Goal: Task Accomplishment & Management: Manage account settings

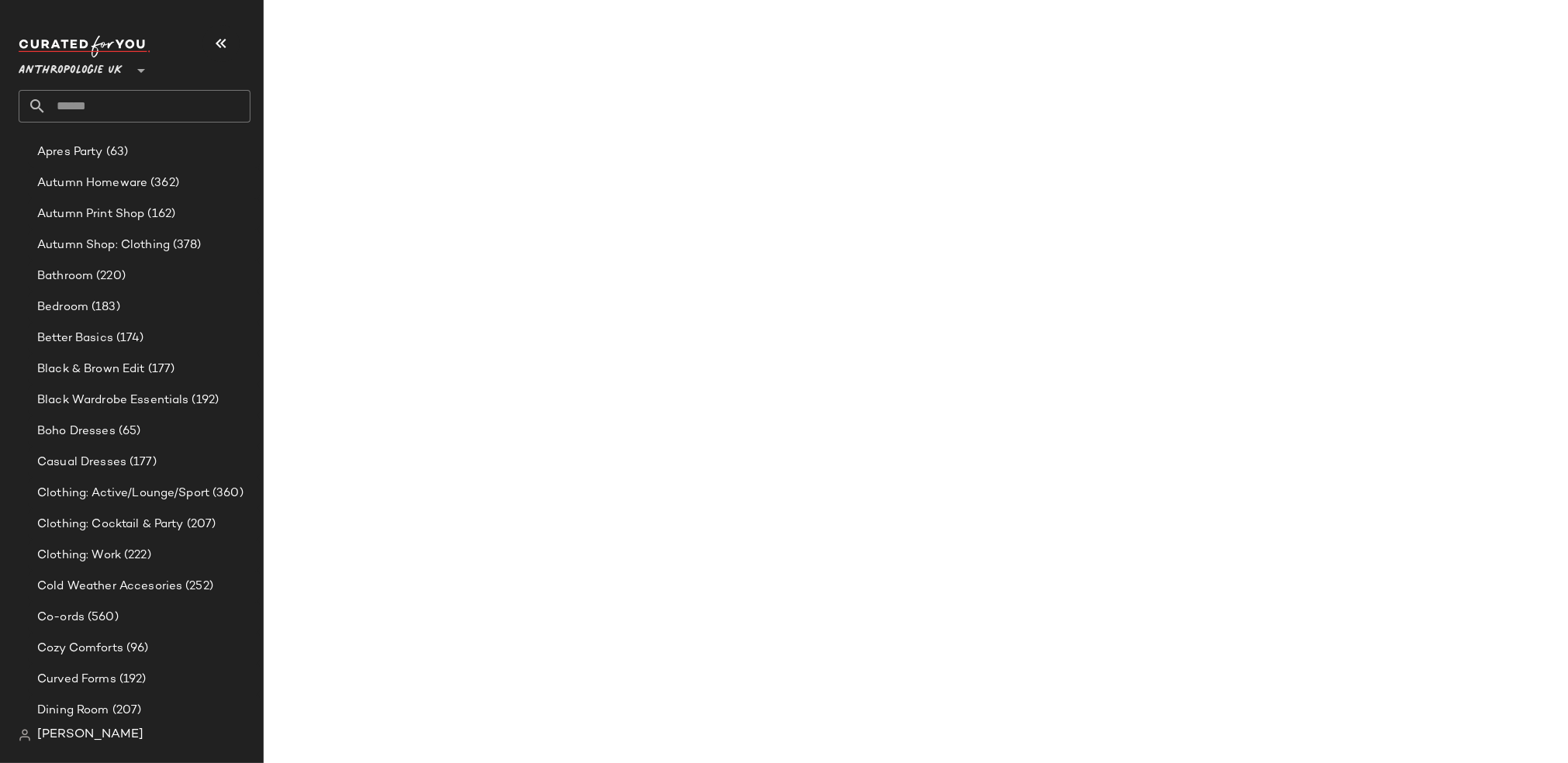
scroll to position [450, 0]
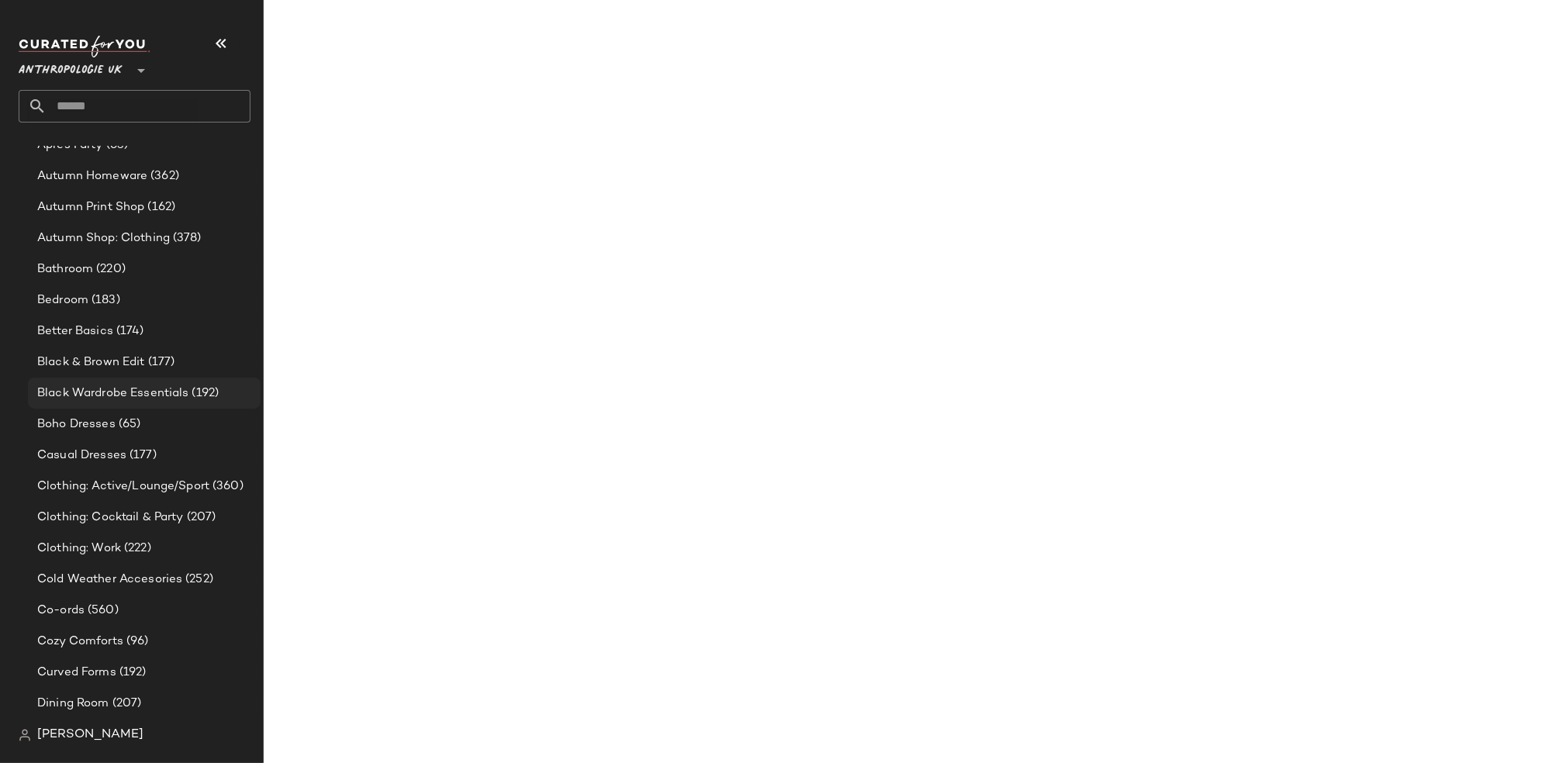
click at [105, 390] on span "Black Wardrobe Essentials" at bounding box center [113, 394] width 152 height 18
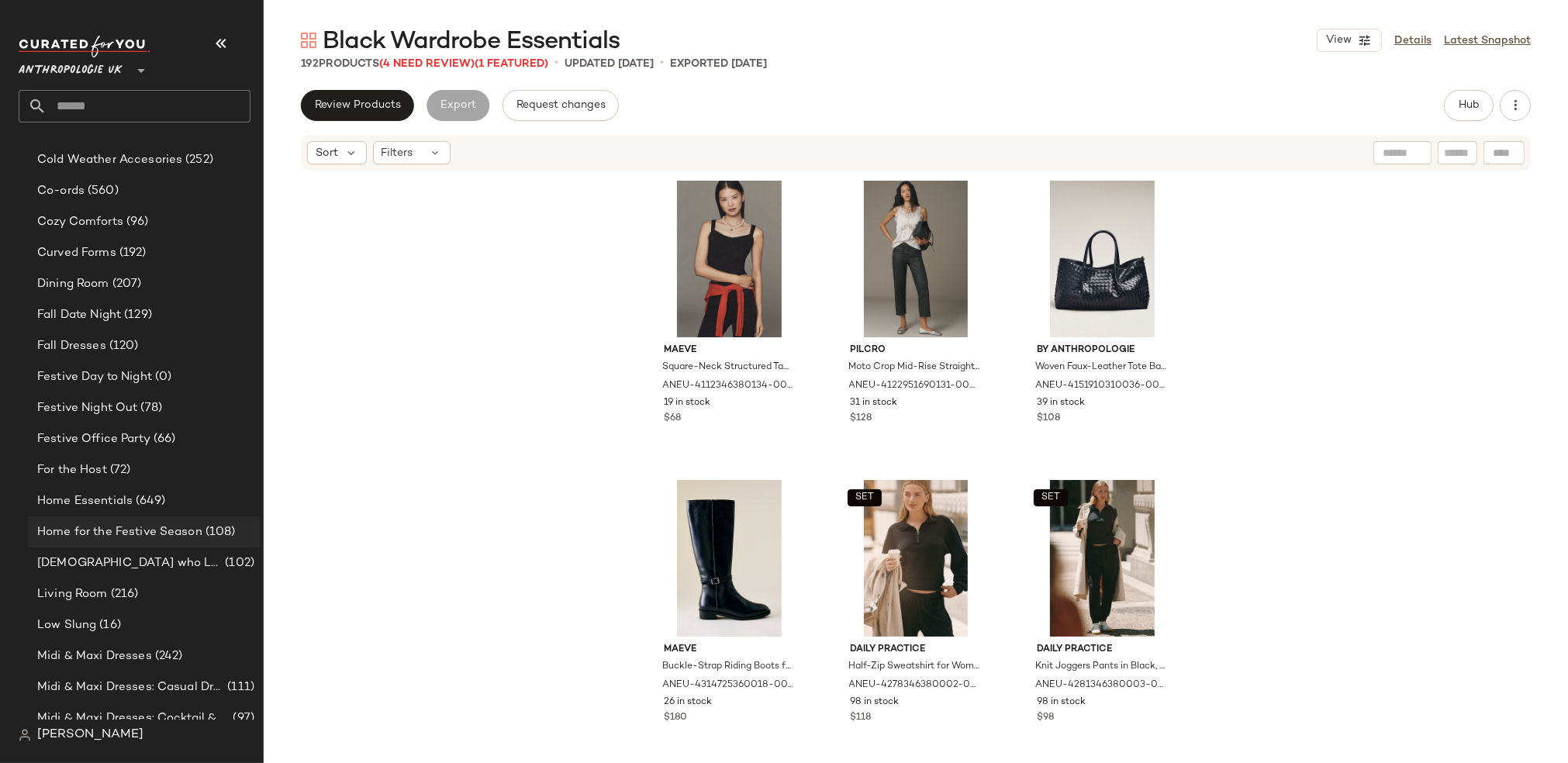
scroll to position [865, 0]
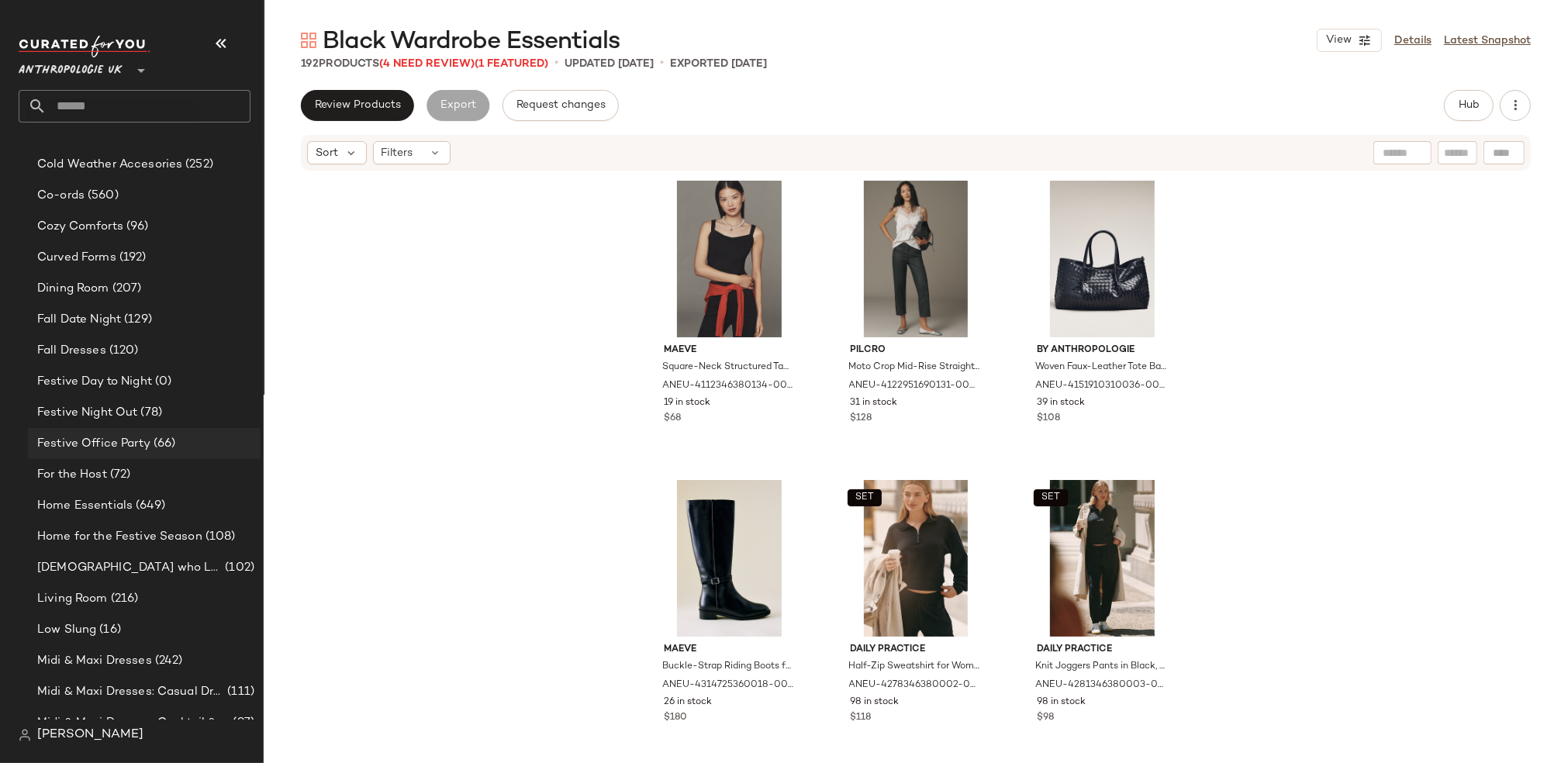
click at [143, 447] on span "Festive Office Party" at bounding box center [93, 444] width 113 height 18
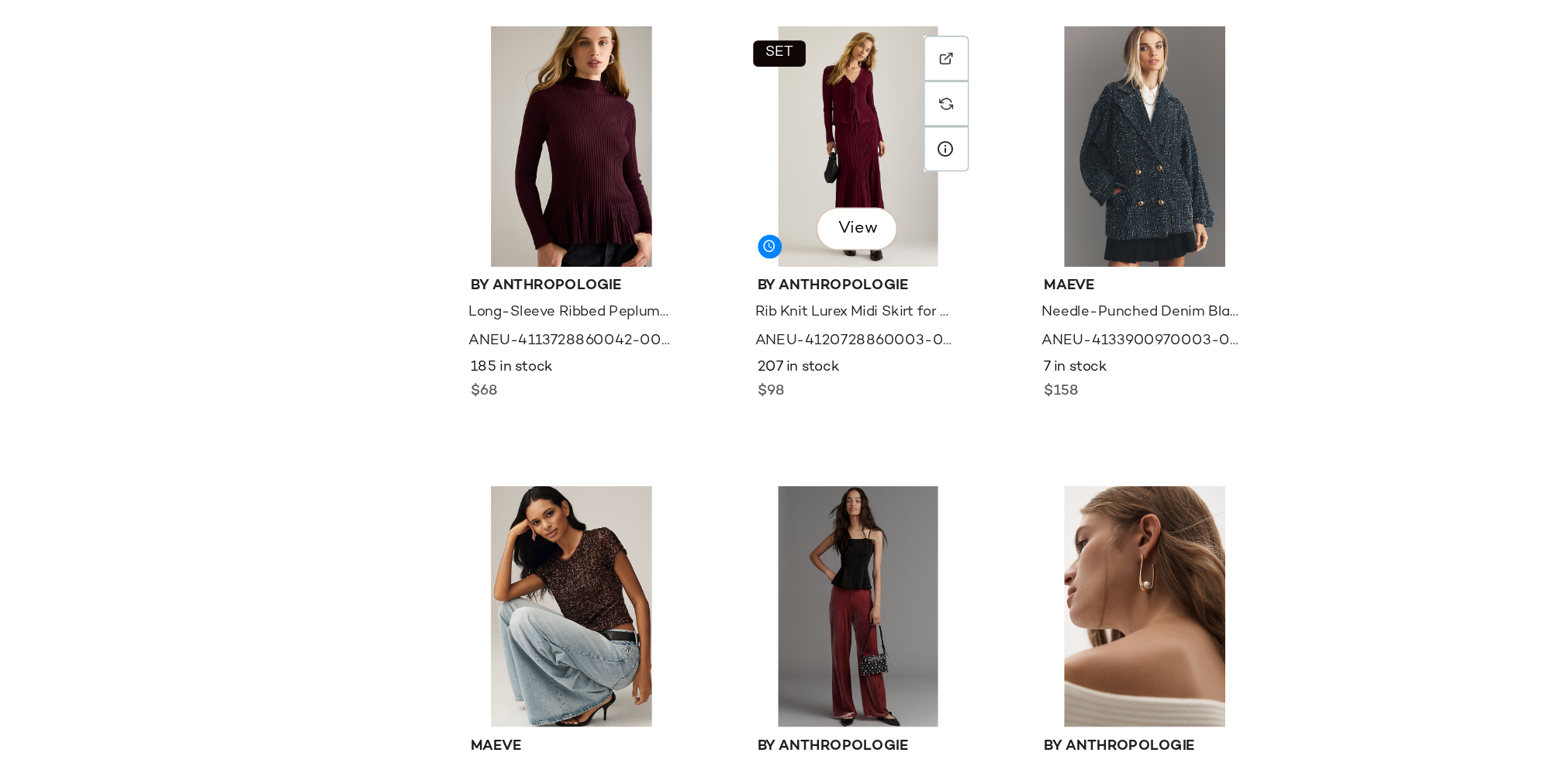
scroll to position [1760, 0]
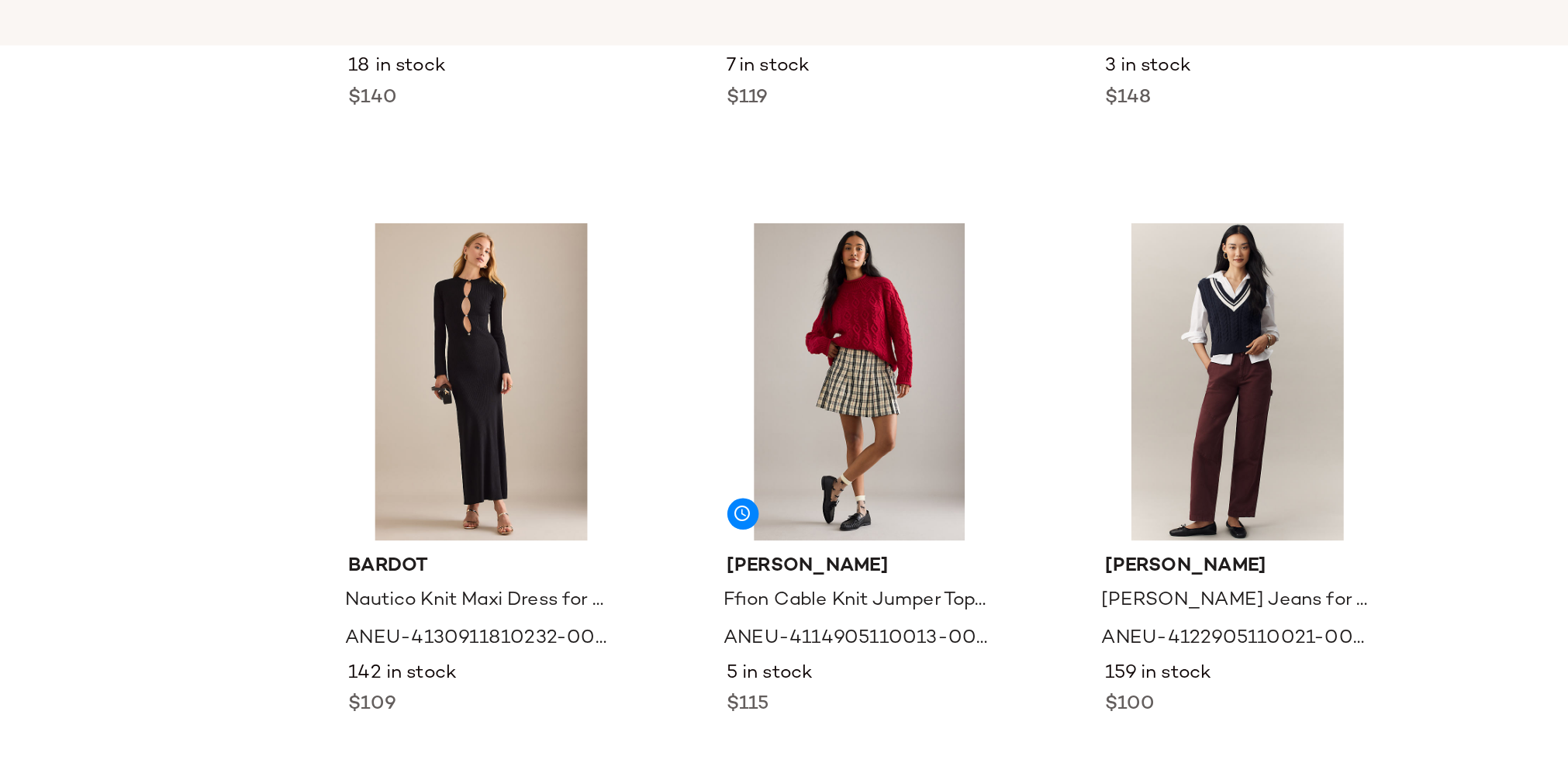
scroll to position [6847, 0]
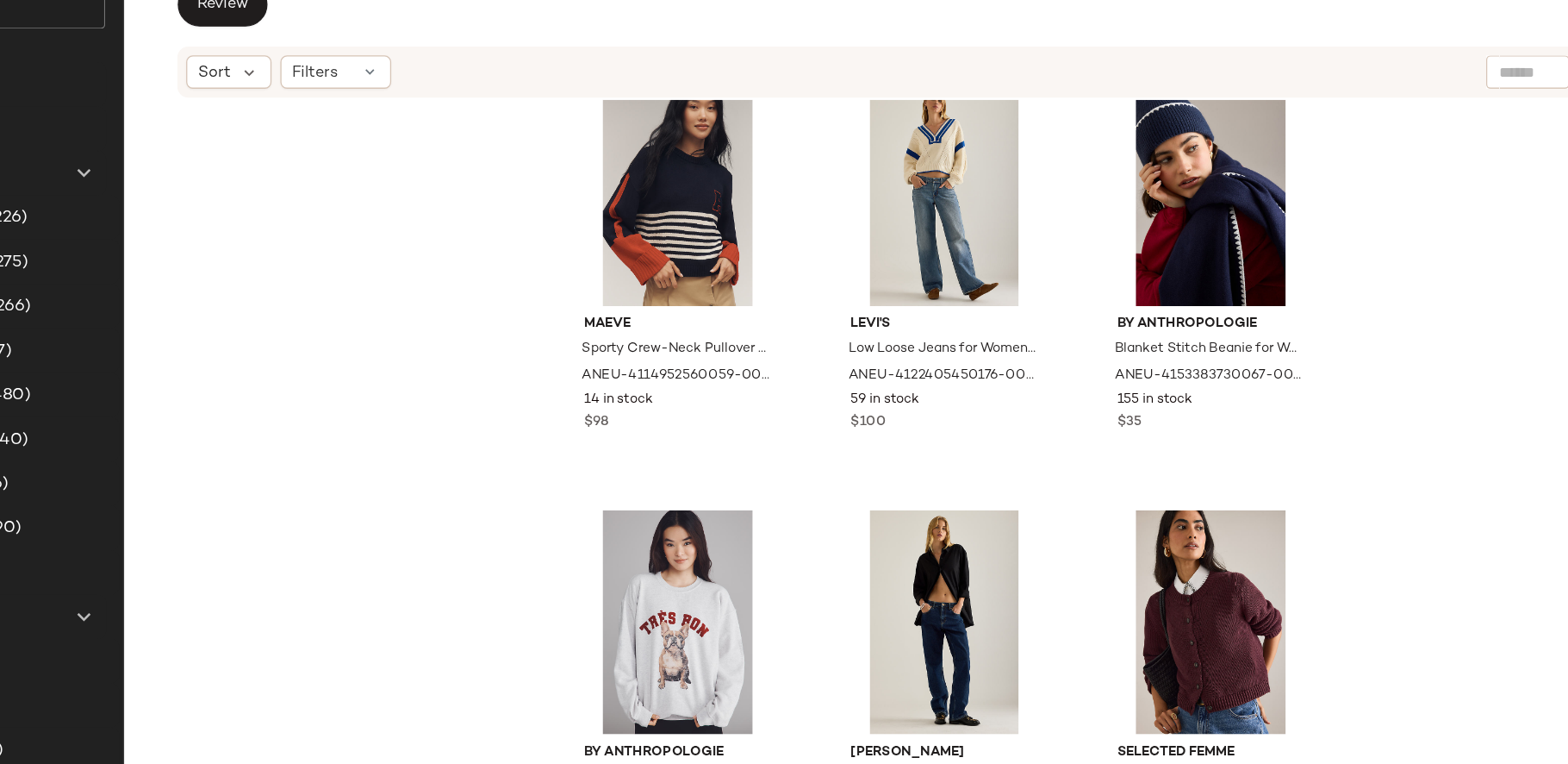
scroll to position [10612, 0]
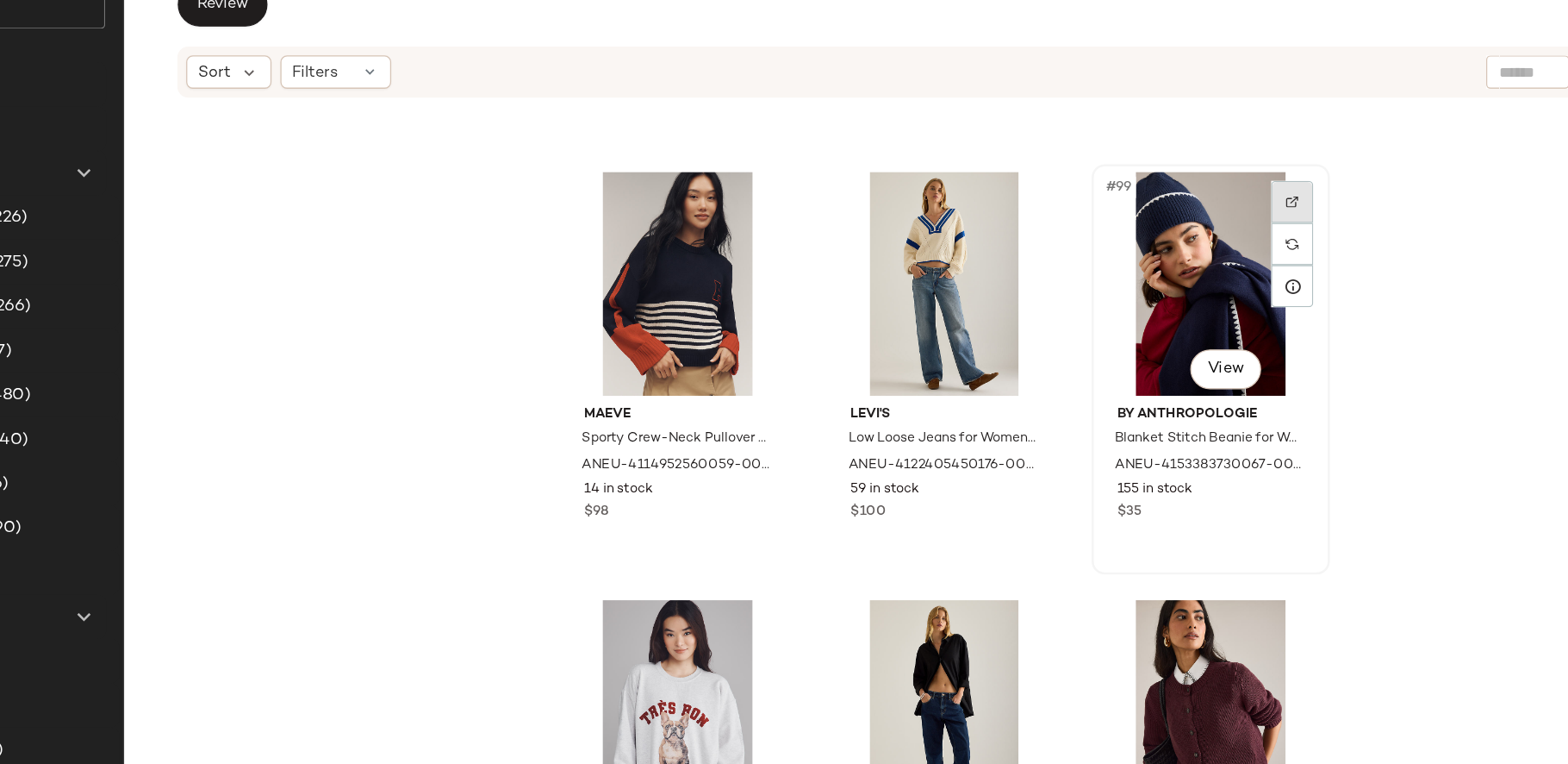
click at [1187, 263] on div at bounding box center [1200, 270] width 33 height 33
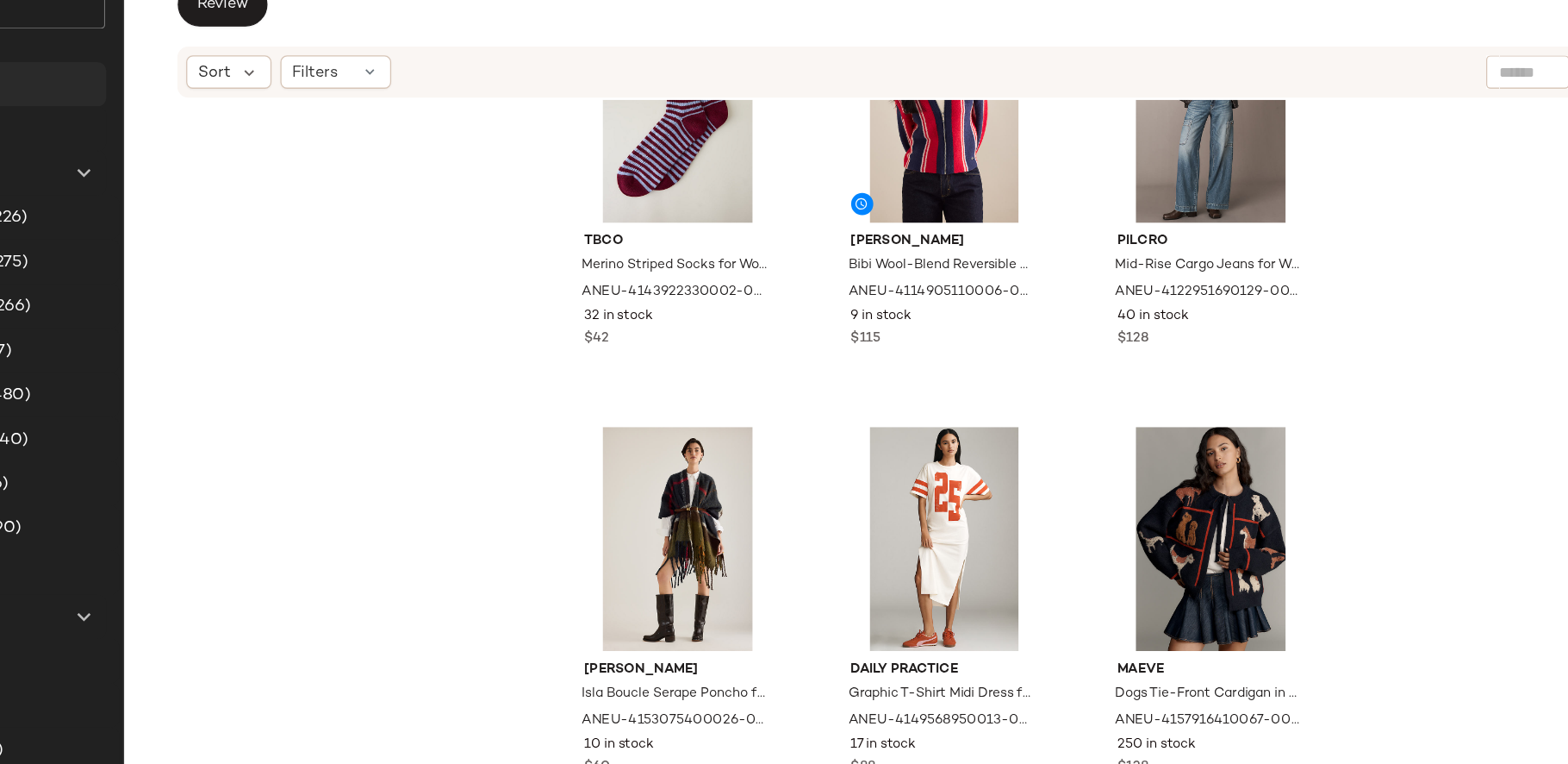
scroll to position [0, 0]
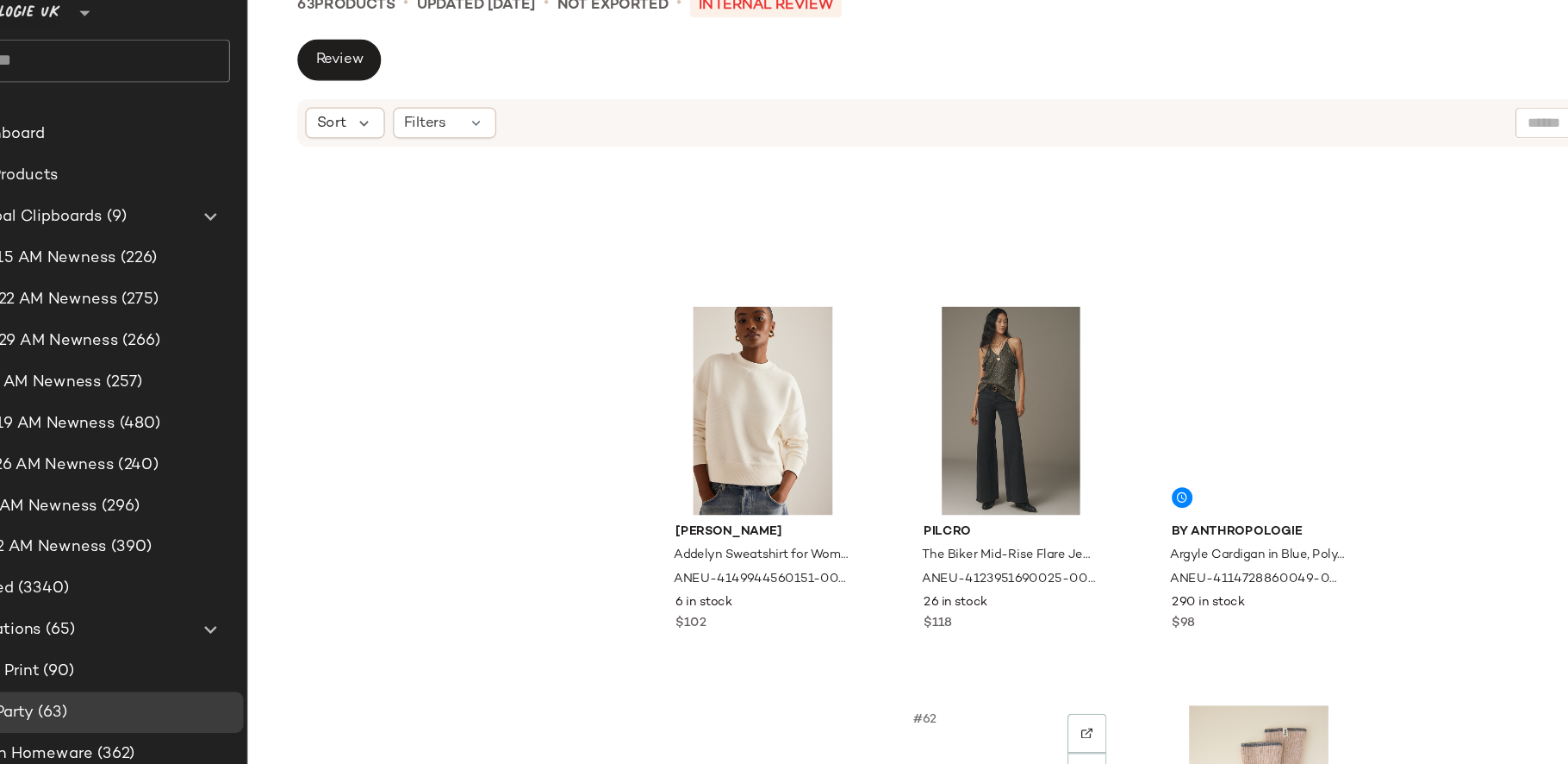
scroll to position [6422, 0]
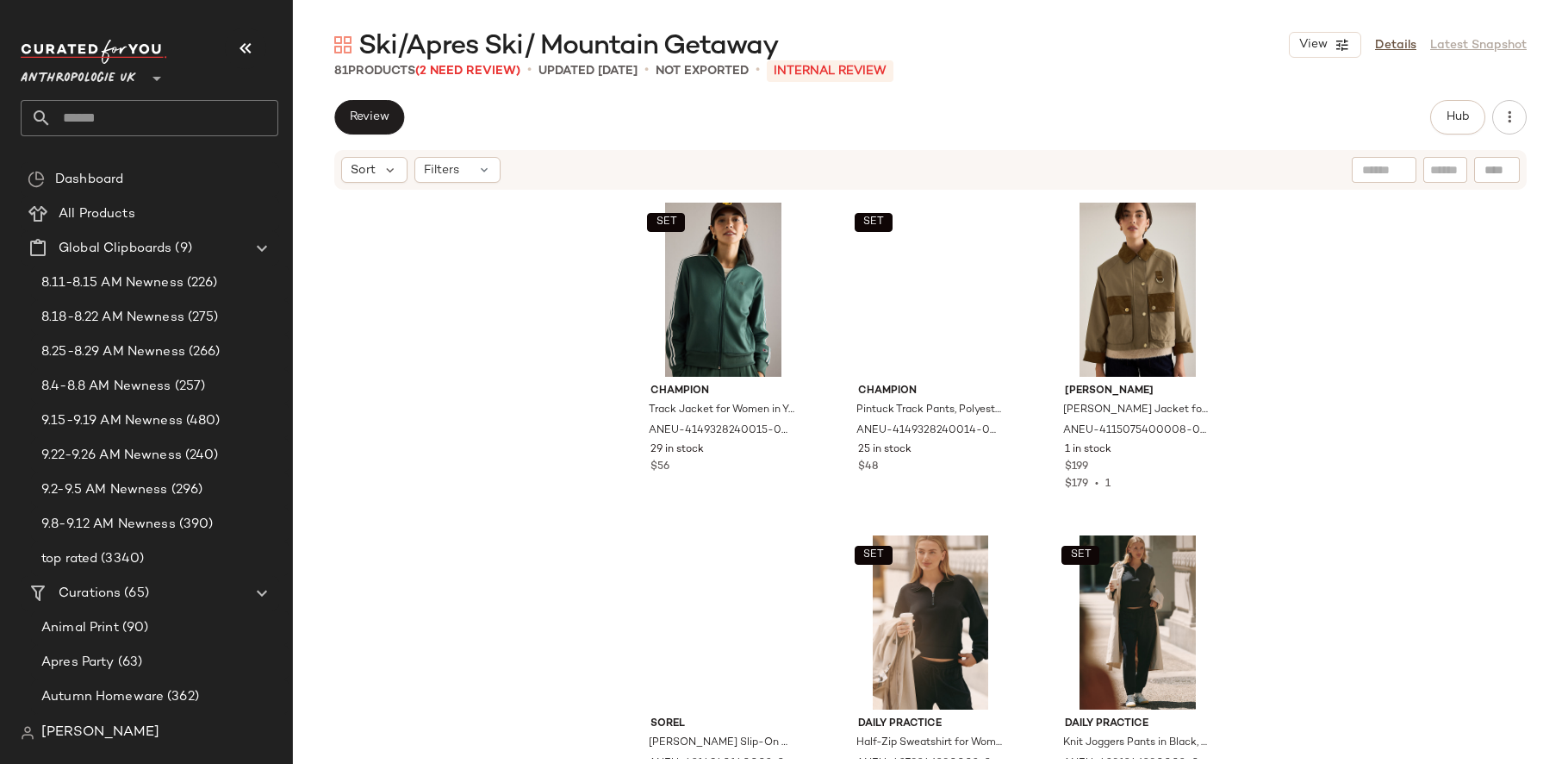
scroll to position [8418, 0]
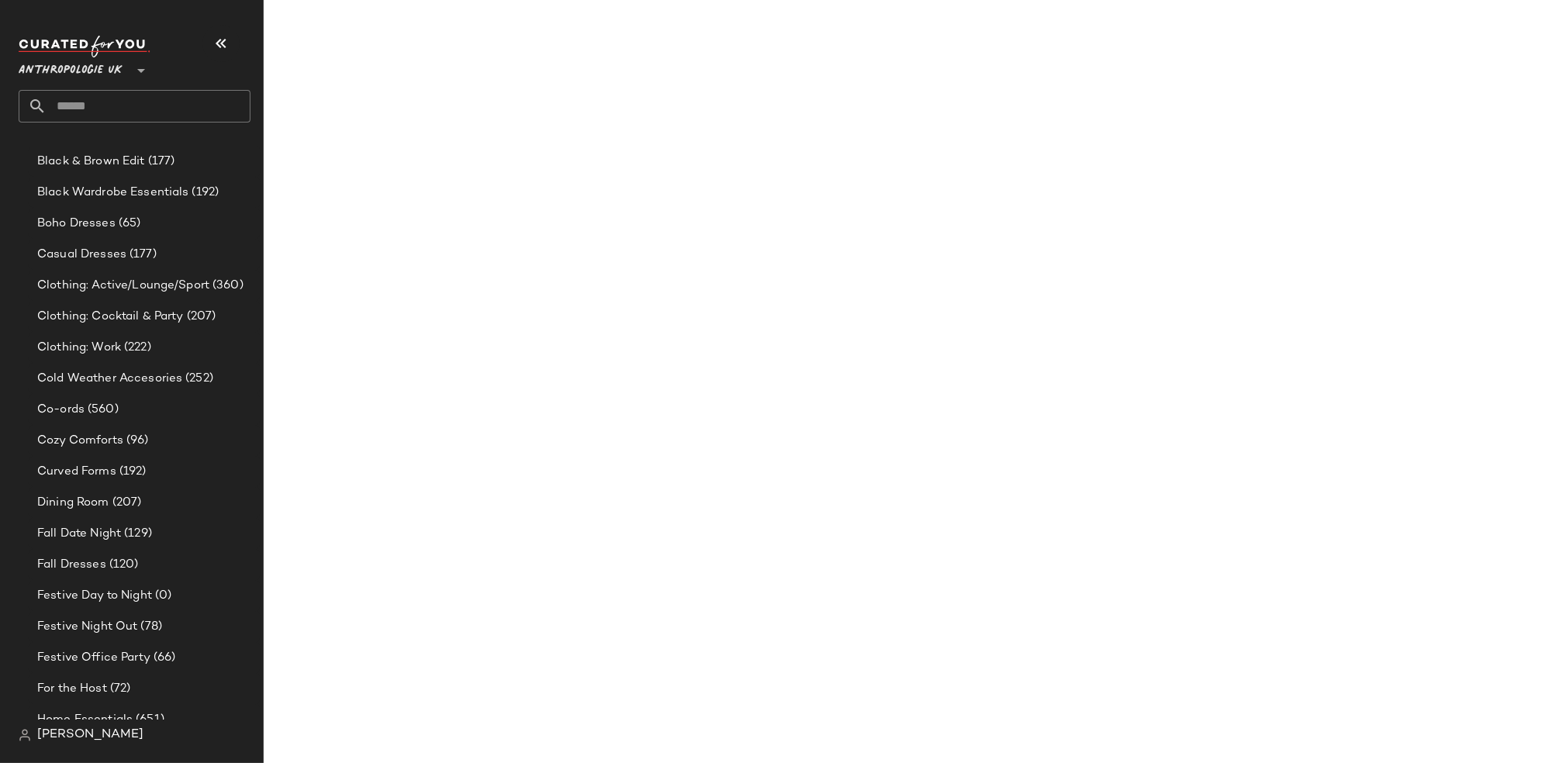
scroll to position [764, 0]
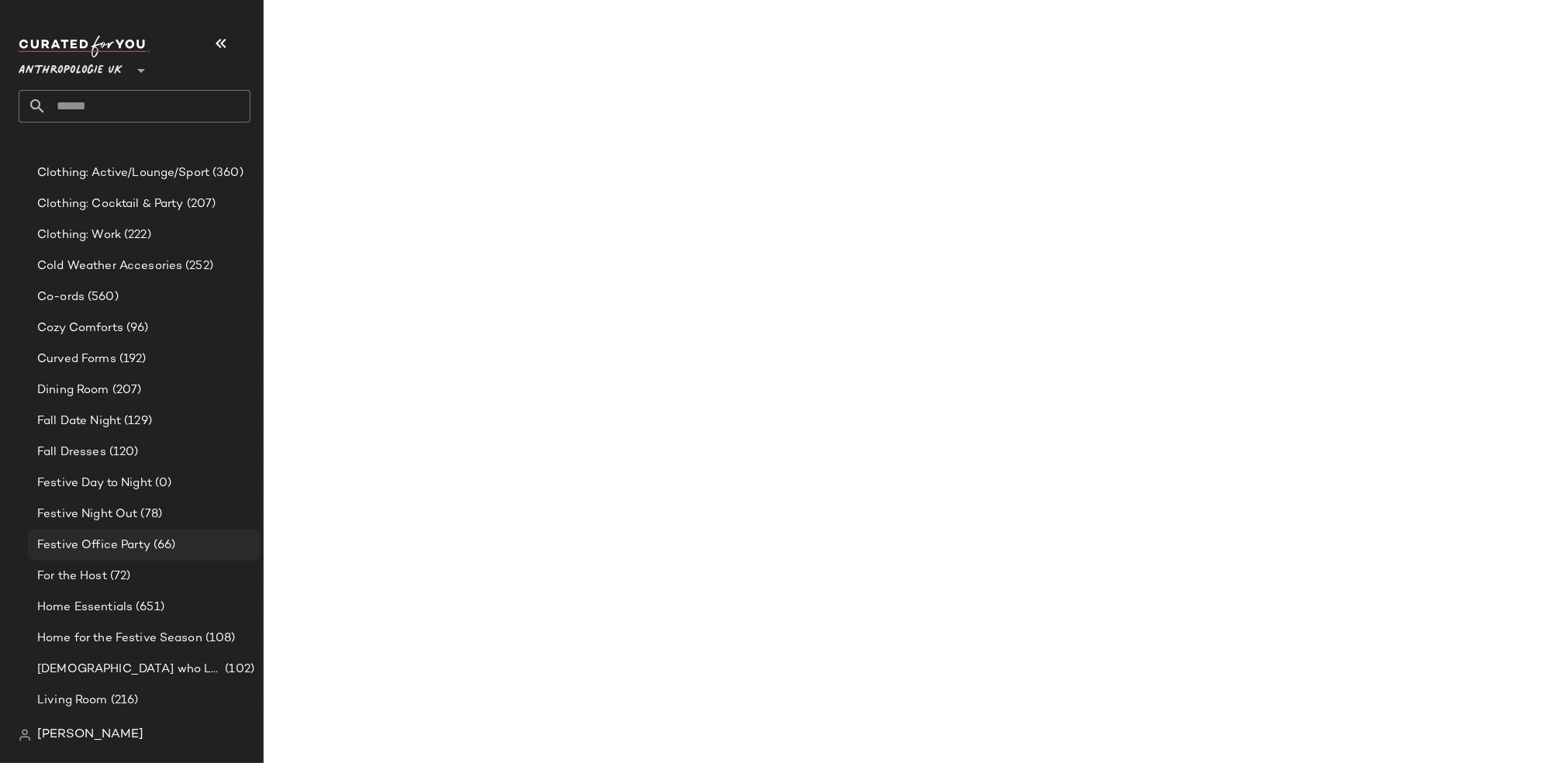
click at [141, 543] on span "Festive Office Party" at bounding box center [93, 546] width 113 height 18
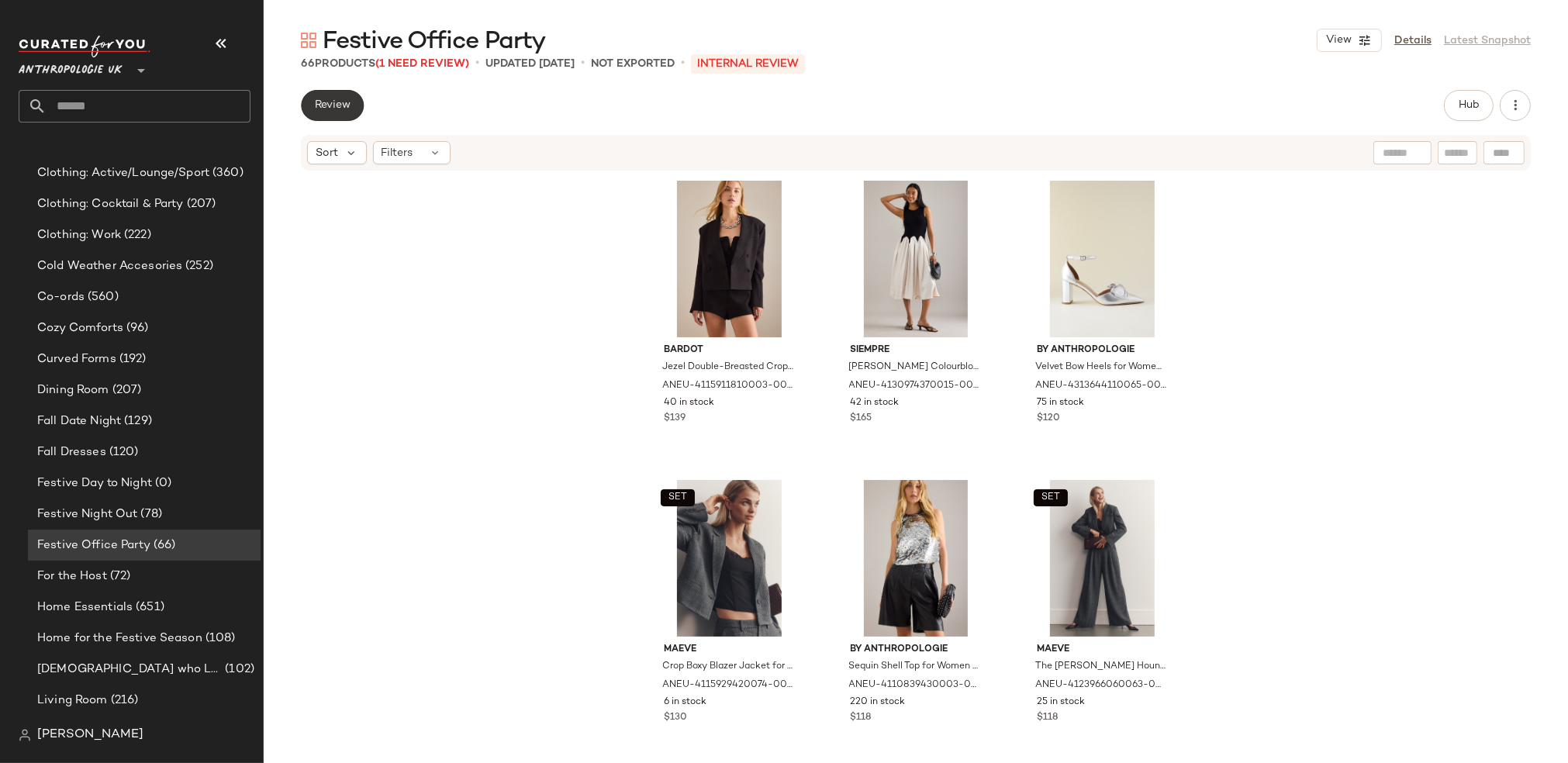
click at [336, 111] on span "Review" at bounding box center [332, 105] width 37 height 12
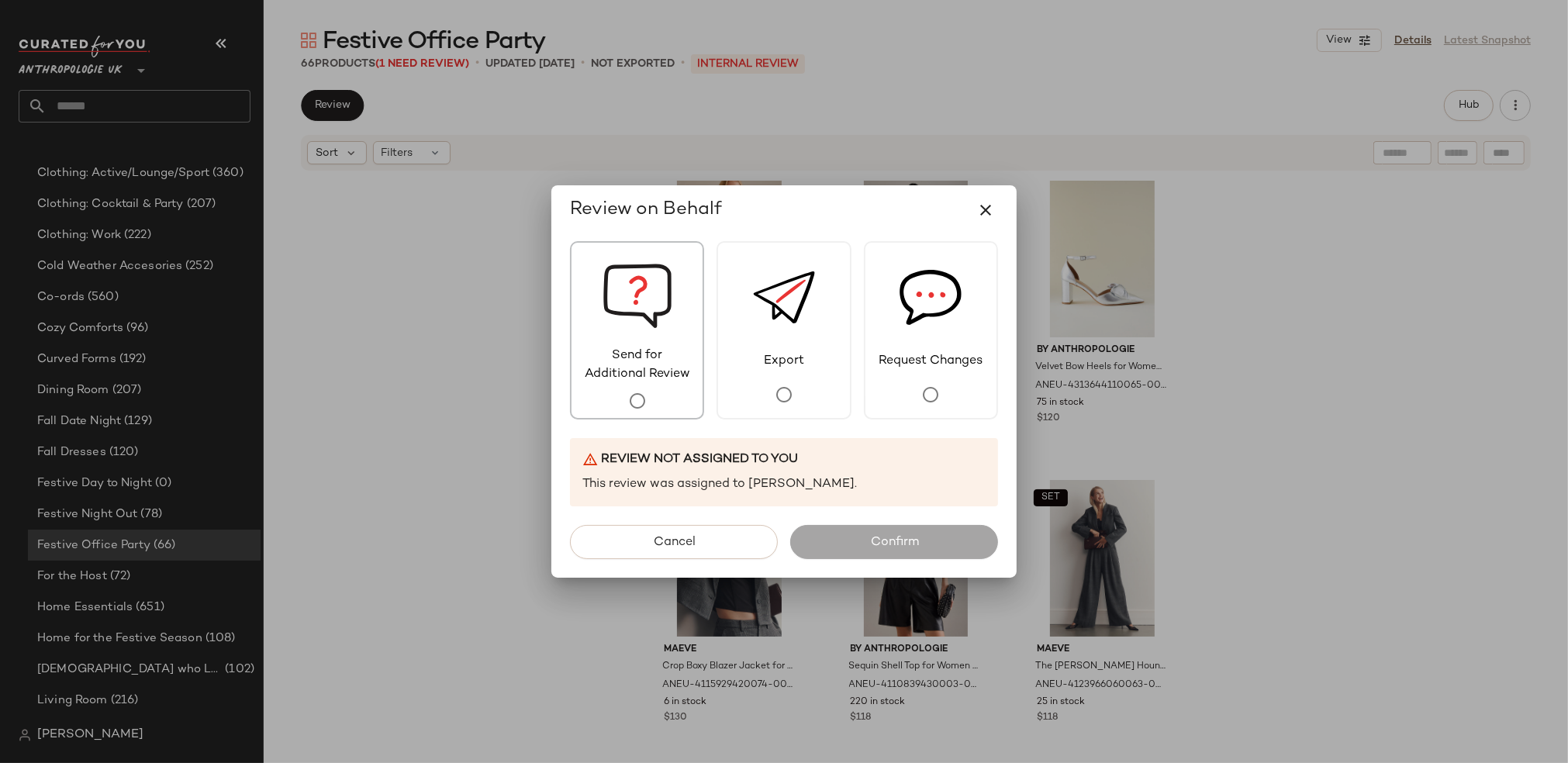
click at [662, 374] on span "Send for Additional Review" at bounding box center [637, 365] width 131 height 37
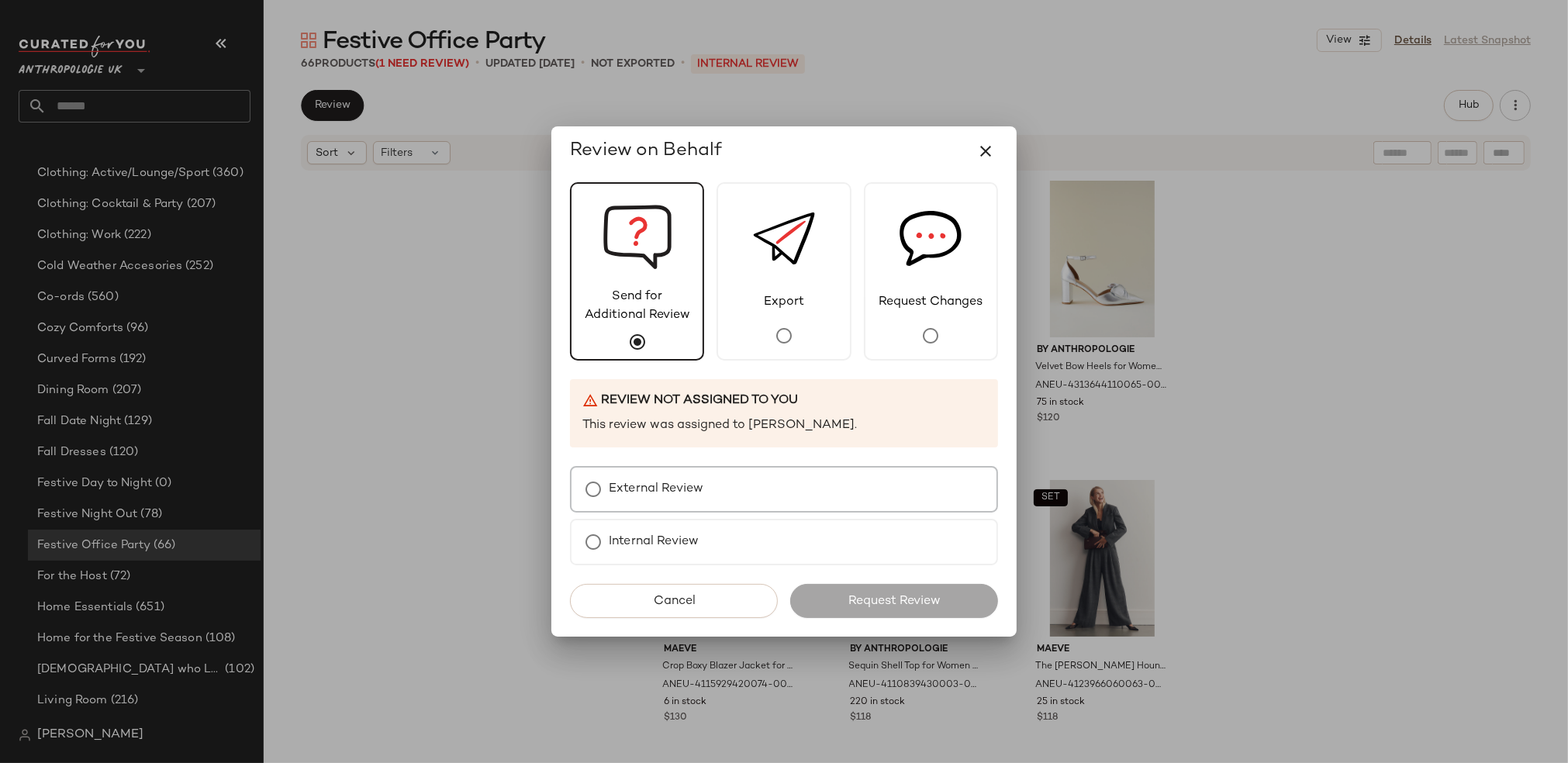
click at [658, 478] on label "External Review" at bounding box center [656, 489] width 94 height 31
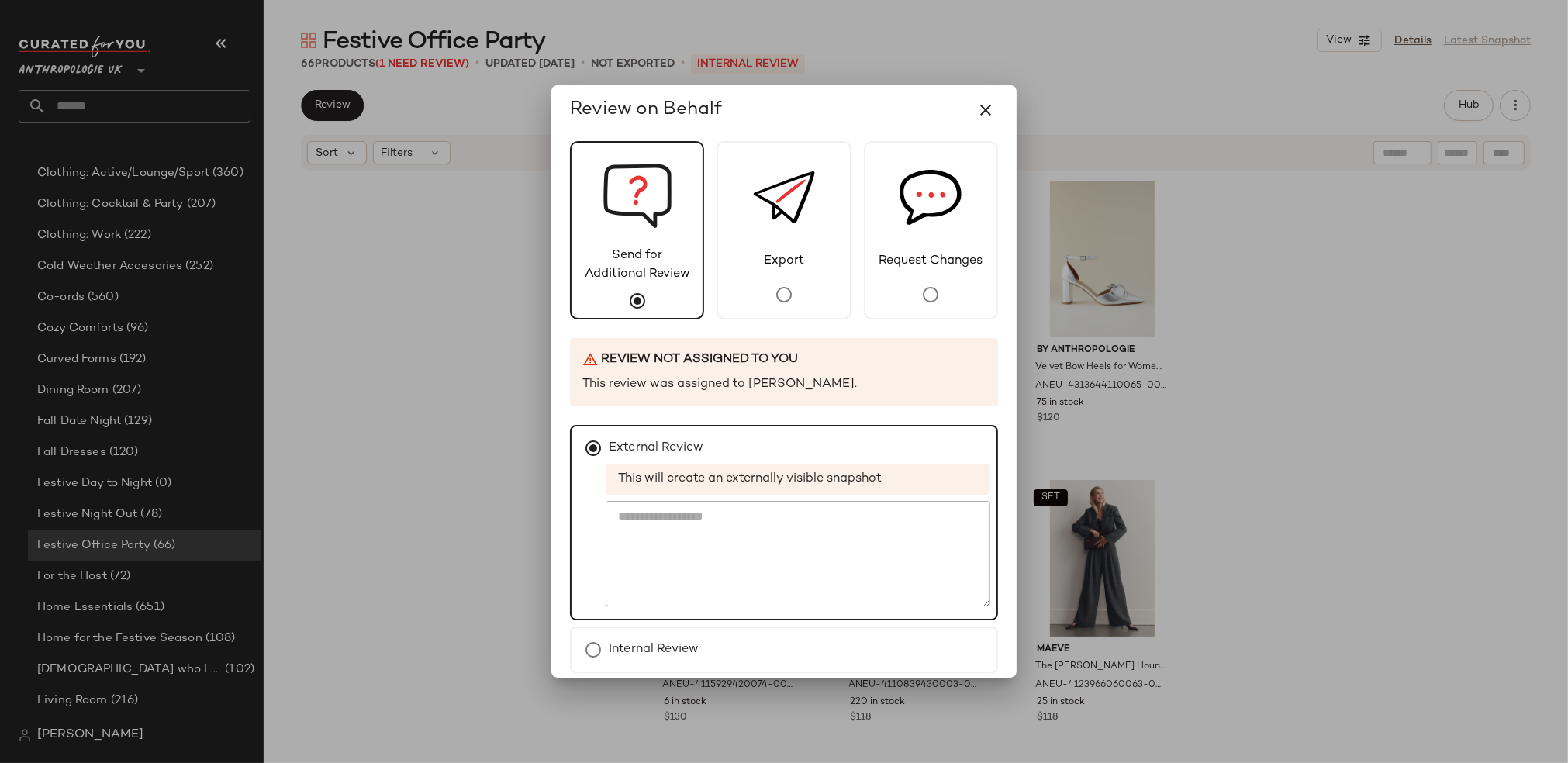
scroll to position [63, 0]
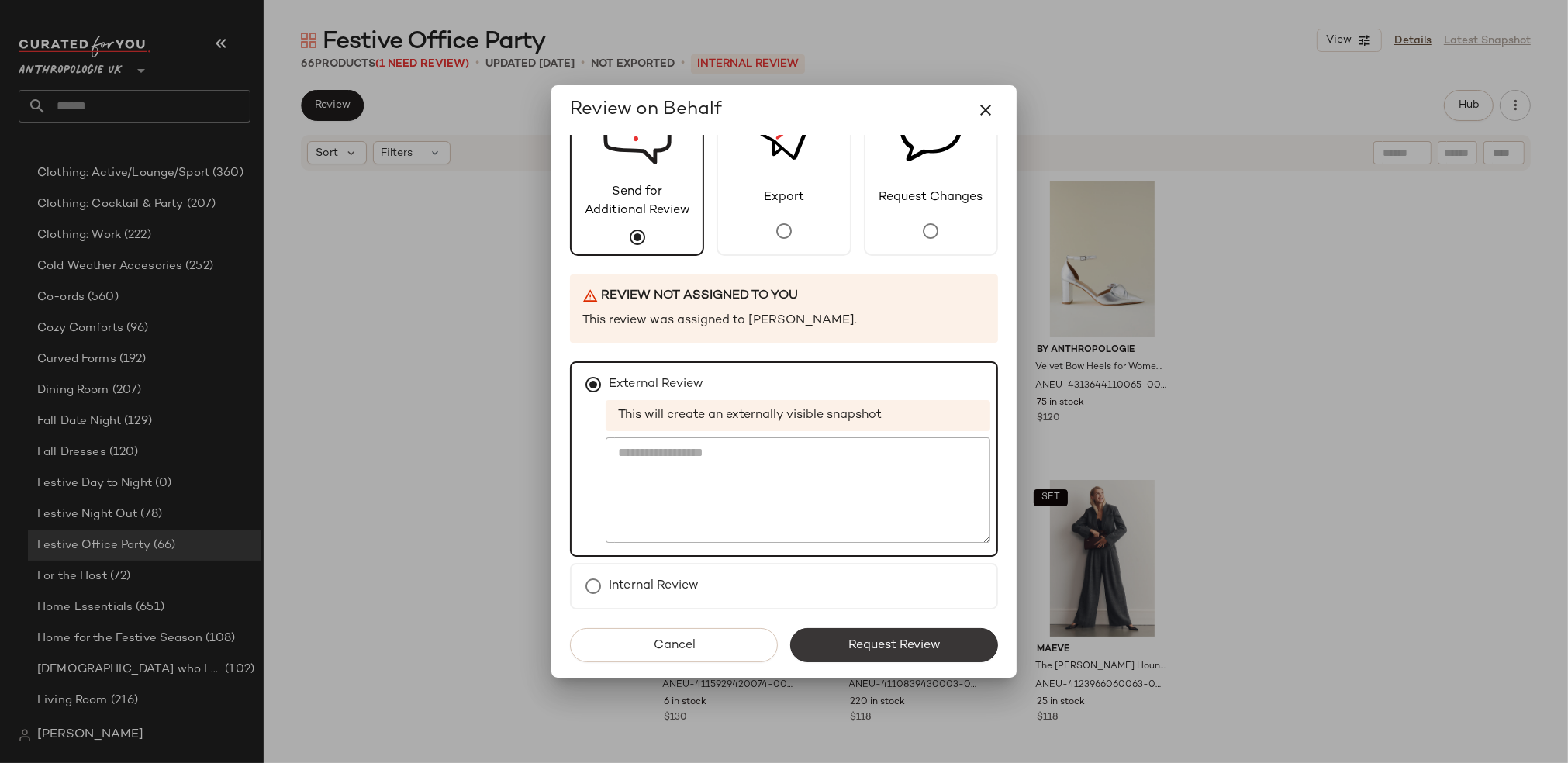
click at [927, 649] on button "Request Review" at bounding box center [893, 645] width 207 height 34
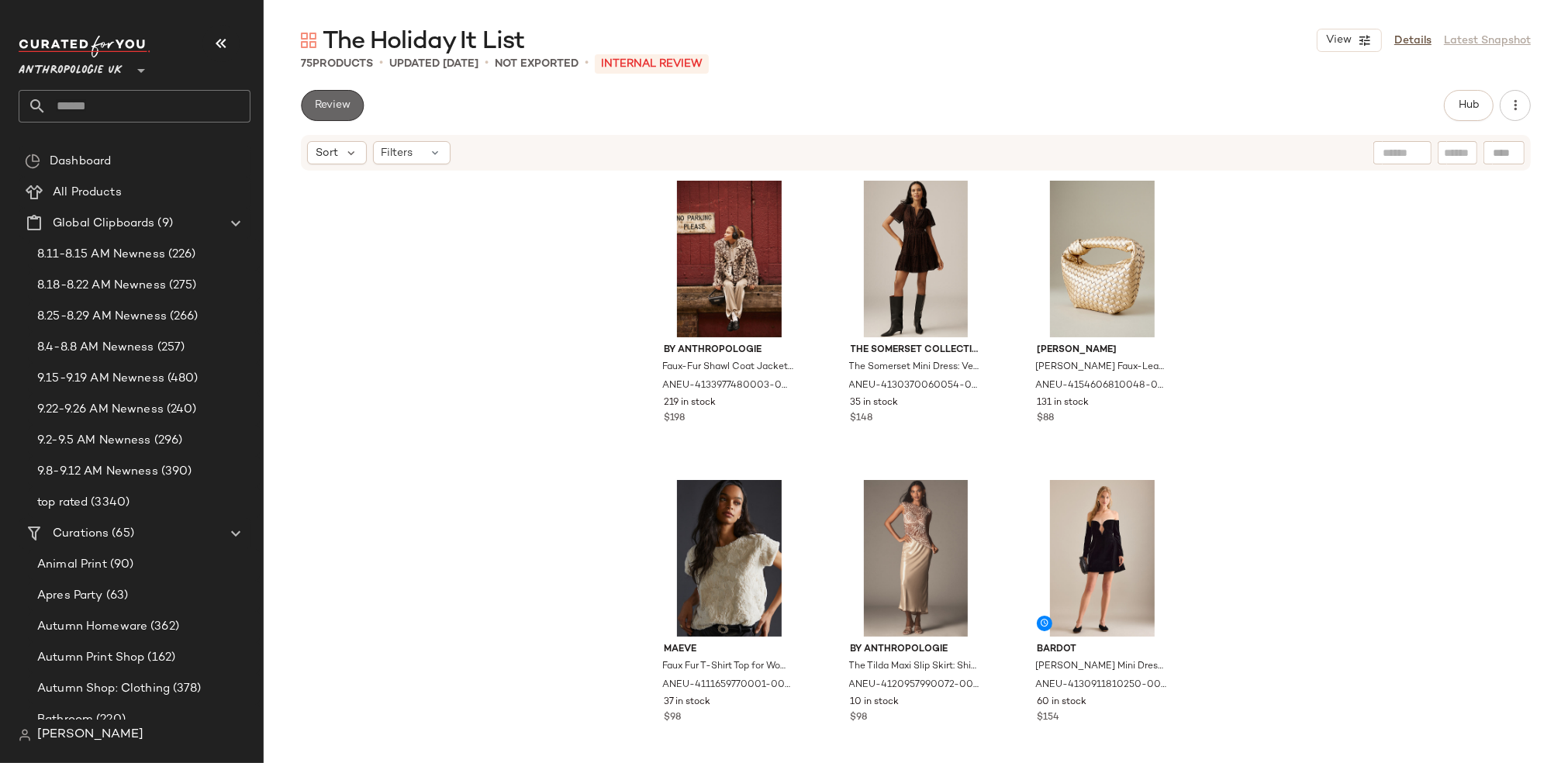
click at [344, 96] on button "Review" at bounding box center [332, 105] width 63 height 31
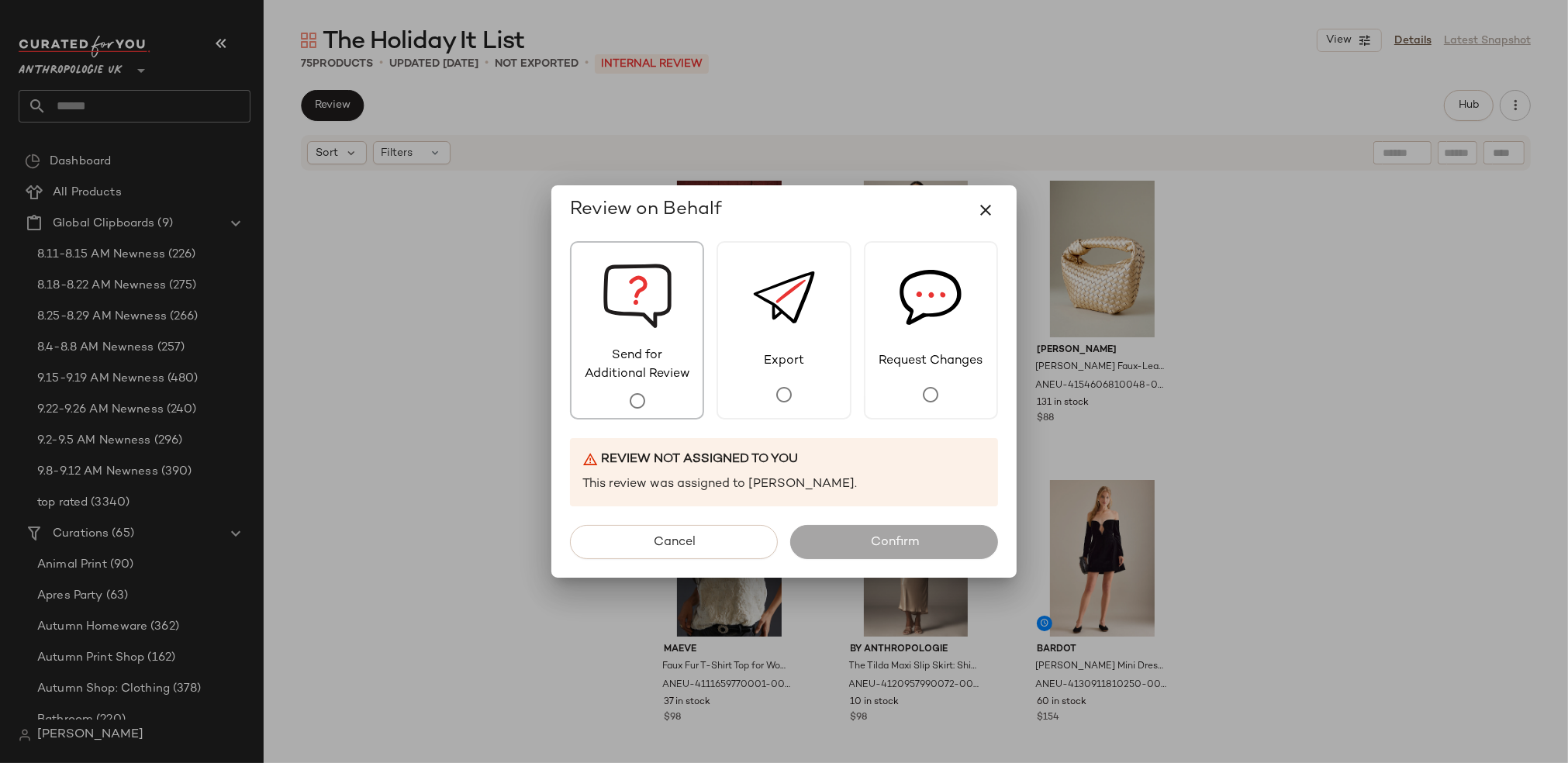
click at [629, 369] on span "Send for Additional Review" at bounding box center [637, 365] width 131 height 37
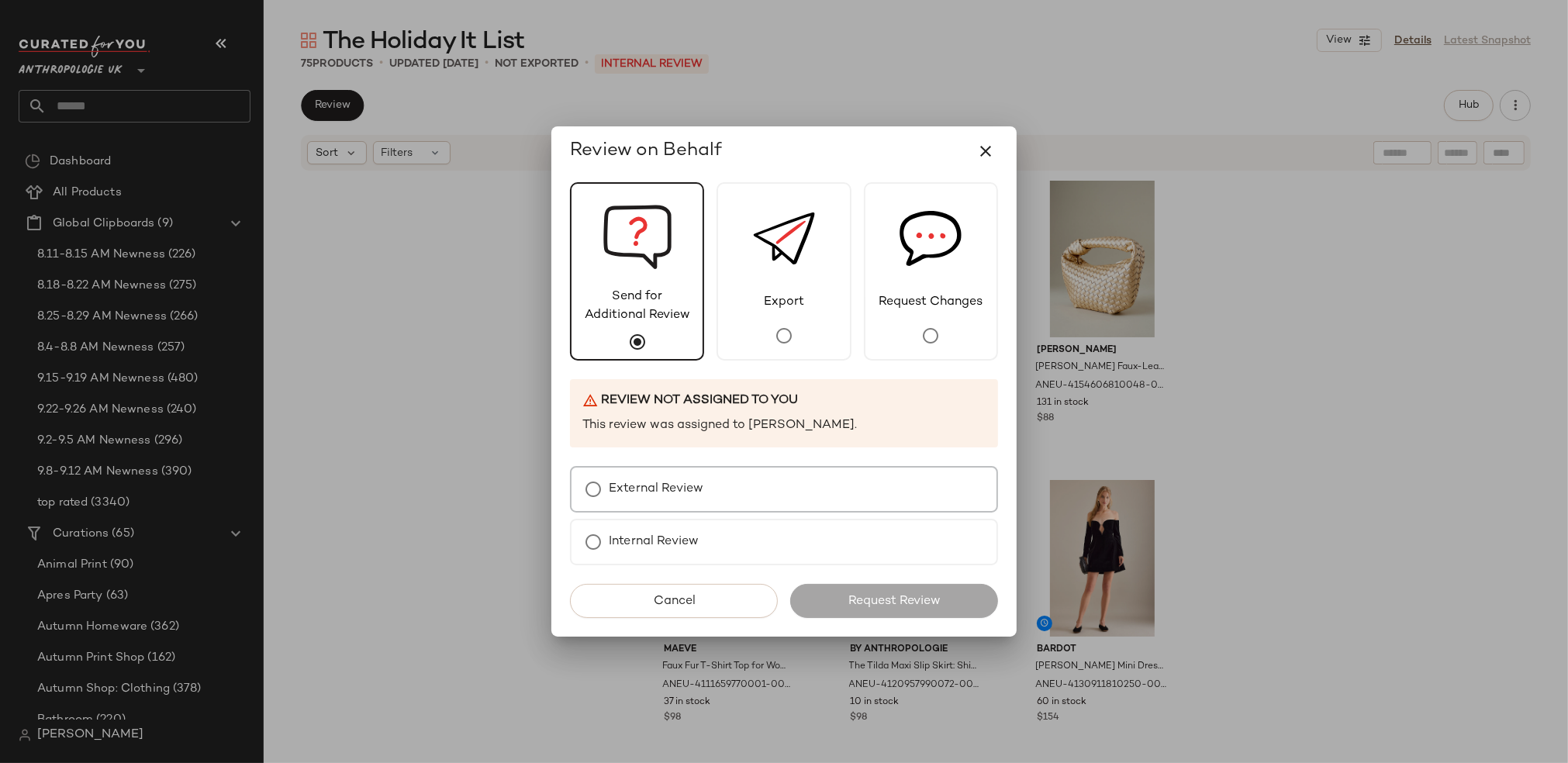
click at [662, 495] on label "External Review" at bounding box center [656, 489] width 94 height 31
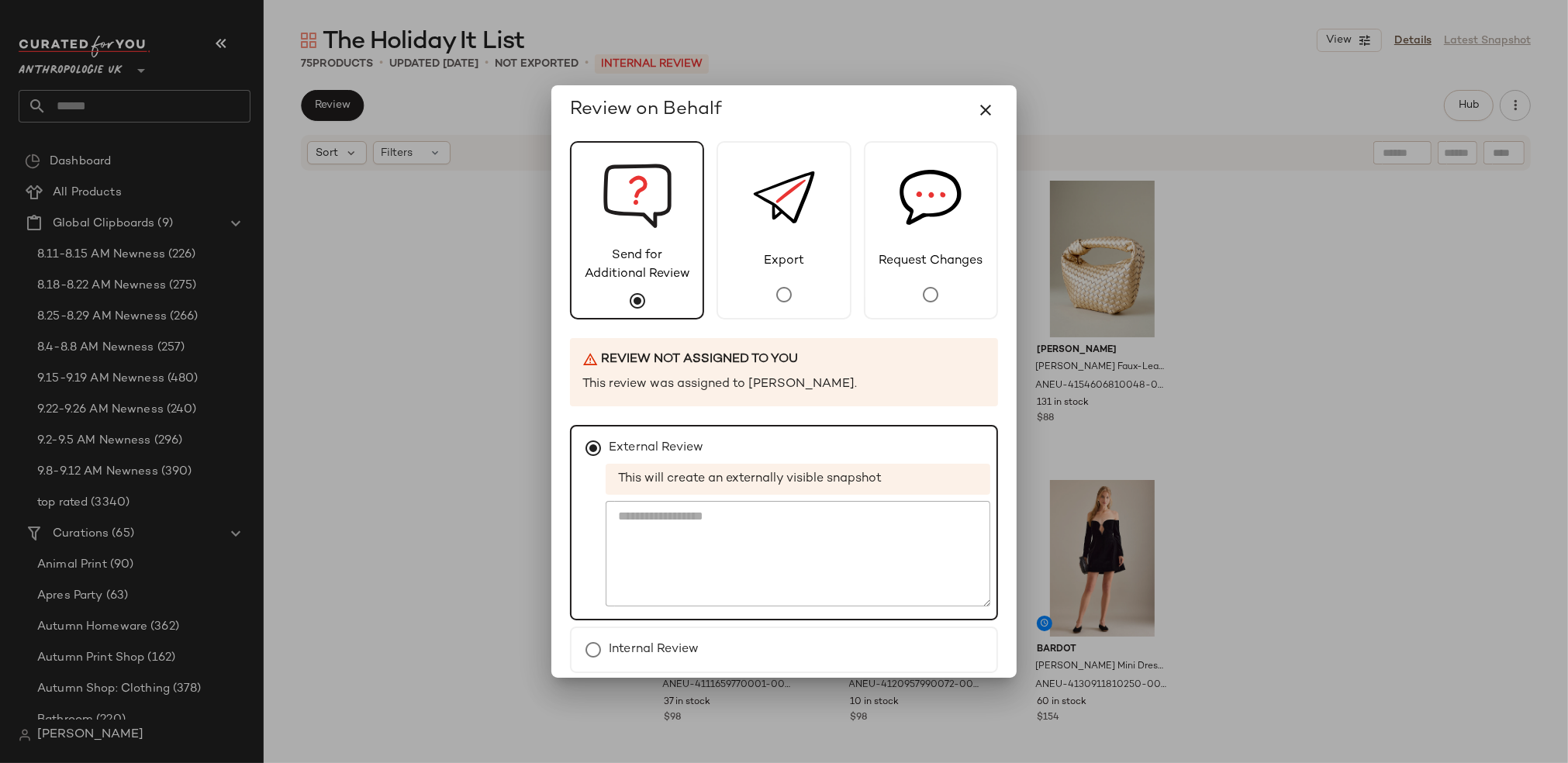
scroll to position [63, 0]
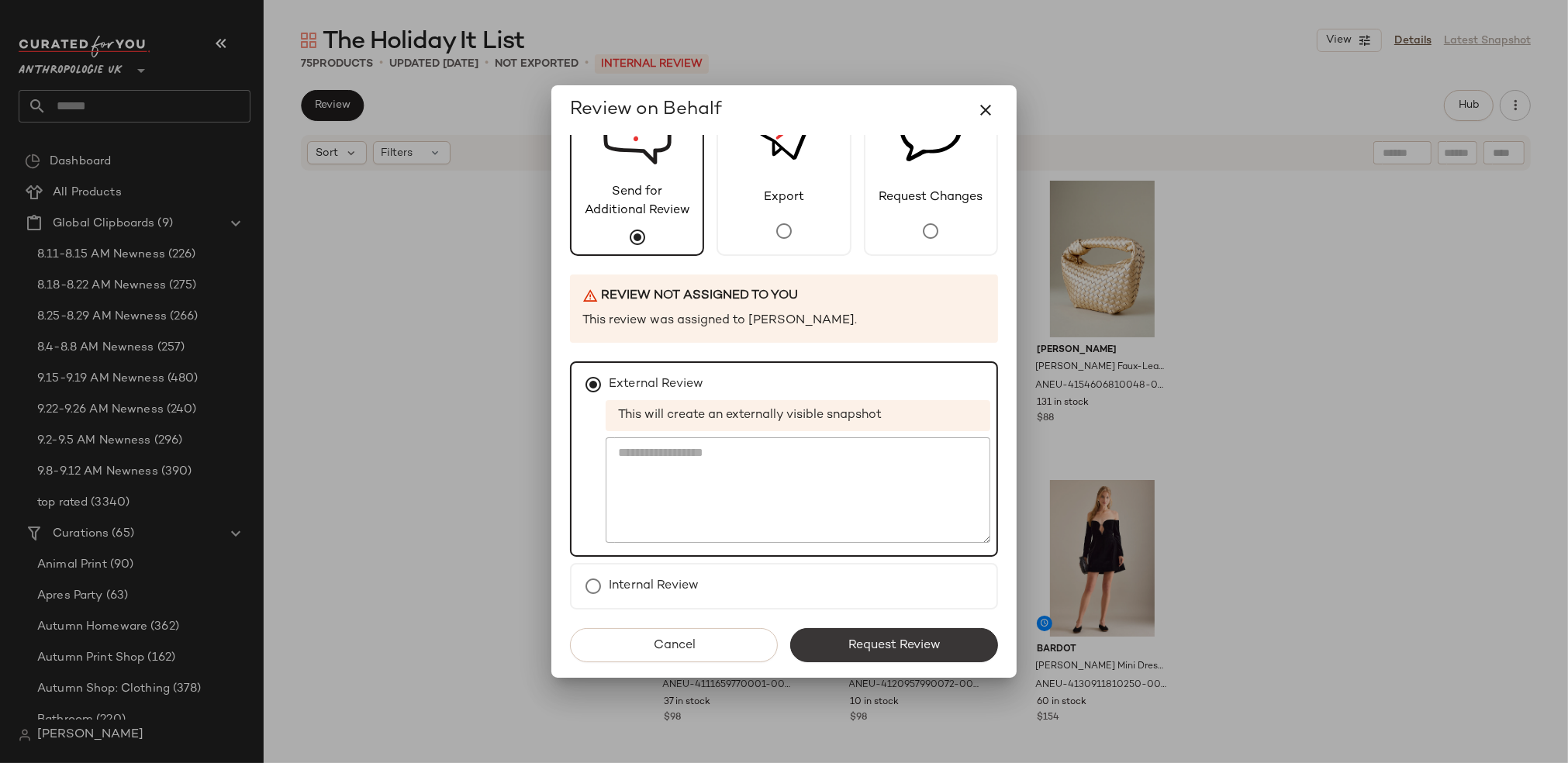
click at [855, 638] on span "Request Review" at bounding box center [894, 645] width 93 height 15
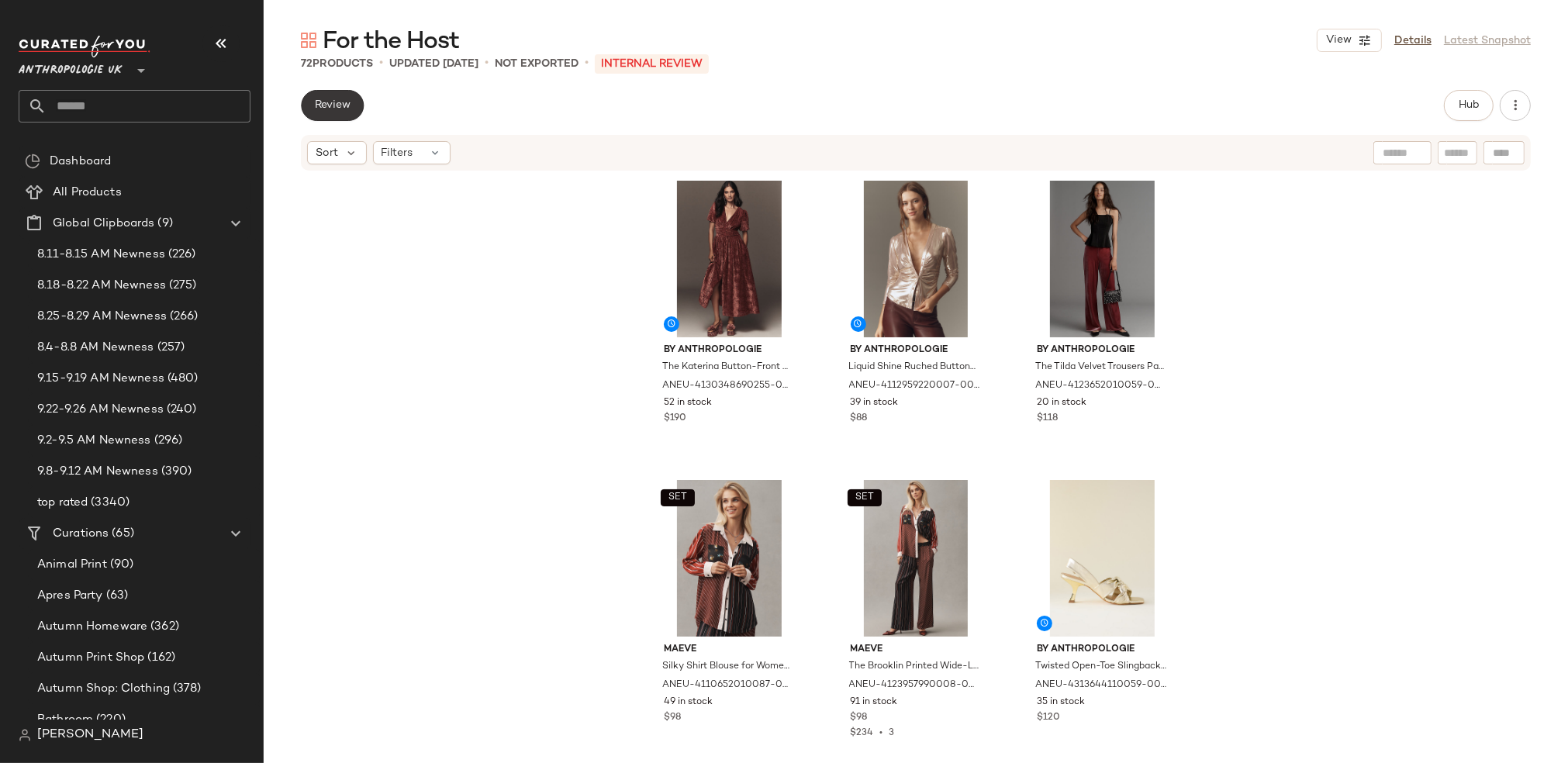
click at [352, 108] on button "Review" at bounding box center [332, 105] width 63 height 31
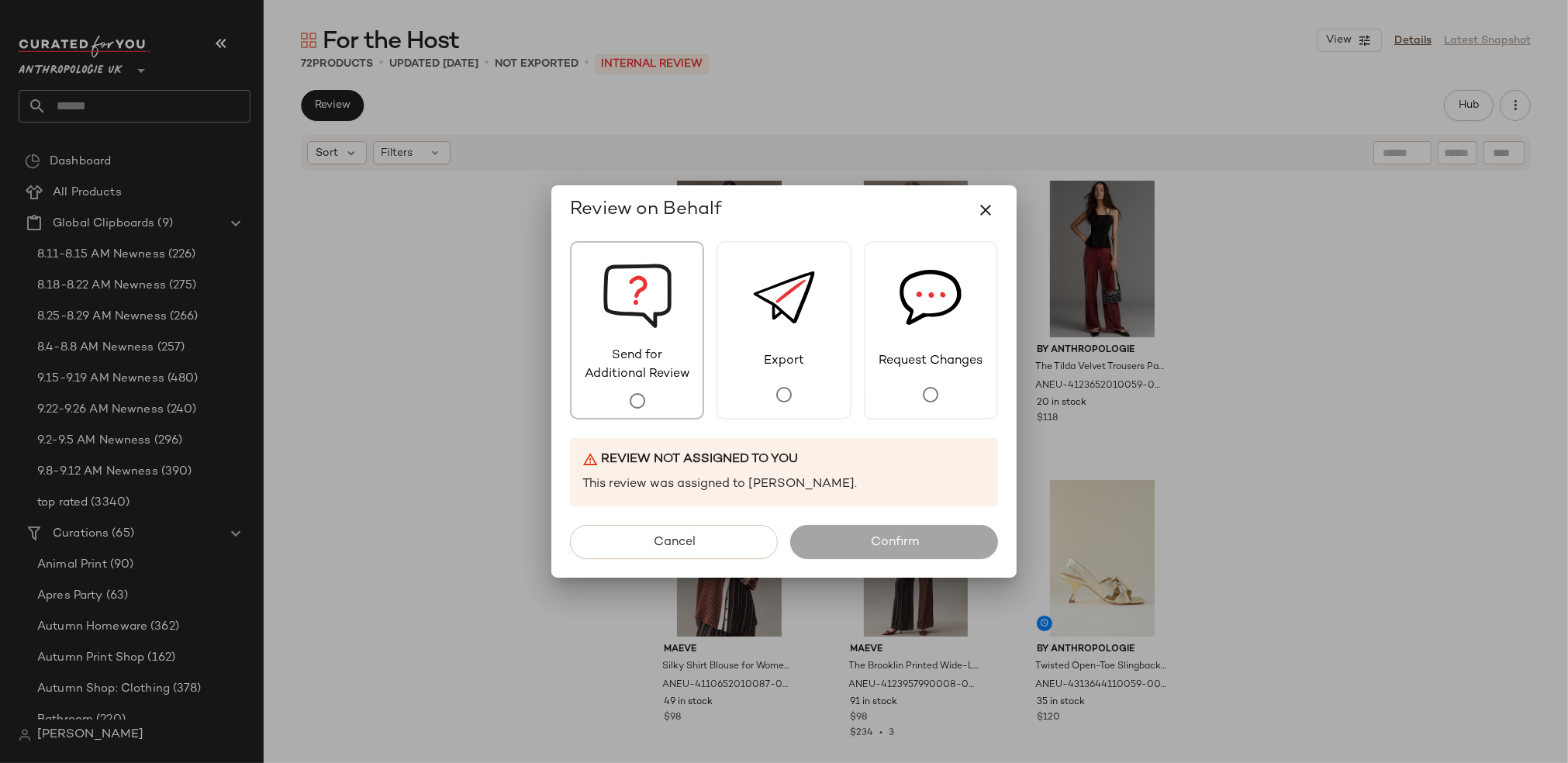
click at [620, 326] on img at bounding box center [638, 295] width 69 height 104
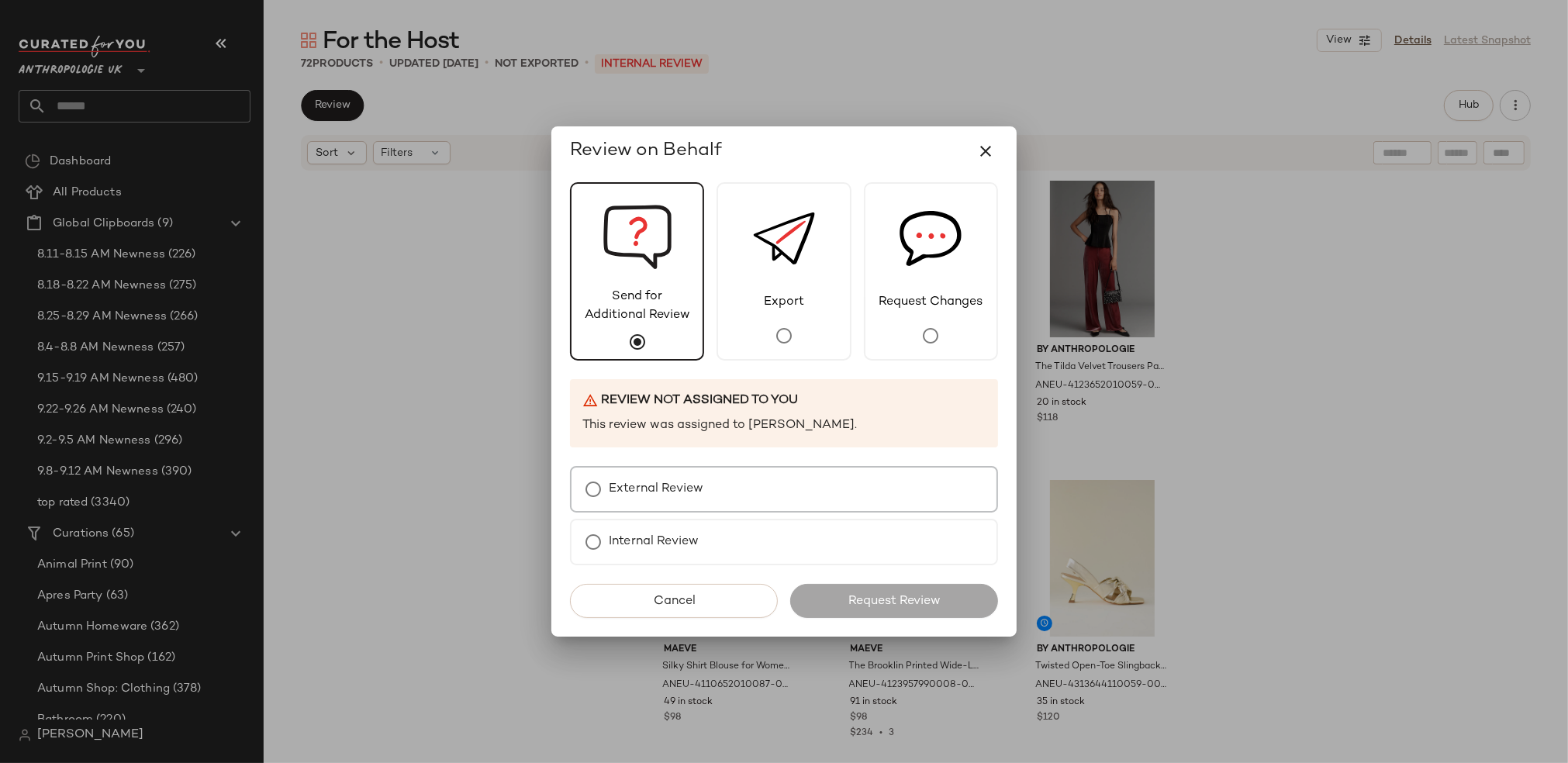
click at [720, 507] on div "External Review" at bounding box center [784, 489] width 428 height 46
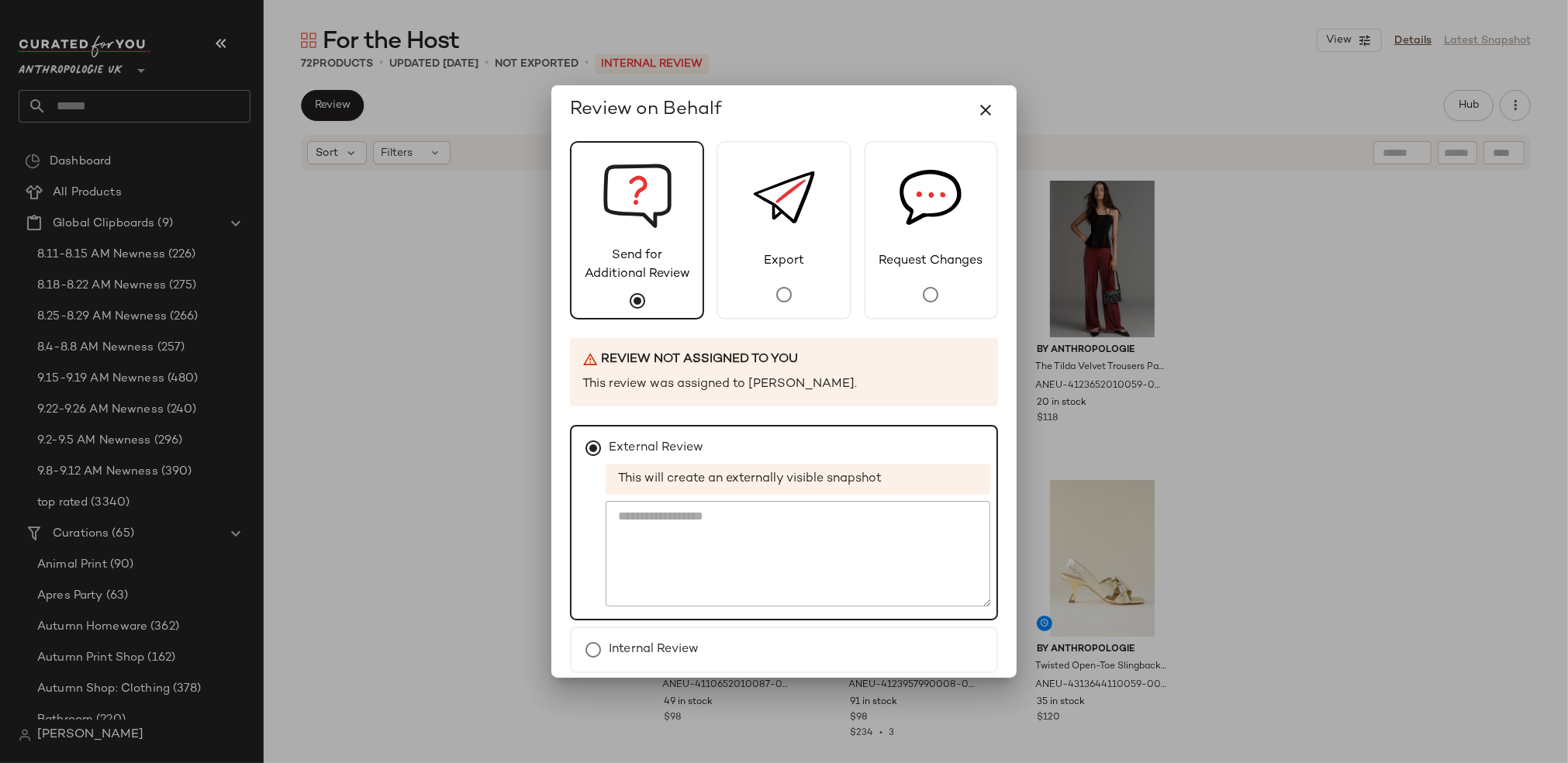
scroll to position [63, 0]
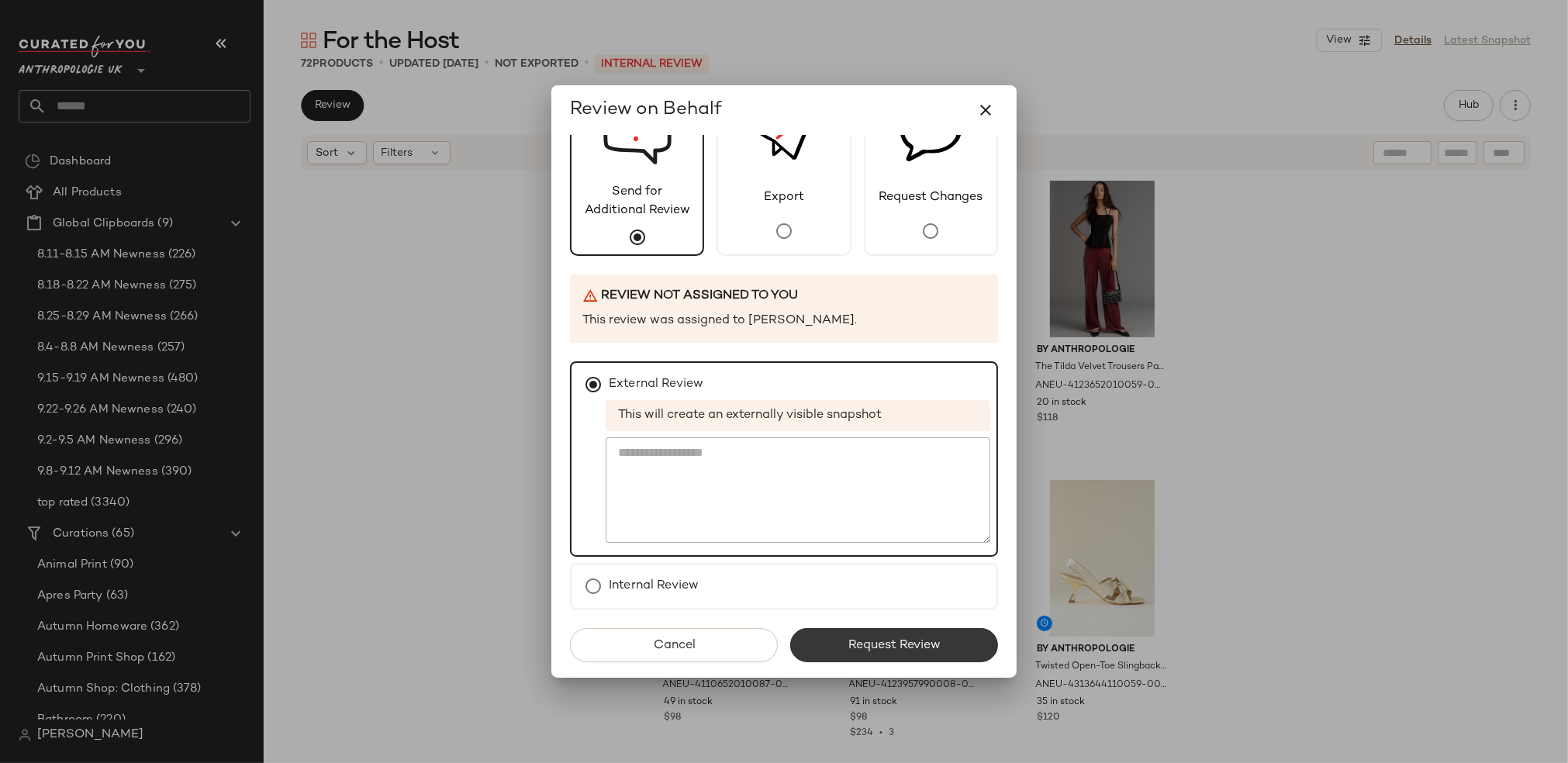
click at [887, 648] on span "Request Review" at bounding box center [894, 645] width 93 height 15
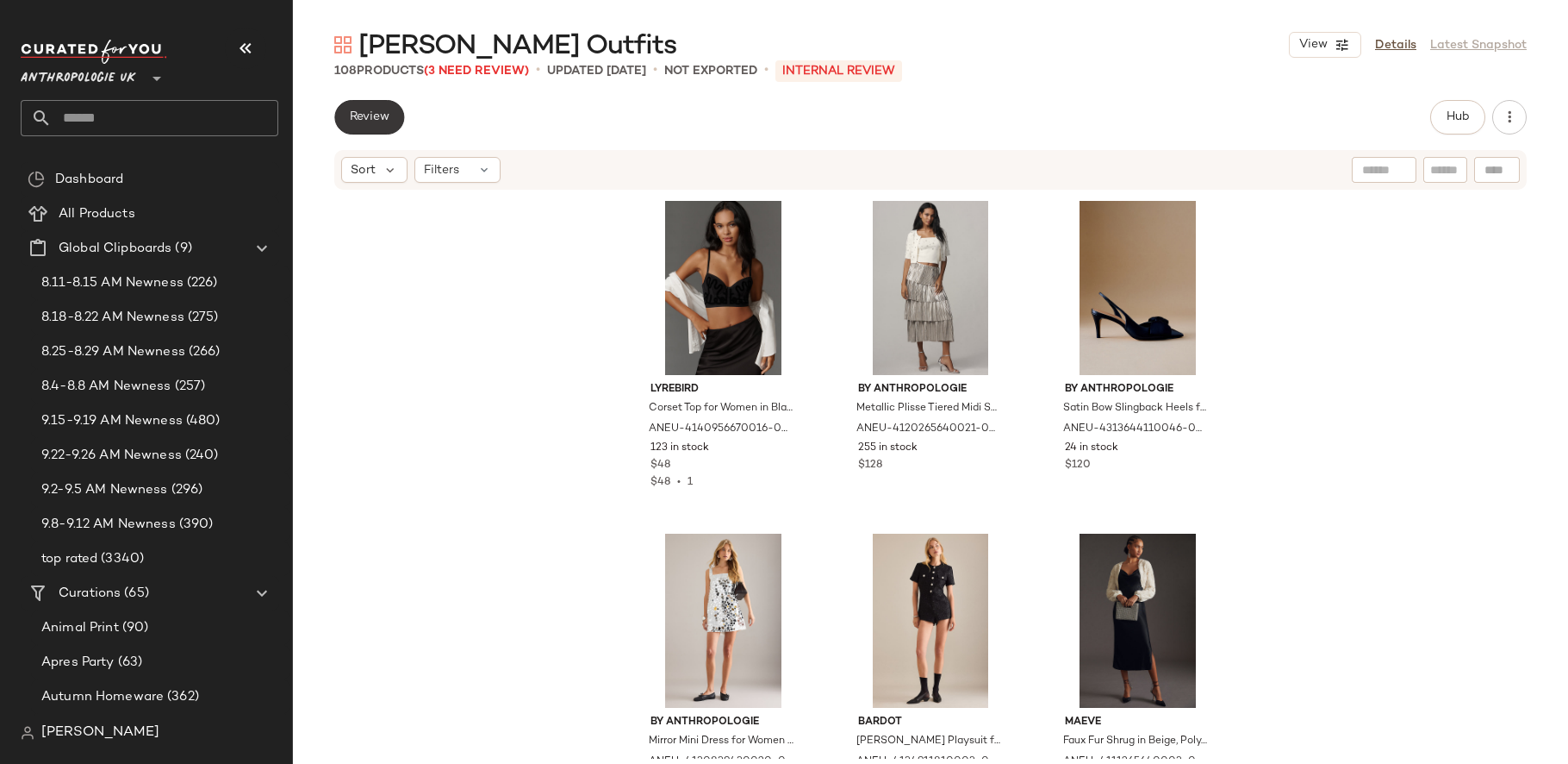
click at [378, 112] on span "Review" at bounding box center [369, 117] width 41 height 14
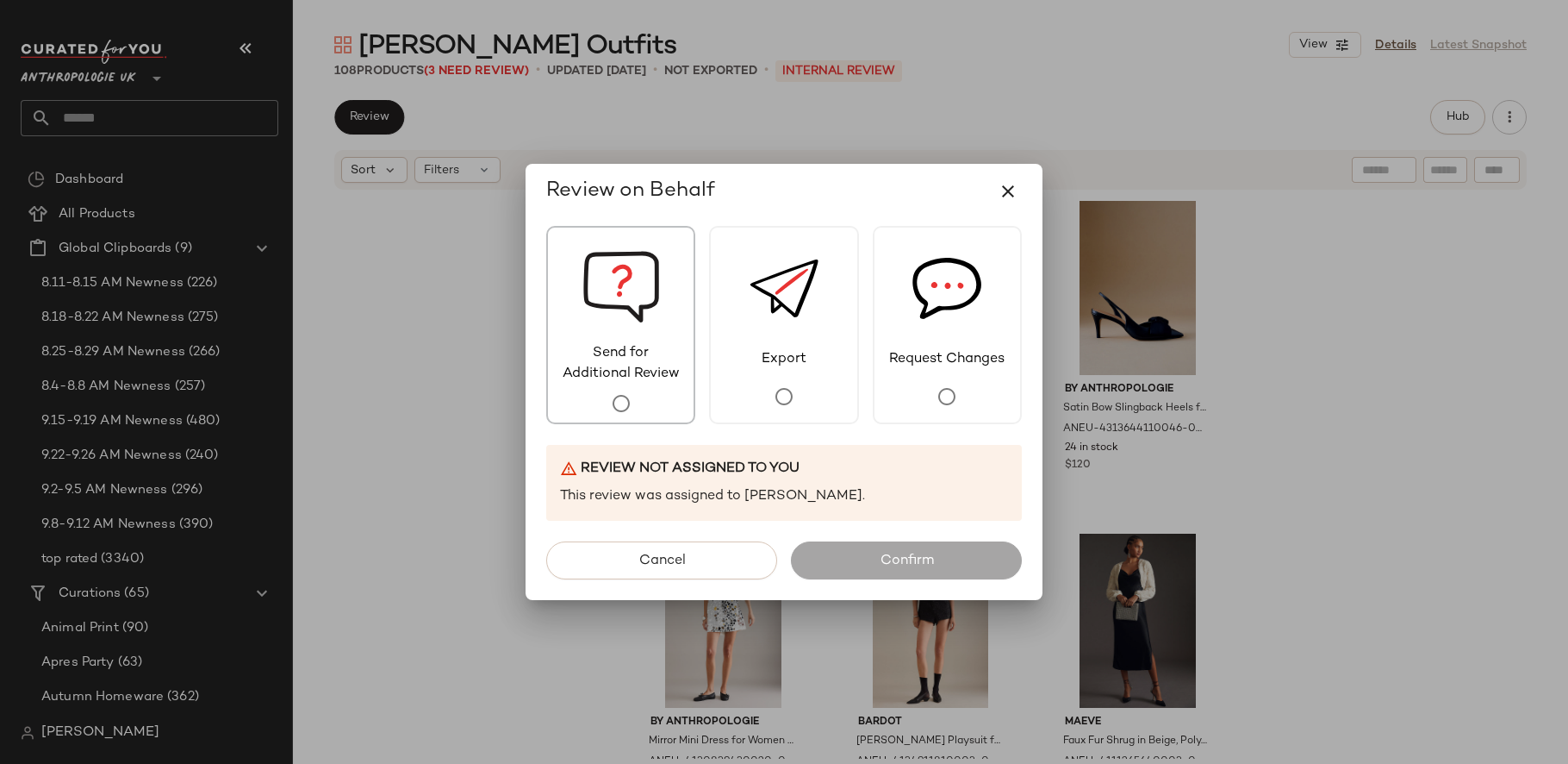
click at [606, 329] on img at bounding box center [621, 285] width 77 height 116
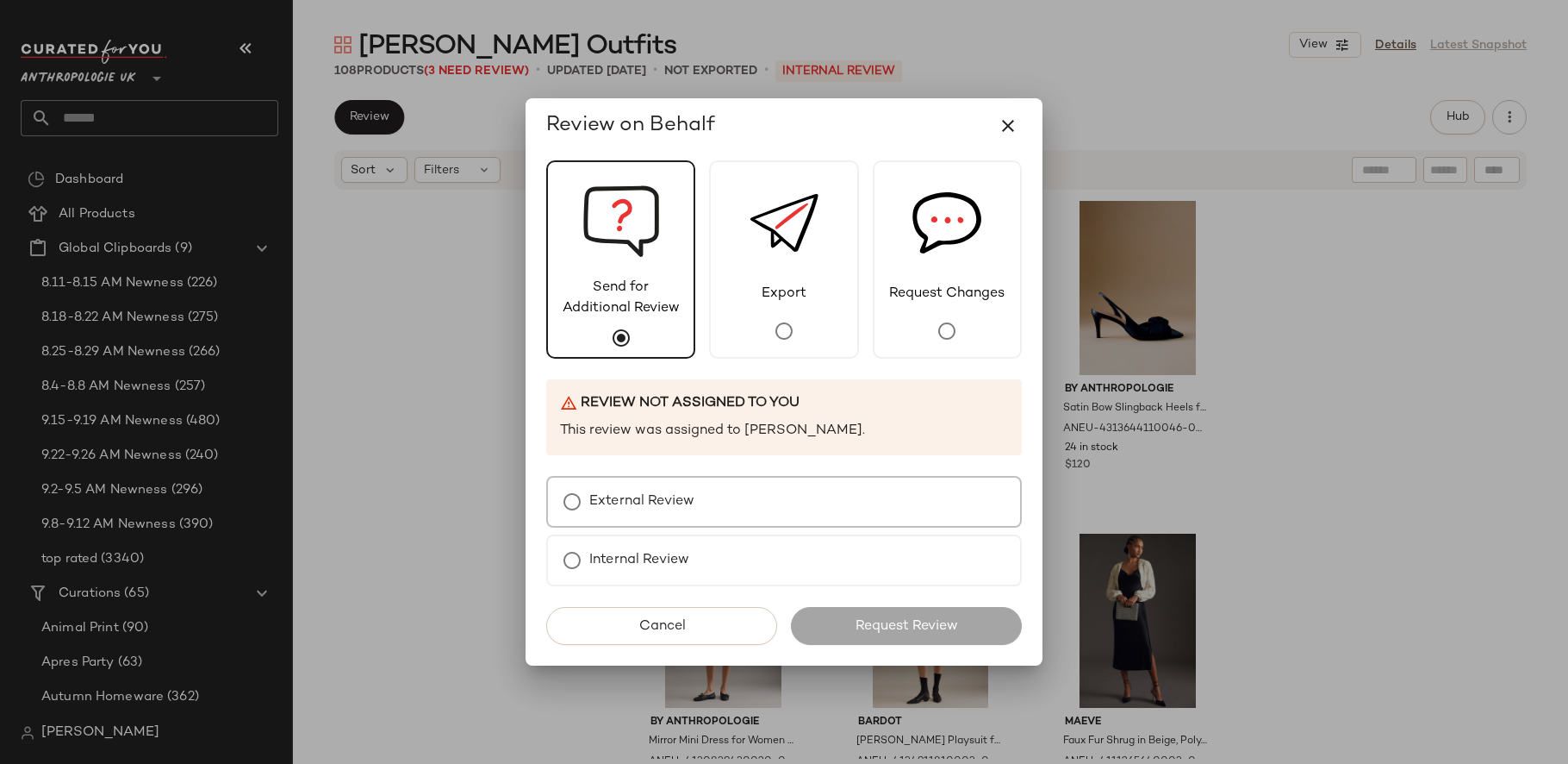
click at [651, 513] on label "External Review" at bounding box center [642, 501] width 105 height 35
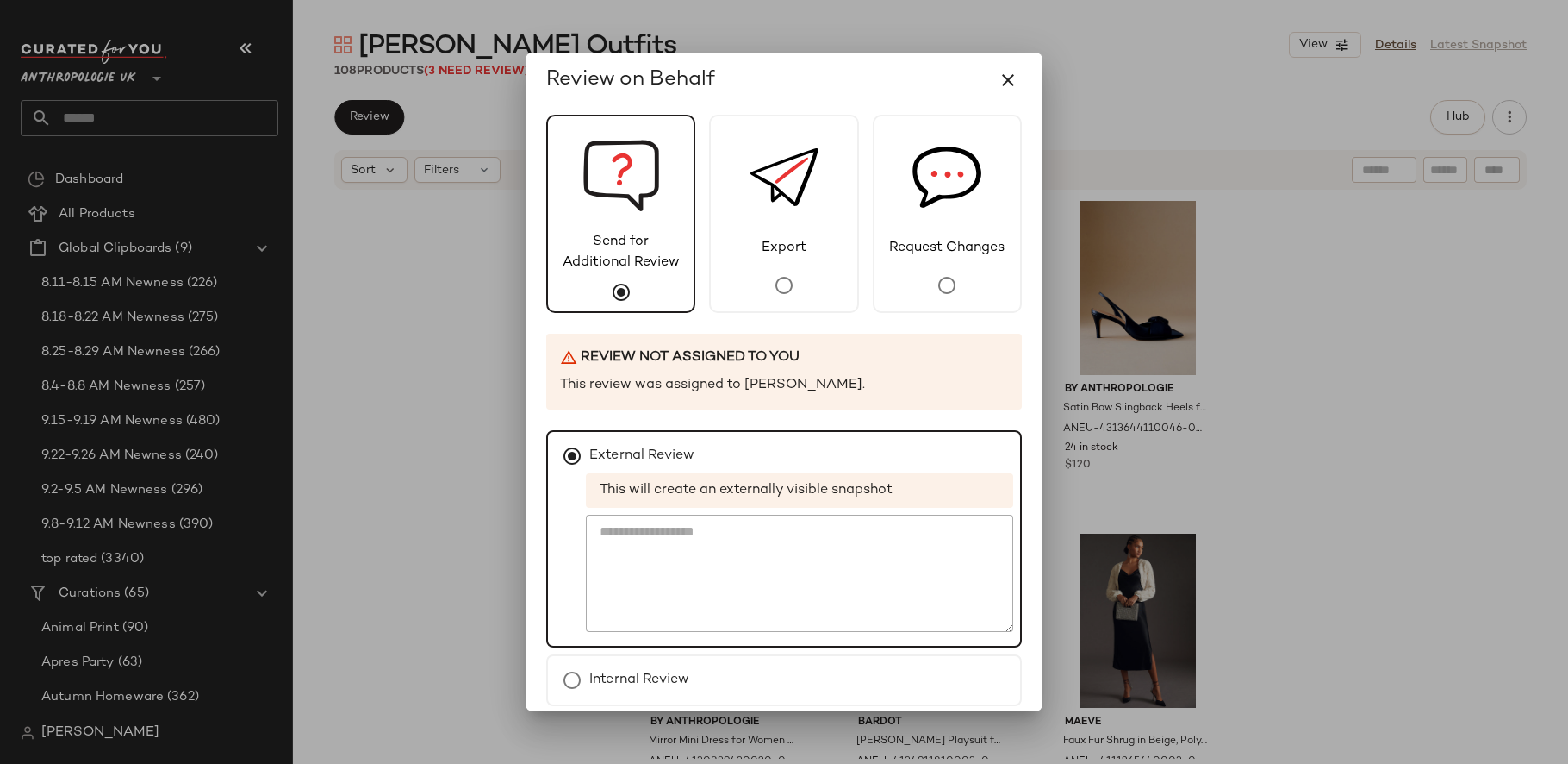
scroll to position [74, 0]
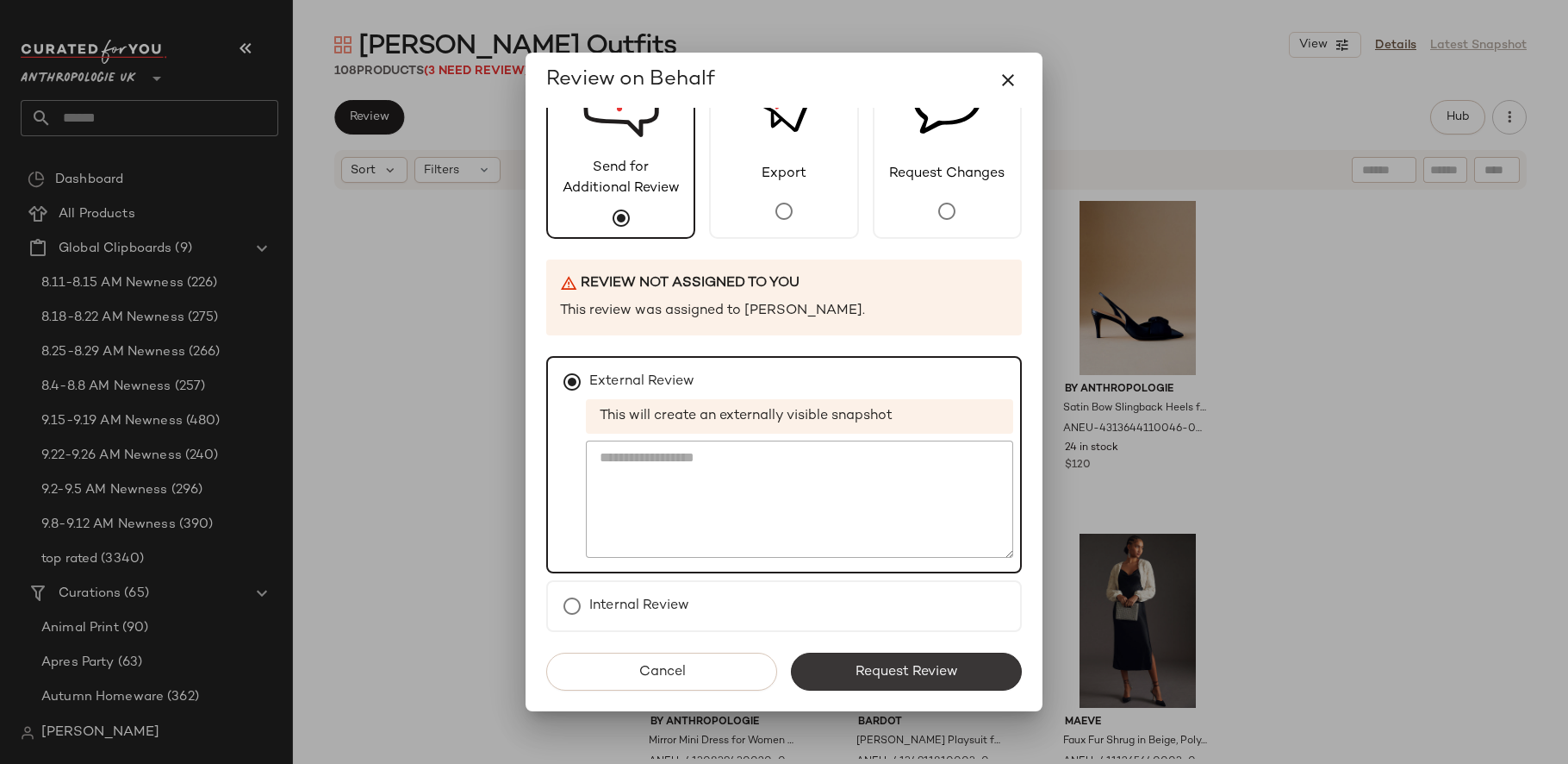
click at [908, 672] on span "Request Review" at bounding box center [906, 671] width 103 height 17
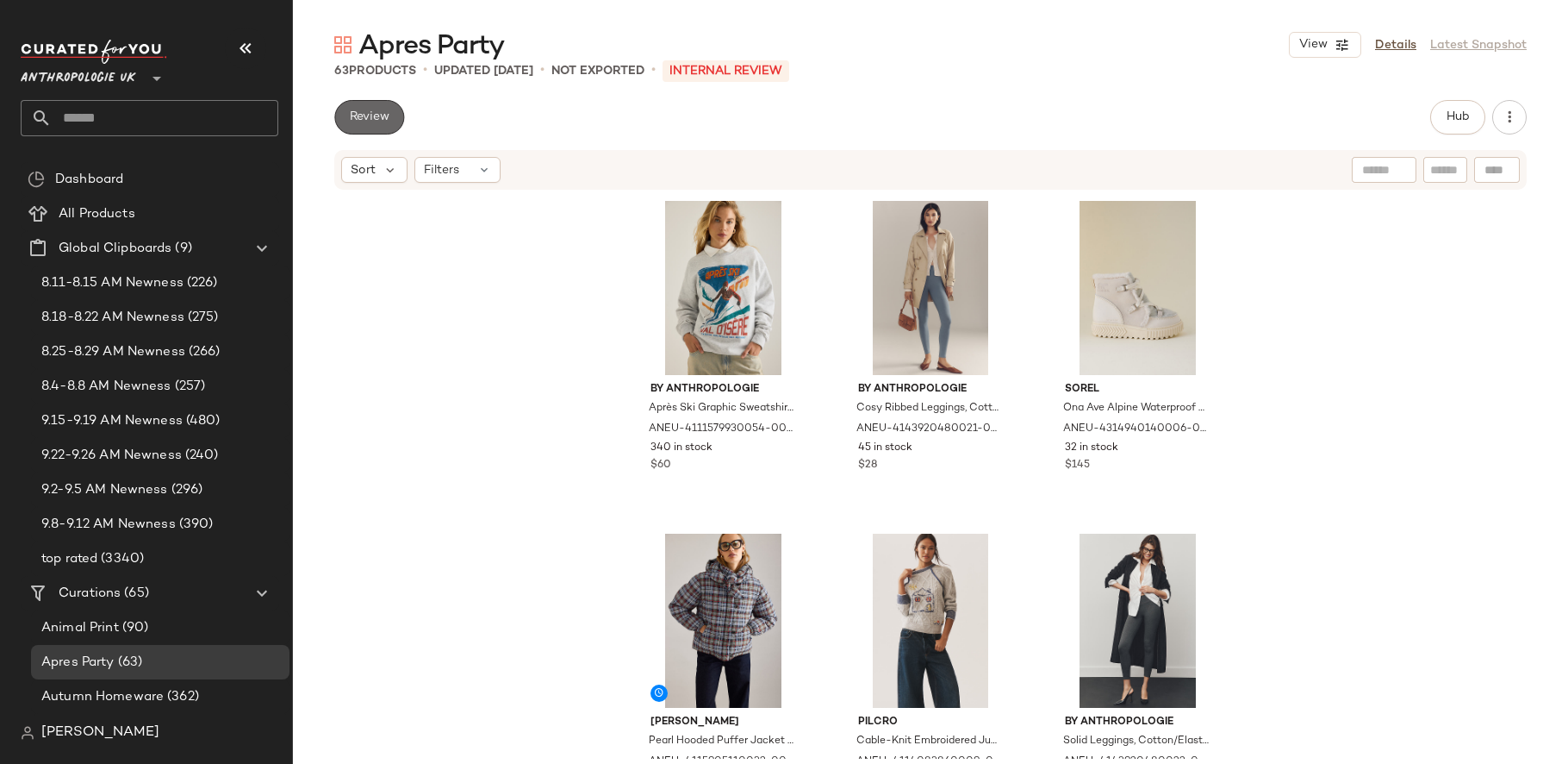
click at [392, 112] on button "Review" at bounding box center [369, 117] width 70 height 35
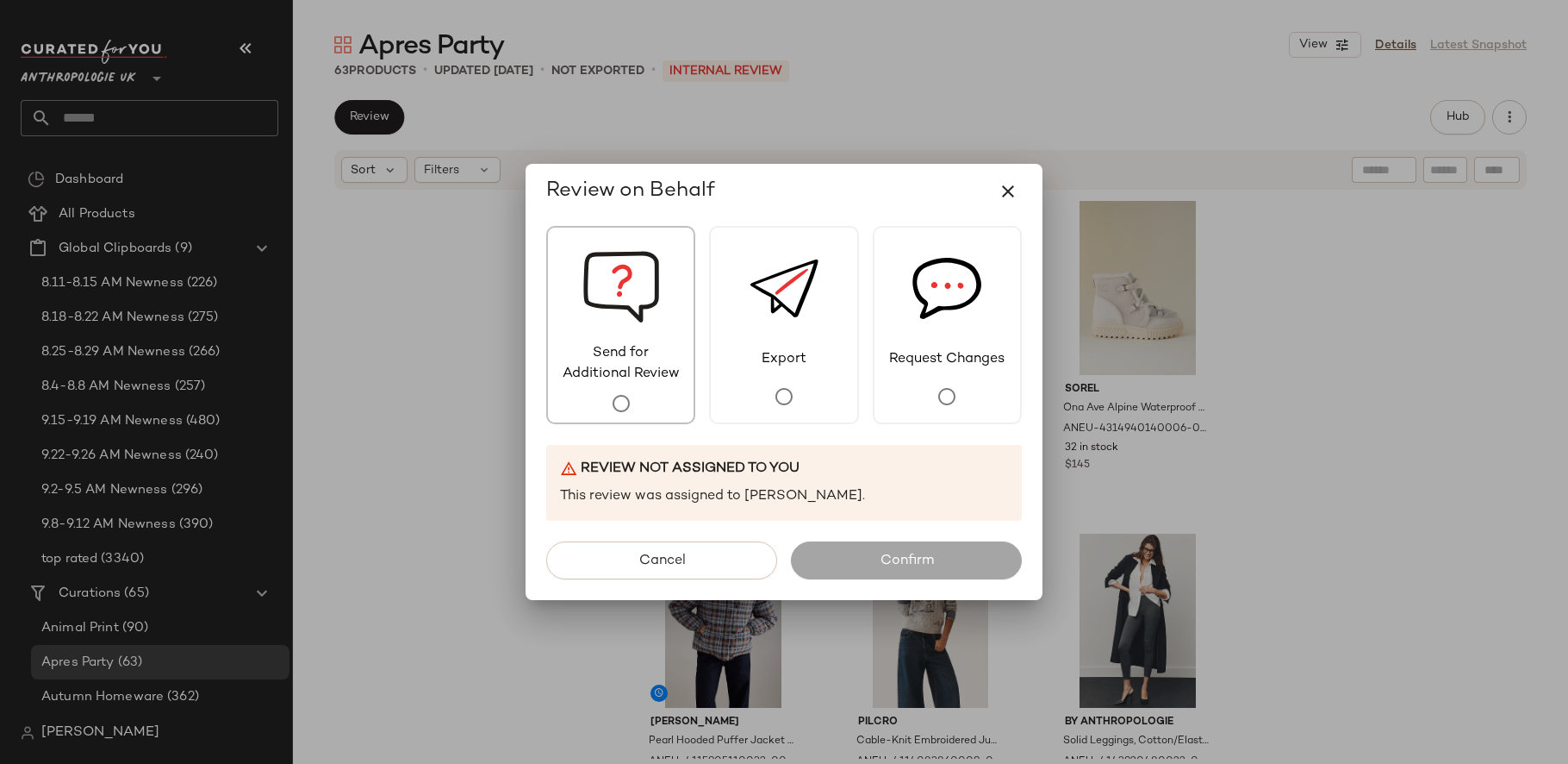
click at [651, 351] on span "Send for Additional Review" at bounding box center [620, 364] width 145 height 42
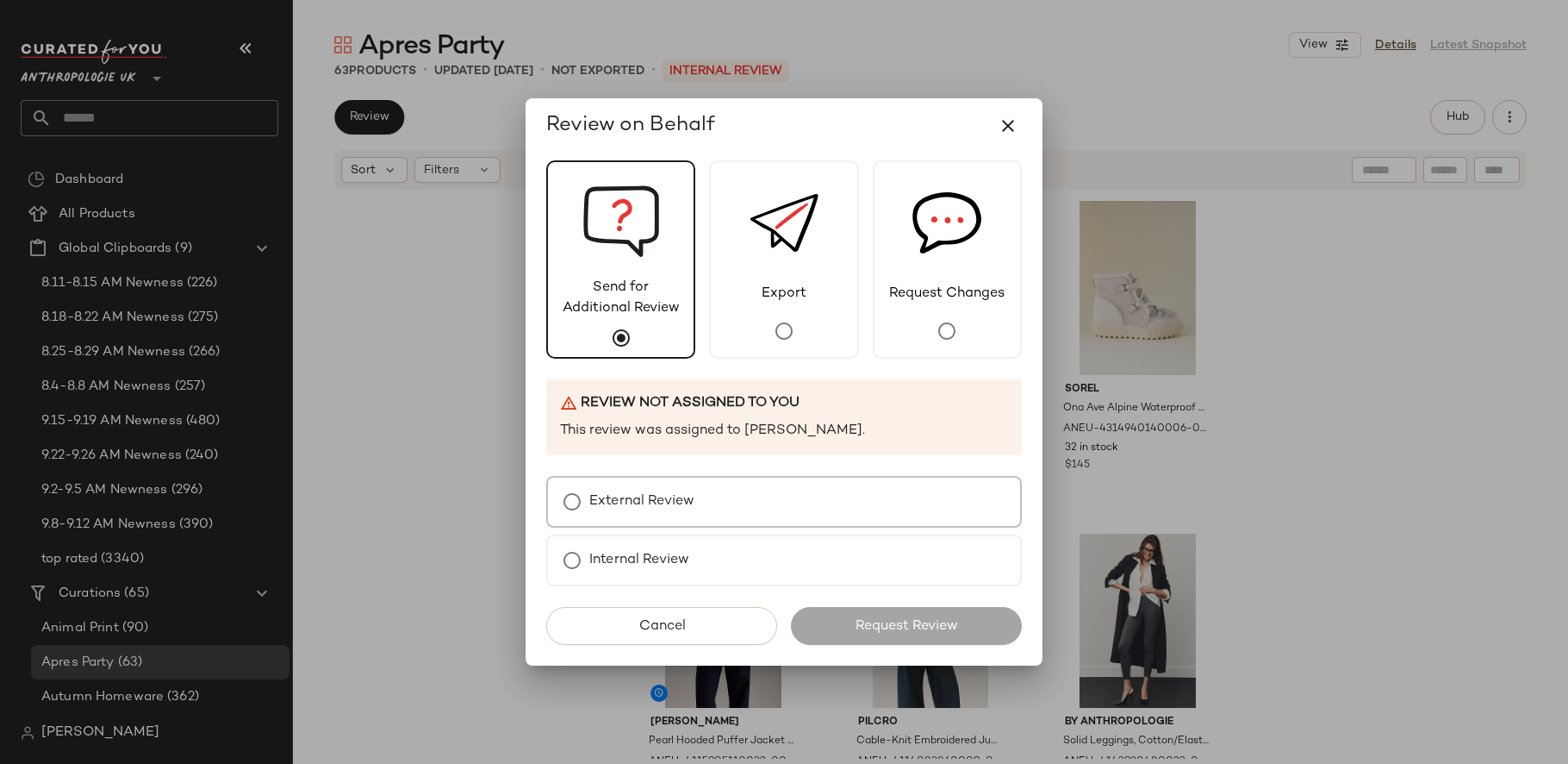
click at [707, 517] on div "External Review" at bounding box center [784, 502] width 476 height 51
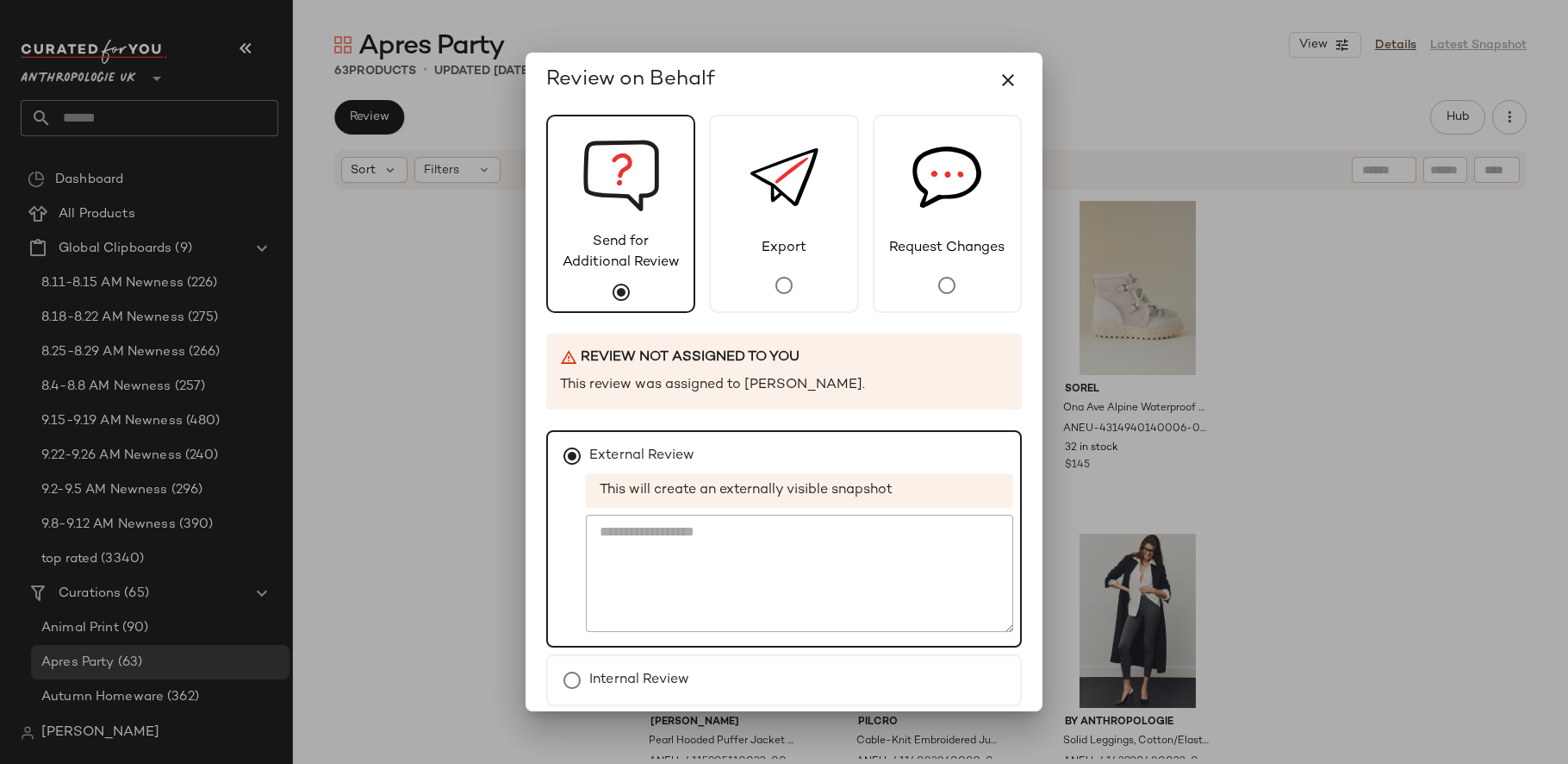
scroll to position [74, 0]
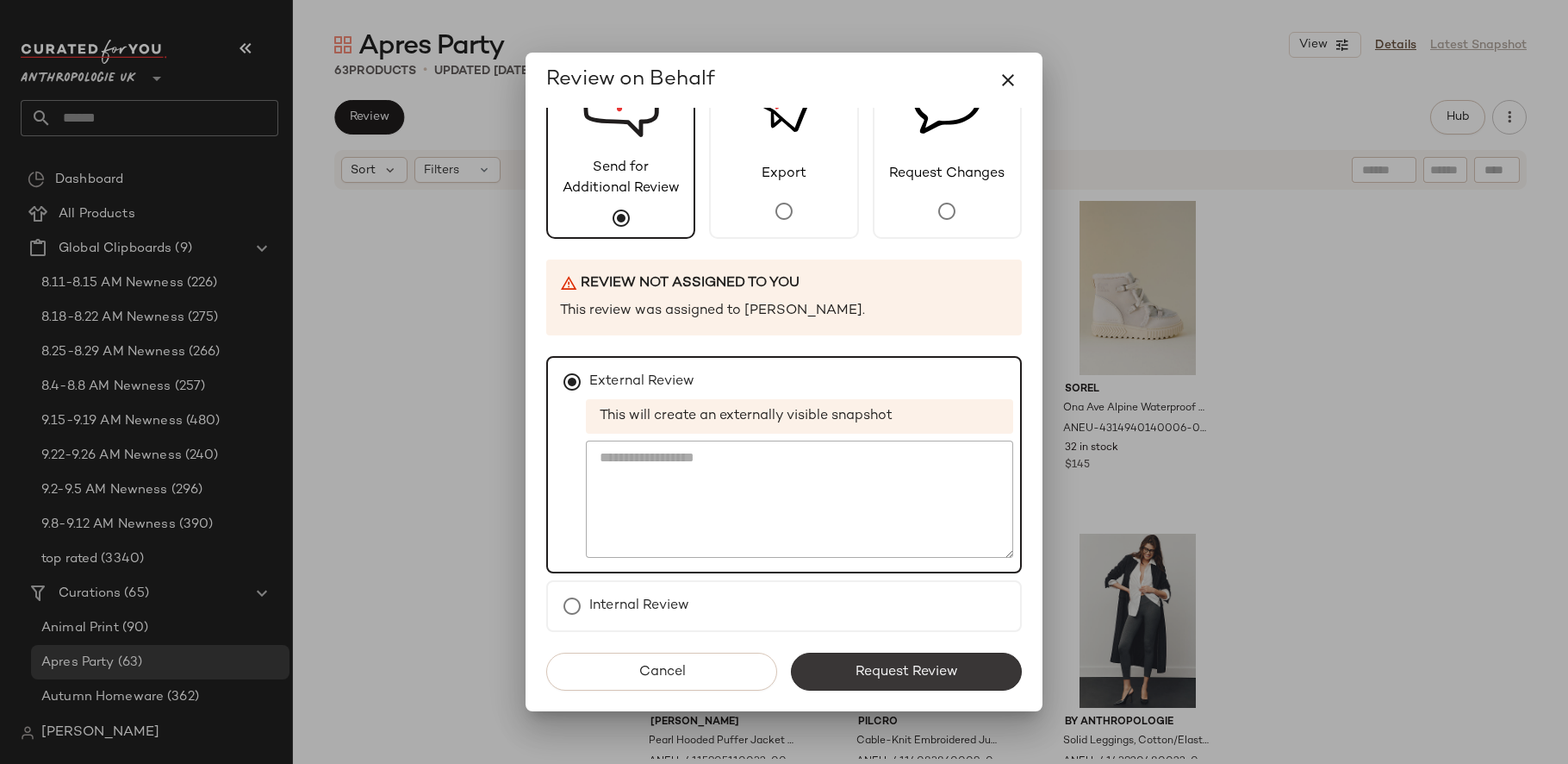
click at [890, 675] on span "Request Review" at bounding box center [906, 671] width 103 height 17
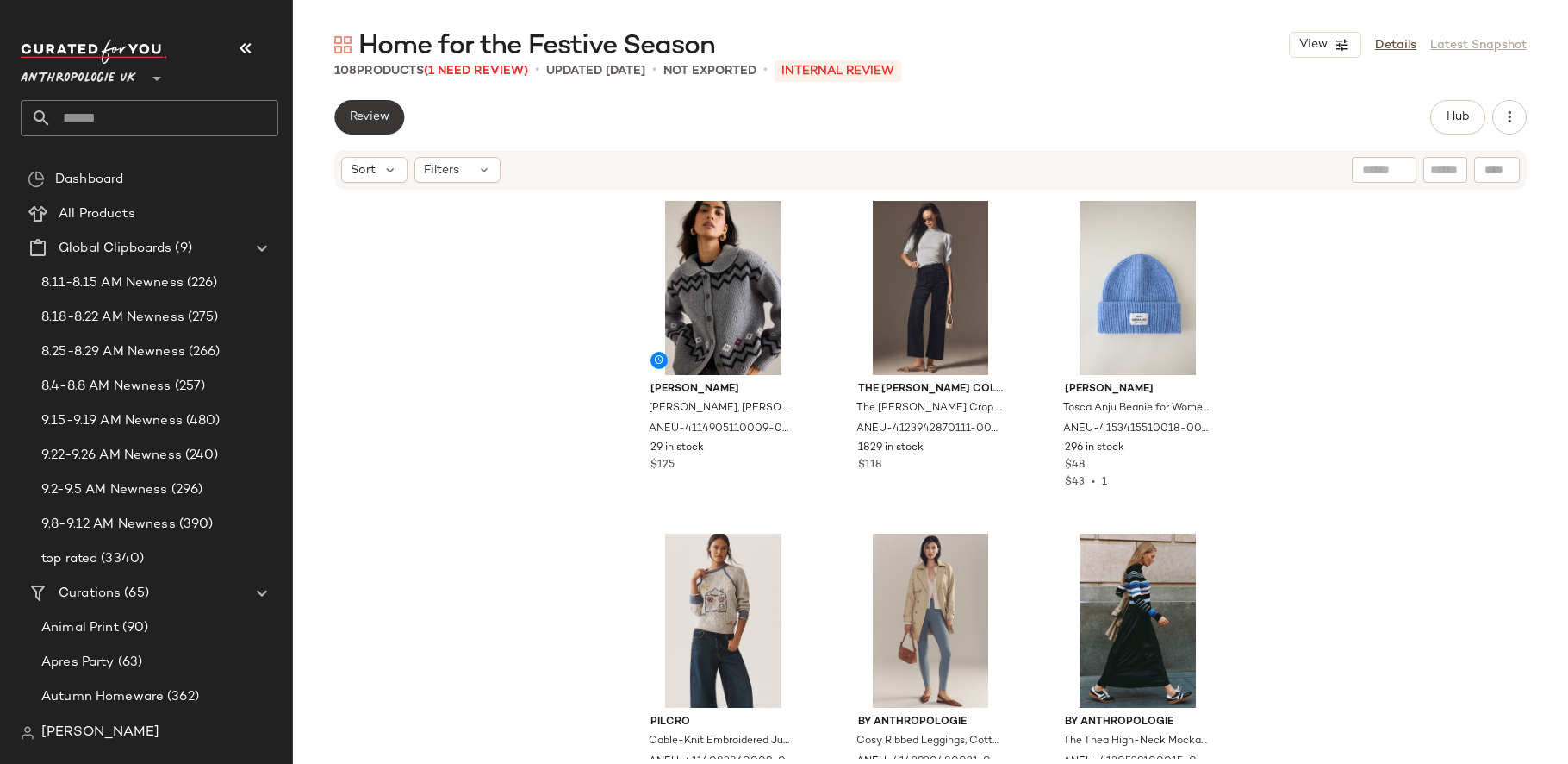
click at [386, 125] on button "Review" at bounding box center [369, 117] width 70 height 35
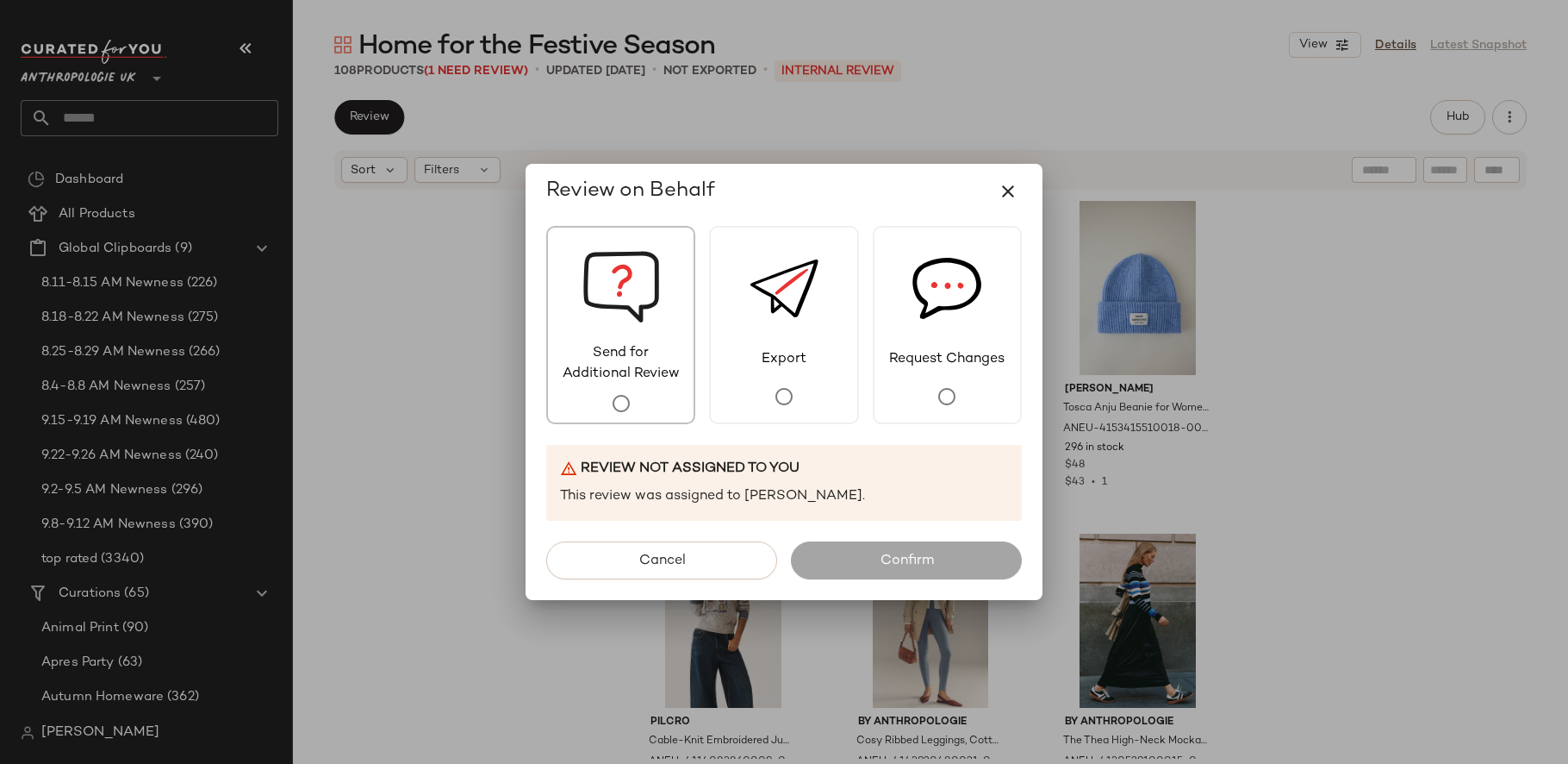
click at [607, 340] on img at bounding box center [621, 285] width 77 height 116
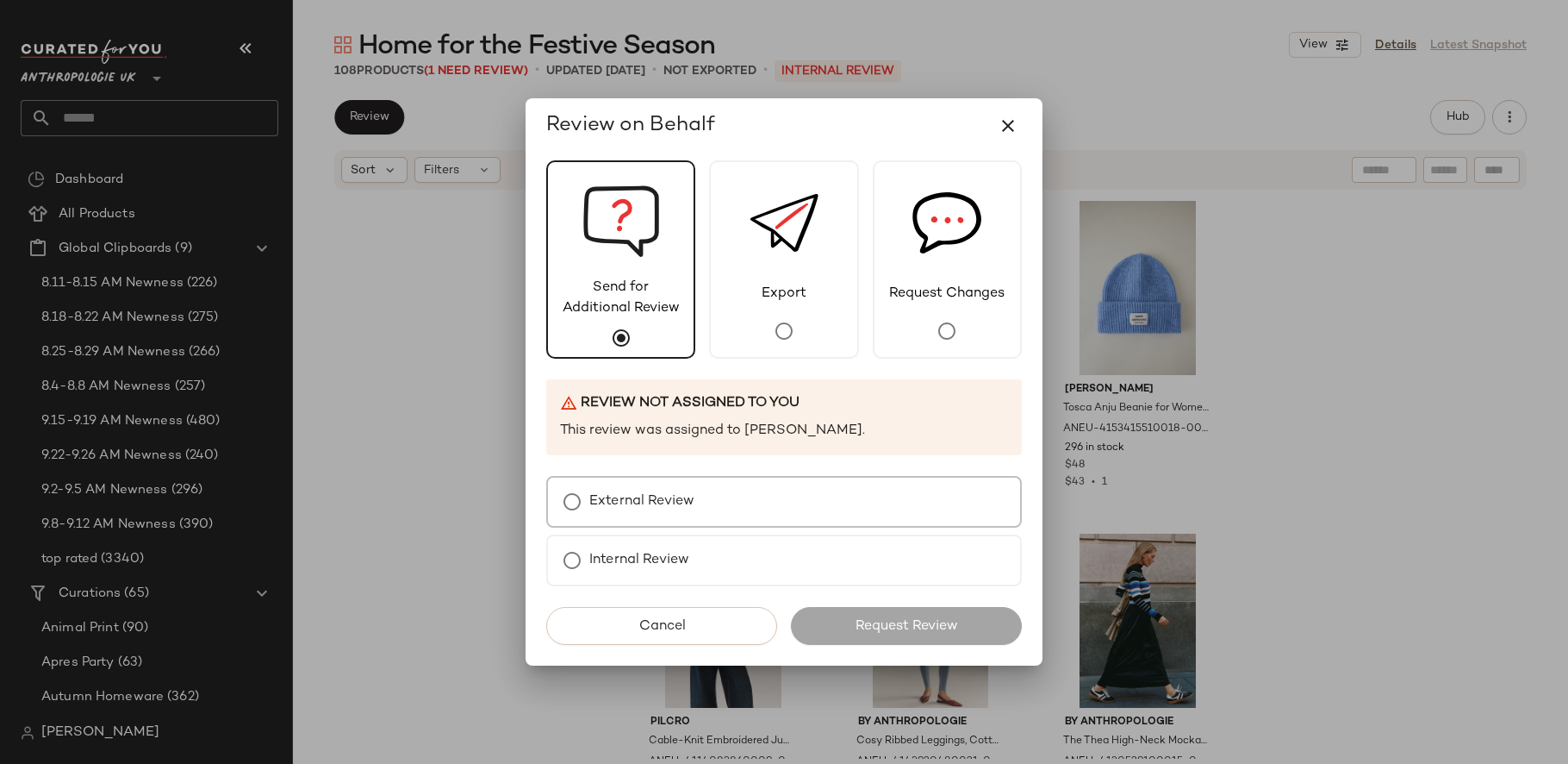
click at [674, 492] on label "External Review" at bounding box center [642, 501] width 105 height 35
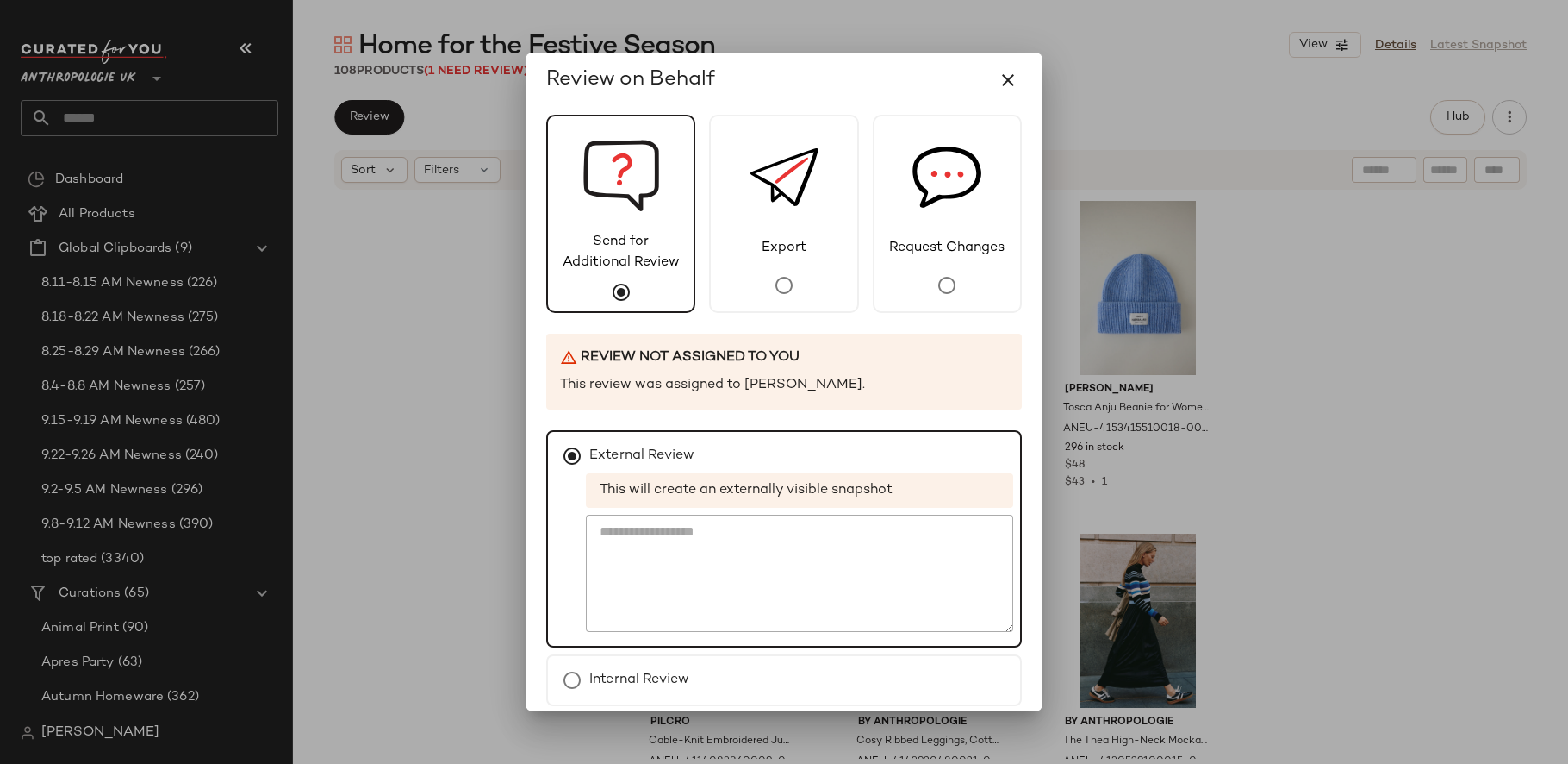
scroll to position [74, 0]
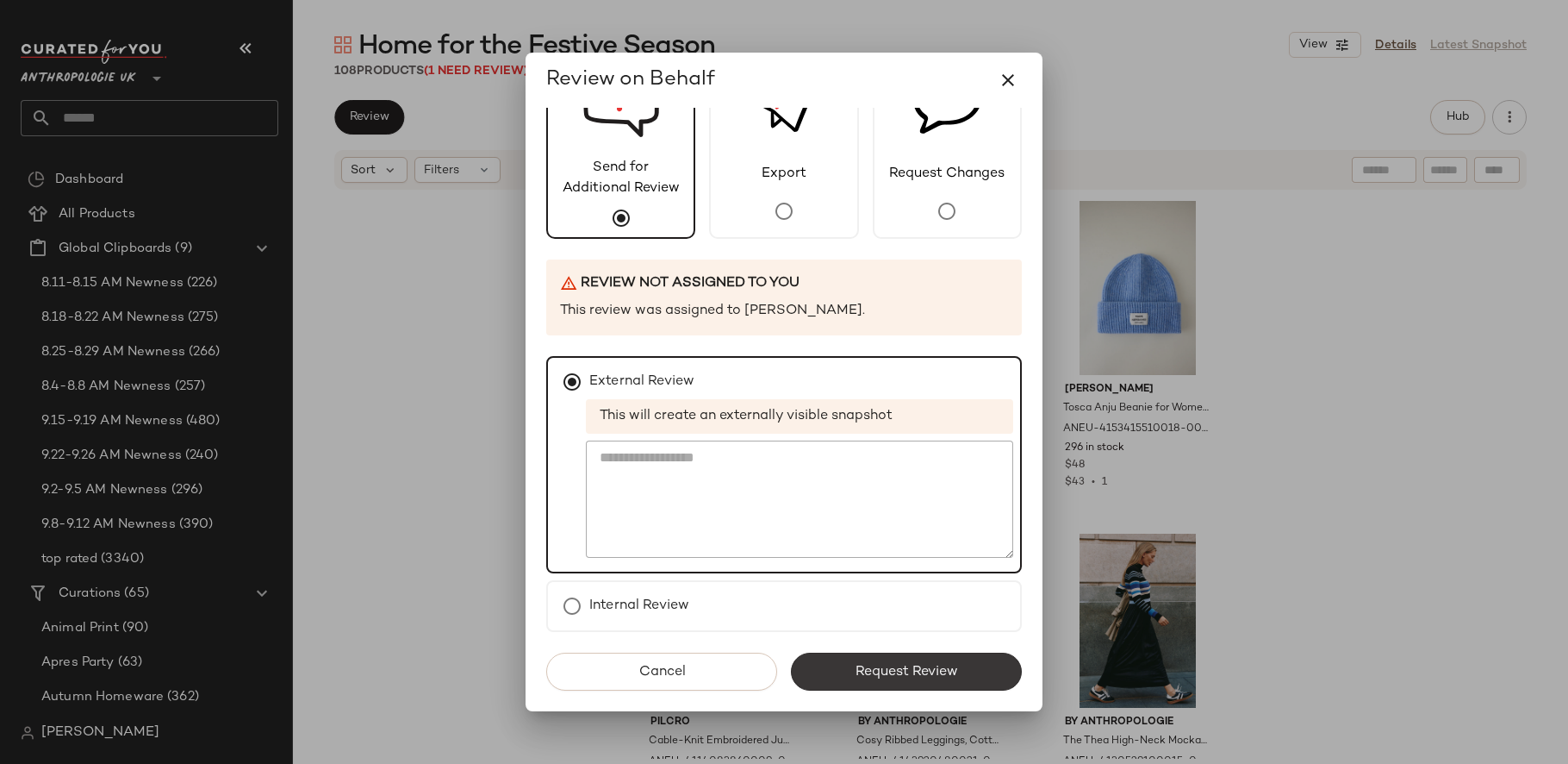
click at [930, 671] on span "Request Review" at bounding box center [906, 671] width 103 height 17
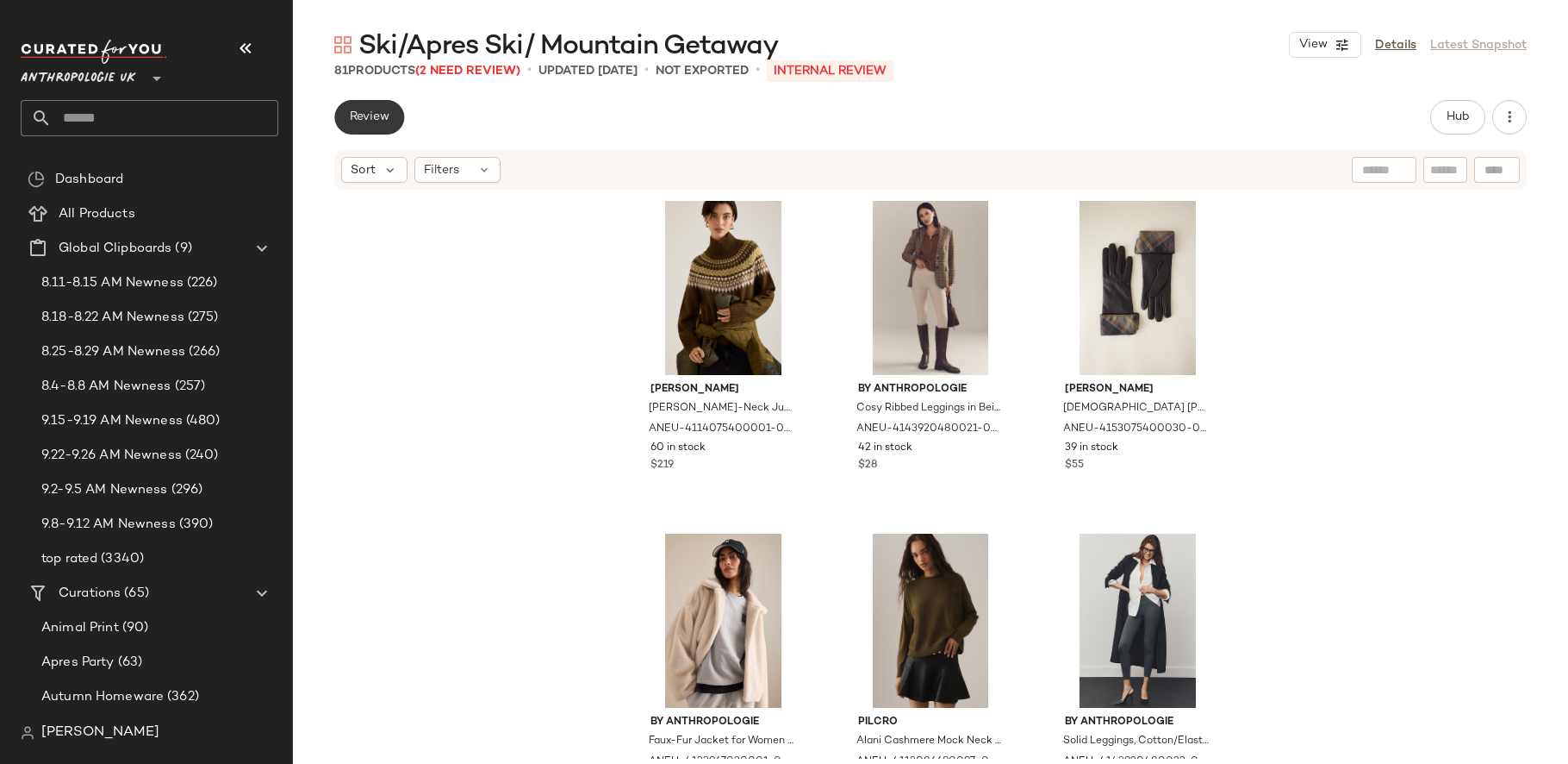
click at [372, 121] on span "Review" at bounding box center [369, 117] width 41 height 14
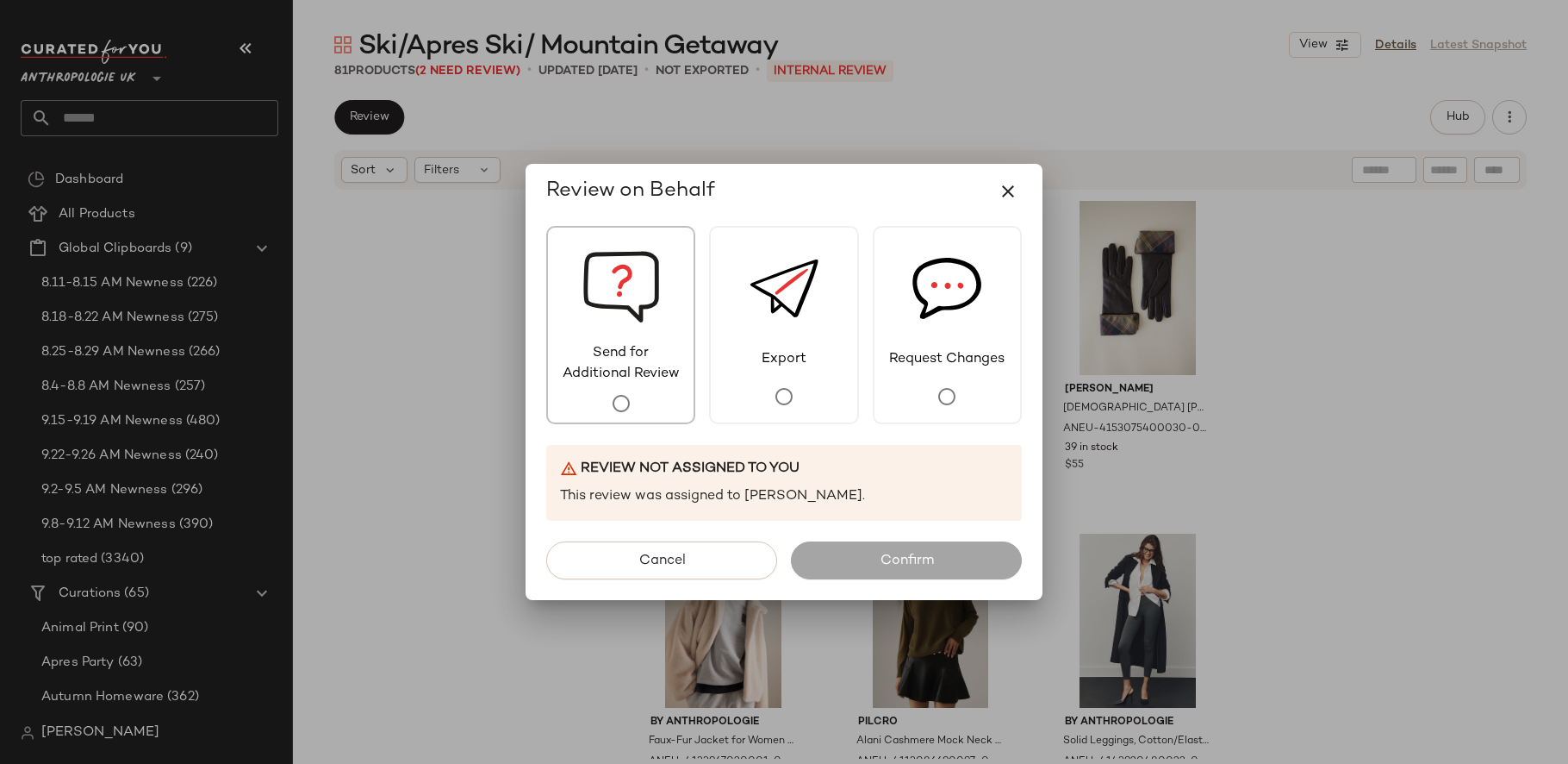
click at [634, 364] on span "Send for Additional Review" at bounding box center [620, 364] width 145 height 42
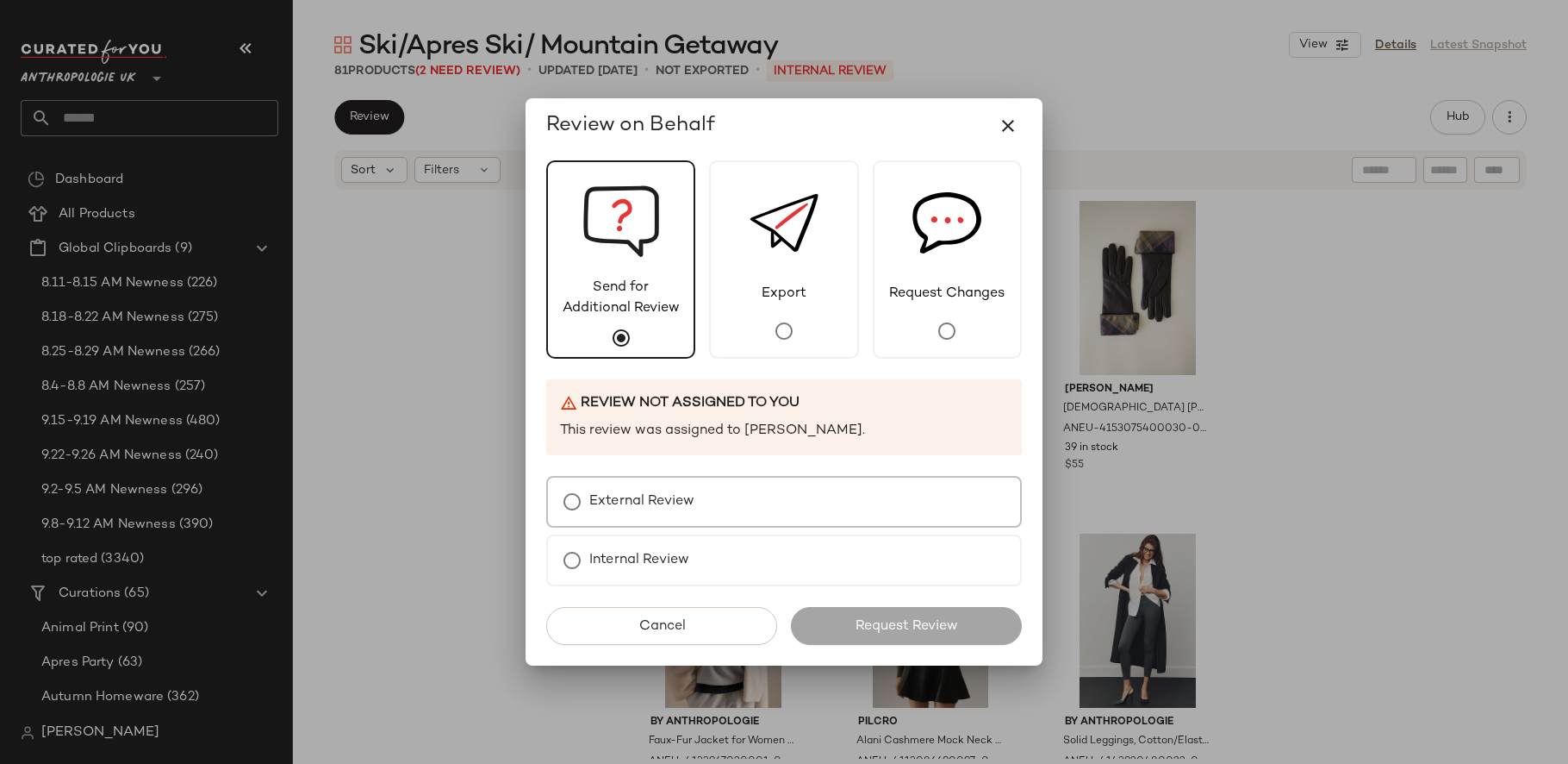
click at [657, 499] on label "External Review" at bounding box center [642, 501] width 105 height 35
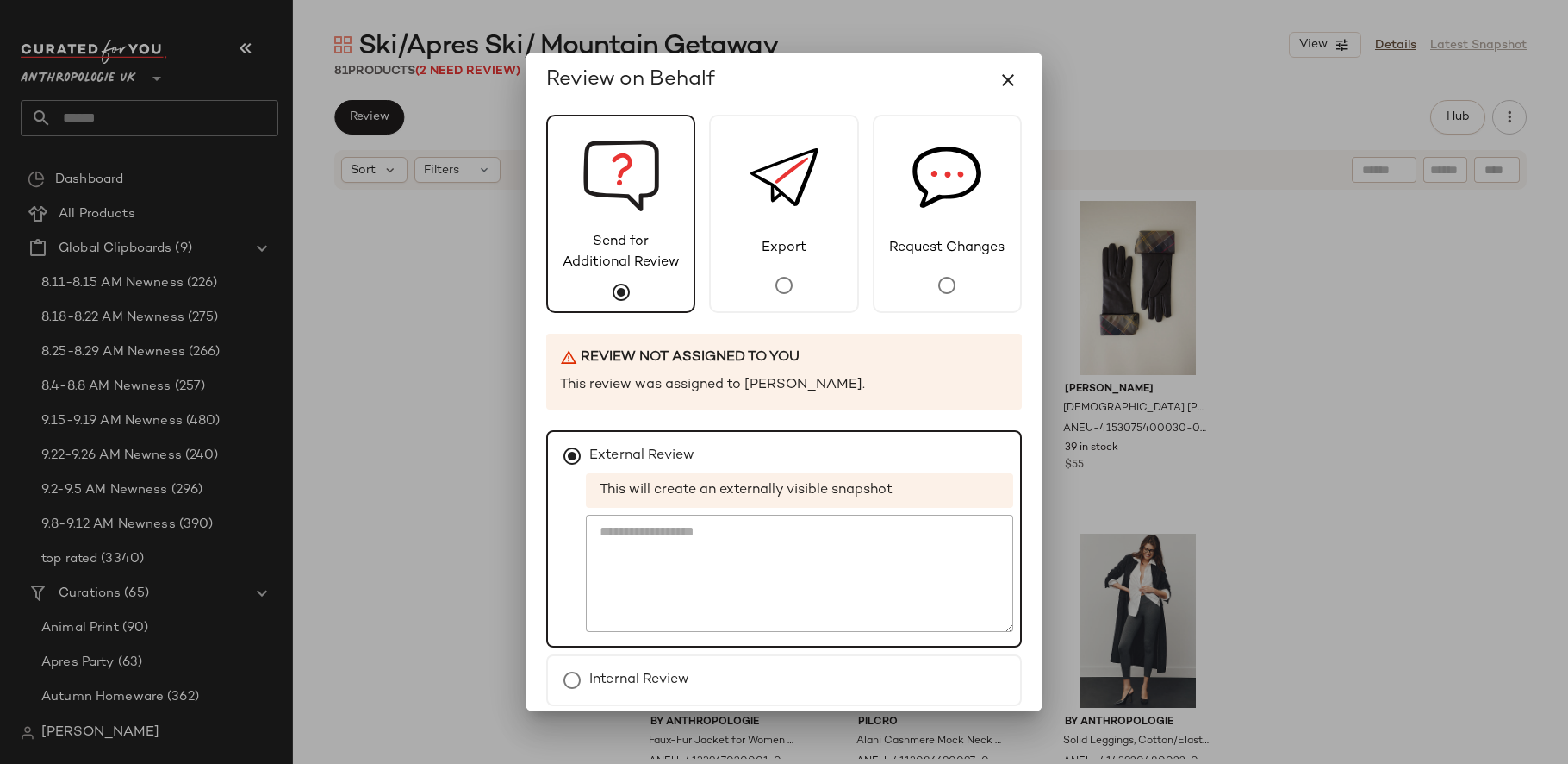
scroll to position [74, 0]
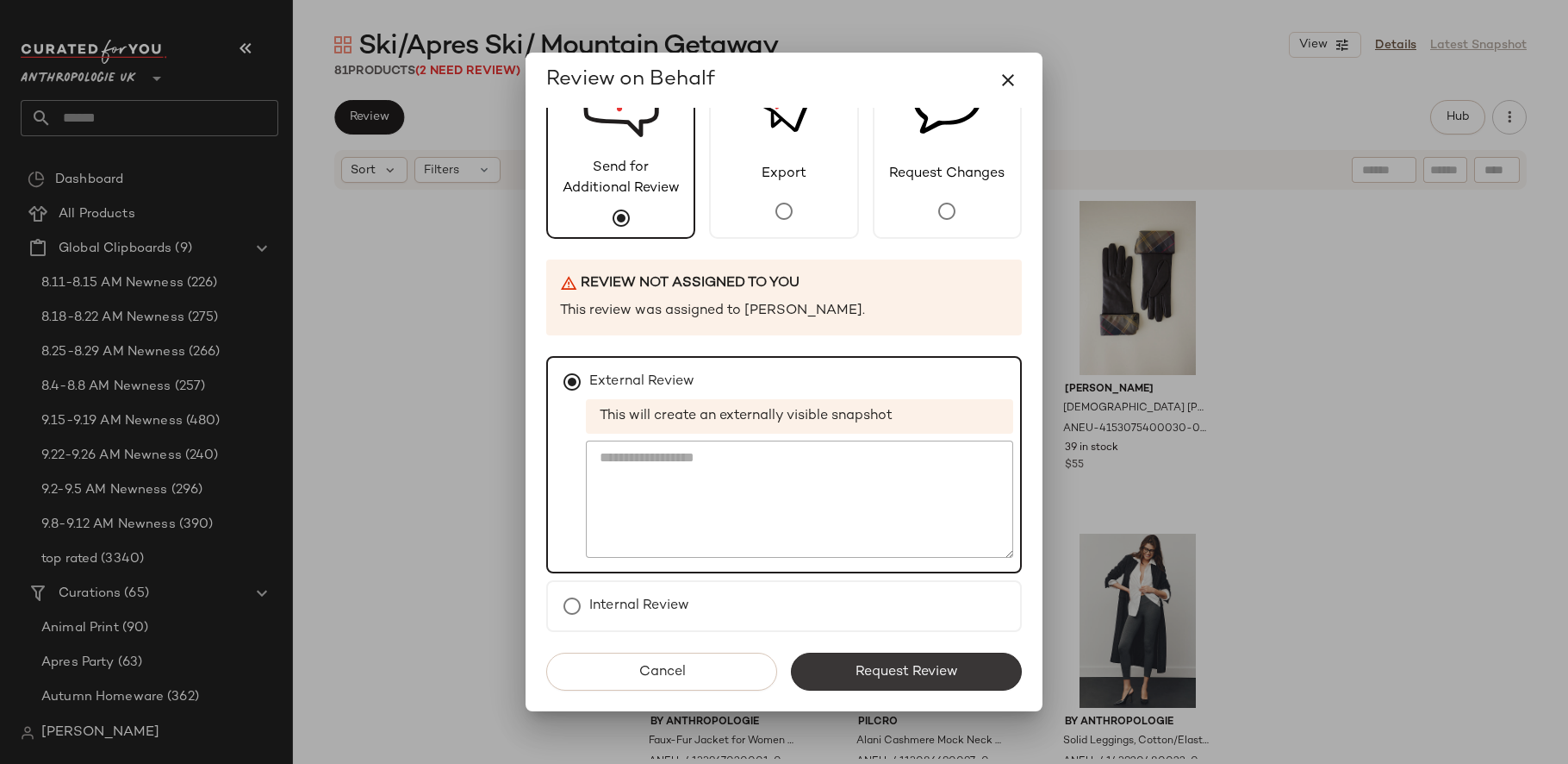
click at [931, 680] on button "Request Review" at bounding box center [905, 671] width 231 height 38
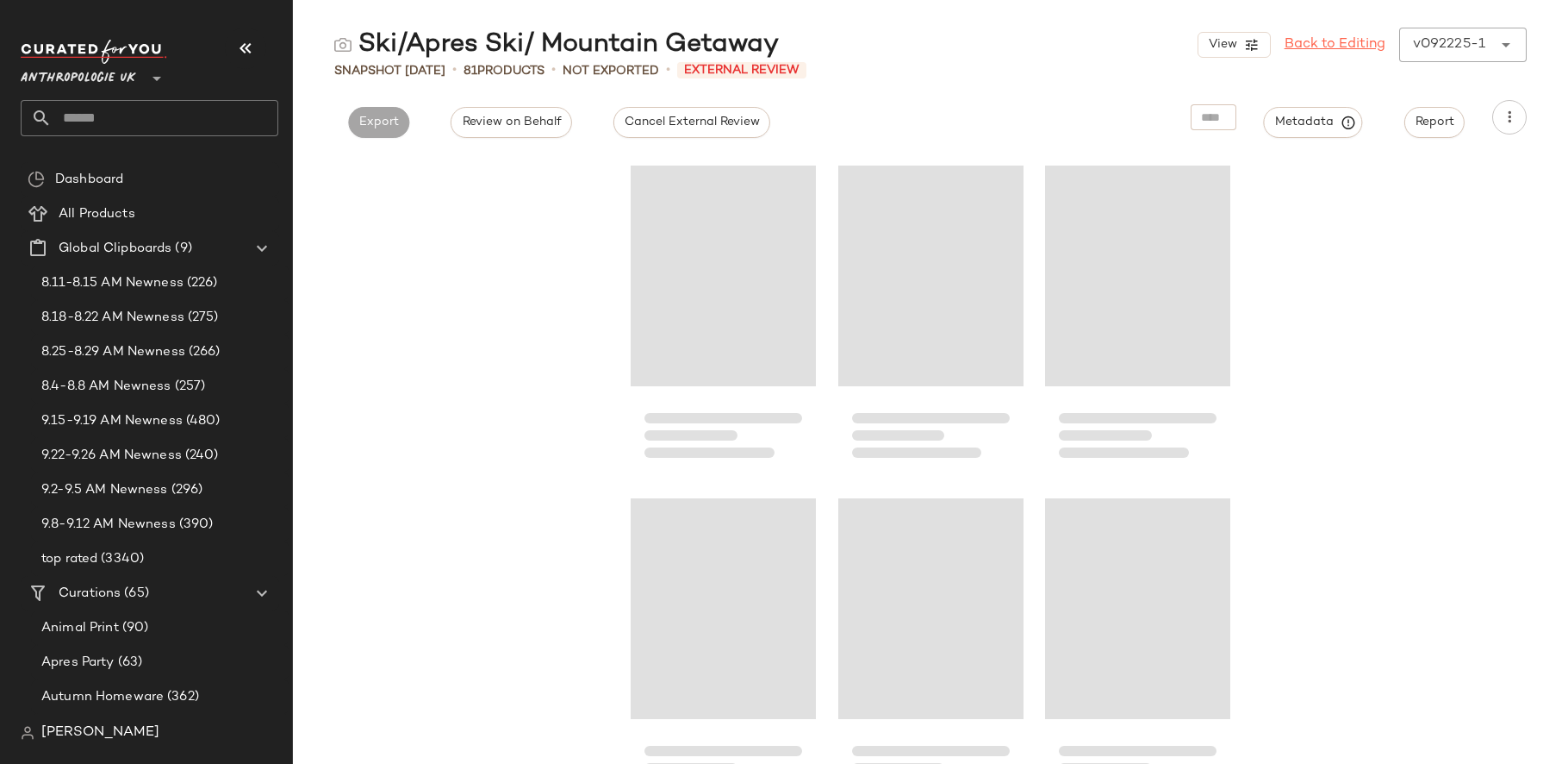
click at [1330, 46] on link "Back to Editing" at bounding box center [1335, 45] width 101 height 21
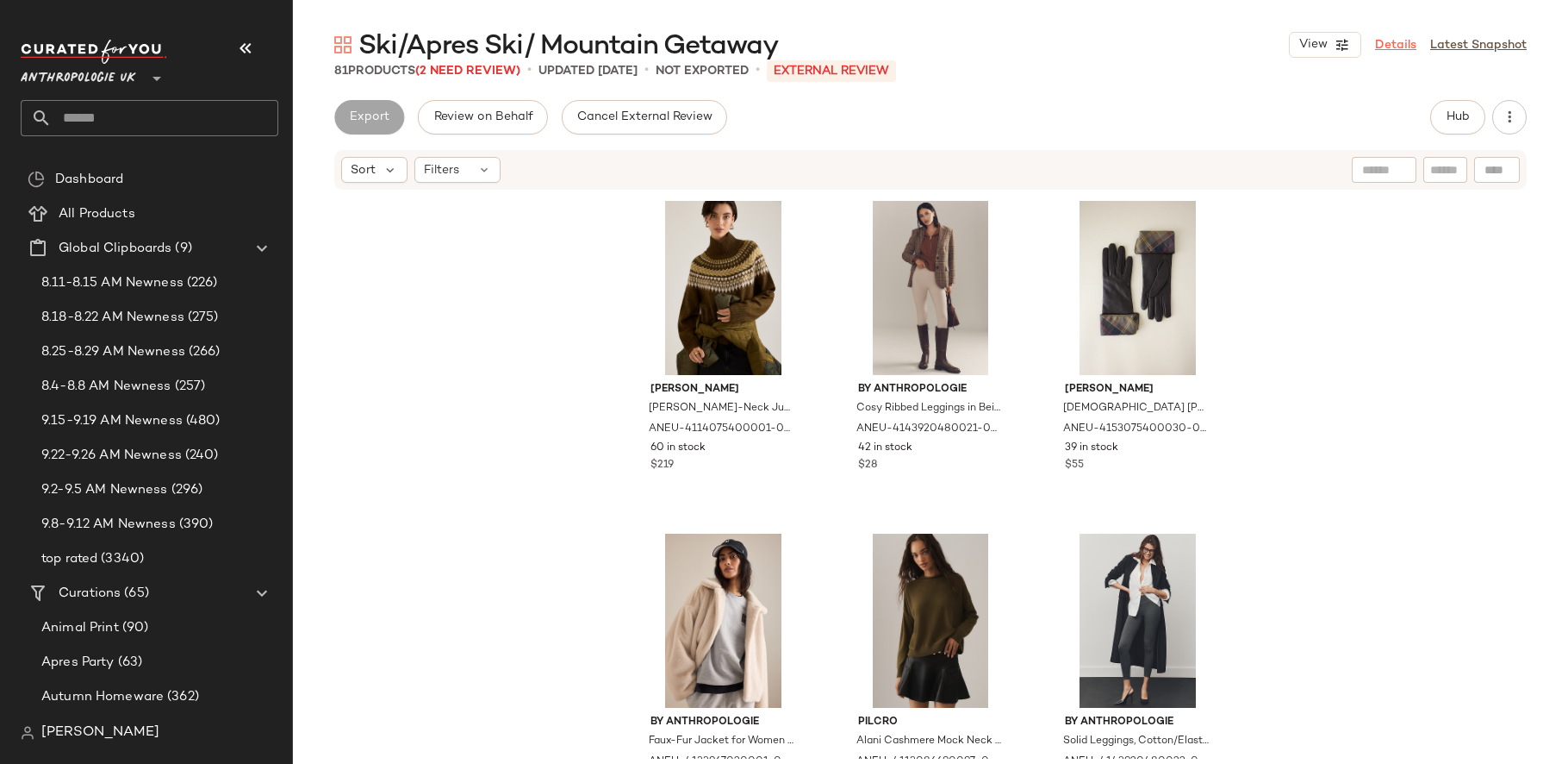
click at [1383, 38] on link "Details" at bounding box center [1396, 46] width 42 height 18
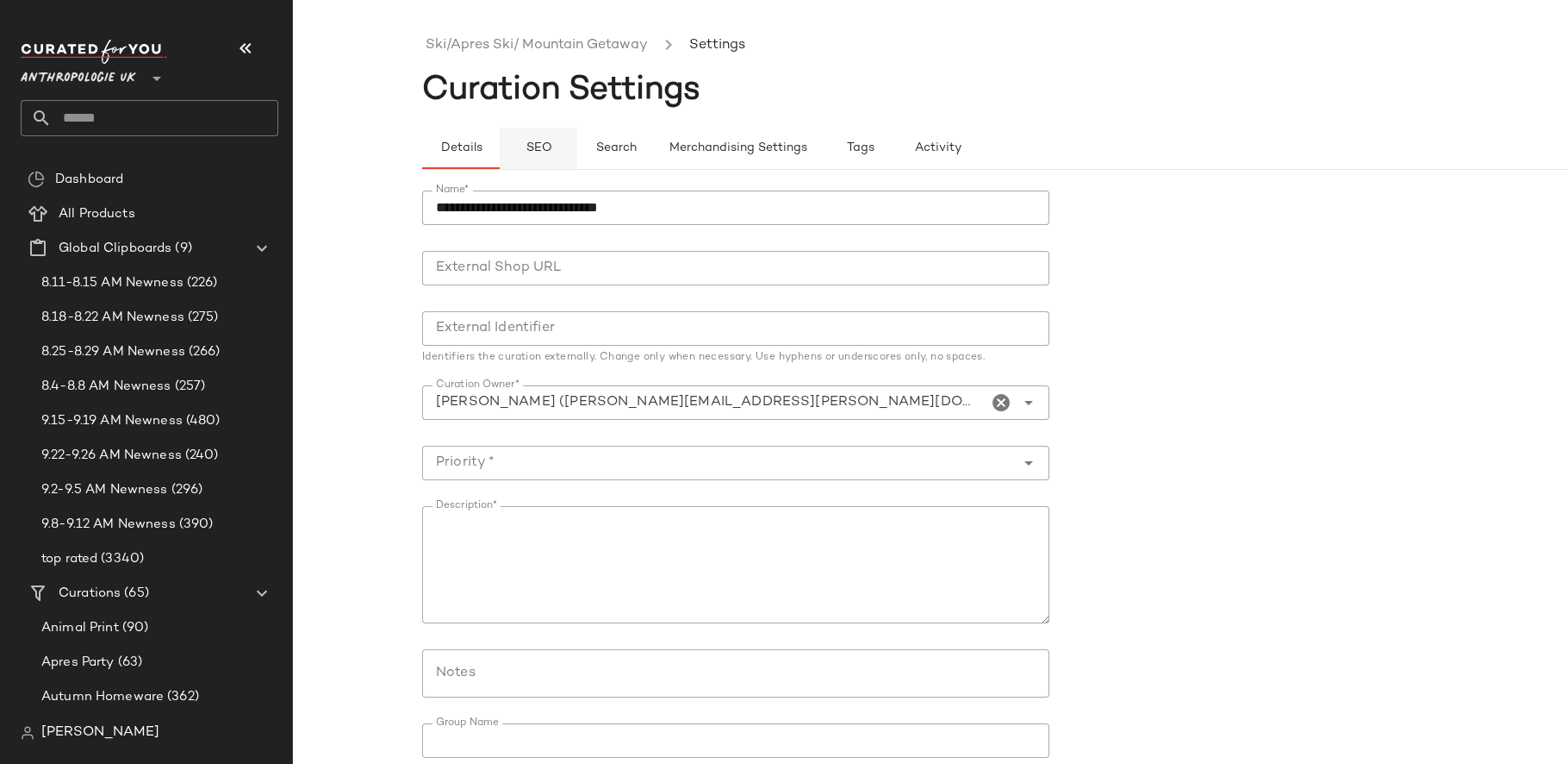
click at [523, 150] on button "SEO" at bounding box center [538, 148] width 77 height 42
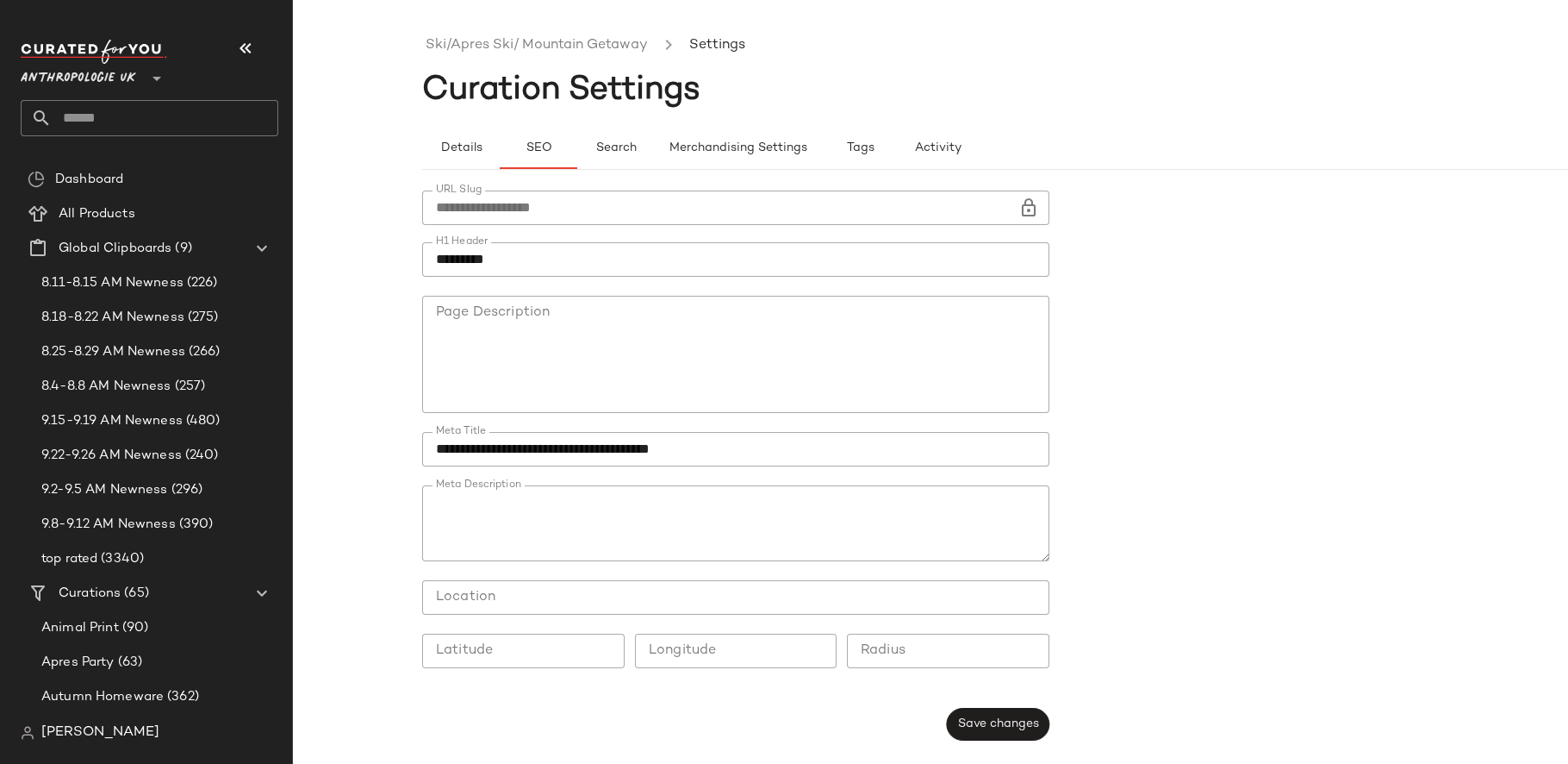
click at [502, 30] on ul "Ski/Apres Ski/ Mountain Getaway Settings" at bounding box center [1060, 46] width 1275 height 40
click at [499, 37] on link "Ski/Apres Ski/ Mountain Getaway" at bounding box center [536, 46] width 223 height 23
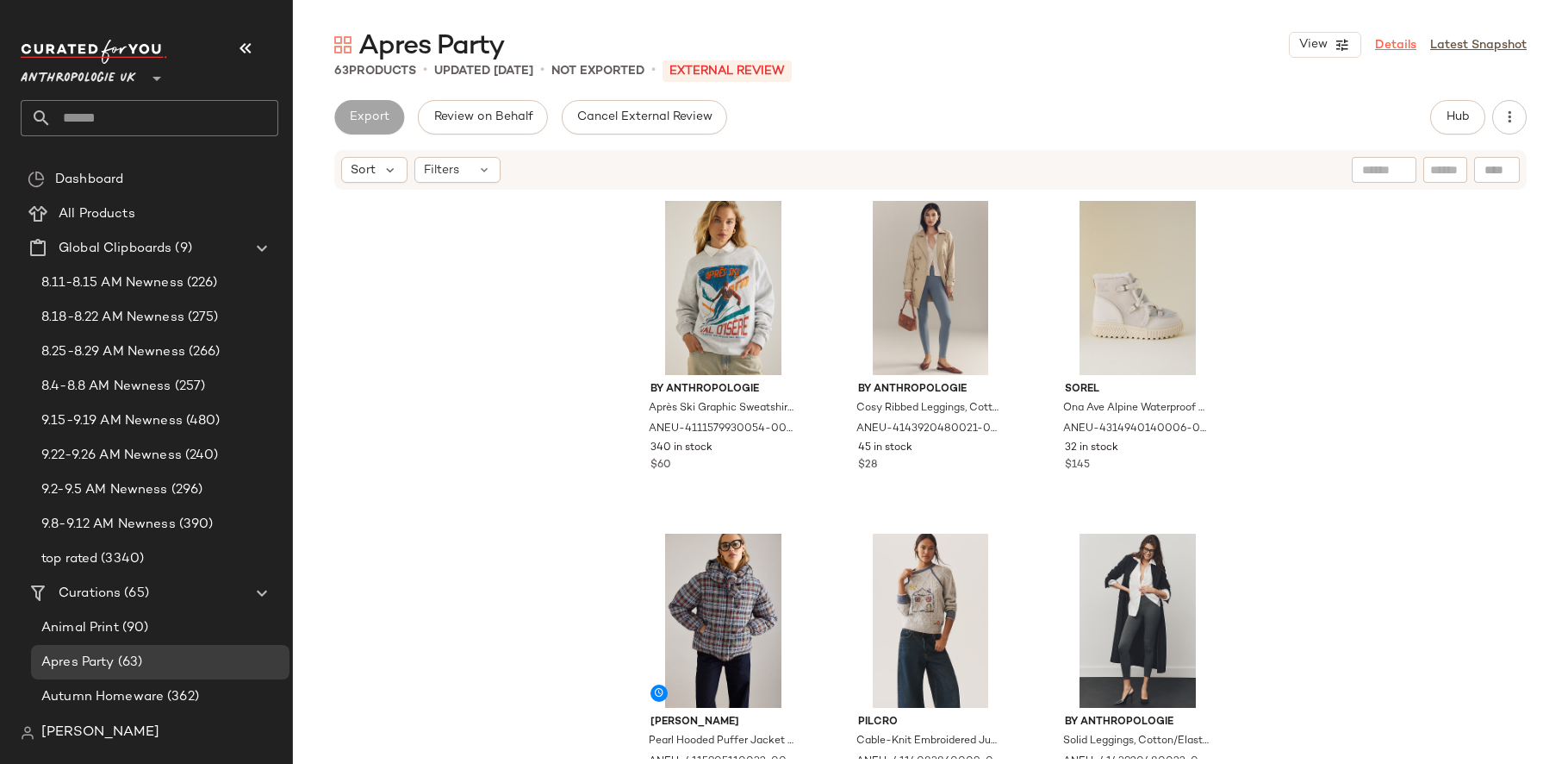
click at [1392, 46] on link "Details" at bounding box center [1396, 46] width 42 height 18
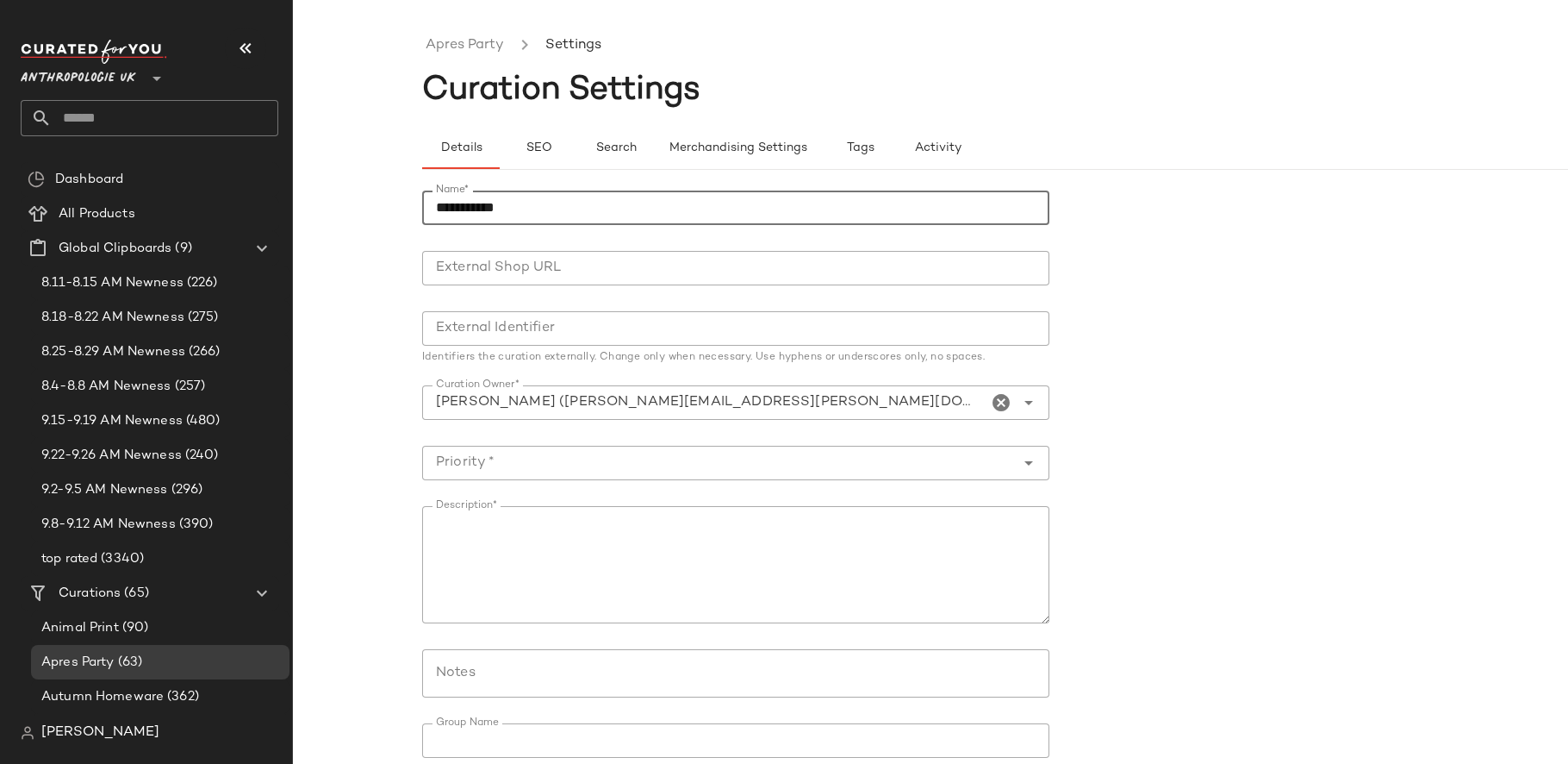
drag, startPoint x: 484, startPoint y: 210, endPoint x: 390, endPoint y: 210, distance: 94.0
click at [390, 210] on div "**********" at bounding box center [784, 396] width 1568 height 736
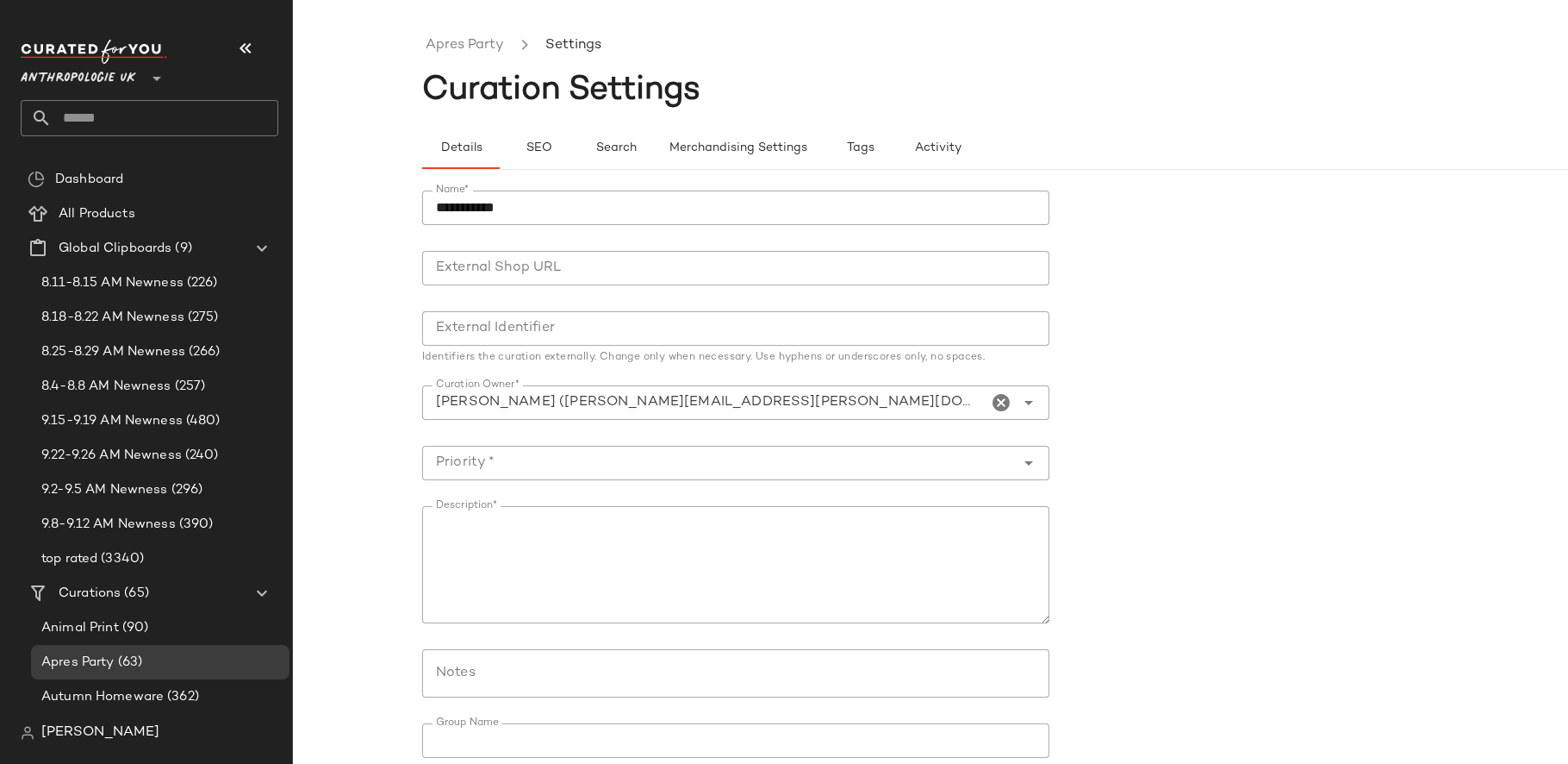
click at [452, 185] on div "**********" at bounding box center [741, 510] width 637 height 660
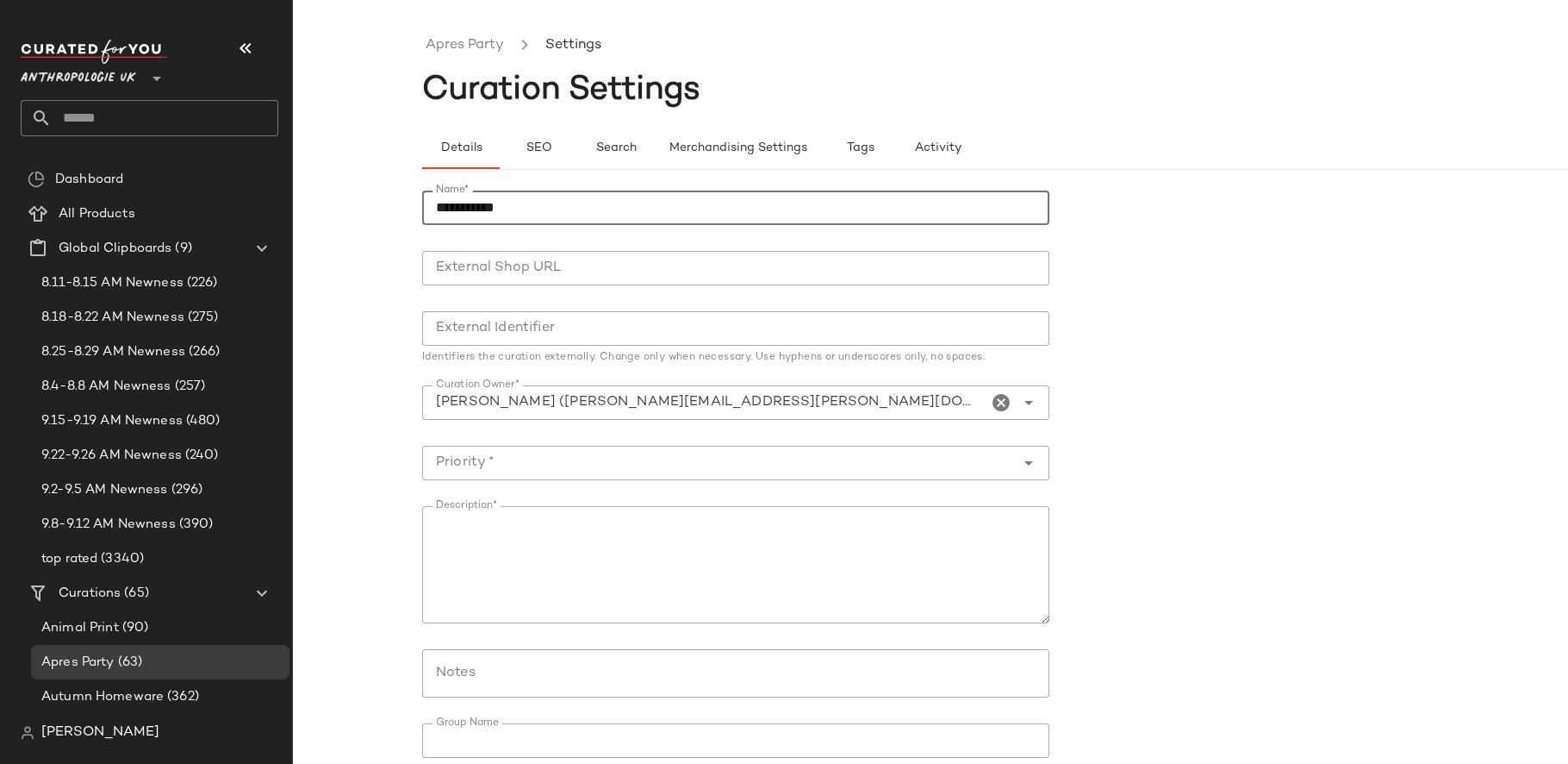
drag, startPoint x: 480, startPoint y: 207, endPoint x: 369, endPoint y: 207, distance: 111.0
click at [369, 207] on div "**********" at bounding box center [784, 396] width 1568 height 736
paste input "*"
click at [439, 204] on input "**********" at bounding box center [736, 207] width 627 height 35
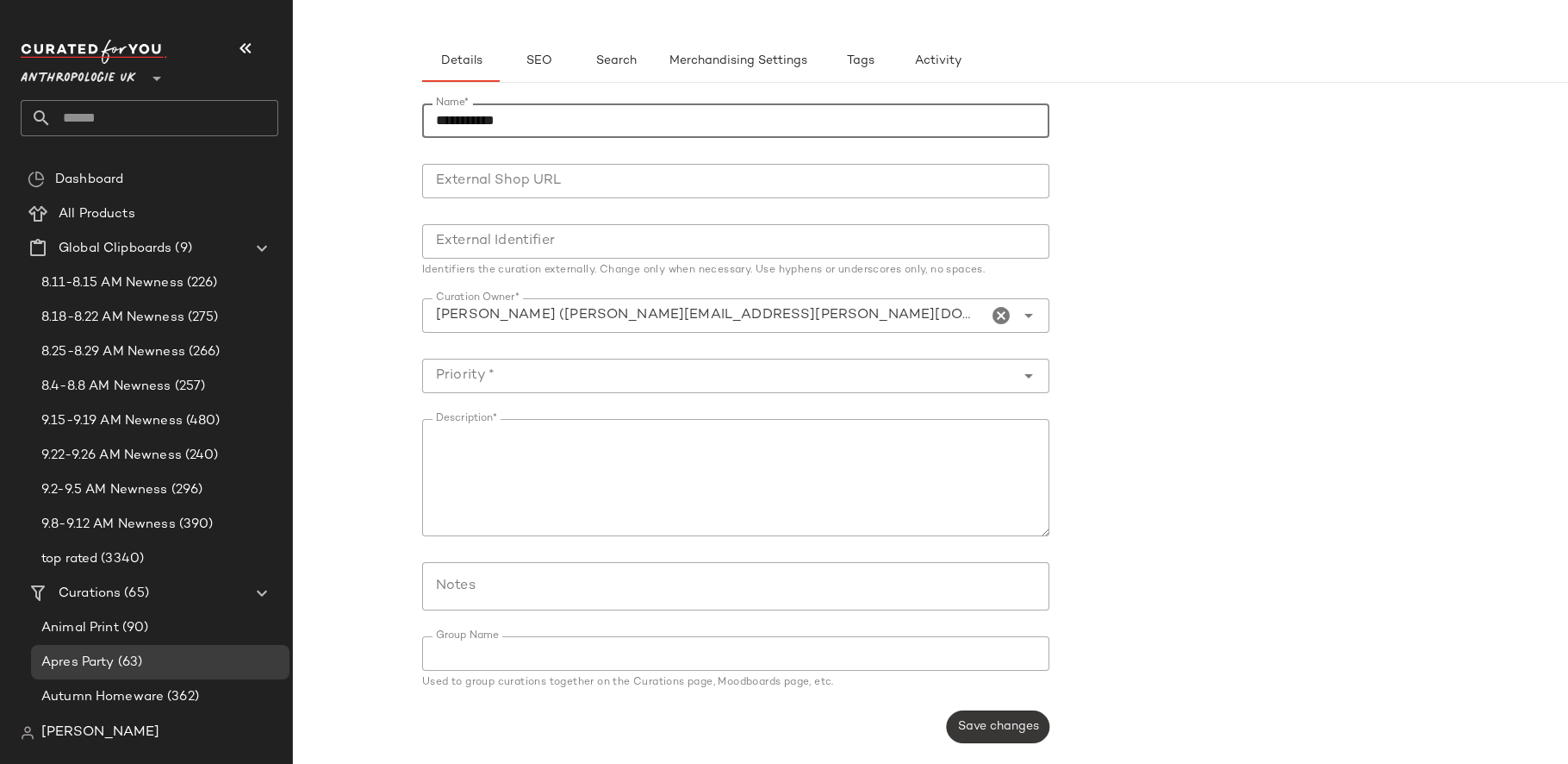
type input "**********"
click at [990, 715] on button "Save changes" at bounding box center [998, 726] width 103 height 33
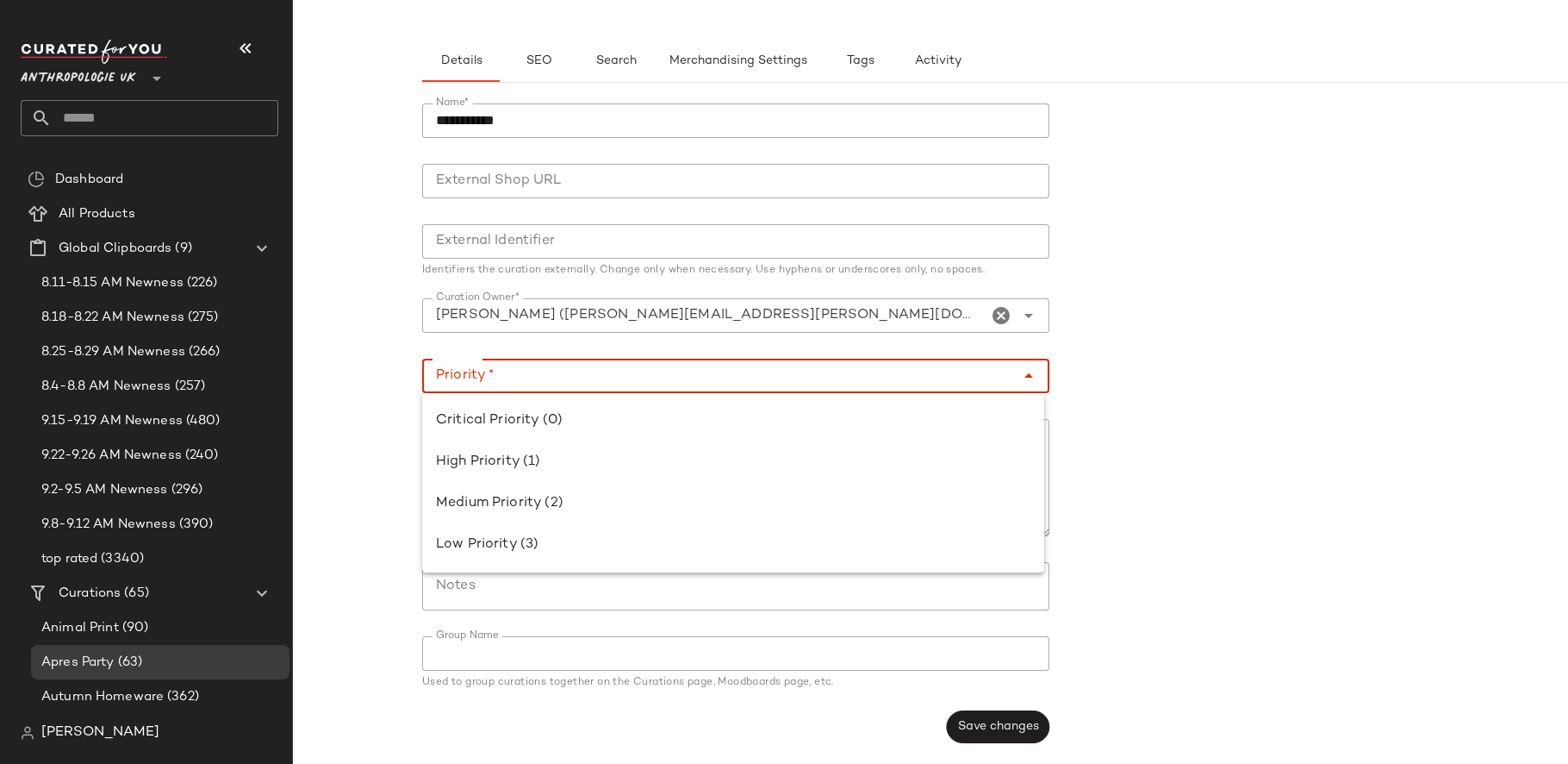
click at [629, 386] on div at bounding box center [718, 375] width 593 height 35
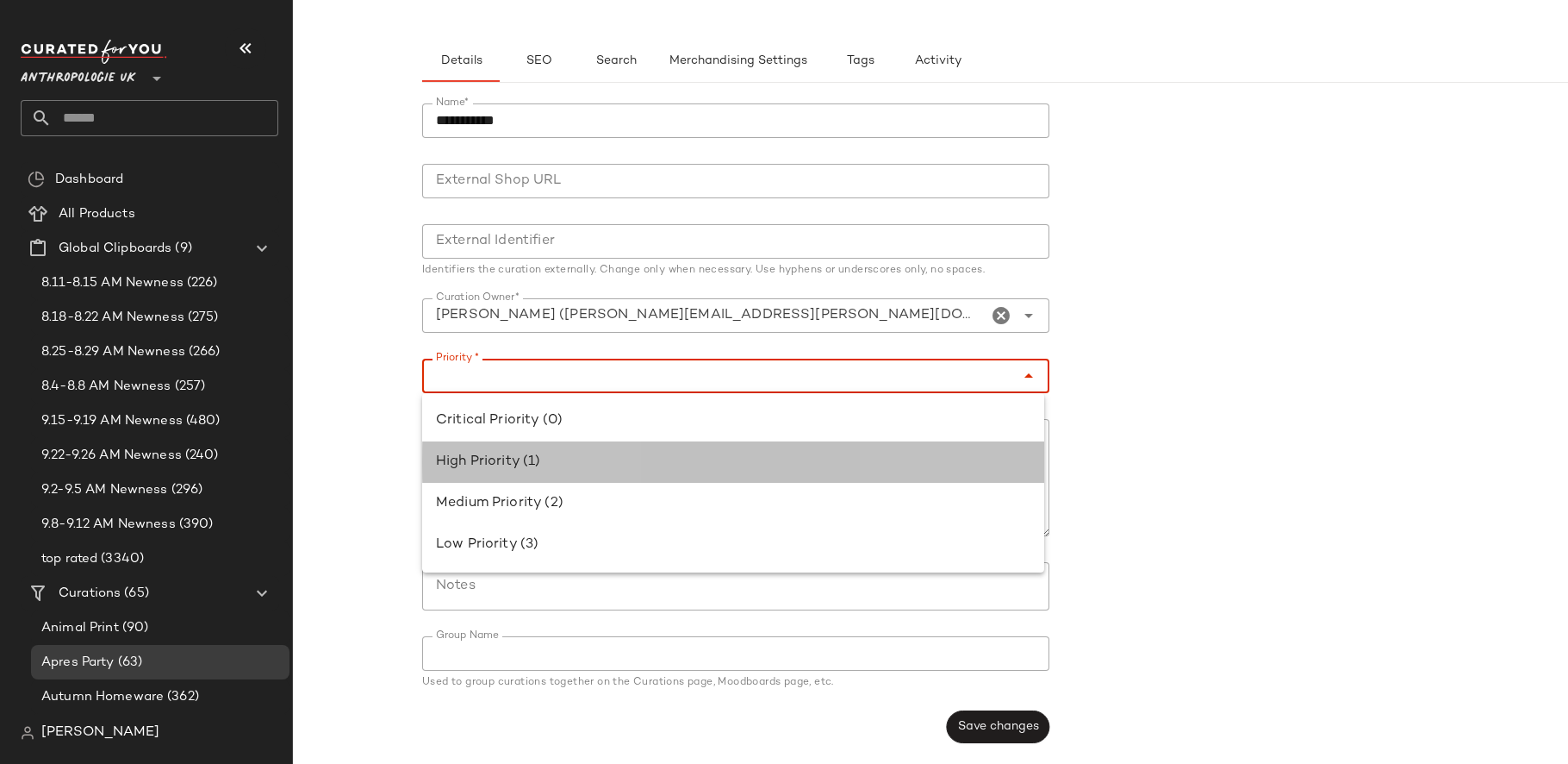
click at [612, 447] on div "High Priority (1)" at bounding box center [733, 462] width 622 height 42
type input "**********"
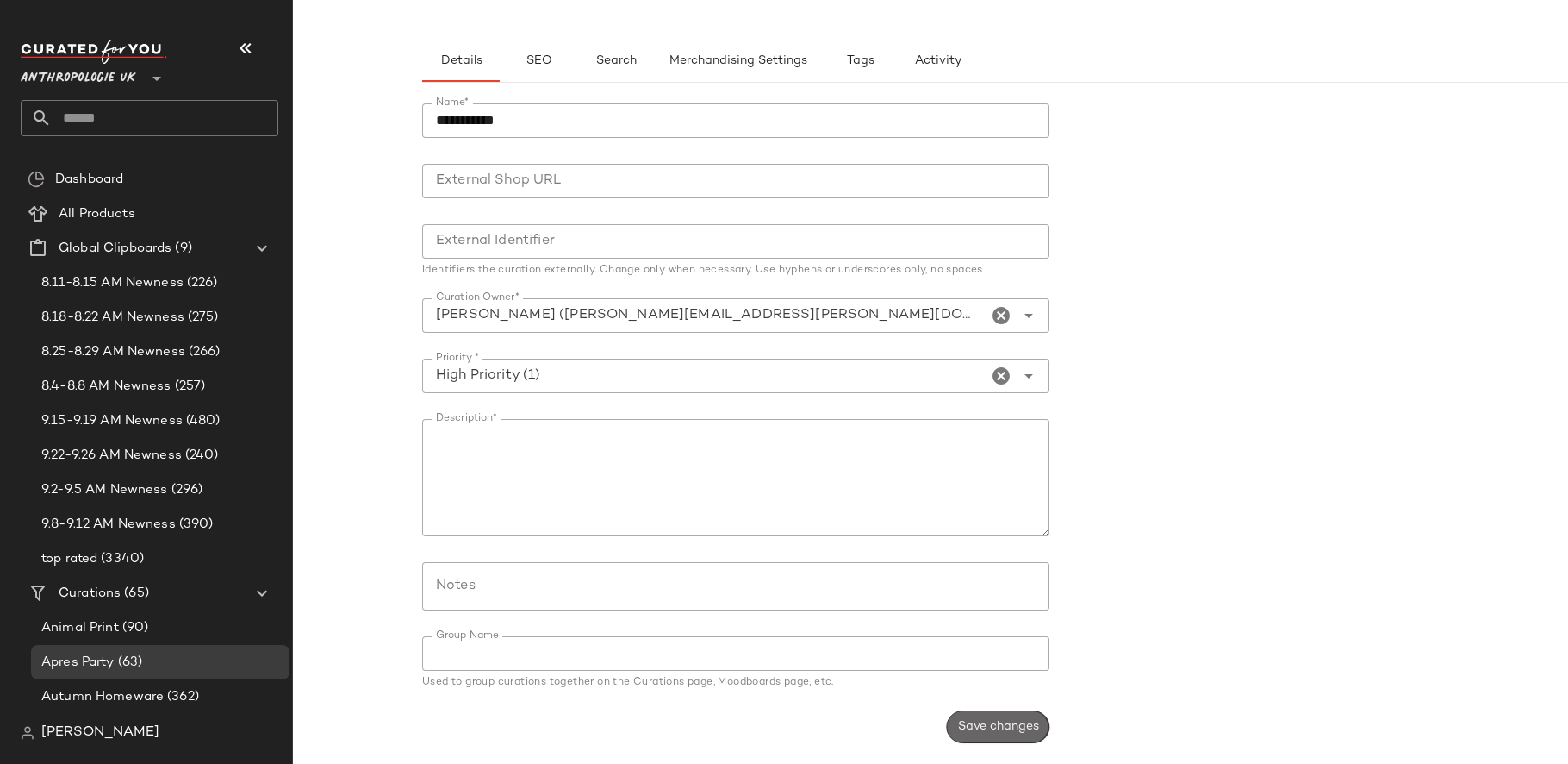
click at [993, 737] on button "Save changes" at bounding box center [998, 726] width 103 height 33
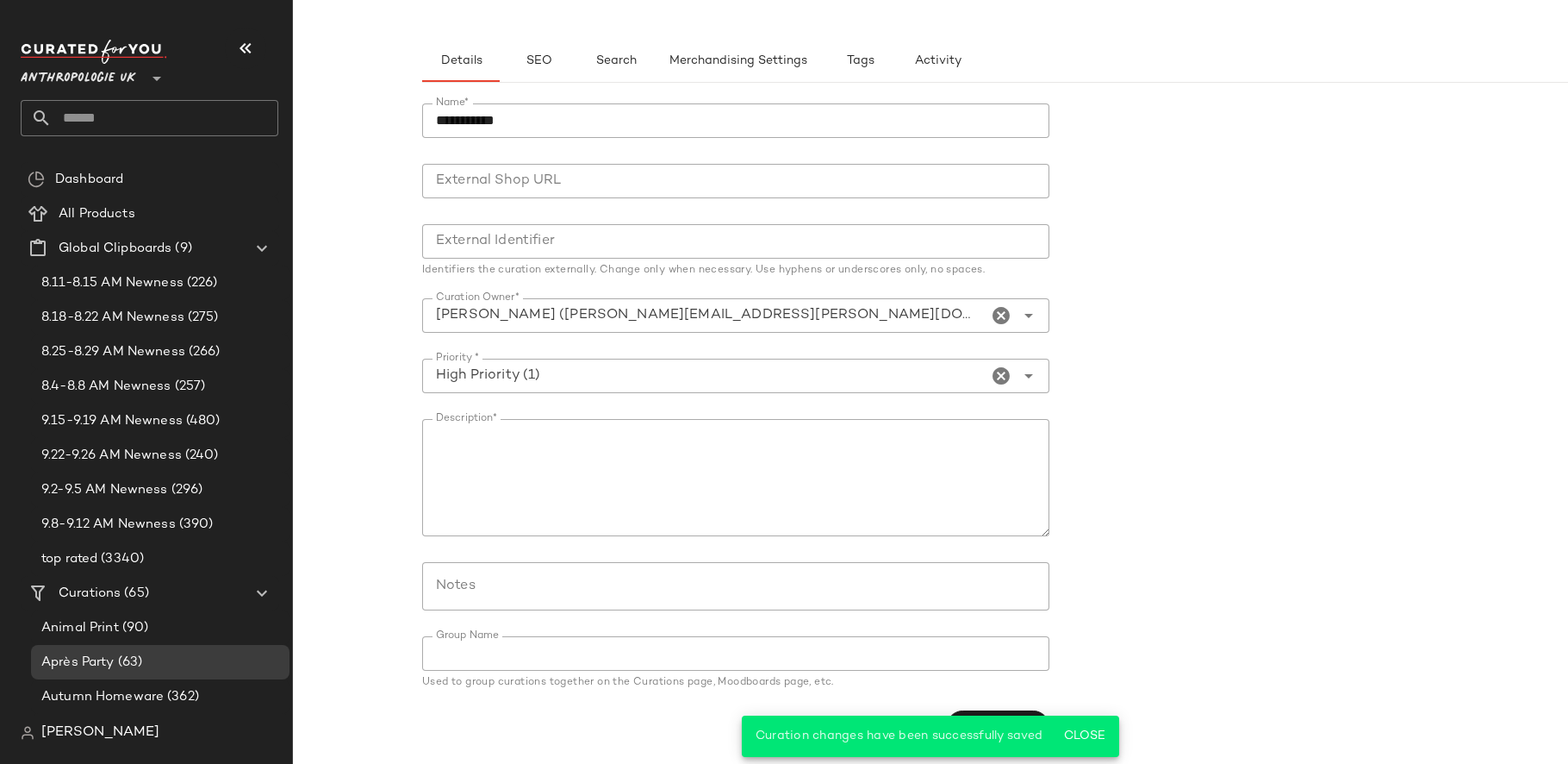
scroll to position [0, 0]
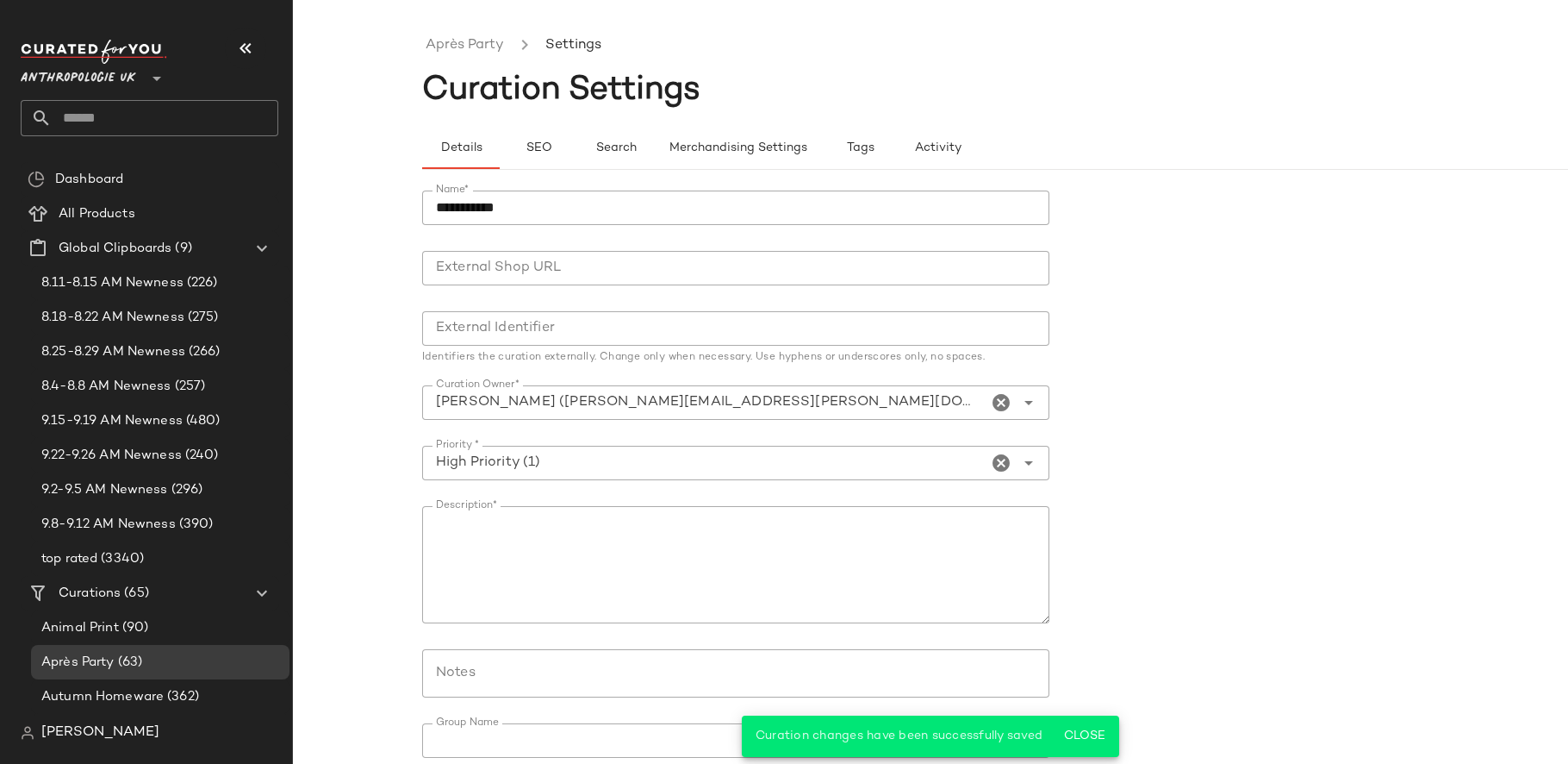
click at [161, 106] on input "text" at bounding box center [164, 118] width 227 height 37
type input "*"
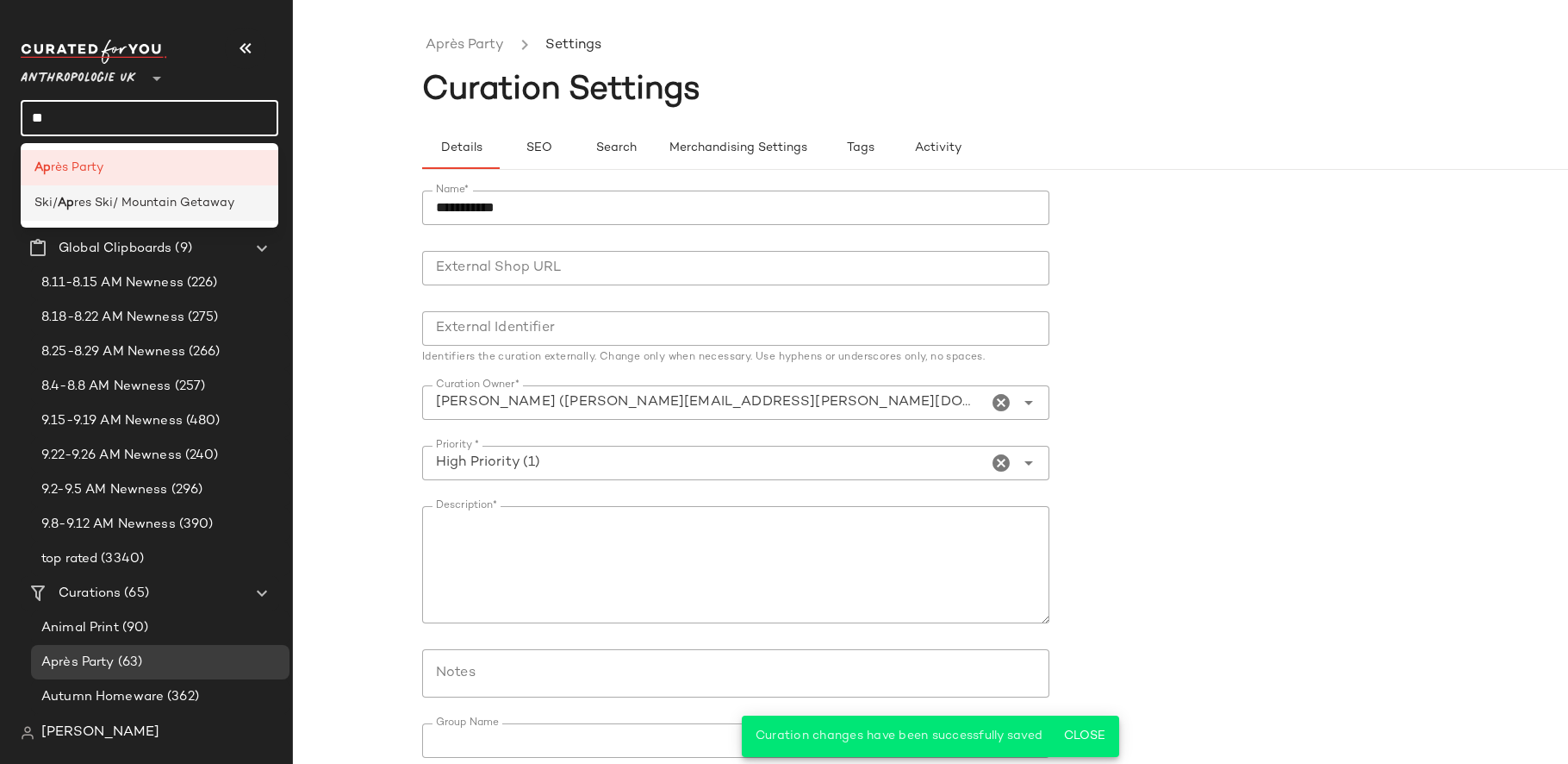
type input "**"
click at [175, 207] on span "res Ski/ Mountain Getaway" at bounding box center [154, 203] width 160 height 18
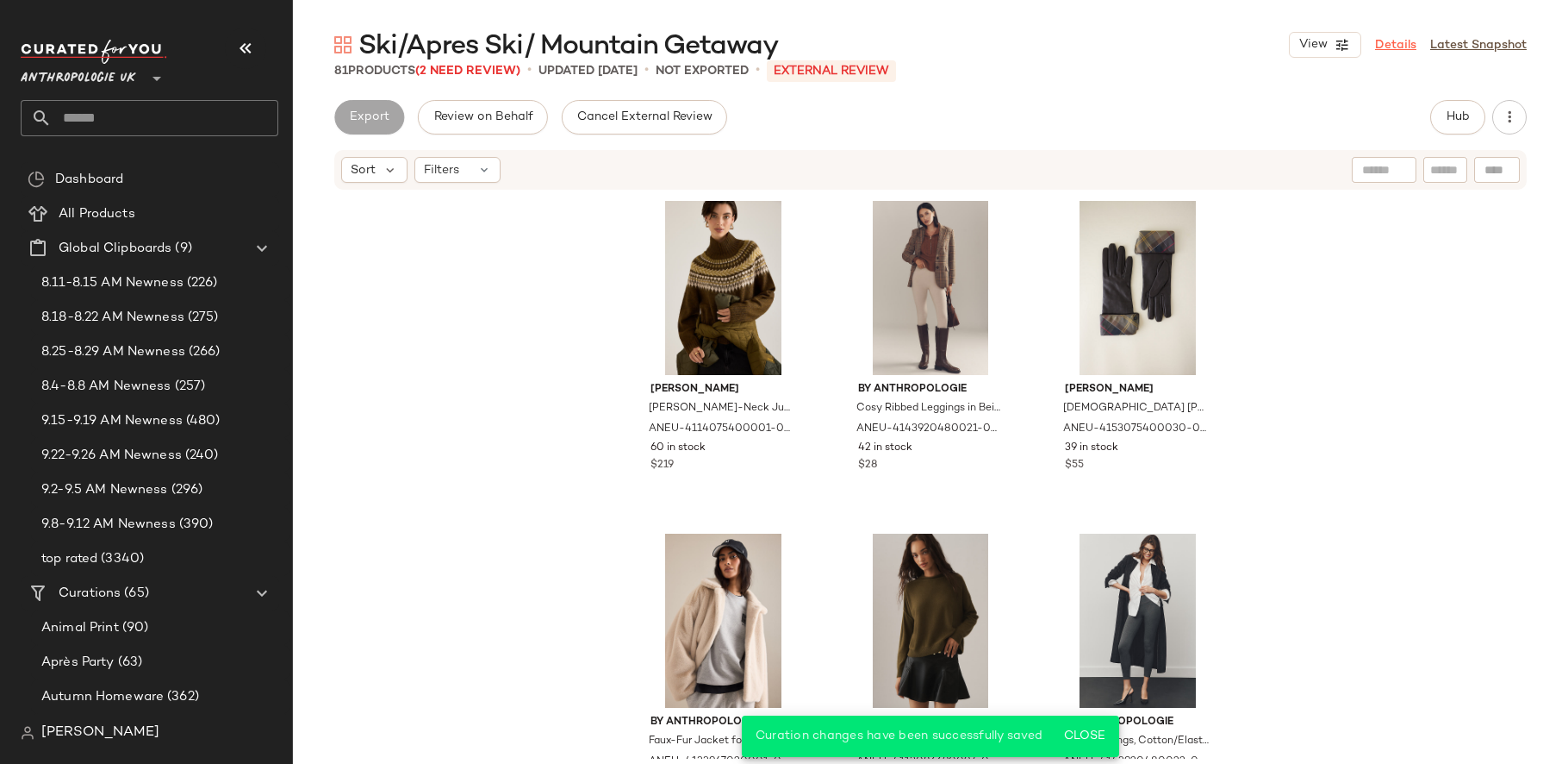
click at [1401, 48] on link "Details" at bounding box center [1396, 46] width 42 height 18
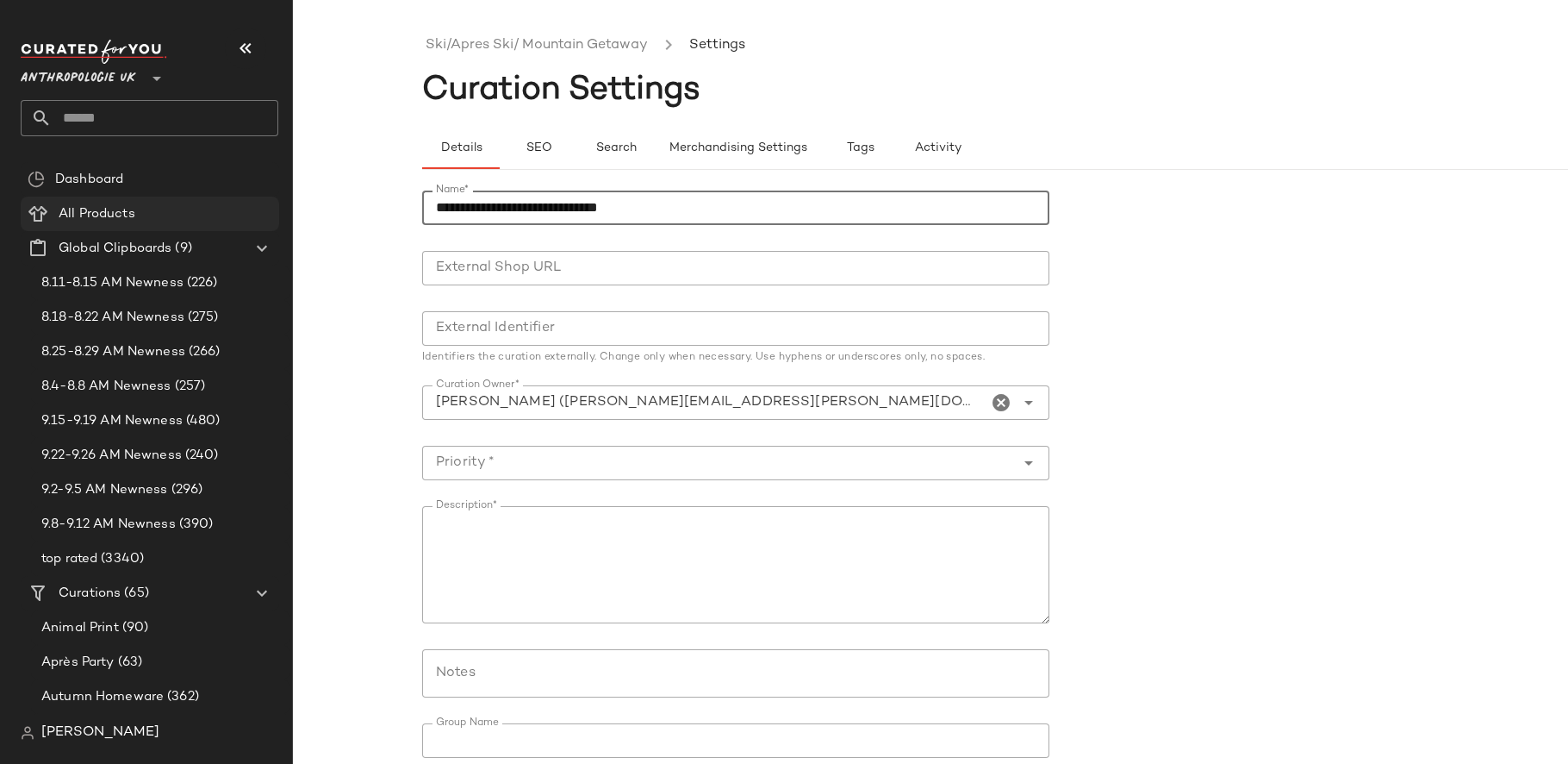
drag, startPoint x: 680, startPoint y: 205, endPoint x: 256, endPoint y: 205, distance: 424.0
click at [256, 205] on div "Anthropologie UK ** Dashboard All Products Global Clipboards (9) 8.11-8.15 AM N…" at bounding box center [784, 382] width 1568 height 764
click at [565, 214] on input "**********" at bounding box center [736, 207] width 627 height 35
drag, startPoint x: 503, startPoint y: 205, endPoint x: 464, endPoint y: 205, distance: 39.0
click at [464, 205] on input "**********" at bounding box center [736, 207] width 627 height 35
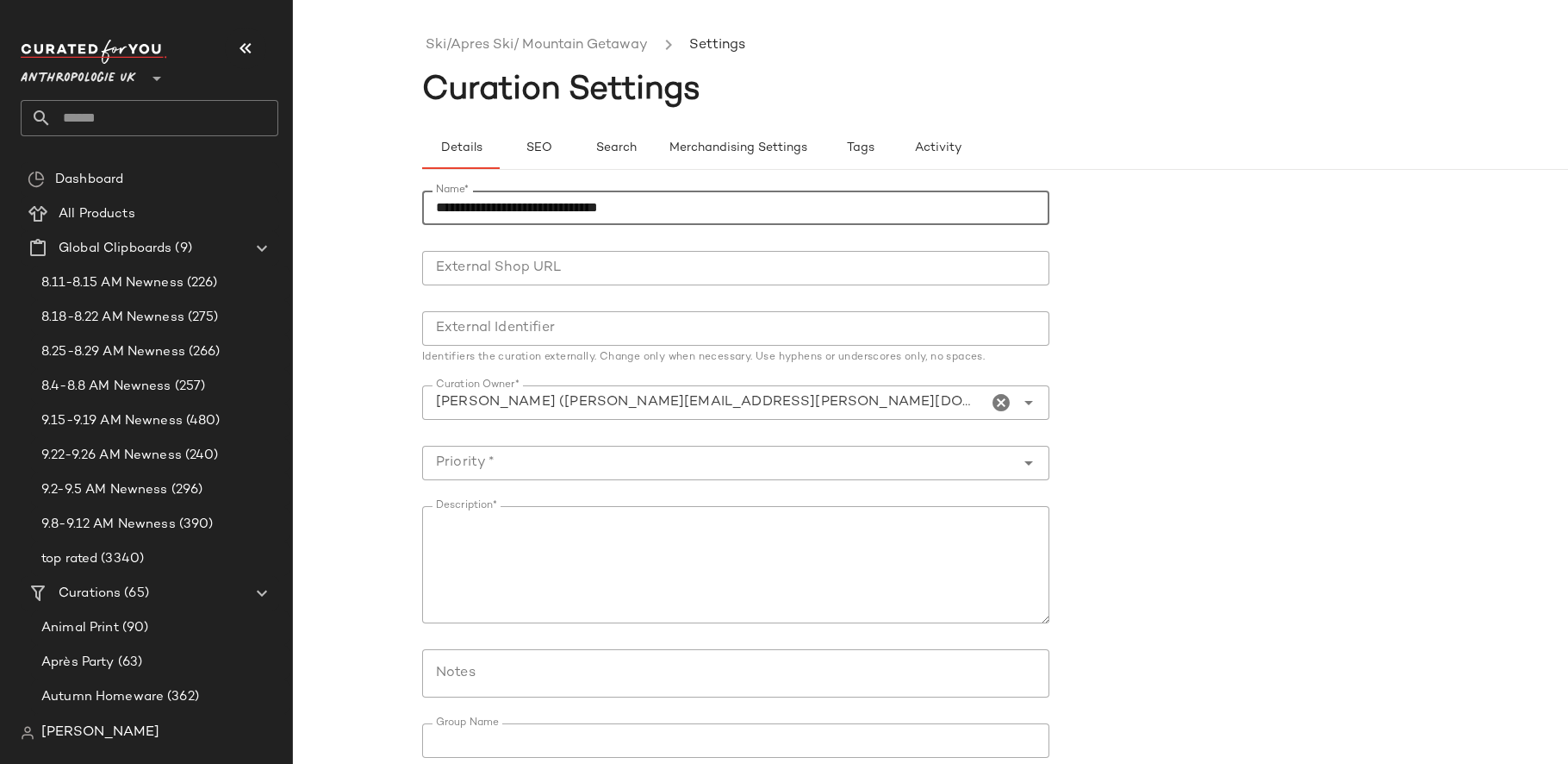
paste input "**"
drag, startPoint x: 466, startPoint y: 203, endPoint x: 383, endPoint y: 203, distance: 83.0
click at [383, 203] on div "**********" at bounding box center [784, 396] width 1568 height 736
drag, startPoint x: 501, startPoint y: 211, endPoint x: 796, endPoint y: 211, distance: 295.0
click at [789, 211] on input "**********" at bounding box center [736, 207] width 627 height 35
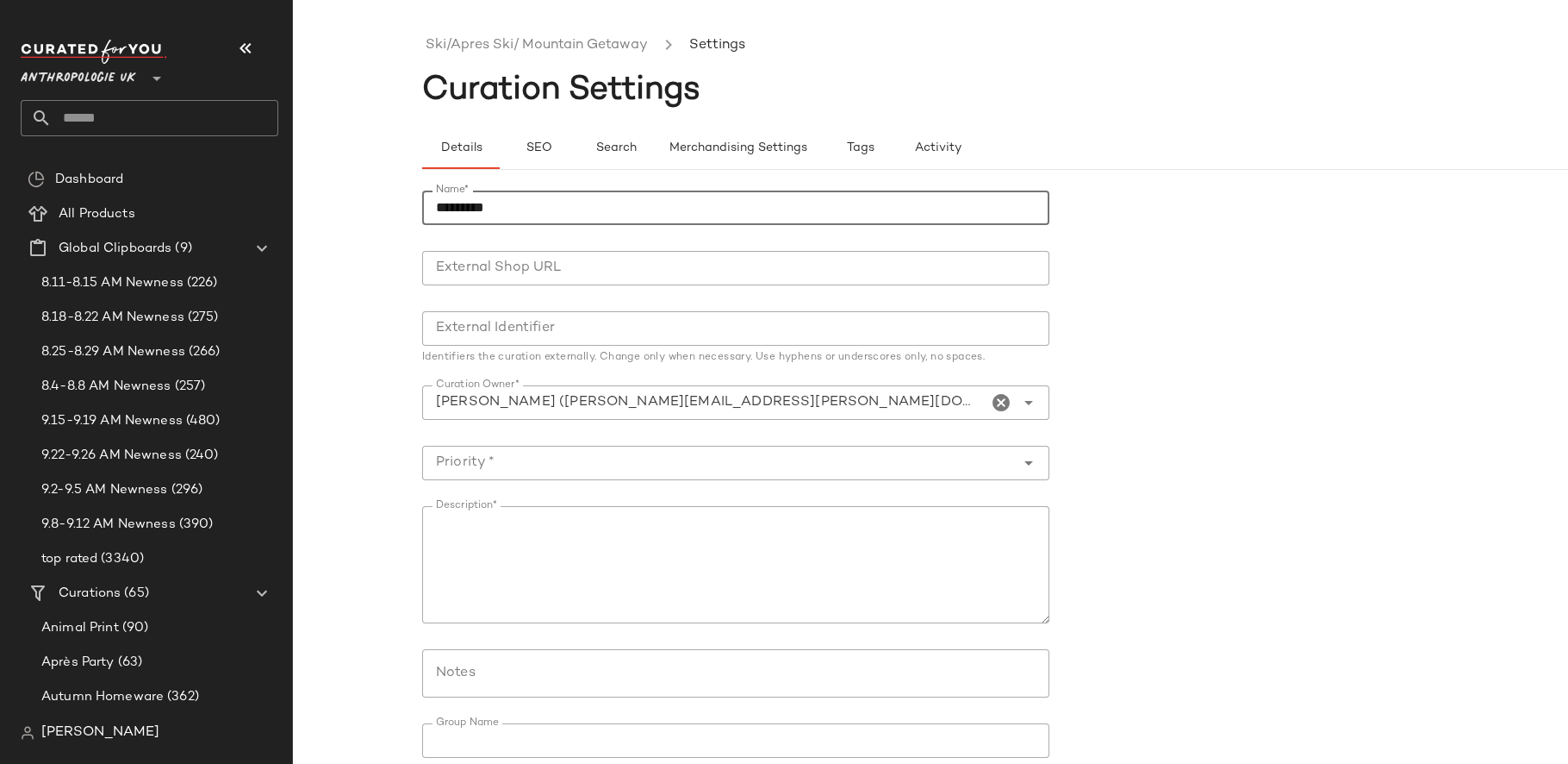
scroll to position [87, 0]
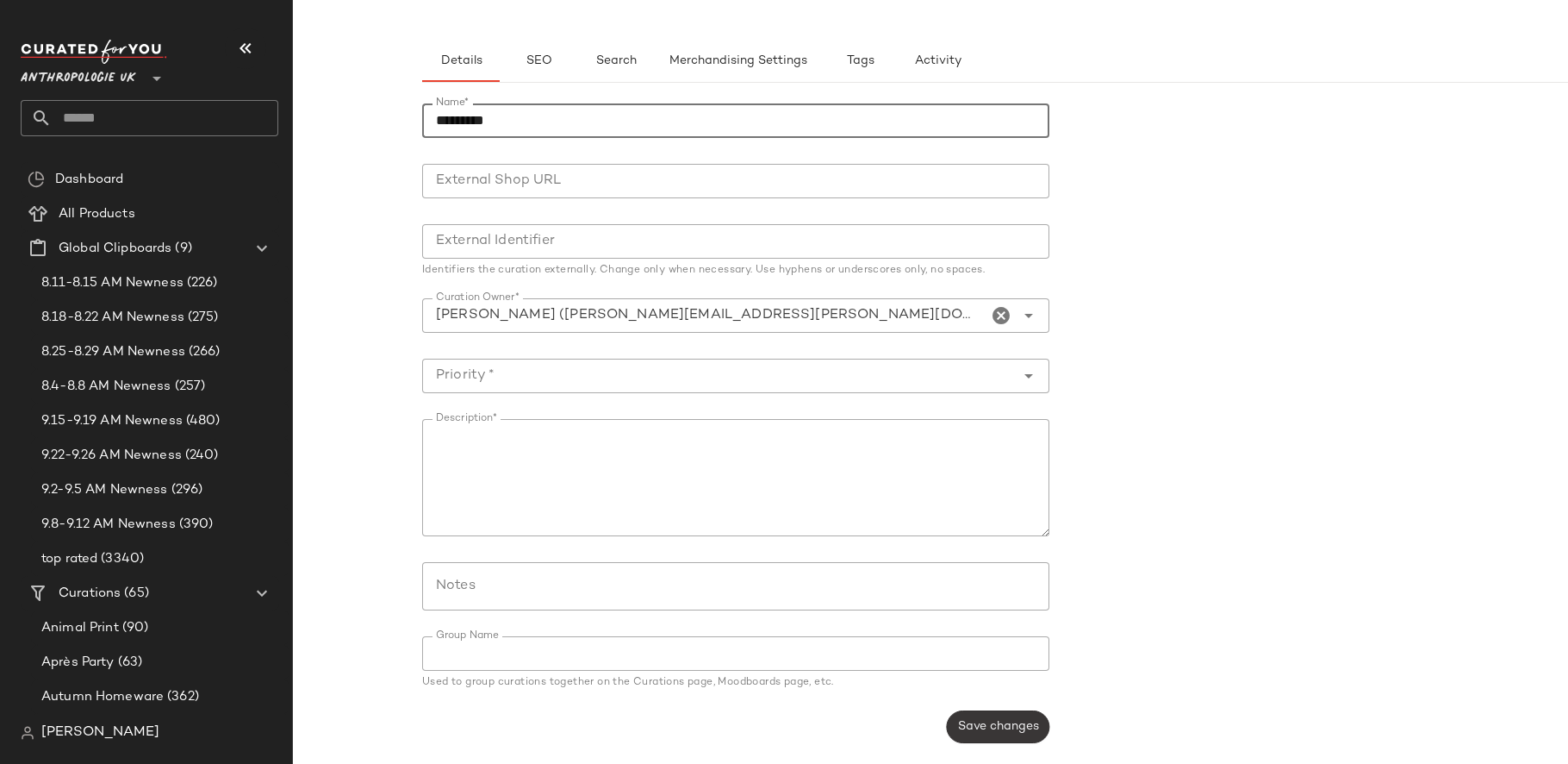
type input "*********"
click at [996, 730] on span "Save changes" at bounding box center [997, 726] width 82 height 14
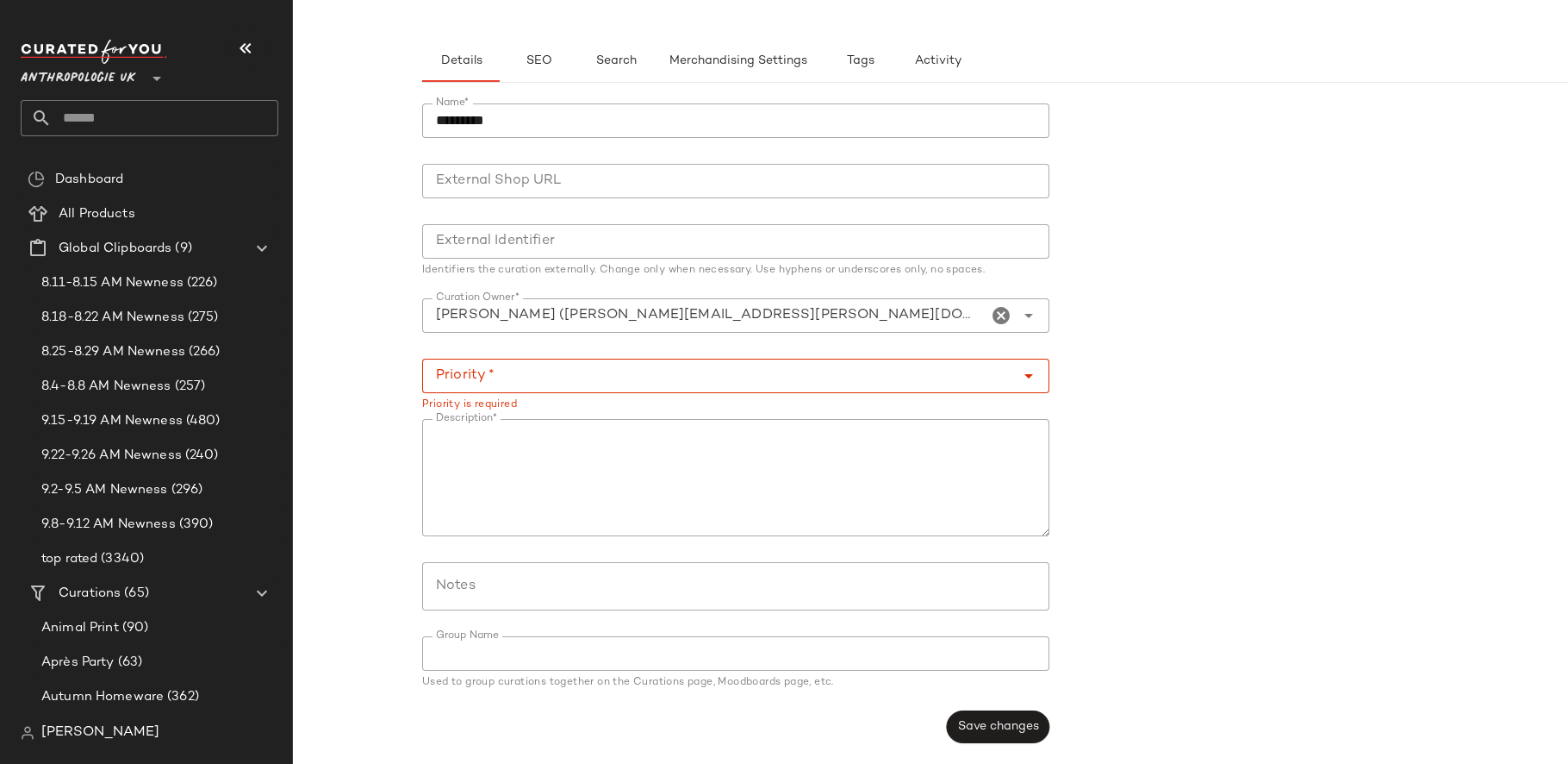
click at [538, 368] on input "Priority *" at bounding box center [718, 375] width 593 height 21
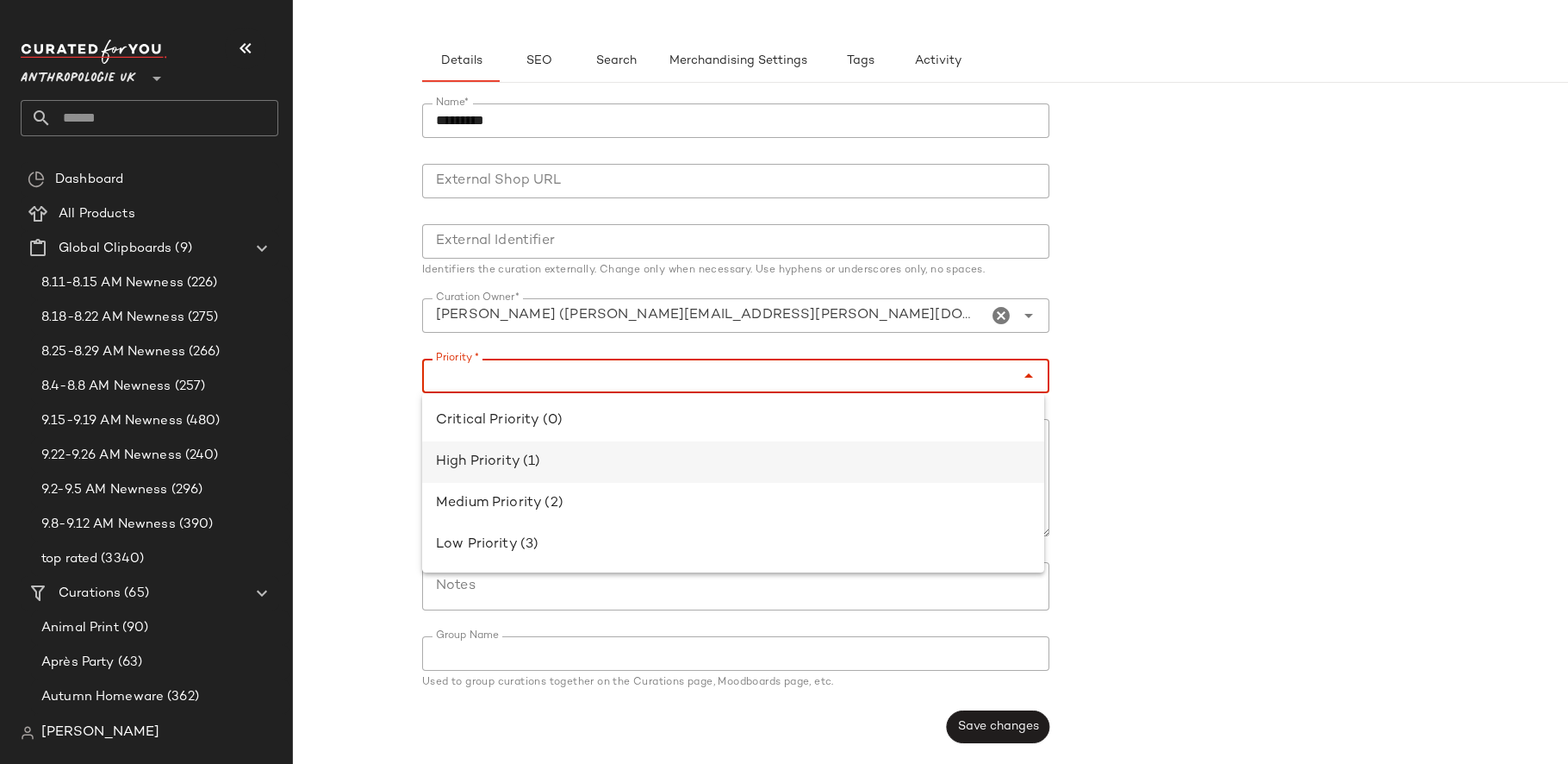
click at [548, 465] on div "High Priority (1)" at bounding box center [733, 461] width 595 height 21
type input "**********"
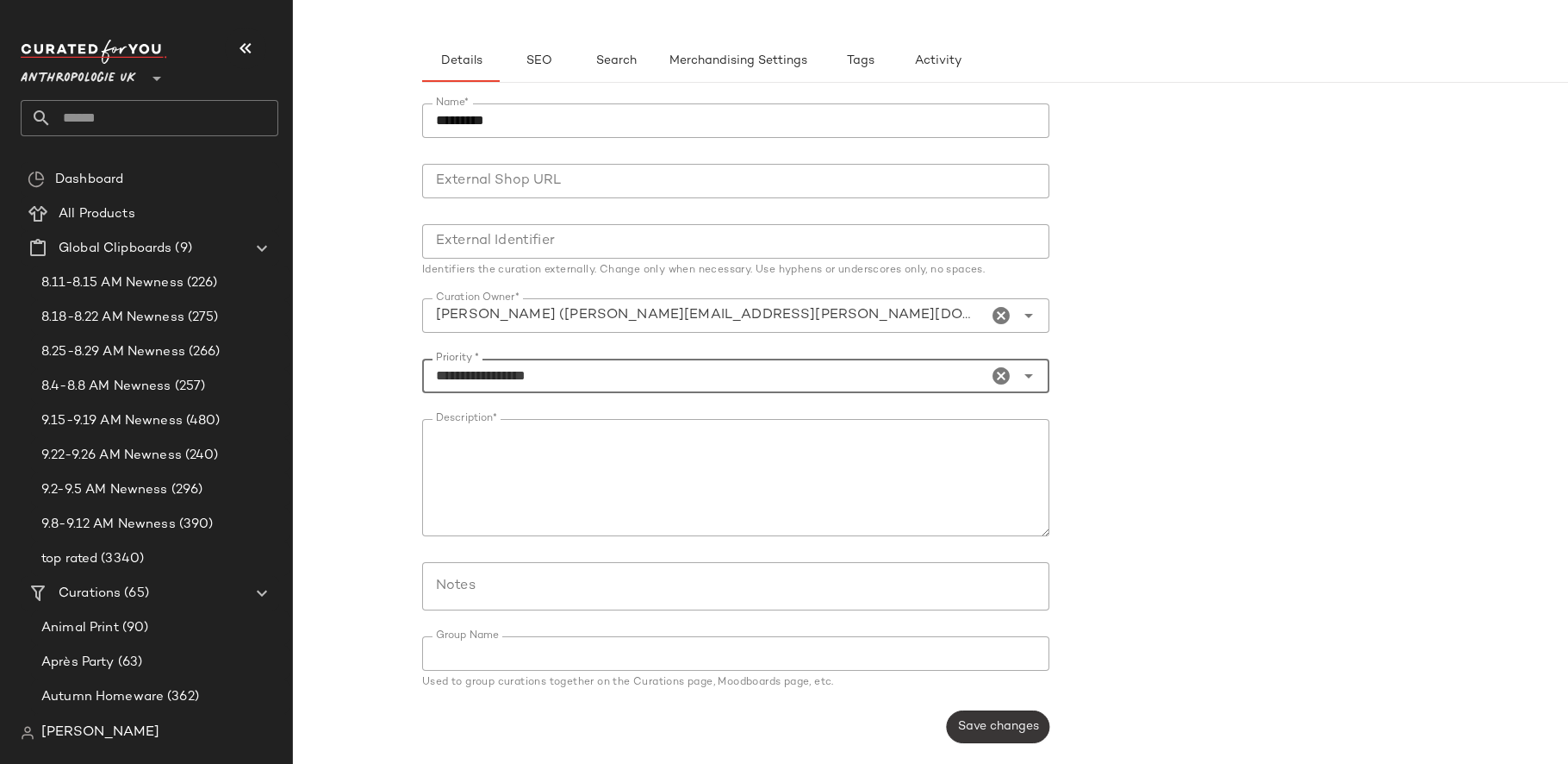
click at [1035, 727] on button "Save changes" at bounding box center [998, 726] width 103 height 33
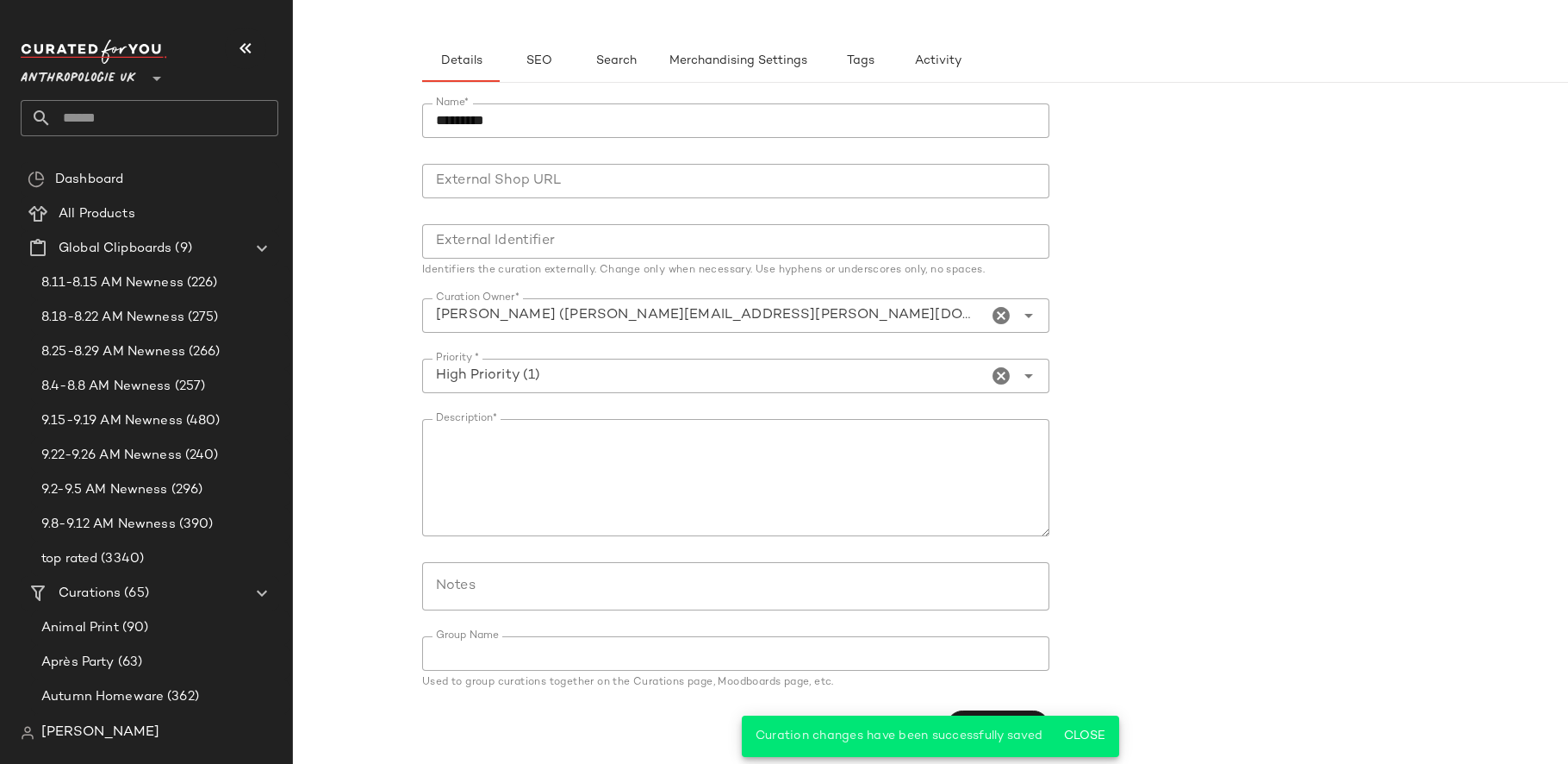
scroll to position [0, 0]
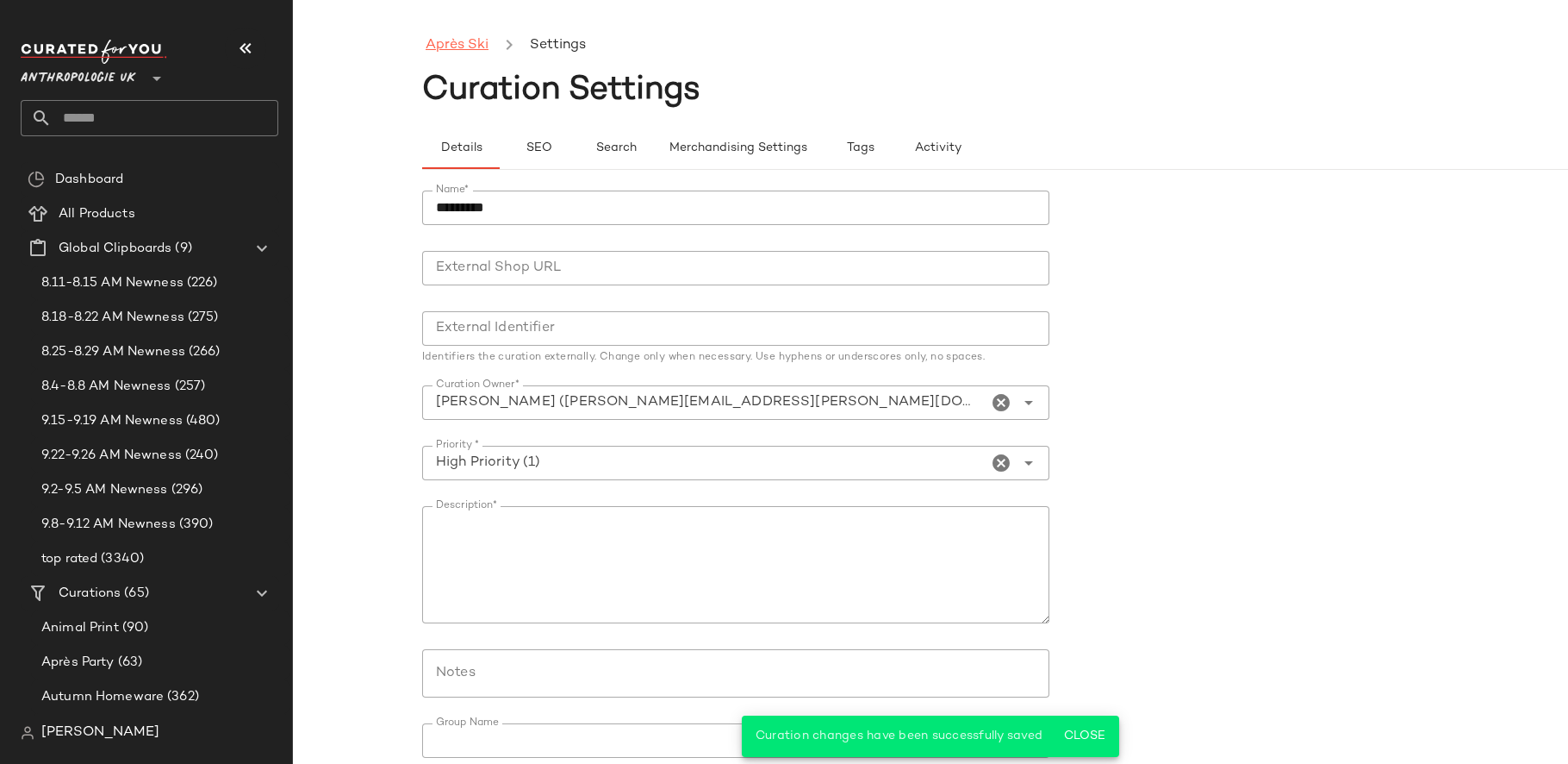
click at [476, 54] on link "Après Ski" at bounding box center [457, 46] width 63 height 23
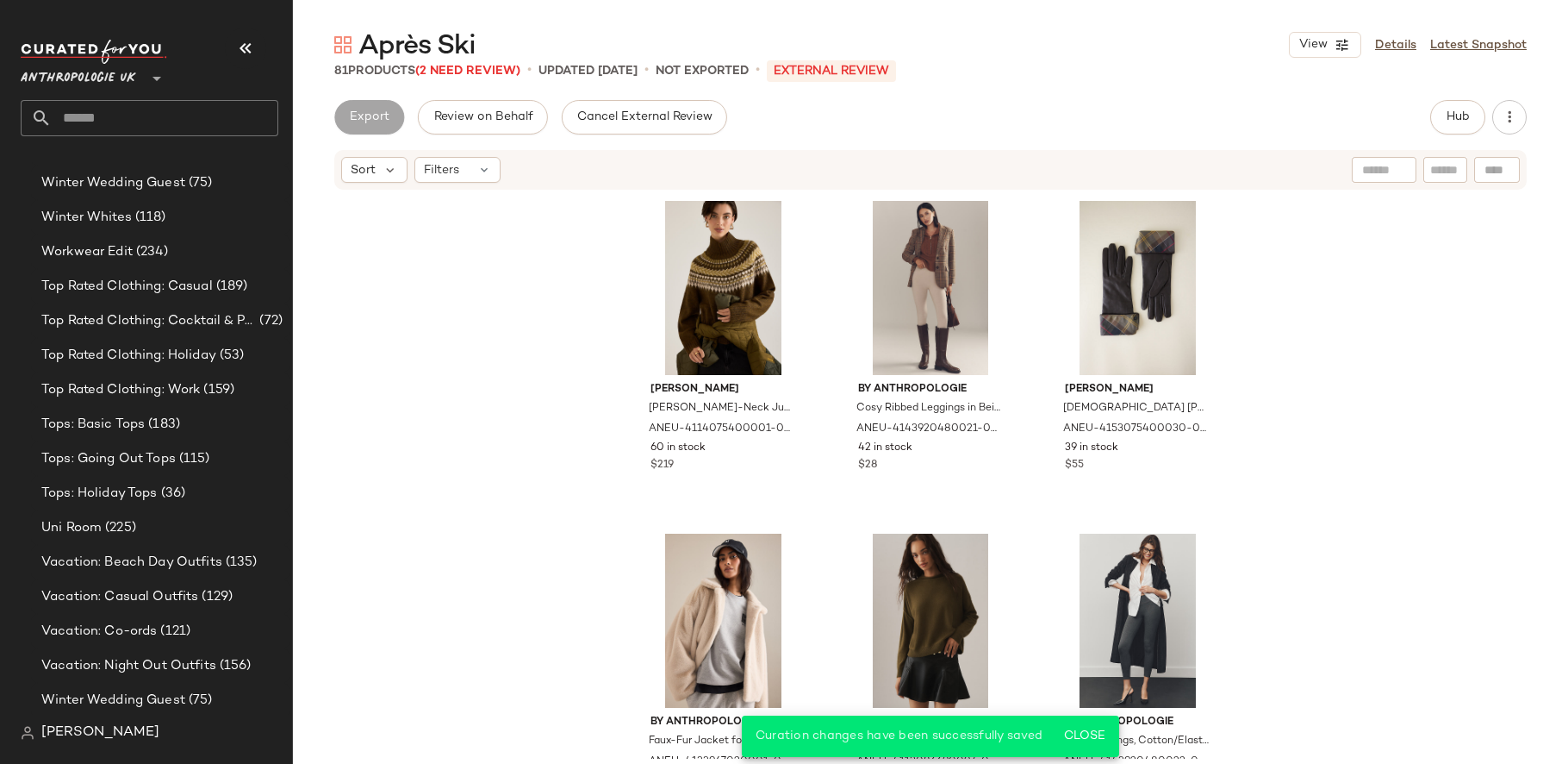
scroll to position [3686, 0]
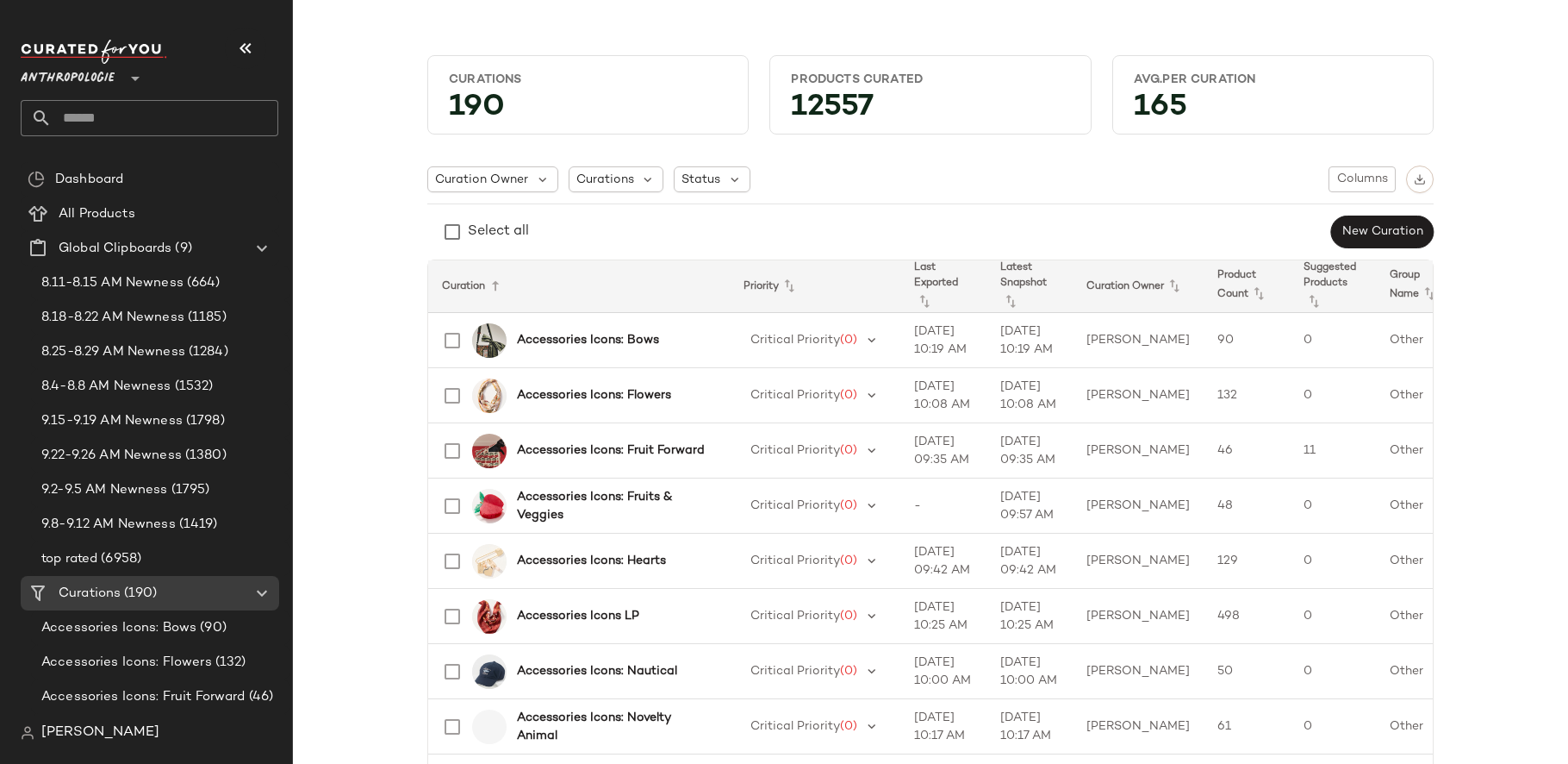
click at [89, 82] on span "Anthropologie" at bounding box center [67, 73] width 94 height 31
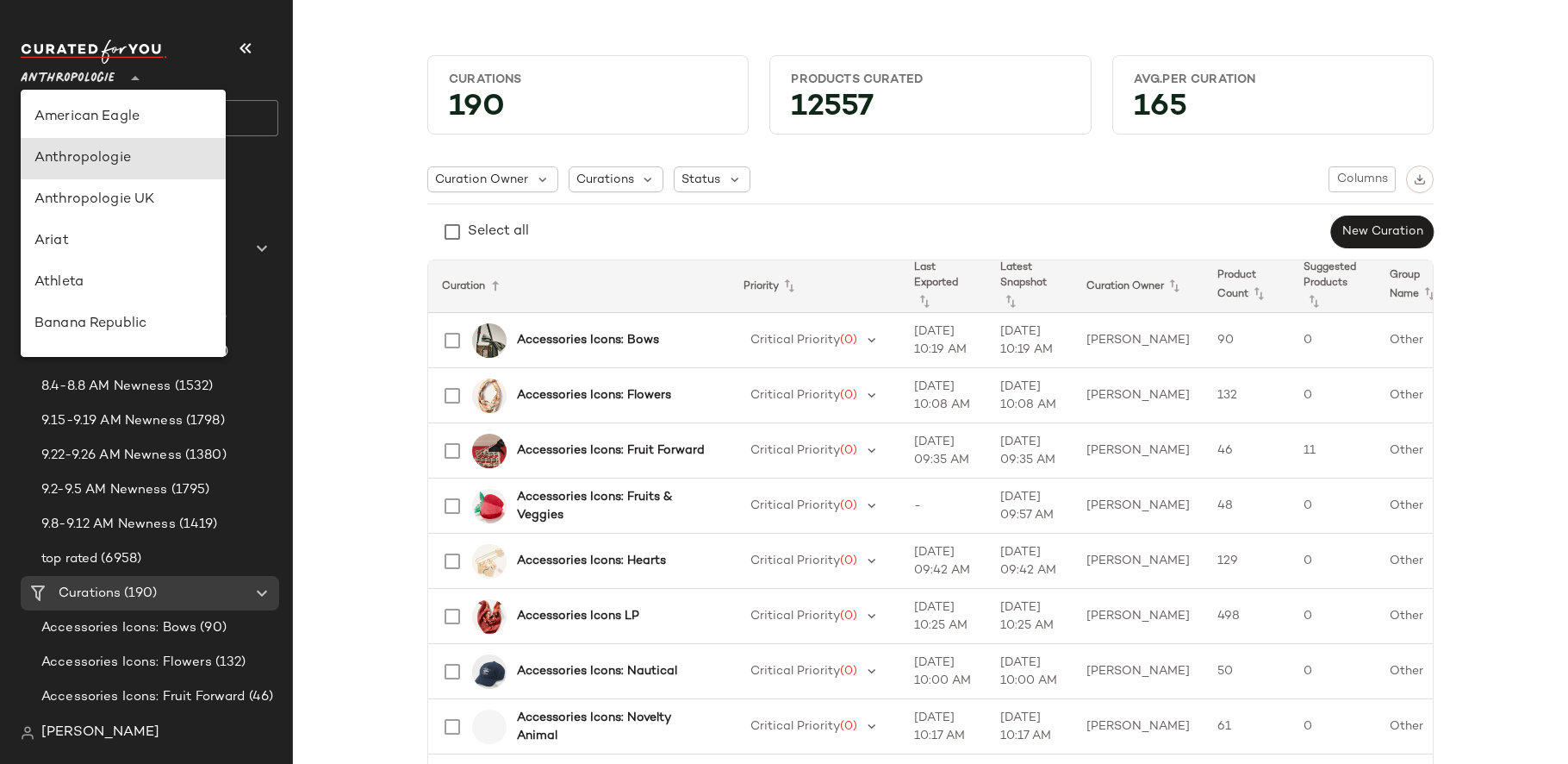
scroll to position [42, 0]
click at [160, 157] on div "Anthropologie UK" at bounding box center [123, 158] width 177 height 21
type input "**"
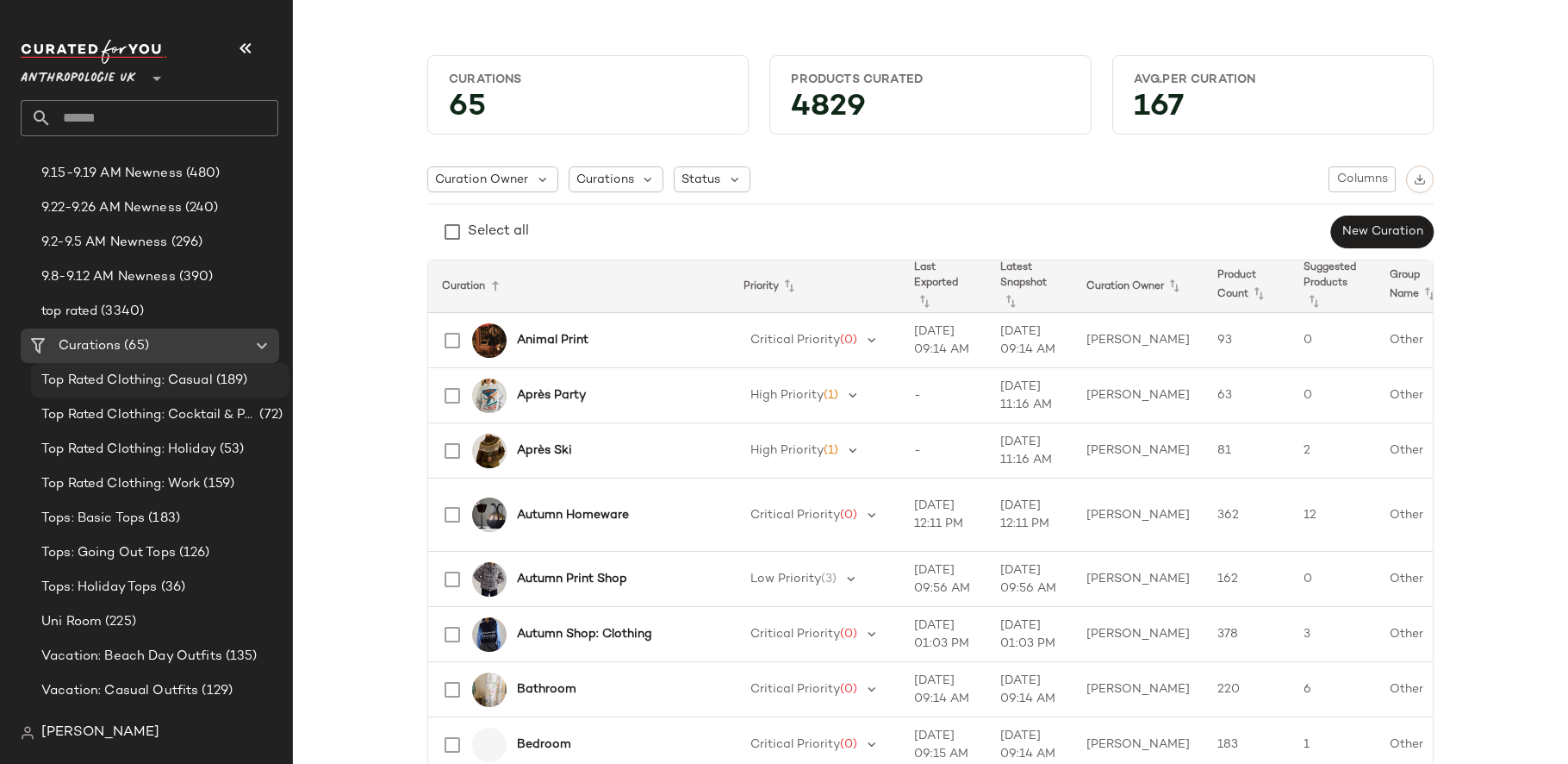
click at [190, 385] on span "Top Rated Clothing: Casual" at bounding box center [127, 380] width 171 height 20
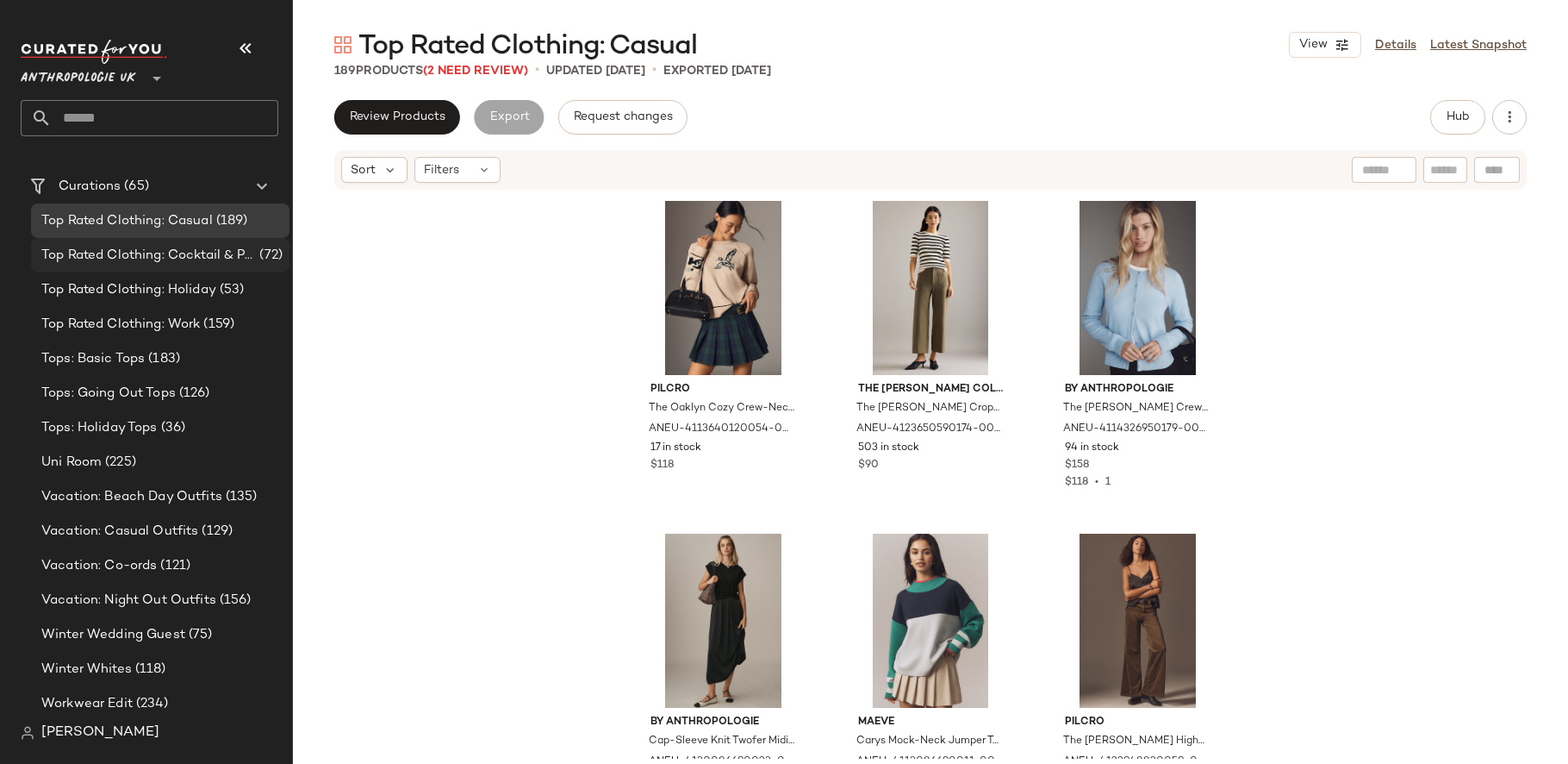
scroll to position [409, 0]
click at [190, 350] on div "Tops: Basic Tops (183)" at bounding box center [159, 357] width 246 height 20
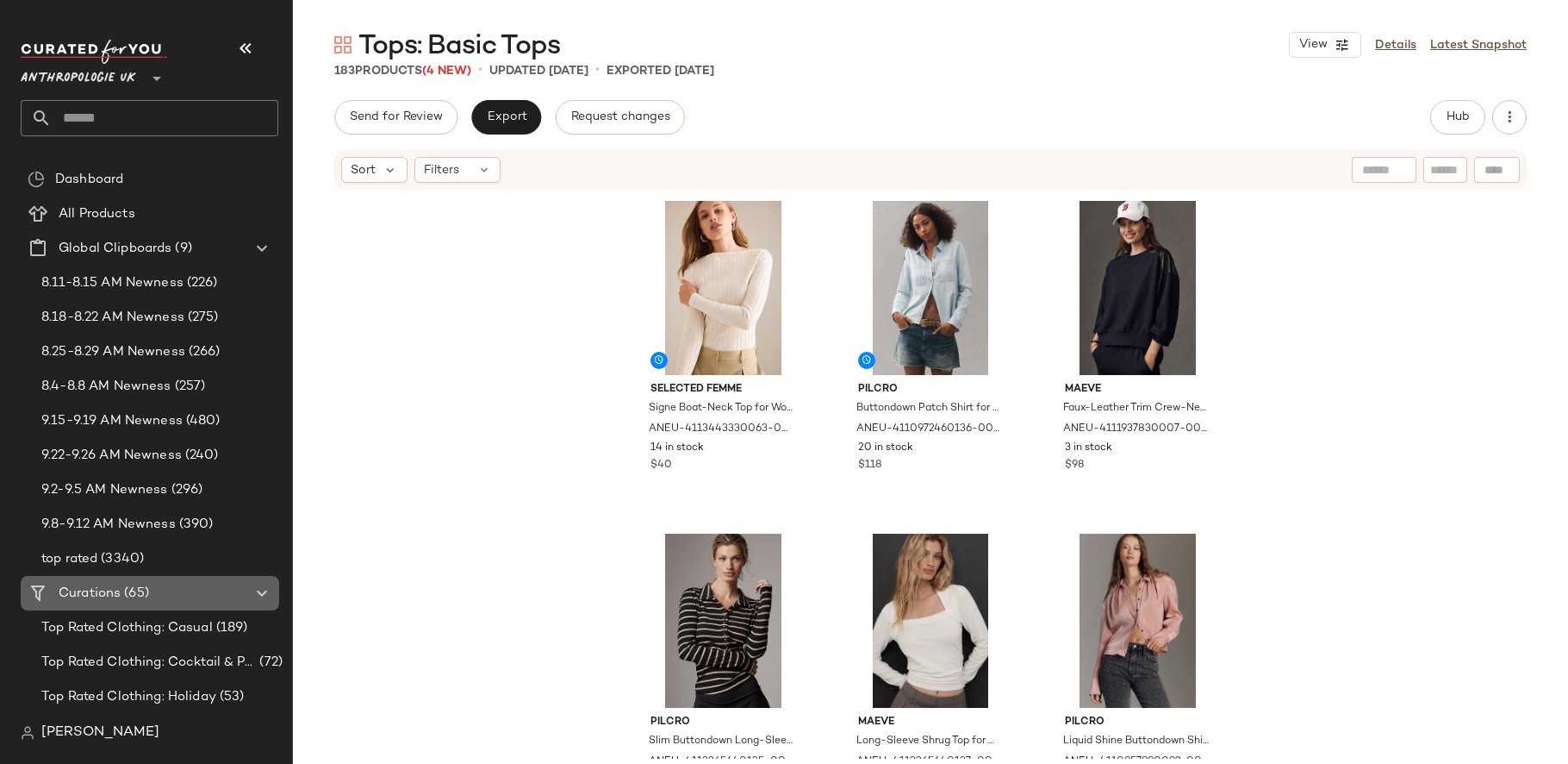
click at [135, 595] on span "(65)" at bounding box center [135, 594] width 29 height 20
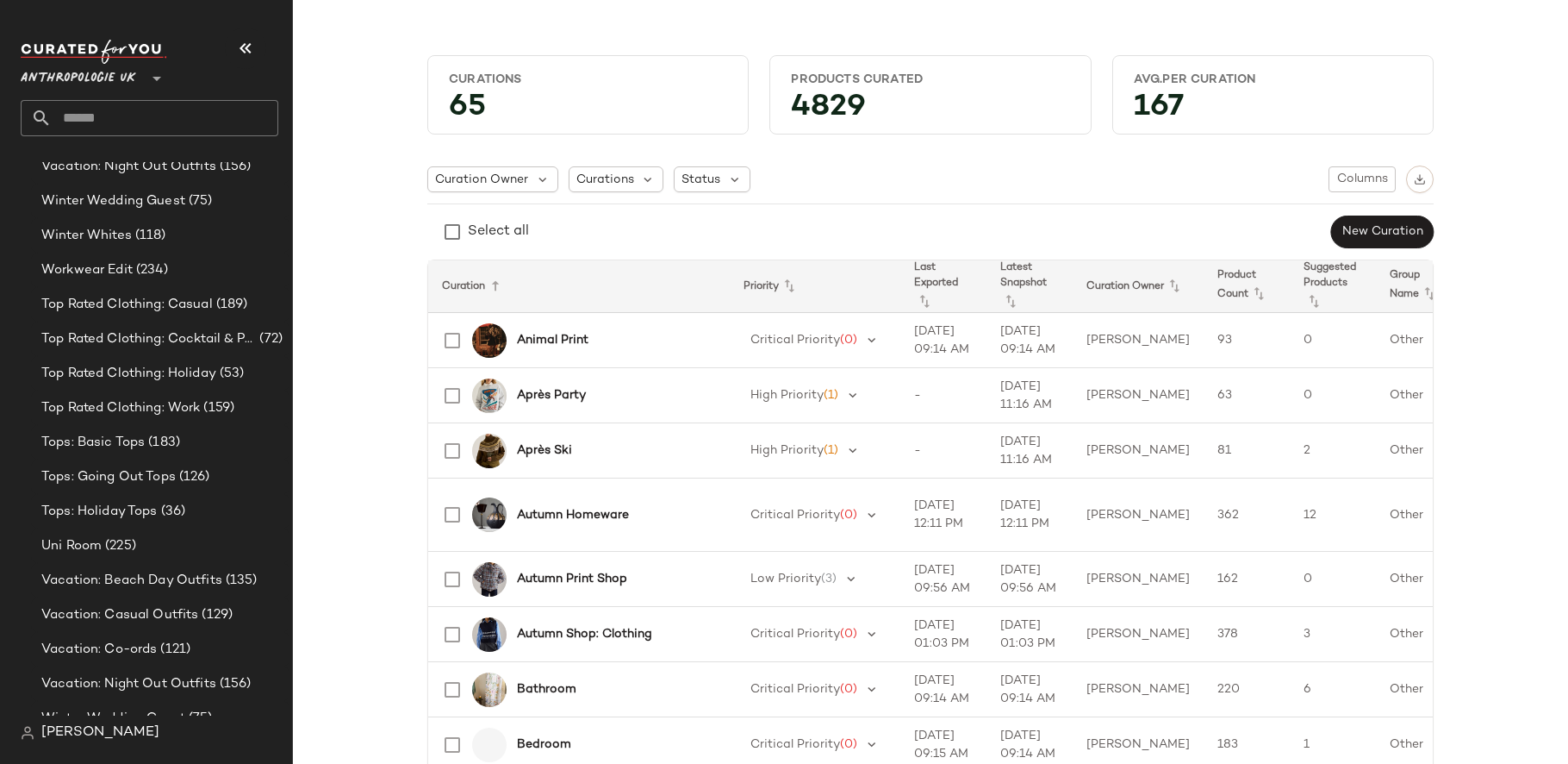
scroll to position [1446, 0]
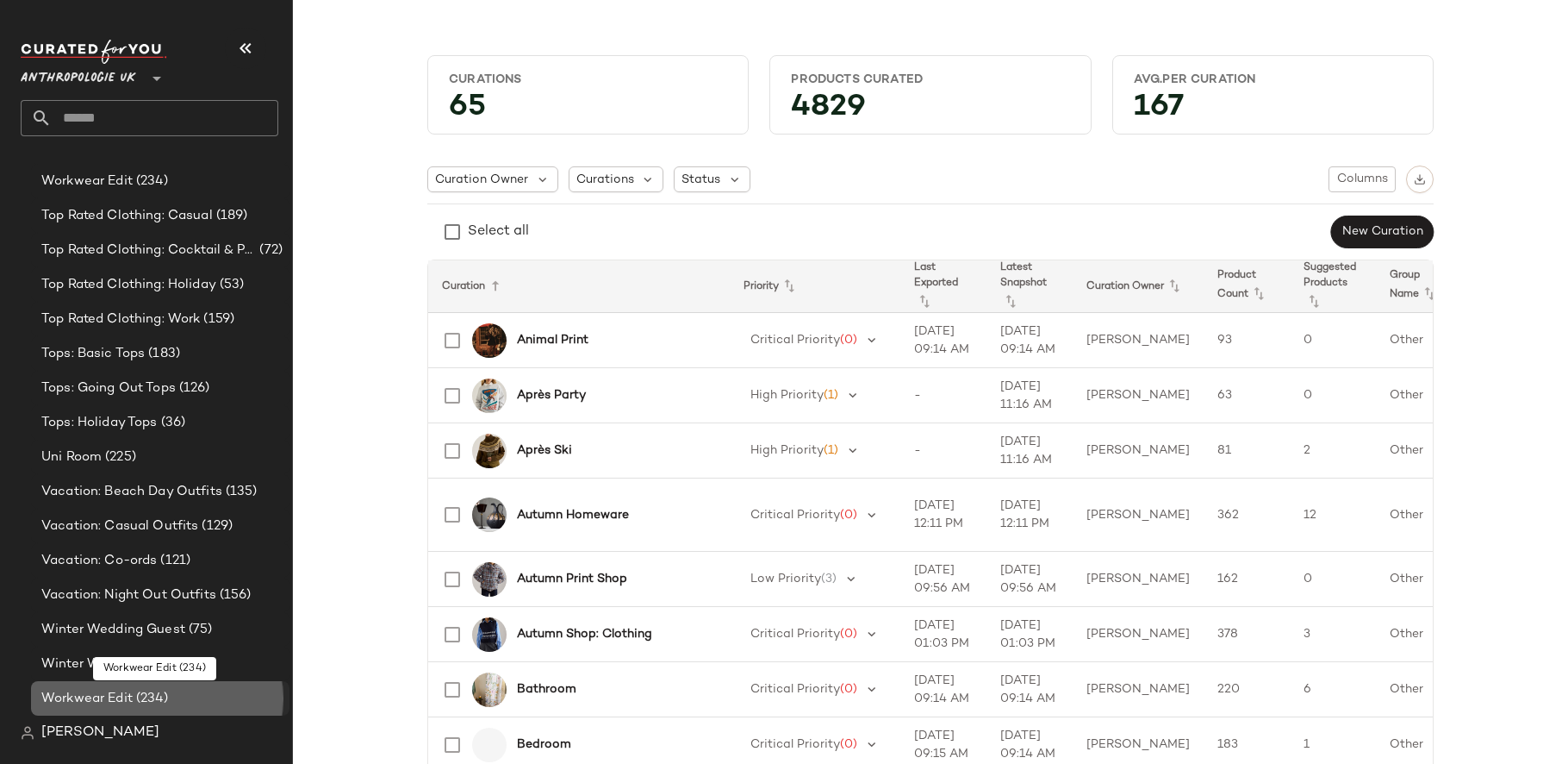
click at [179, 693] on div "Workwear Edit (234)" at bounding box center [159, 699] width 246 height 20
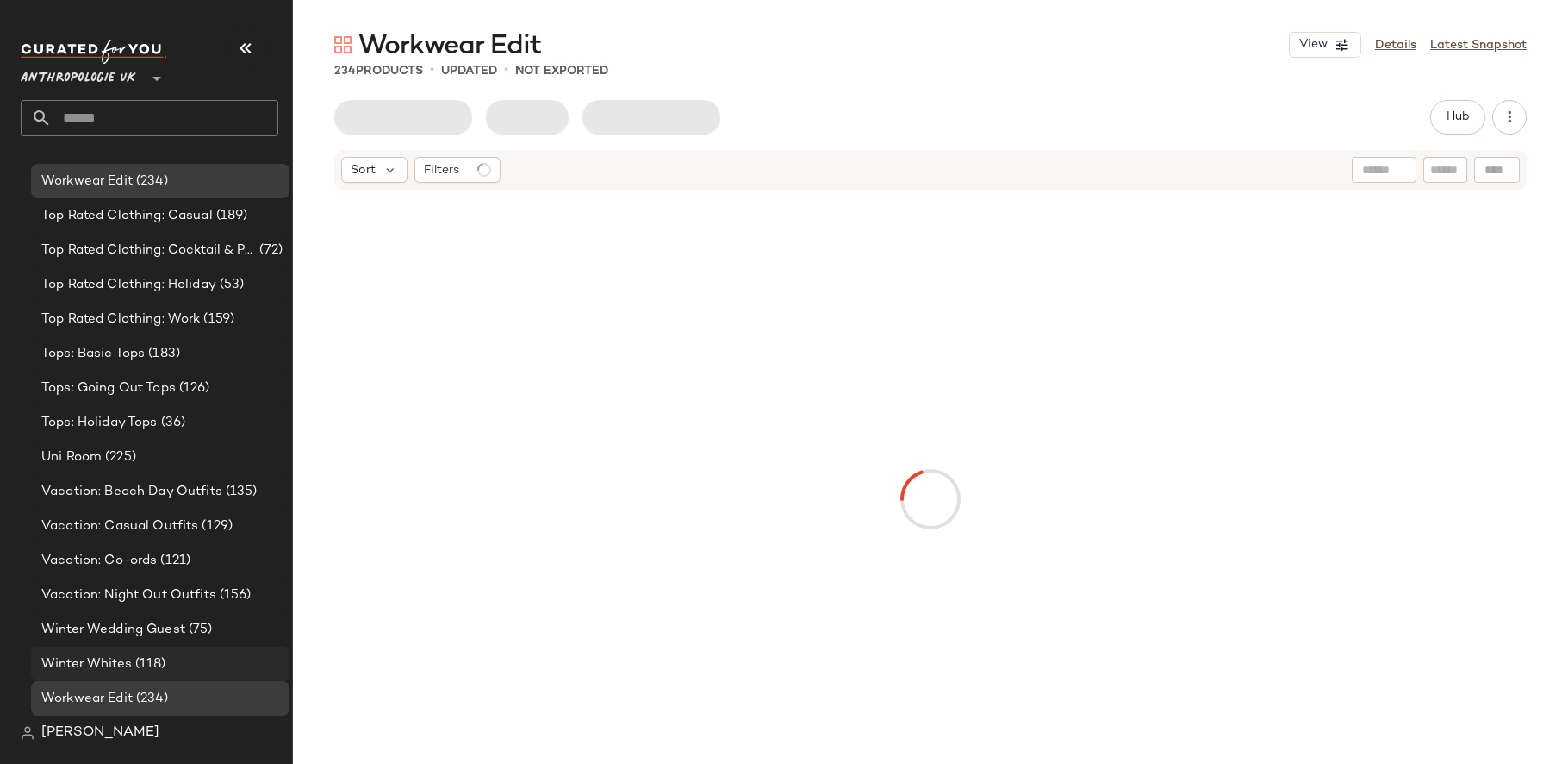
click at [172, 665] on div "Winter Whites (118)" at bounding box center [159, 664] width 246 height 20
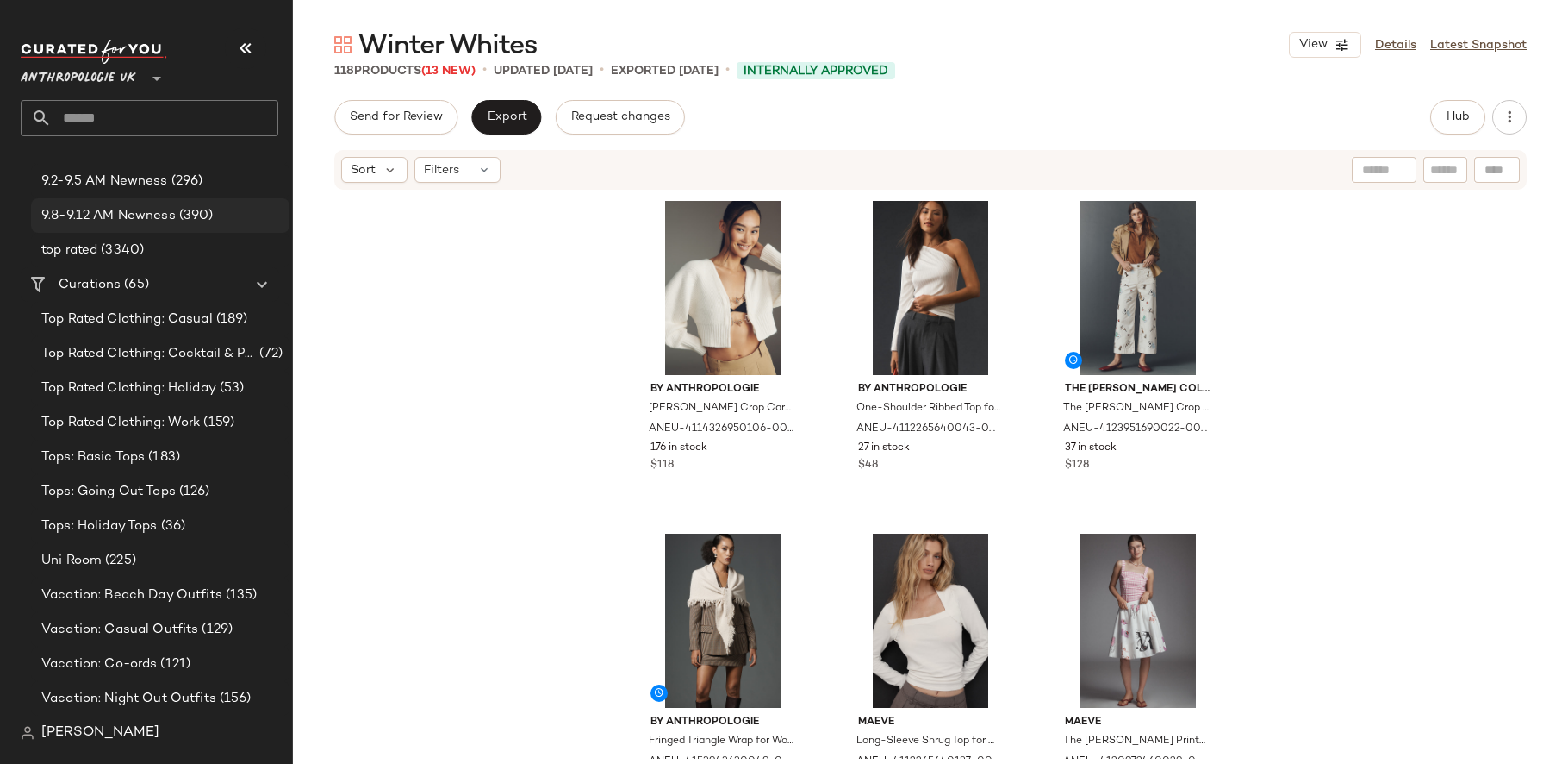
scroll to position [310, 0]
click at [183, 315] on span "Top Rated Clothing: Casual" at bounding box center [127, 318] width 171 height 20
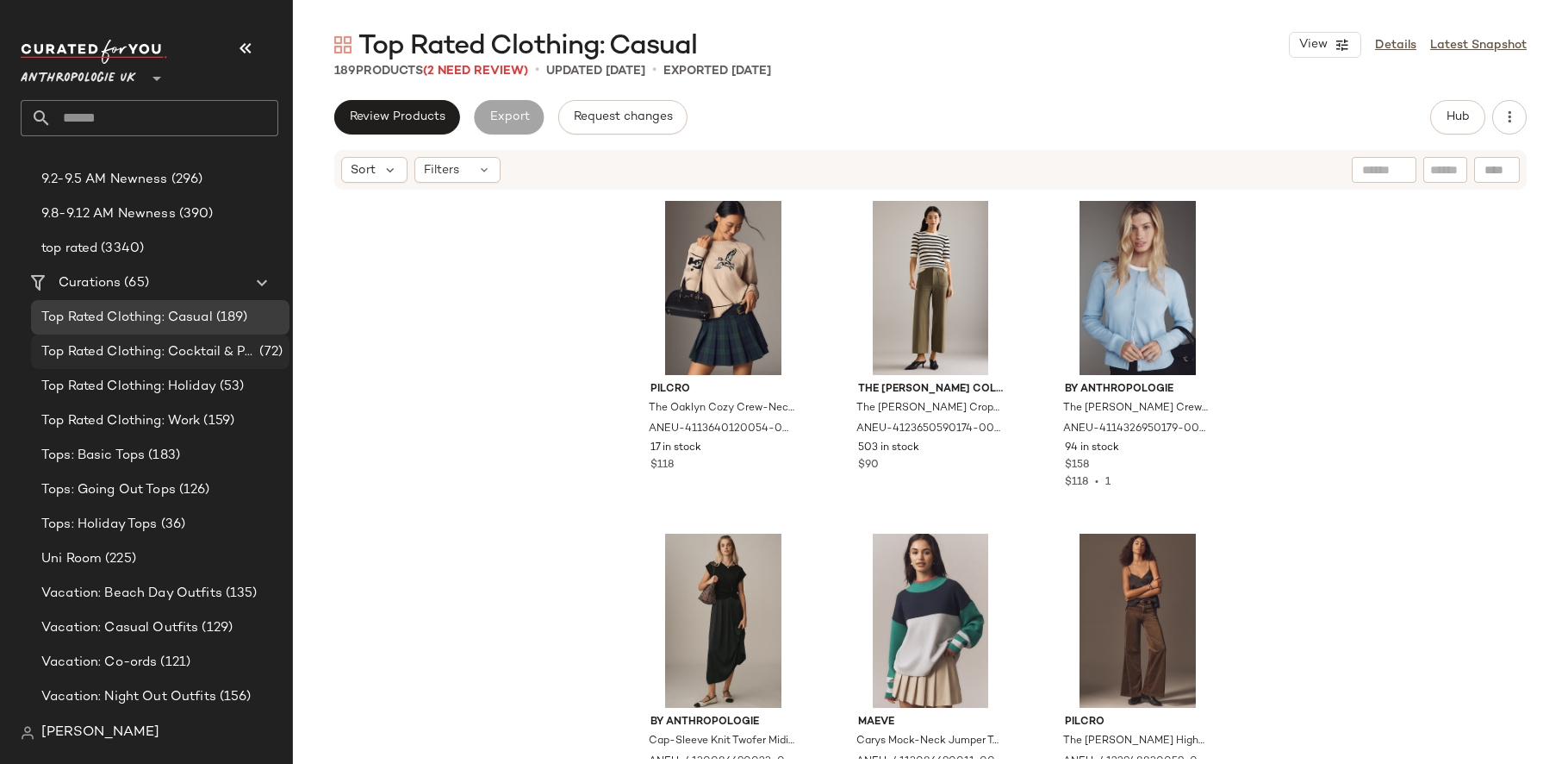
click at [233, 347] on span "Top Rated Clothing: Cocktail & Party" at bounding box center [148, 352] width 215 height 20
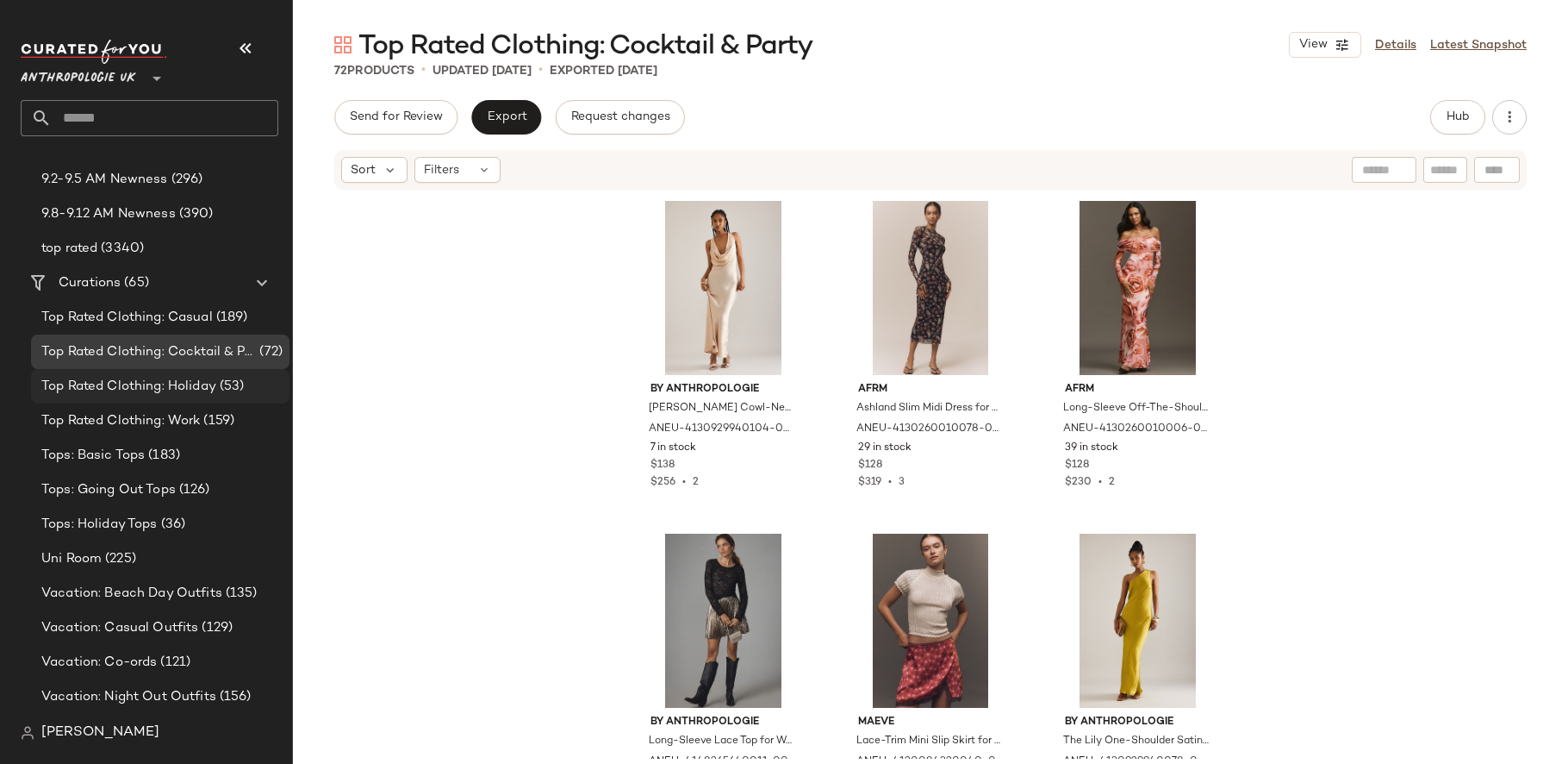
click at [228, 391] on span "(53)" at bounding box center [231, 387] width 29 height 20
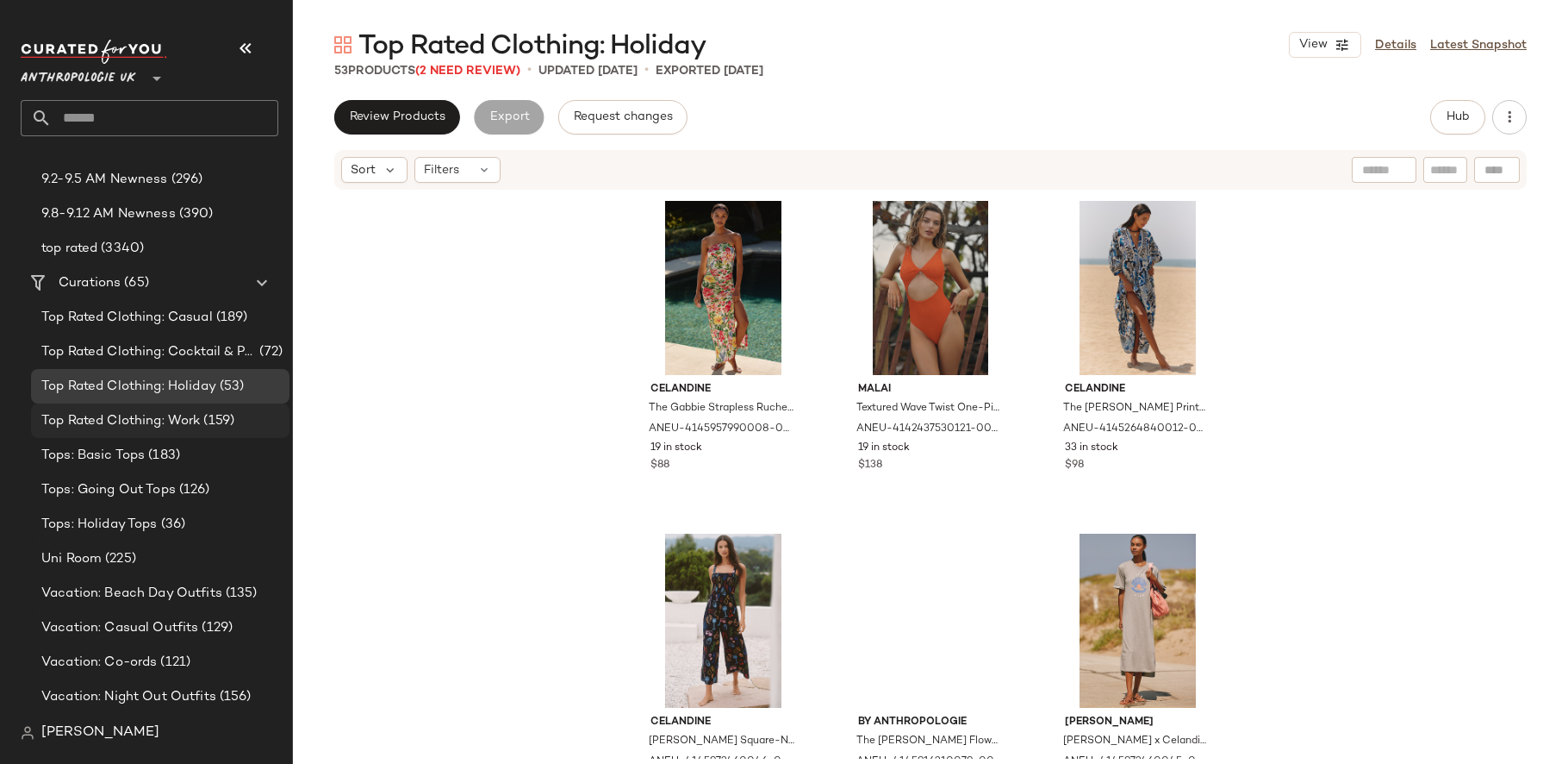
click at [117, 430] on div "Top Rated Clothing: Work (159)" at bounding box center [159, 421] width 258 height 35
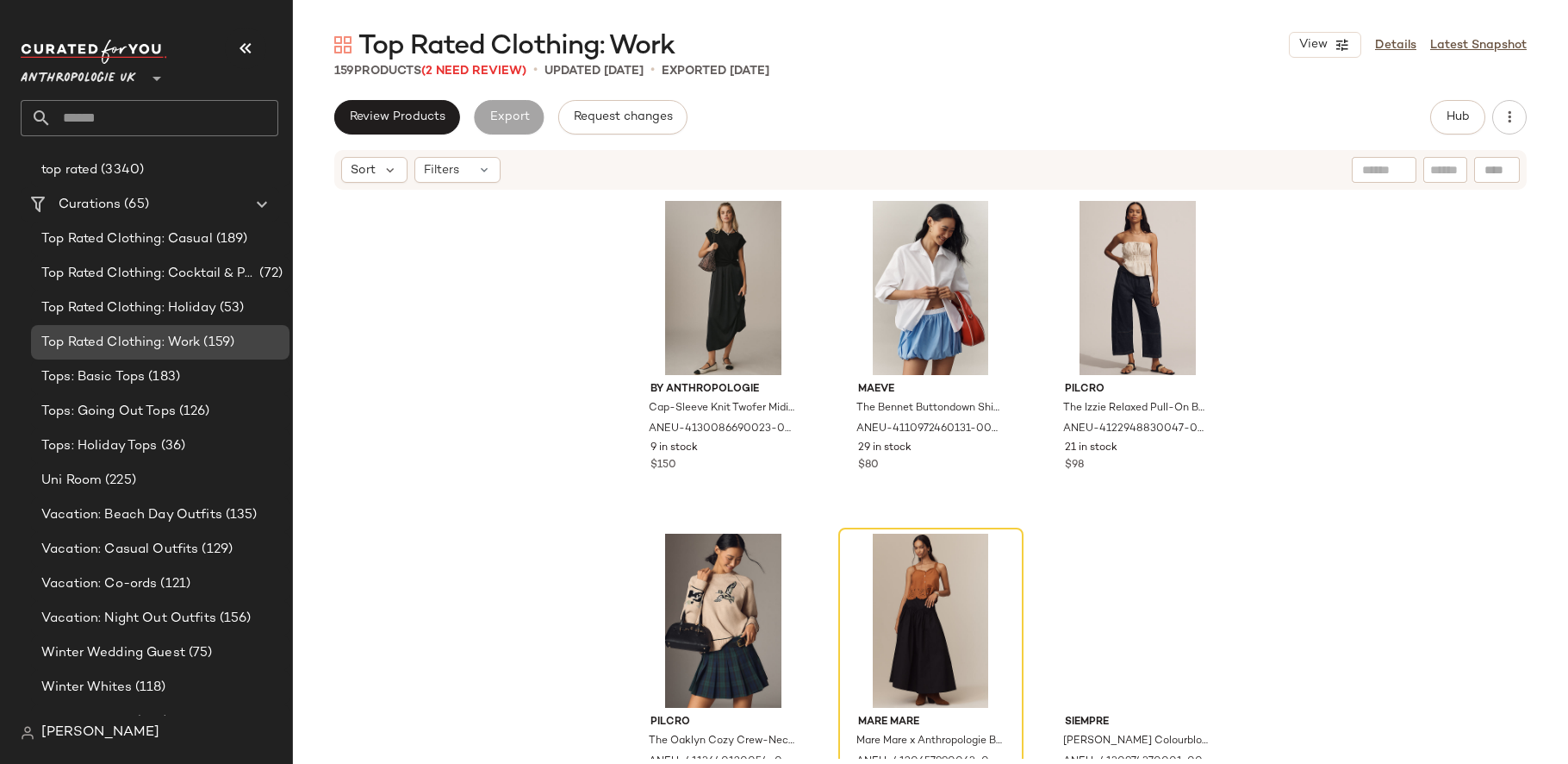
scroll to position [396, 0]
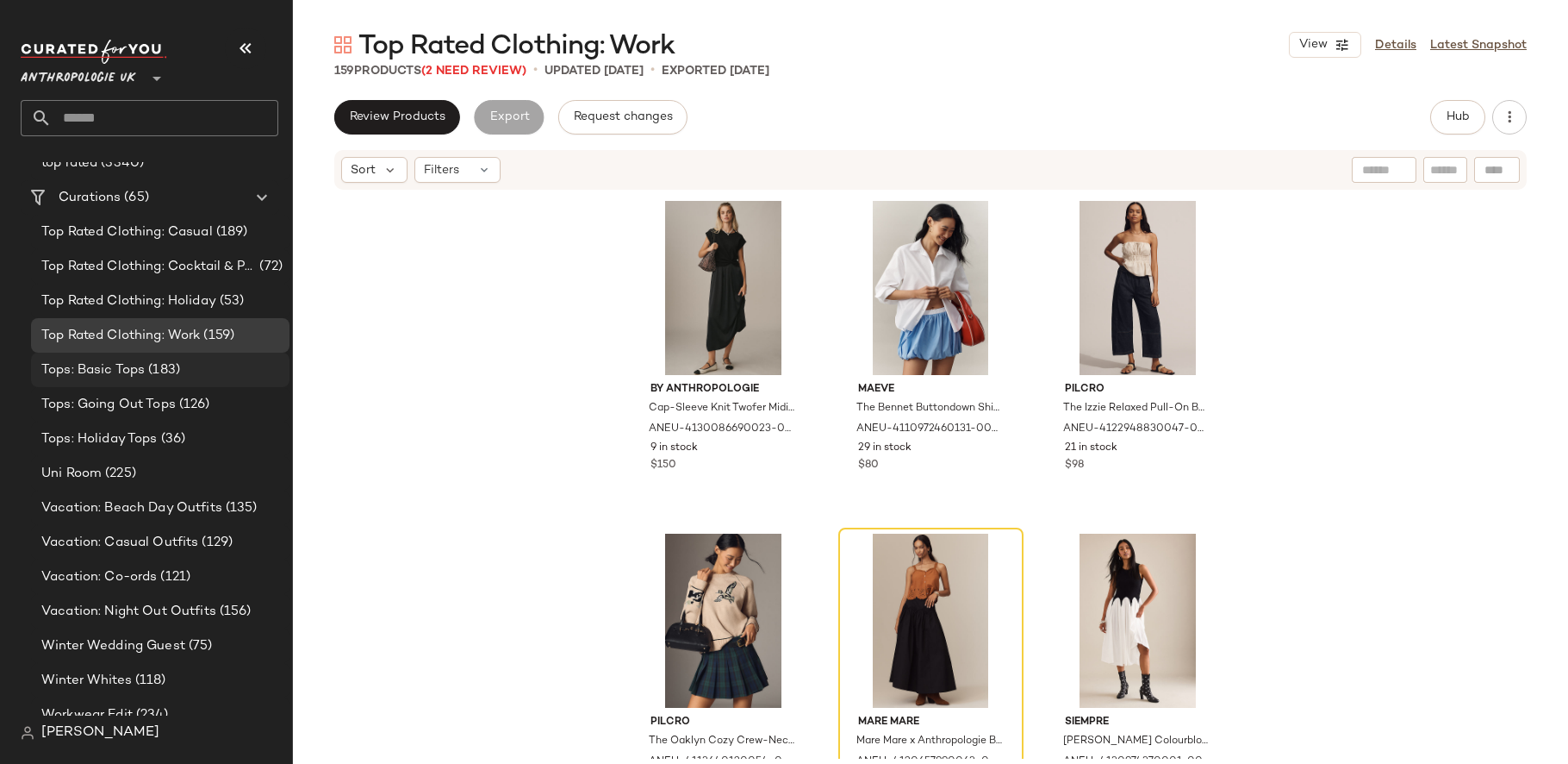
click at [114, 378] on span "Tops: Basic Tops" at bounding box center [93, 370] width 103 height 20
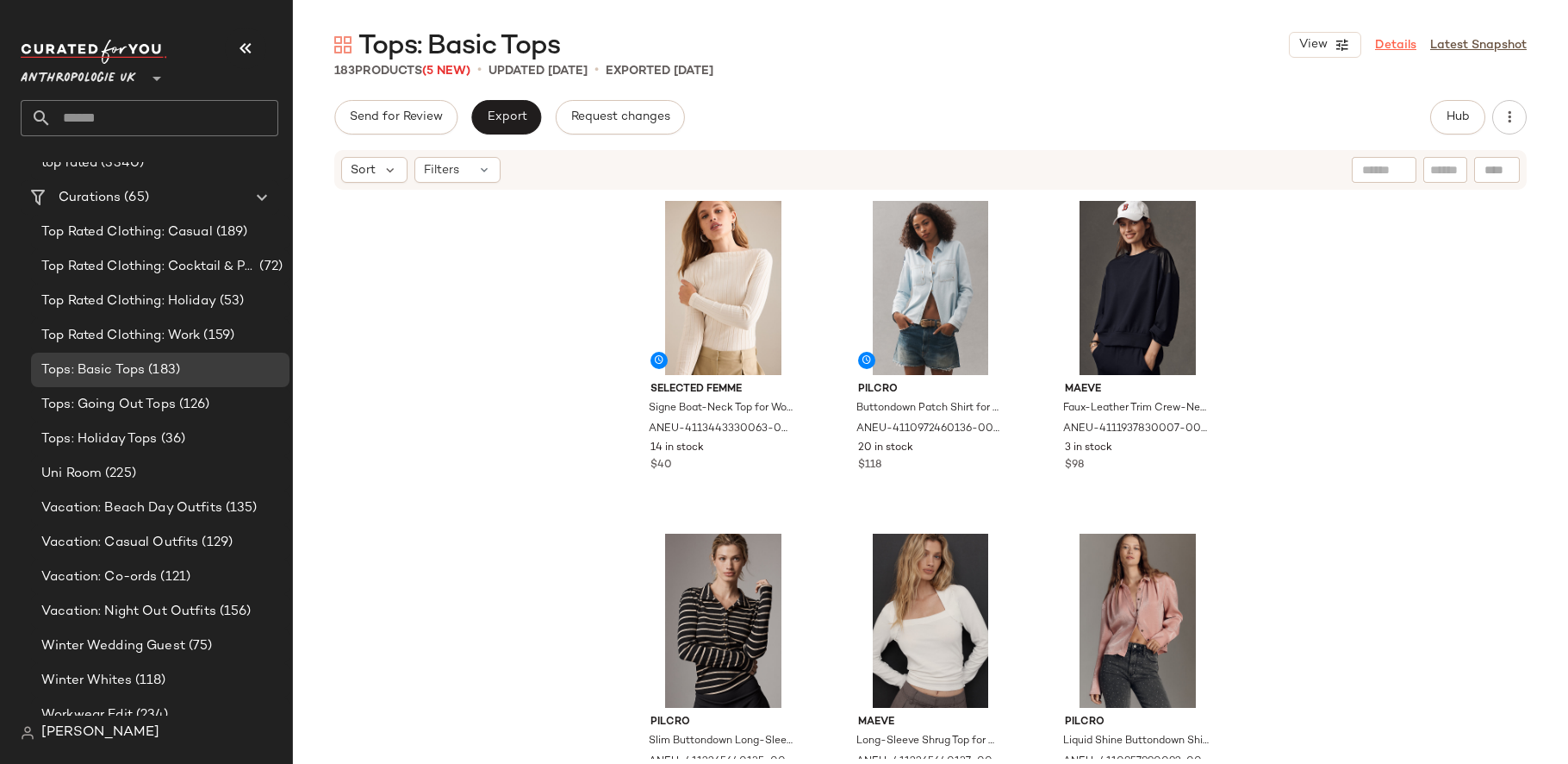
click at [1396, 37] on link "Details" at bounding box center [1396, 46] width 42 height 18
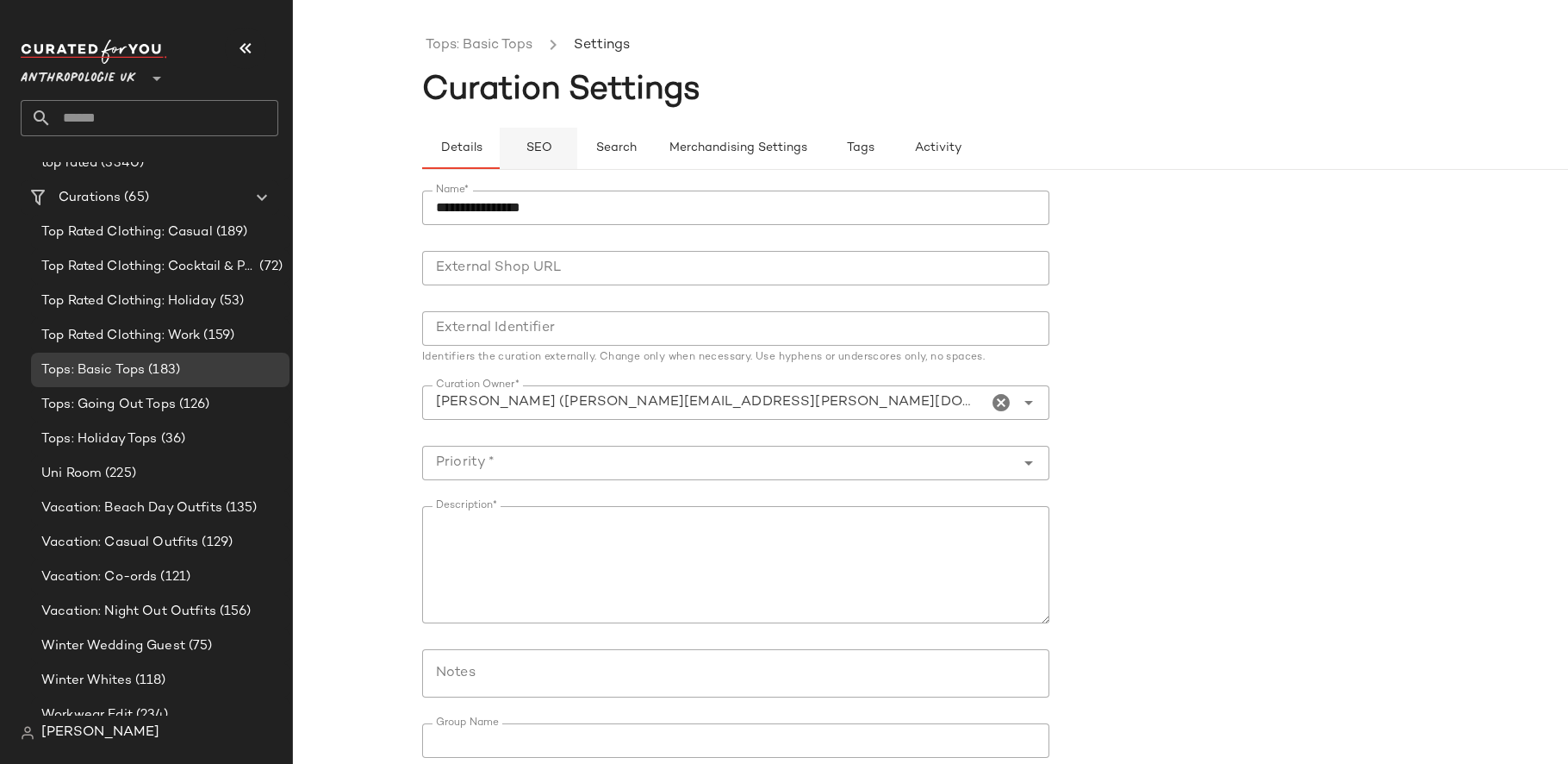
click at [534, 144] on span "SEO" at bounding box center [537, 148] width 27 height 14
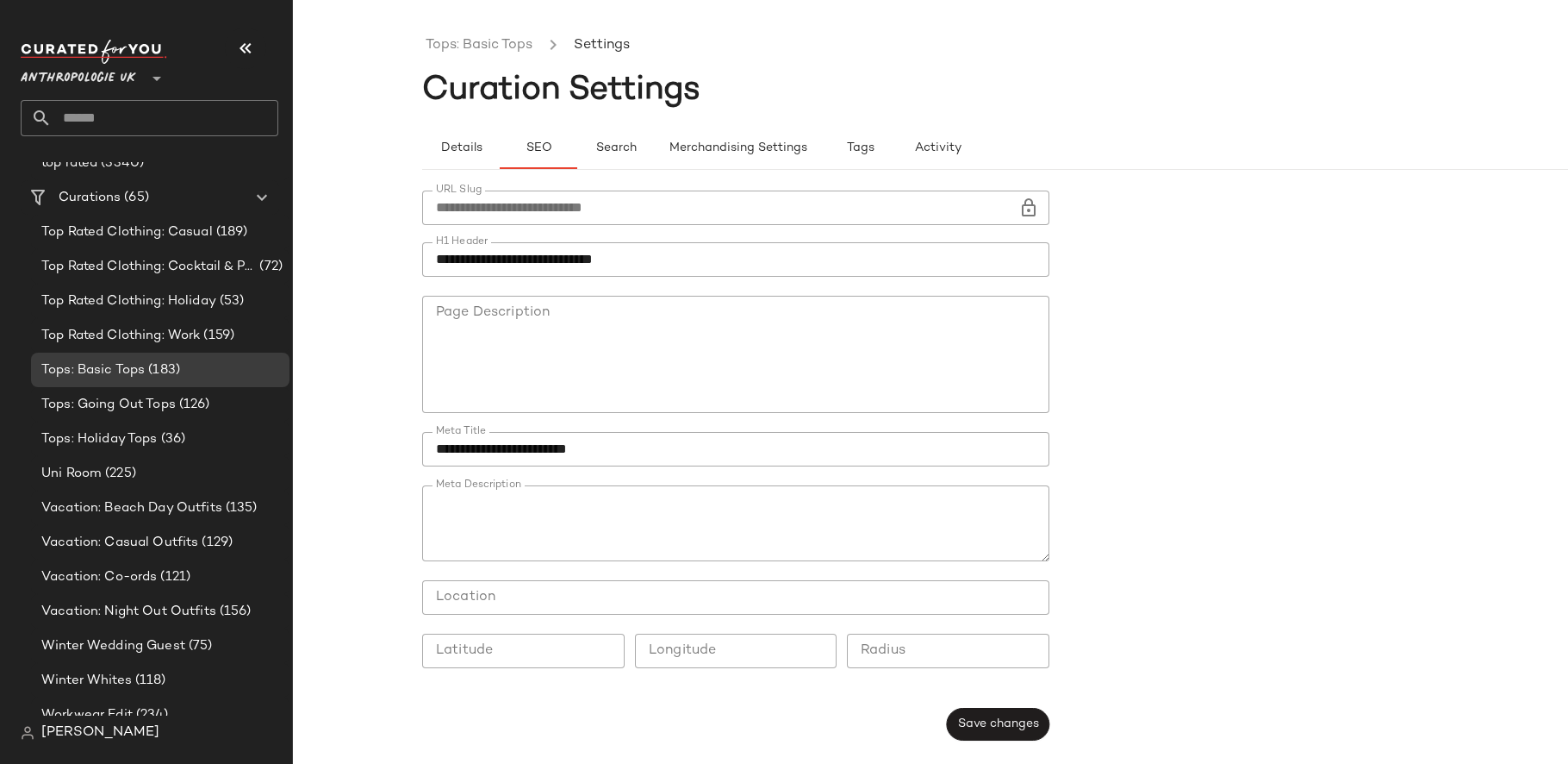
click at [490, 60] on ul "Tops: Basic Tops Settings" at bounding box center [1060, 46] width 1275 height 40
click at [490, 48] on link "Tops: Basic Tops" at bounding box center [479, 46] width 107 height 23
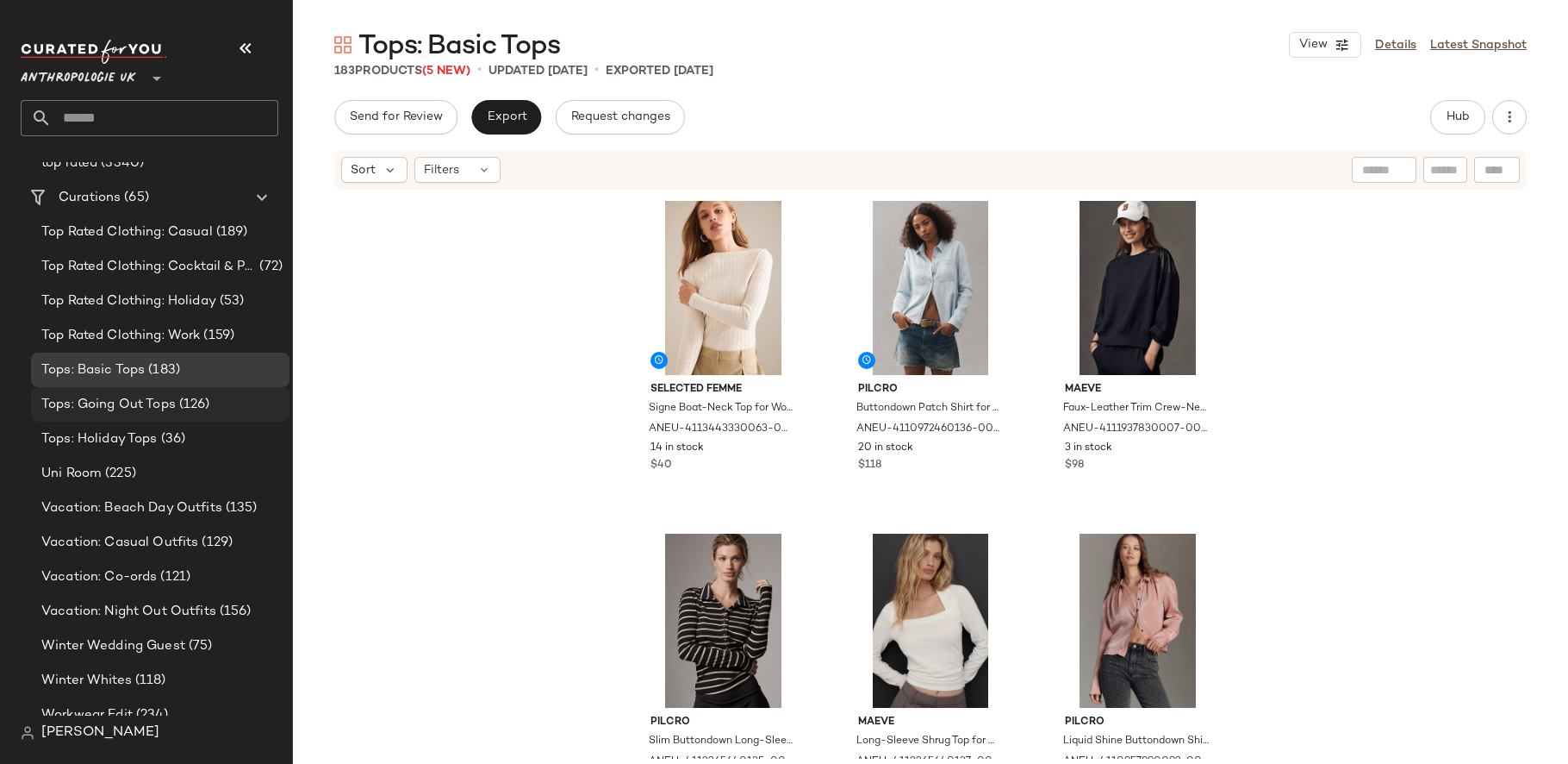
click at [151, 414] on div "Tops: Going Out Tops (126)" at bounding box center [159, 404] width 258 height 35
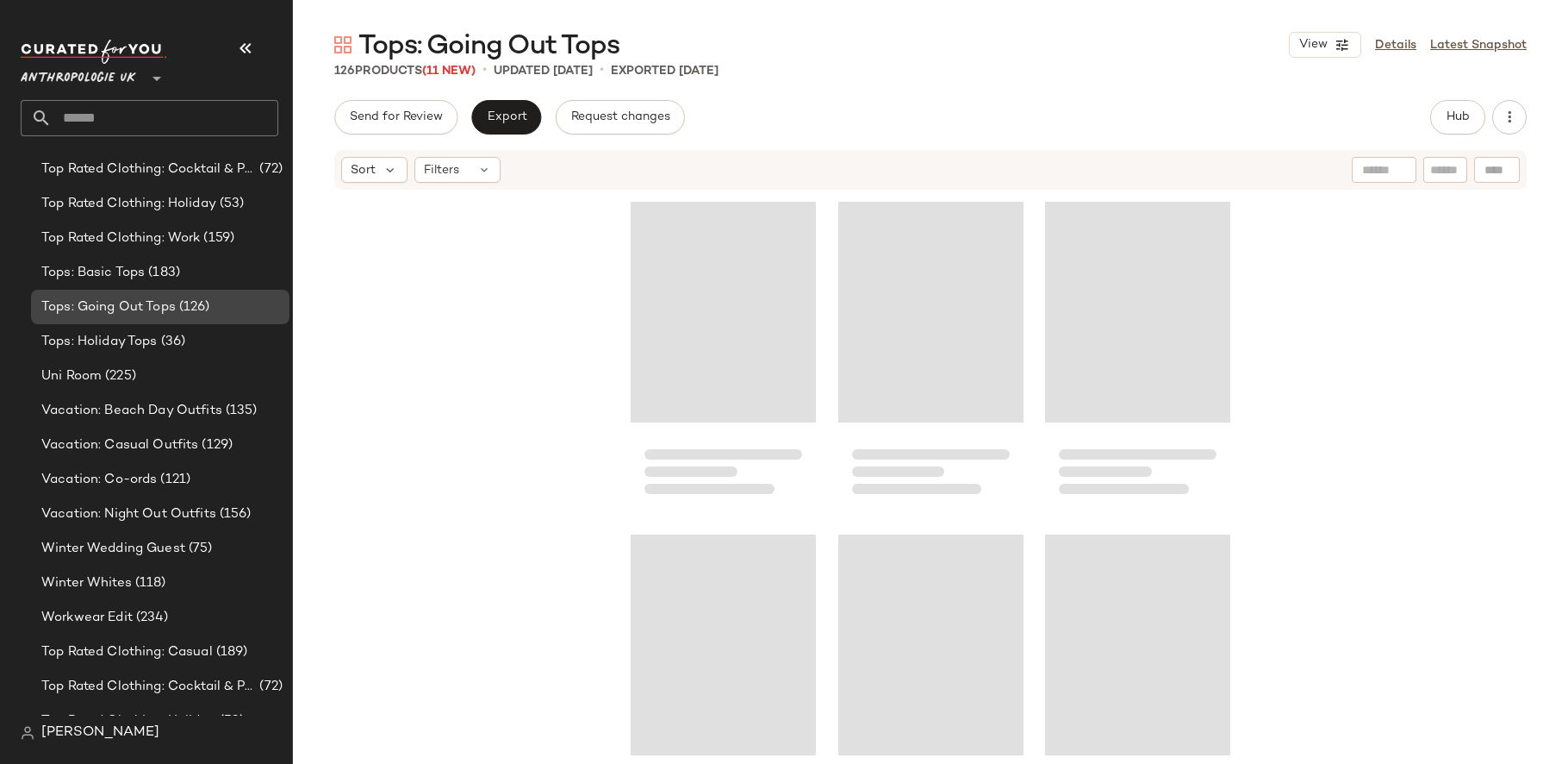
scroll to position [495, 0]
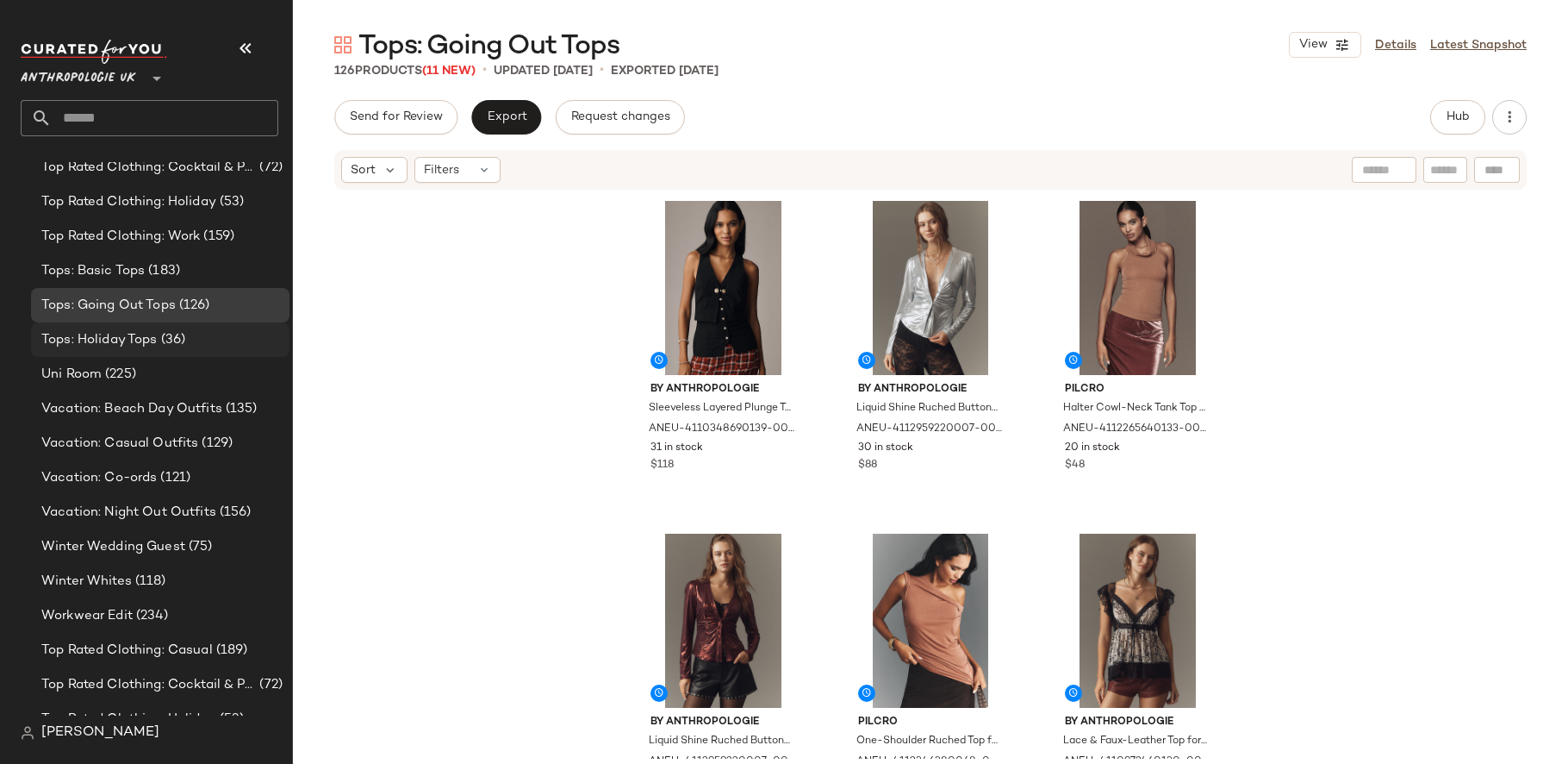
click at [206, 329] on div "Tops: Holiday Tops (36)" at bounding box center [159, 339] width 258 height 35
click at [203, 379] on div "Uni Room (225)" at bounding box center [159, 374] width 246 height 20
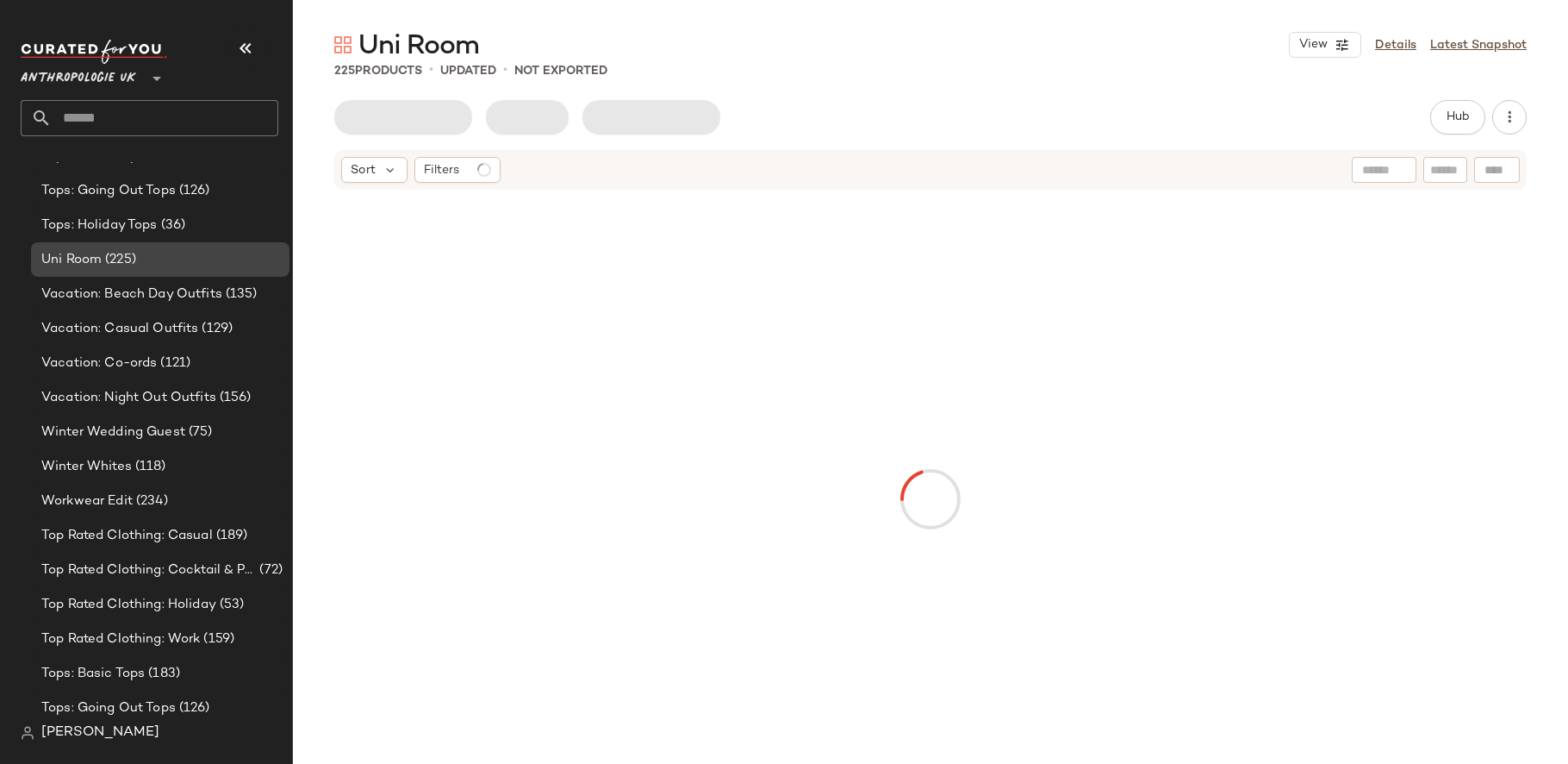
scroll to position [611, 0]
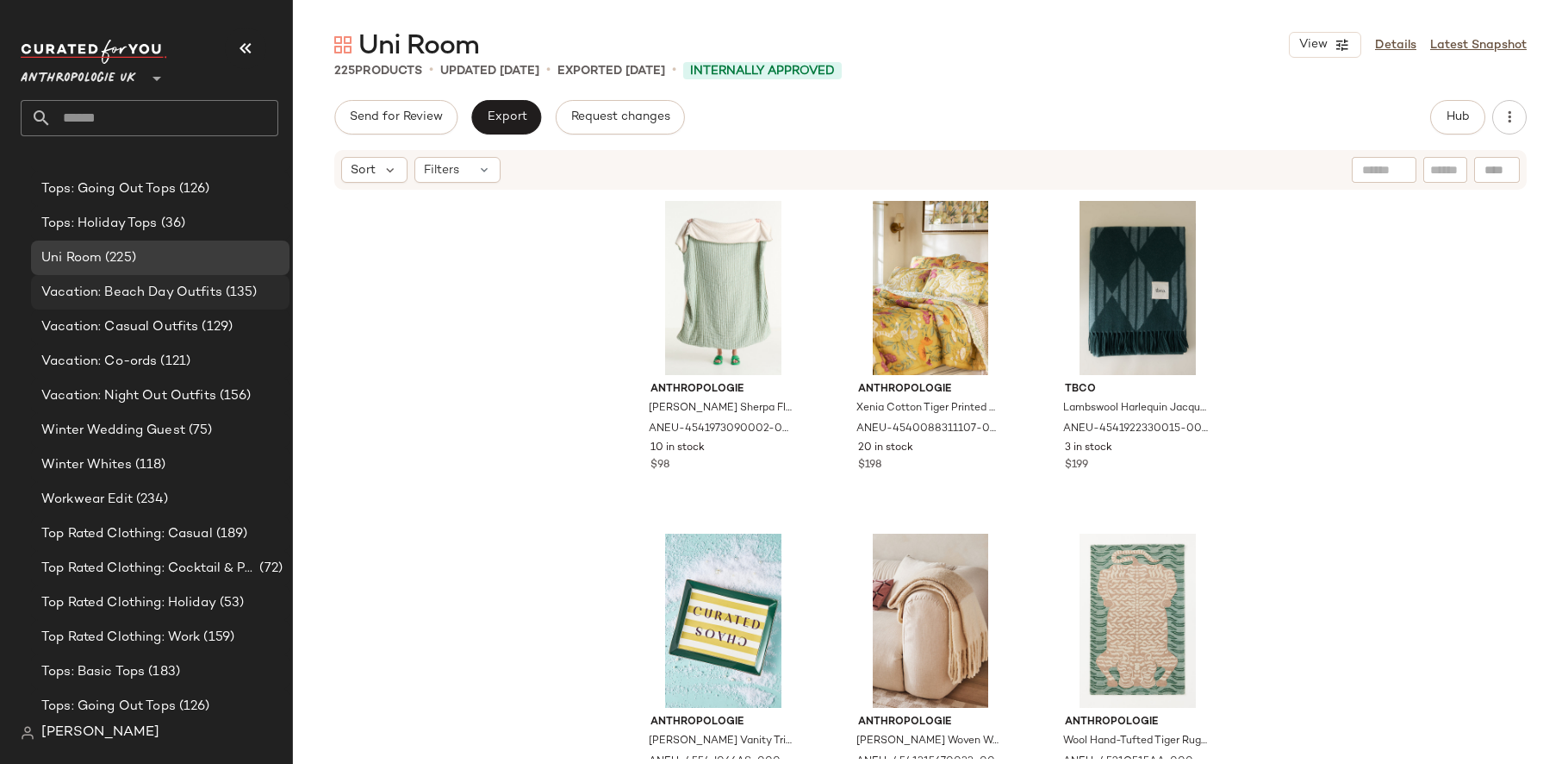
click at [199, 285] on span "Vacation: Beach Day Outfits" at bounding box center [132, 293] width 181 height 20
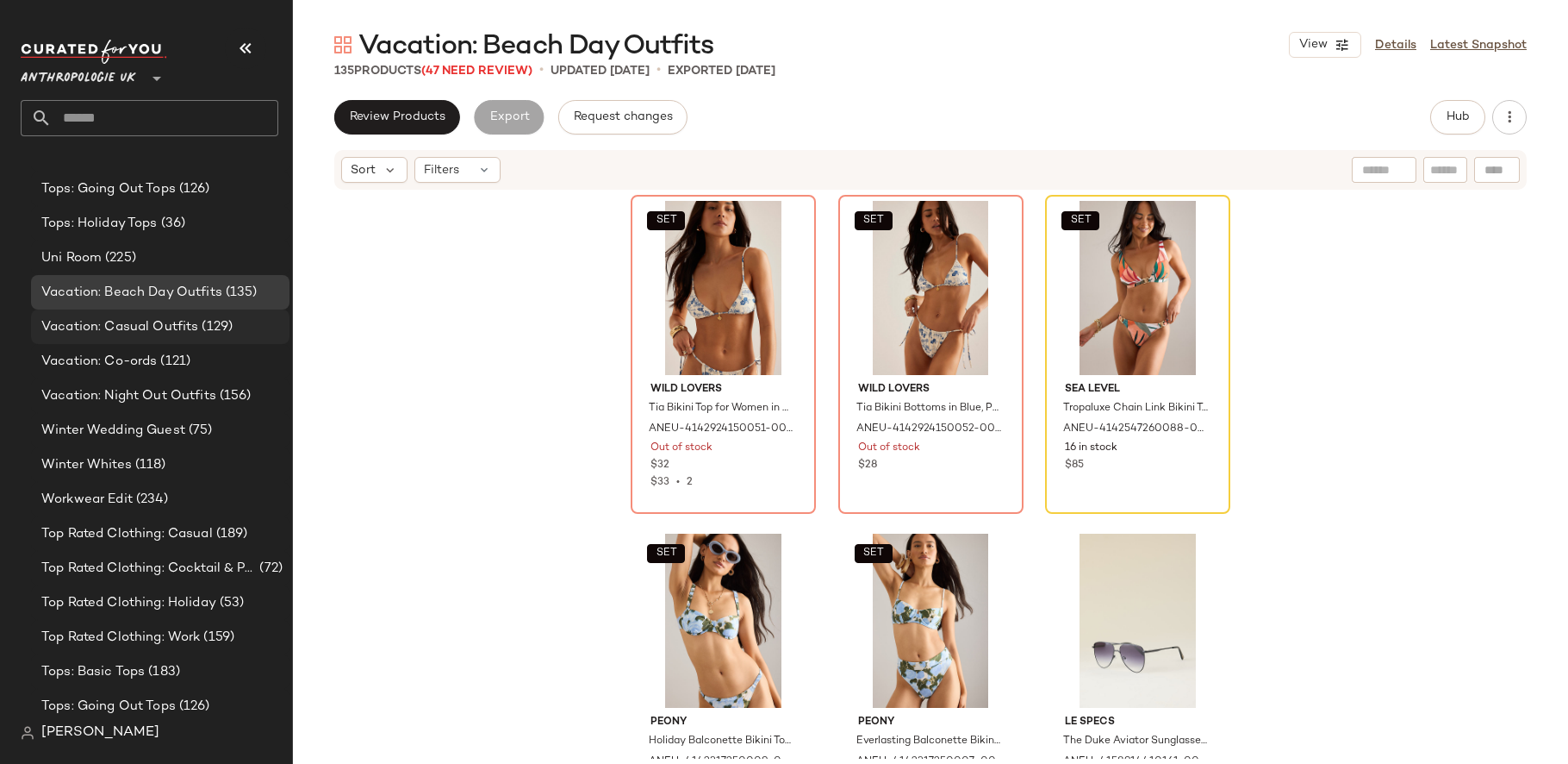
click at [204, 328] on span "(129)" at bounding box center [215, 327] width 35 height 20
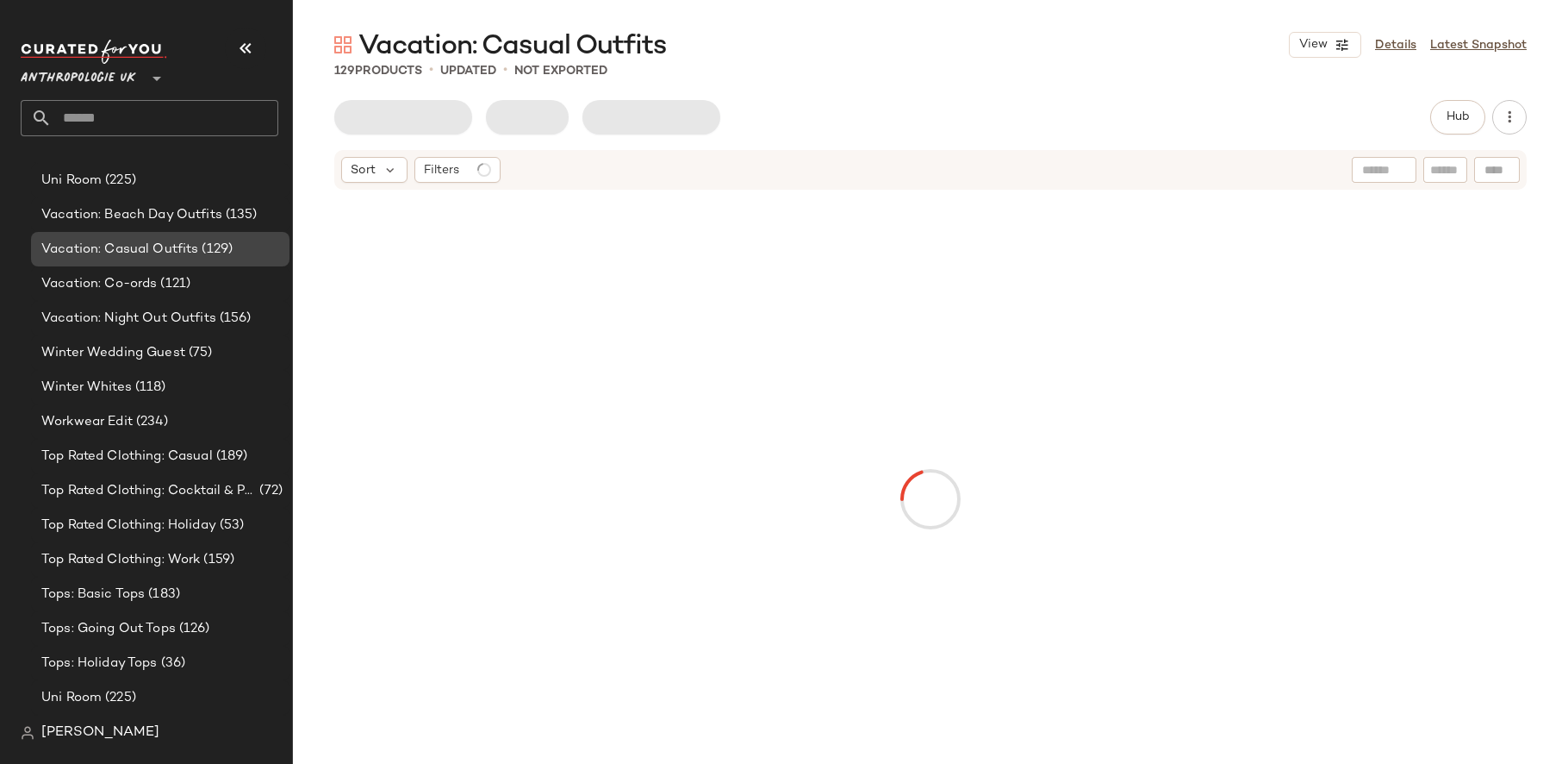
scroll to position [690, 0]
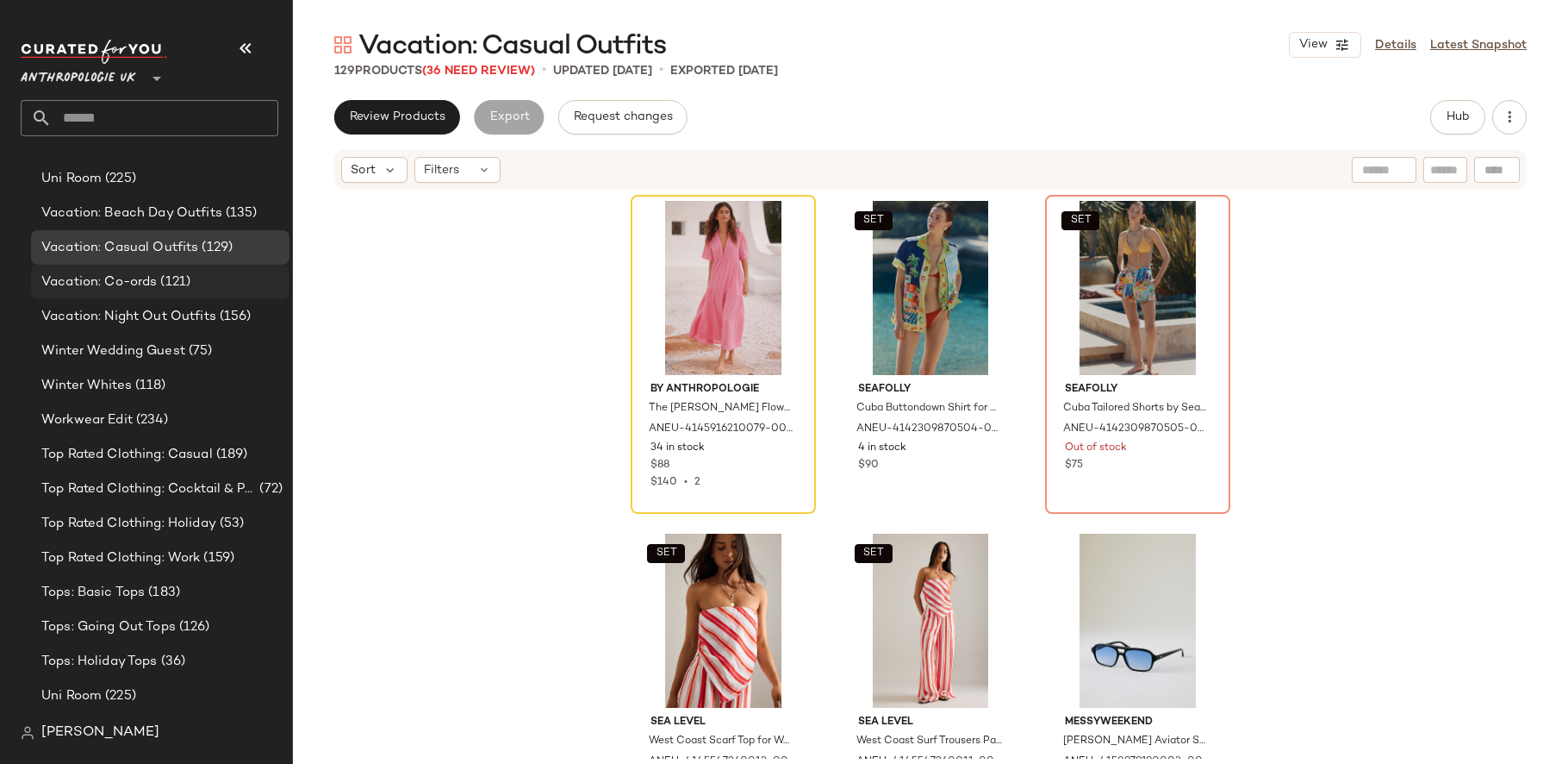
click at [149, 286] on span "Vacation: Co-ords" at bounding box center [99, 282] width 116 height 20
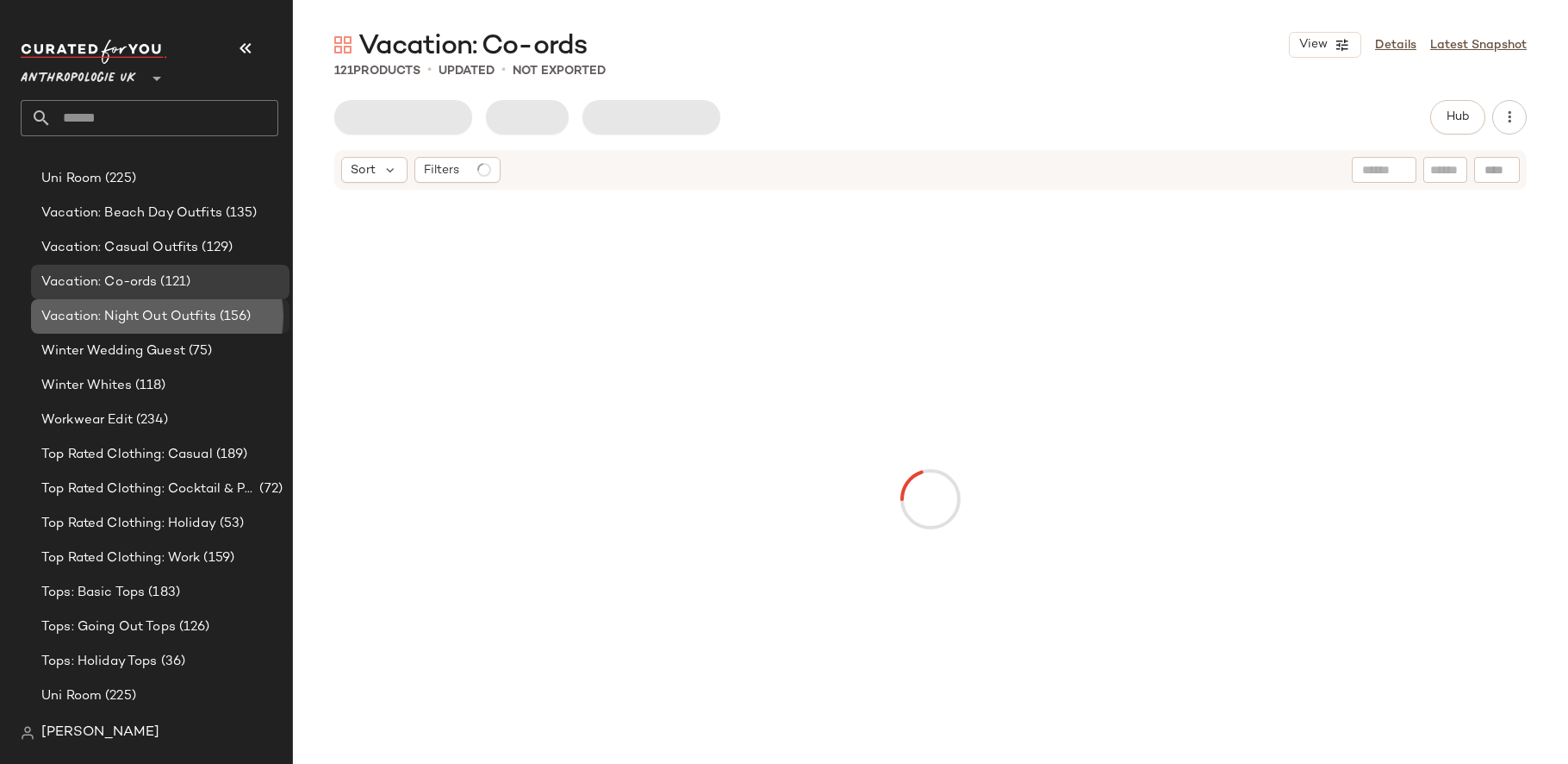
click at [149, 308] on span "Vacation: Night Out Outfits" at bounding box center [129, 317] width 175 height 20
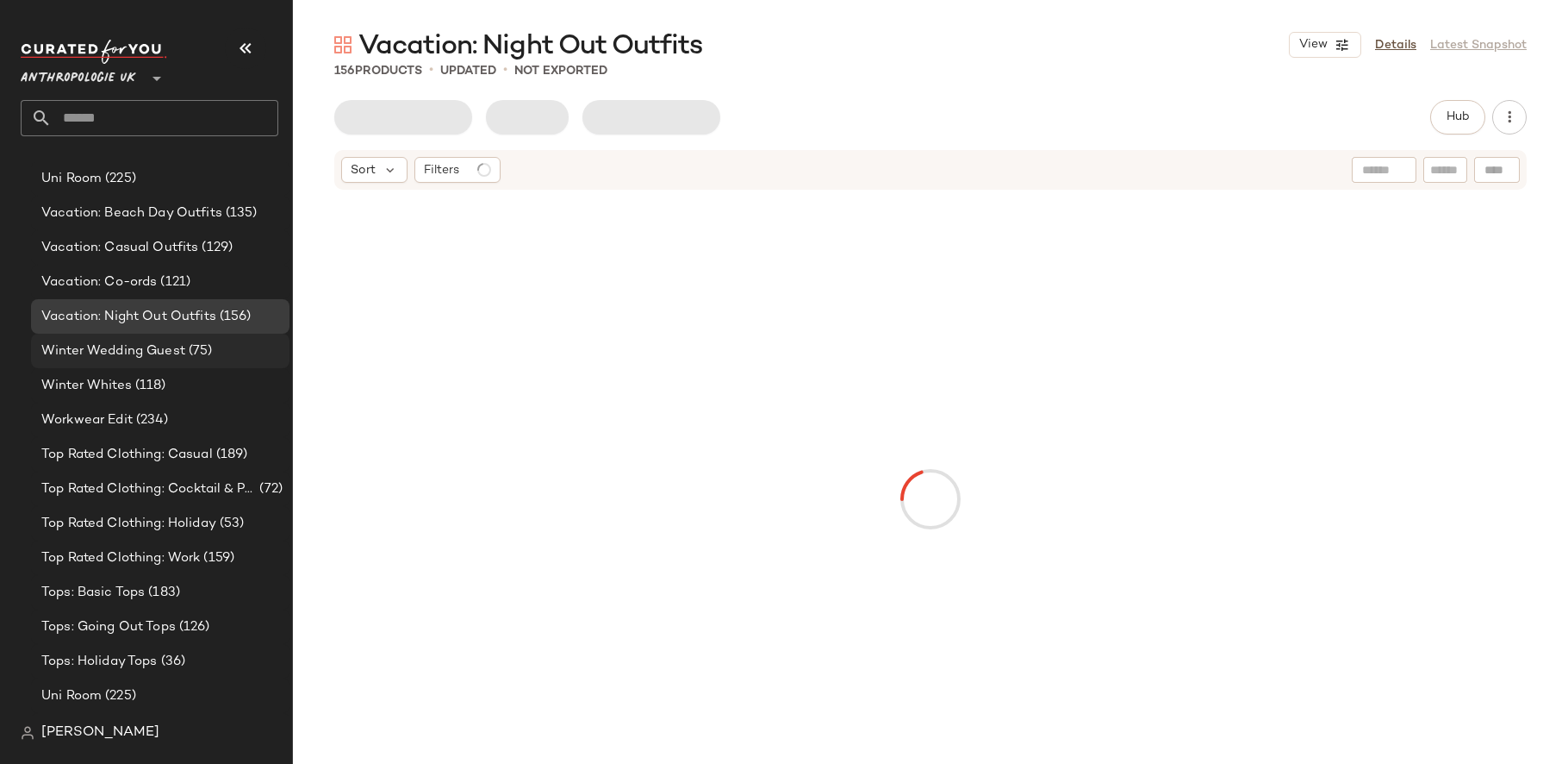
click at [149, 343] on span "Winter Wedding Guest" at bounding box center [113, 351] width 143 height 20
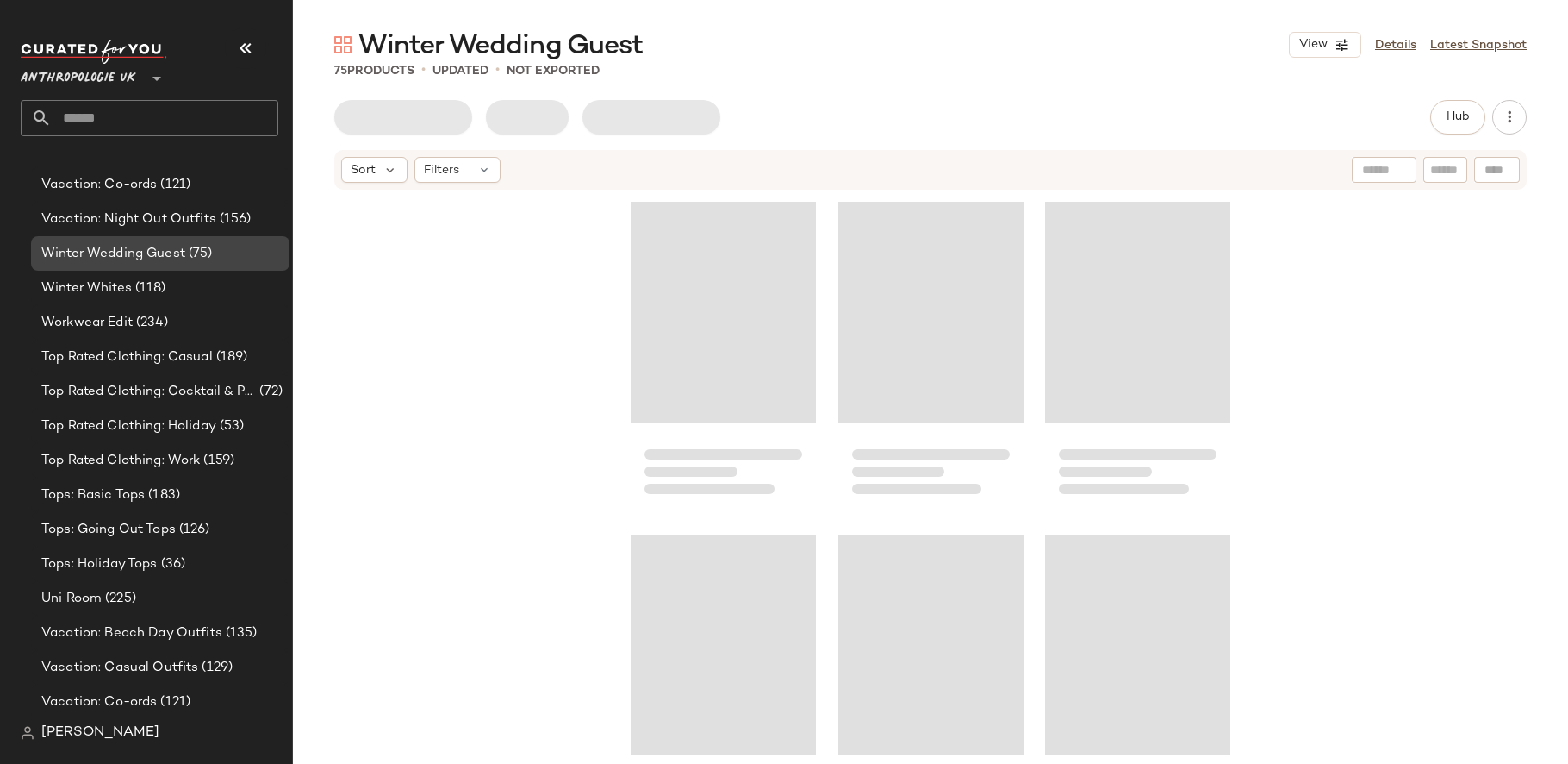
scroll to position [791, 0]
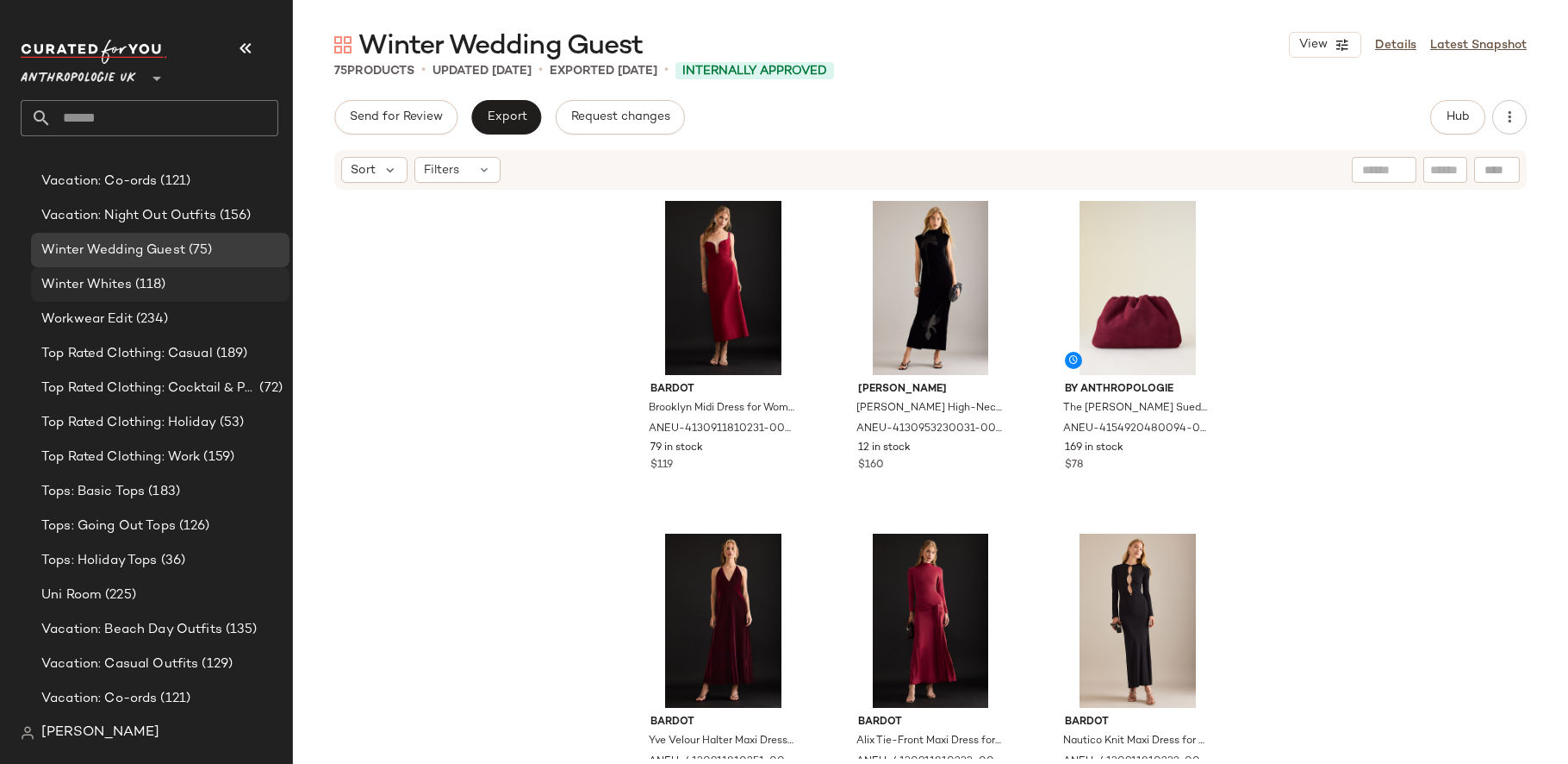
click at [139, 287] on span "(118)" at bounding box center [148, 285] width 35 height 20
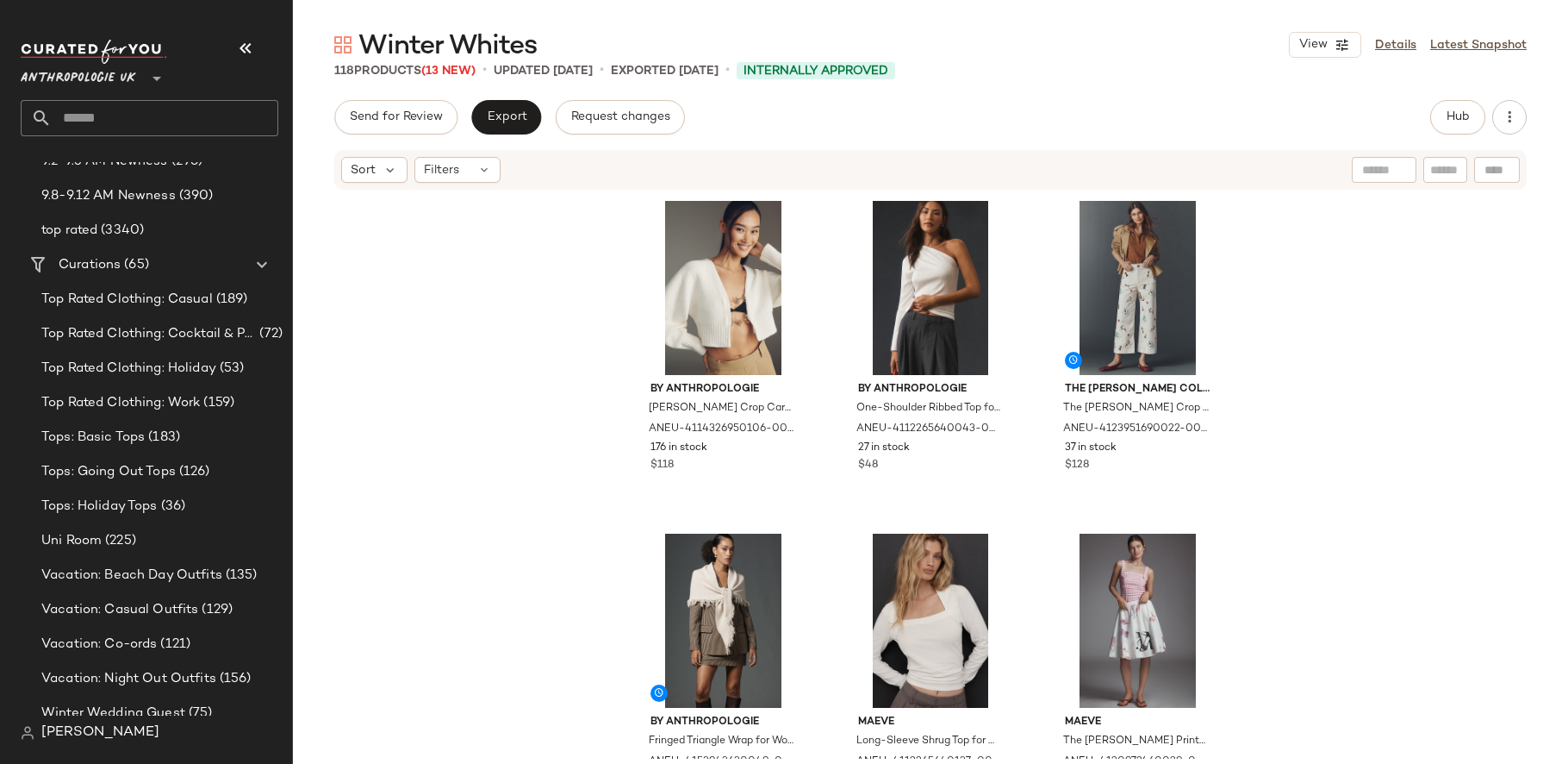
scroll to position [334, 0]
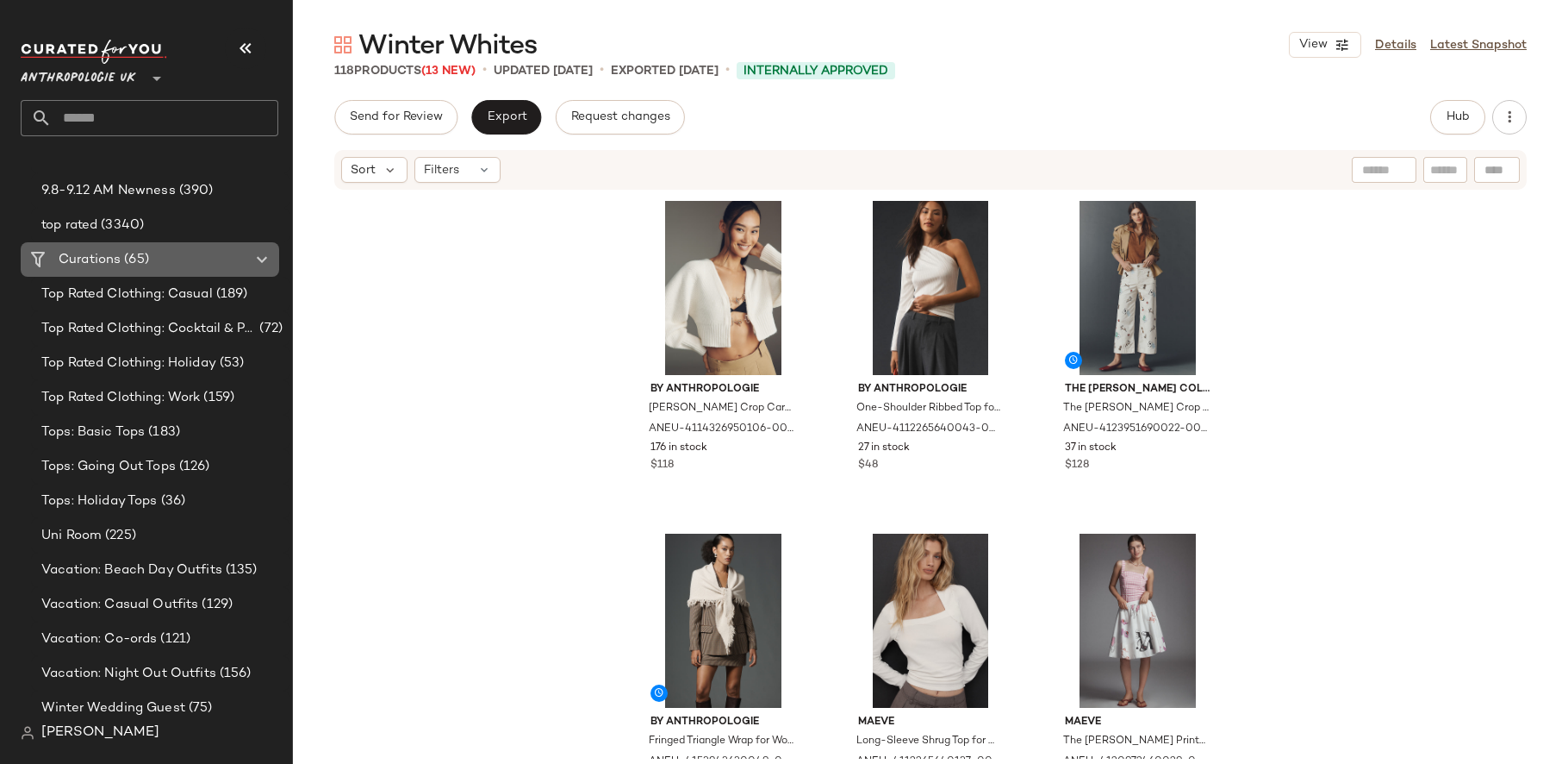
click at [250, 264] on div at bounding box center [260, 259] width 24 height 21
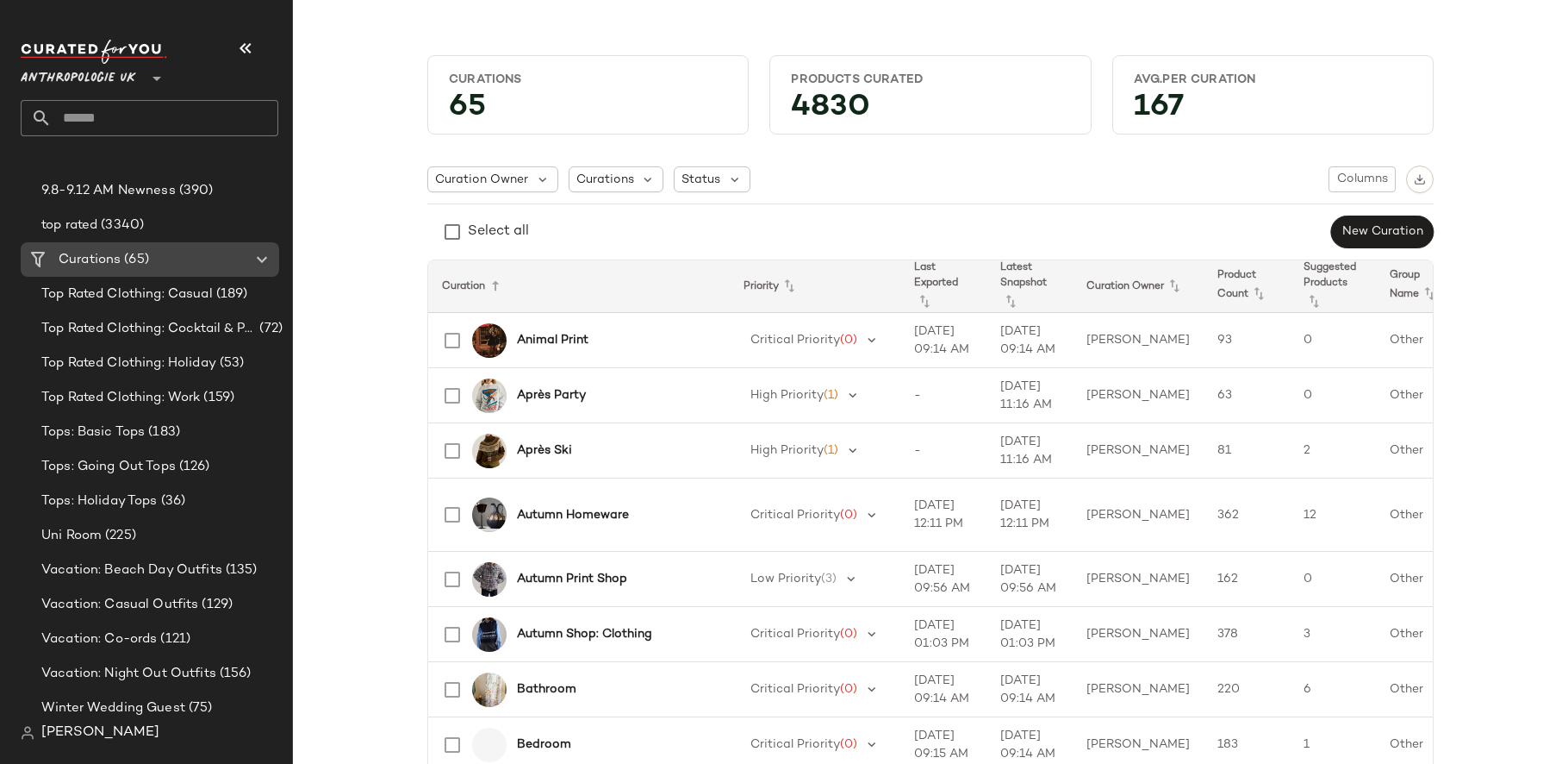
click at [264, 263] on icon at bounding box center [261, 259] width 21 height 21
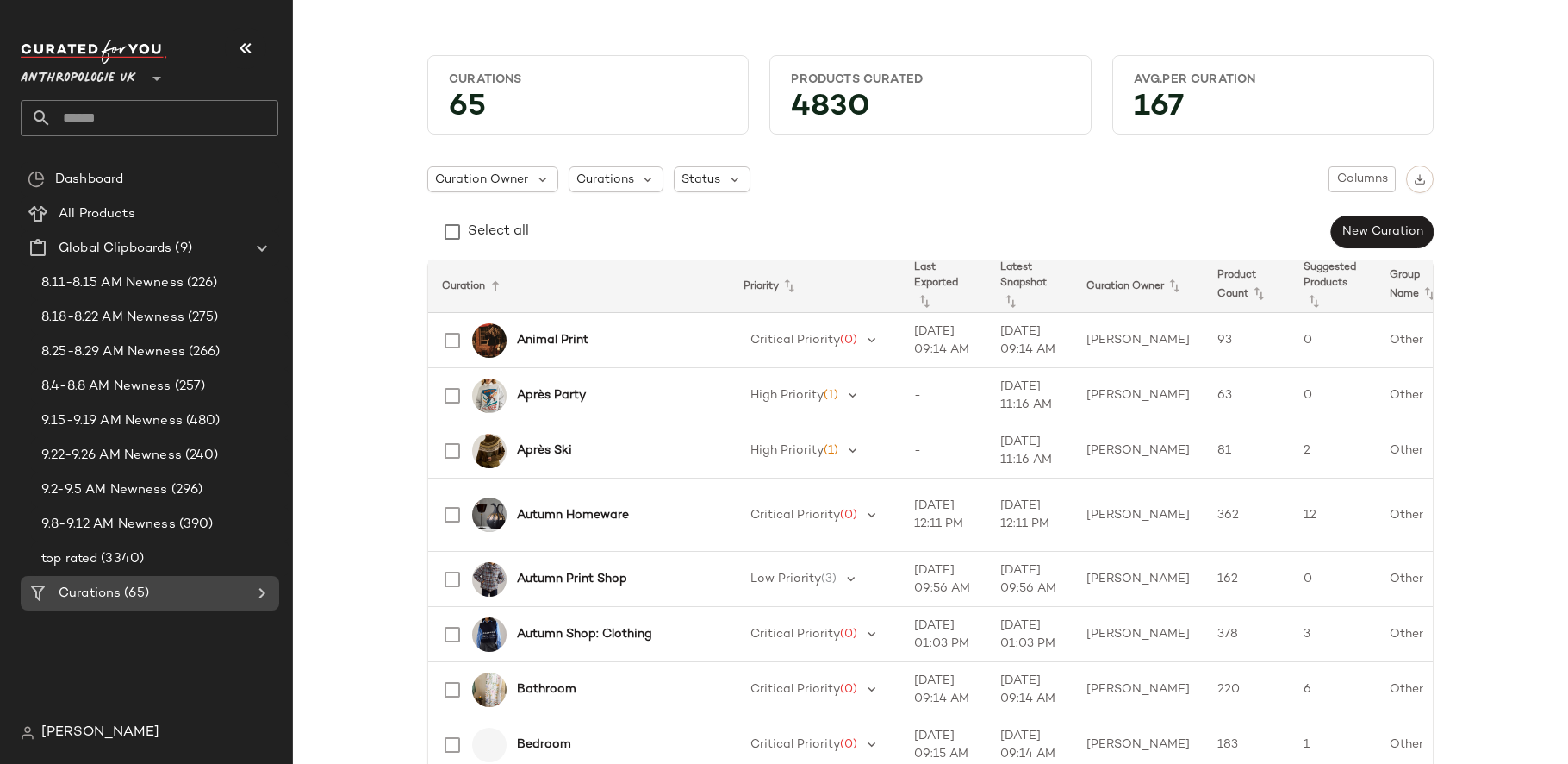
click at [150, 599] on div "Curations (65)" at bounding box center [150, 594] width 195 height 20
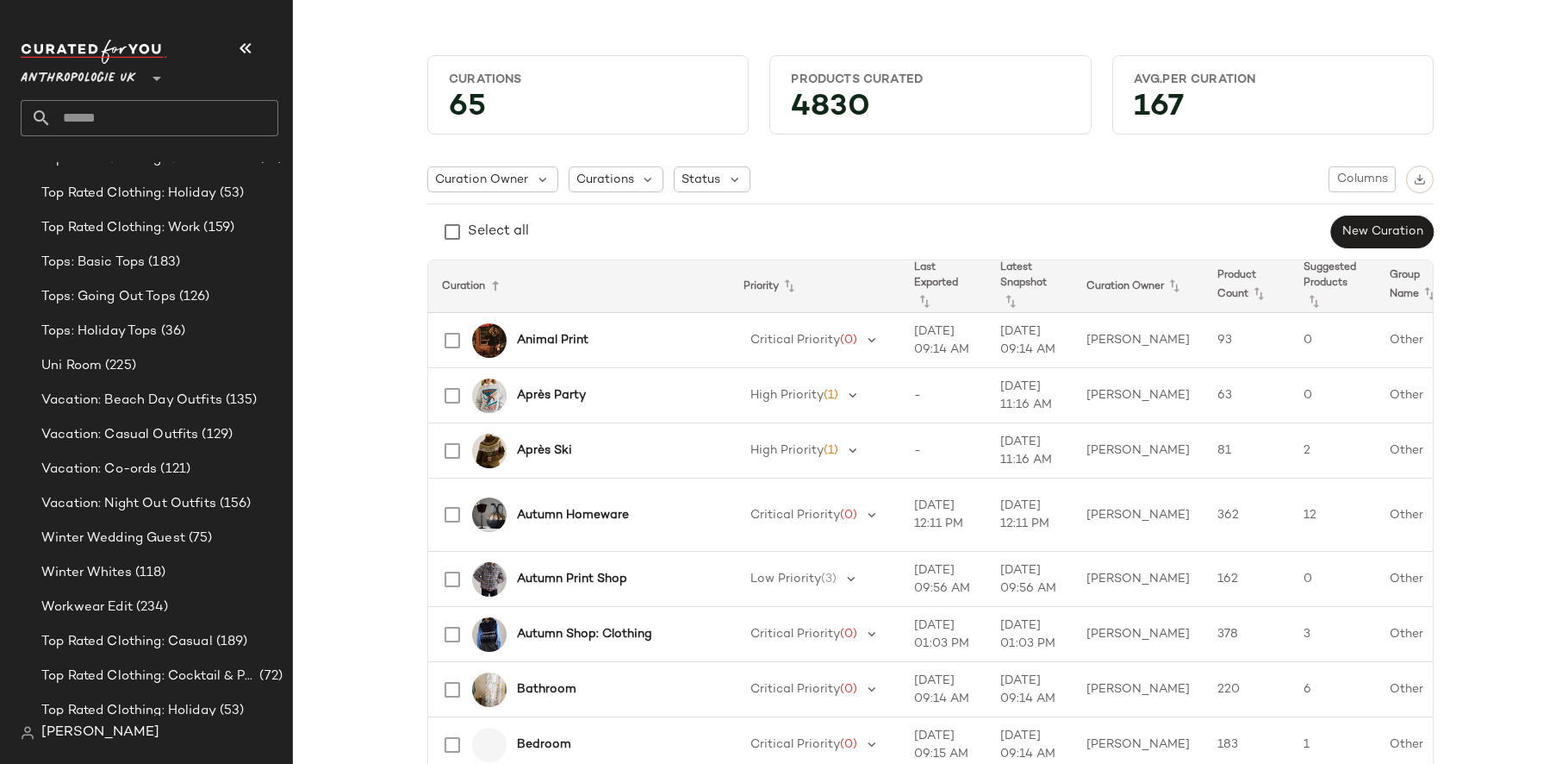
scroll to position [278, 0]
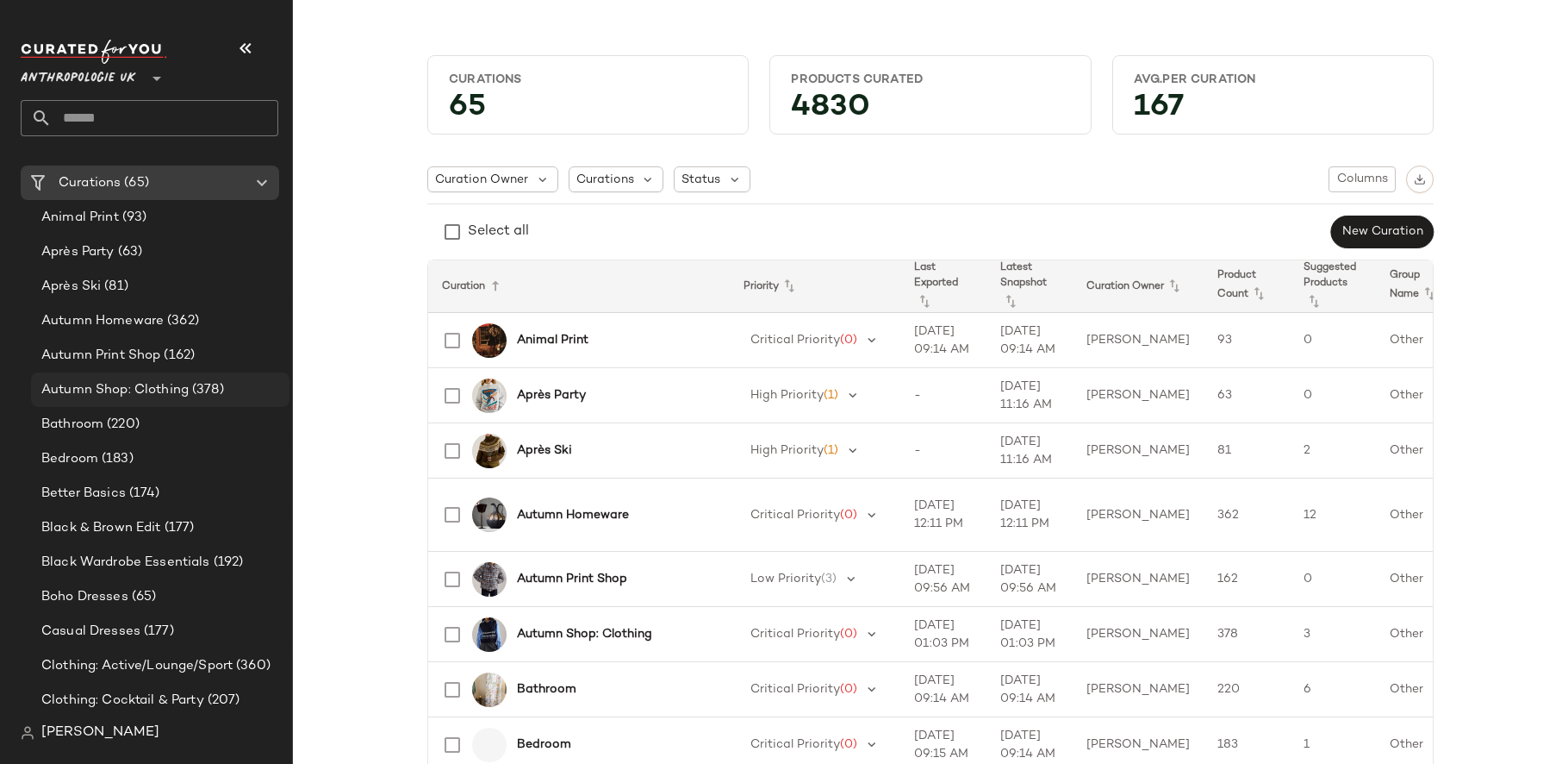
scroll to position [411, 0]
click at [156, 221] on div "Animal Print (93)" at bounding box center [159, 217] width 246 height 20
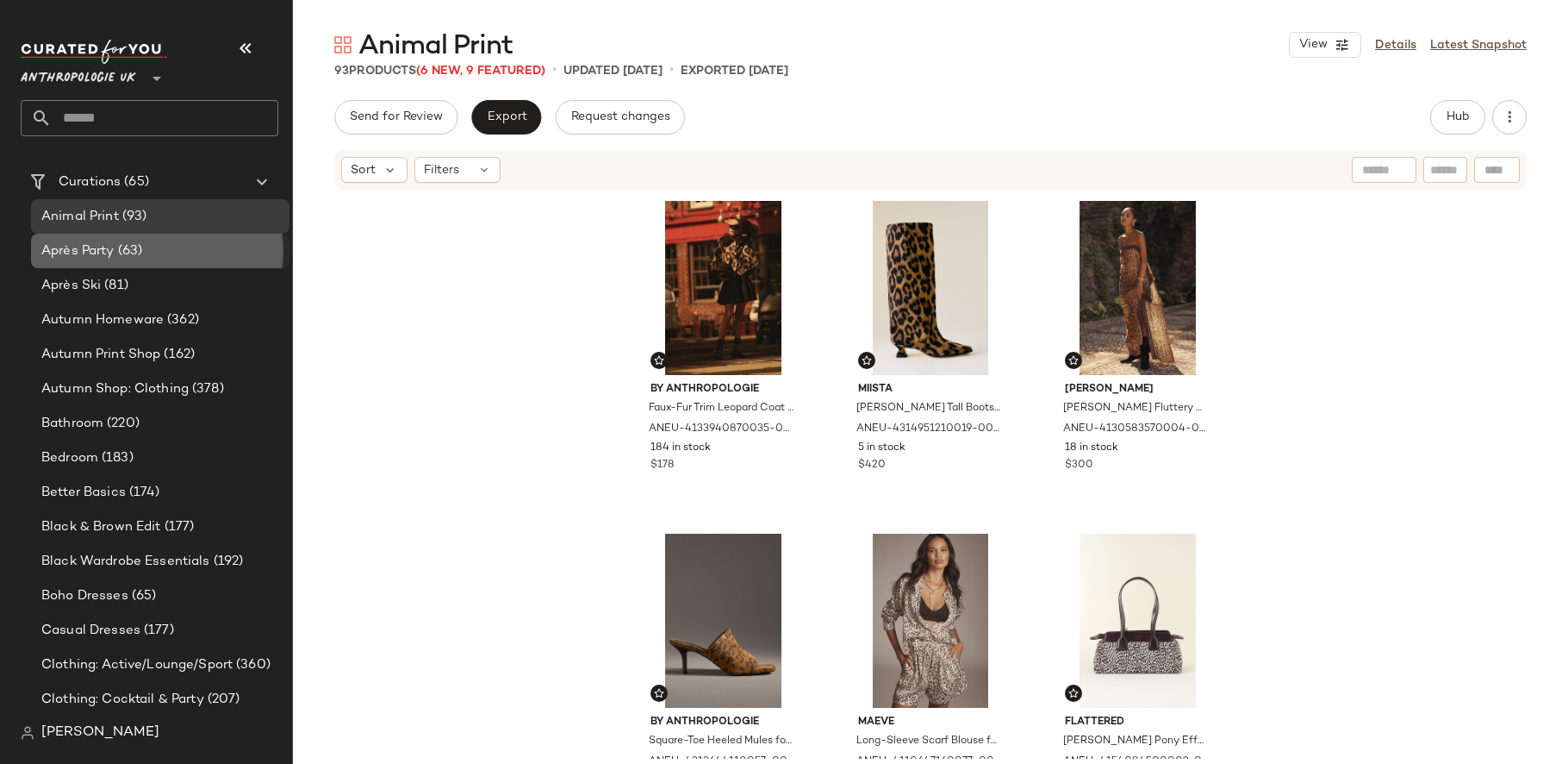
click at [93, 253] on span "Après Party" at bounding box center [78, 251] width 73 height 20
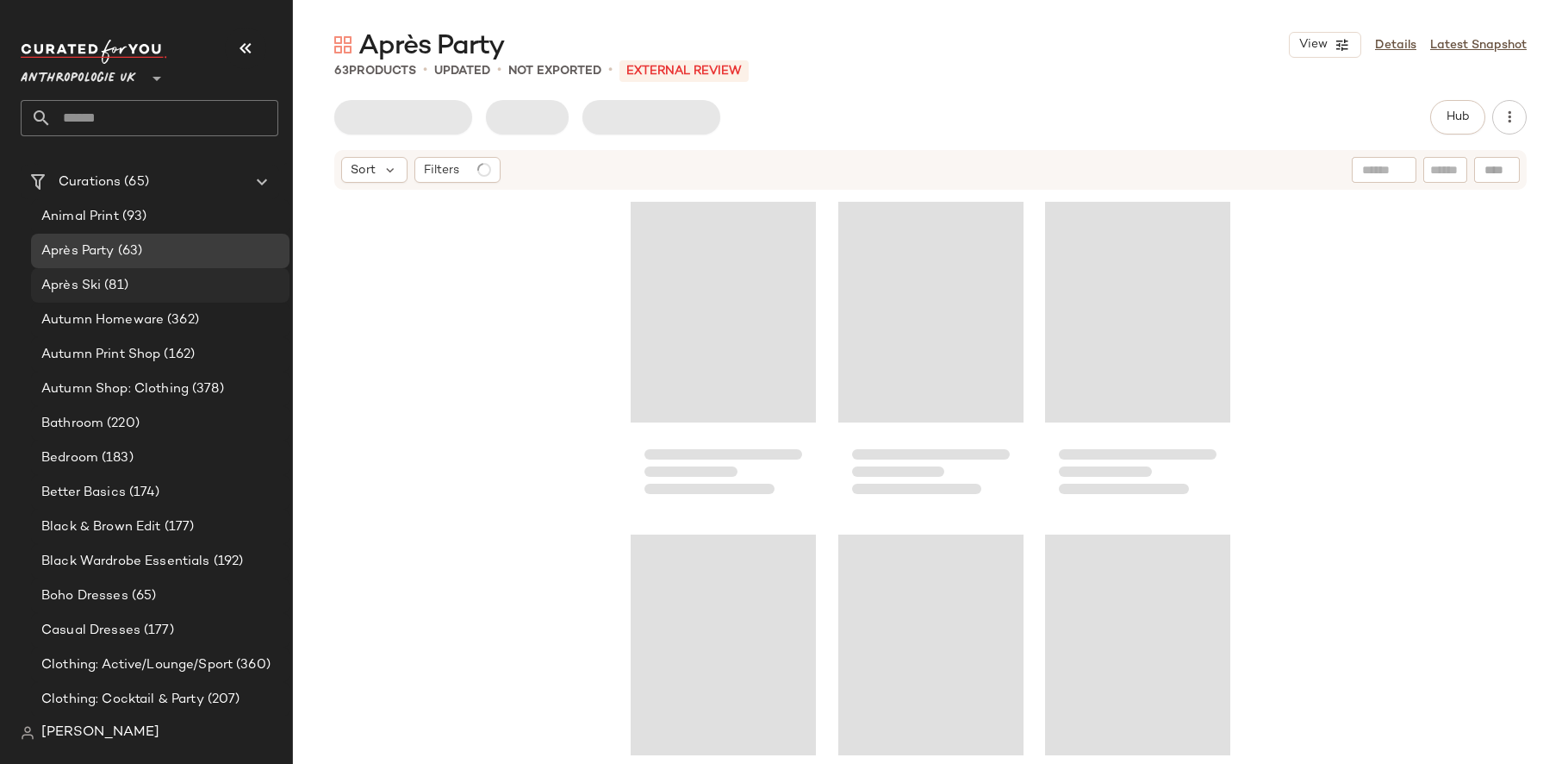
click at [94, 288] on span "Après Ski" at bounding box center [71, 286] width 59 height 20
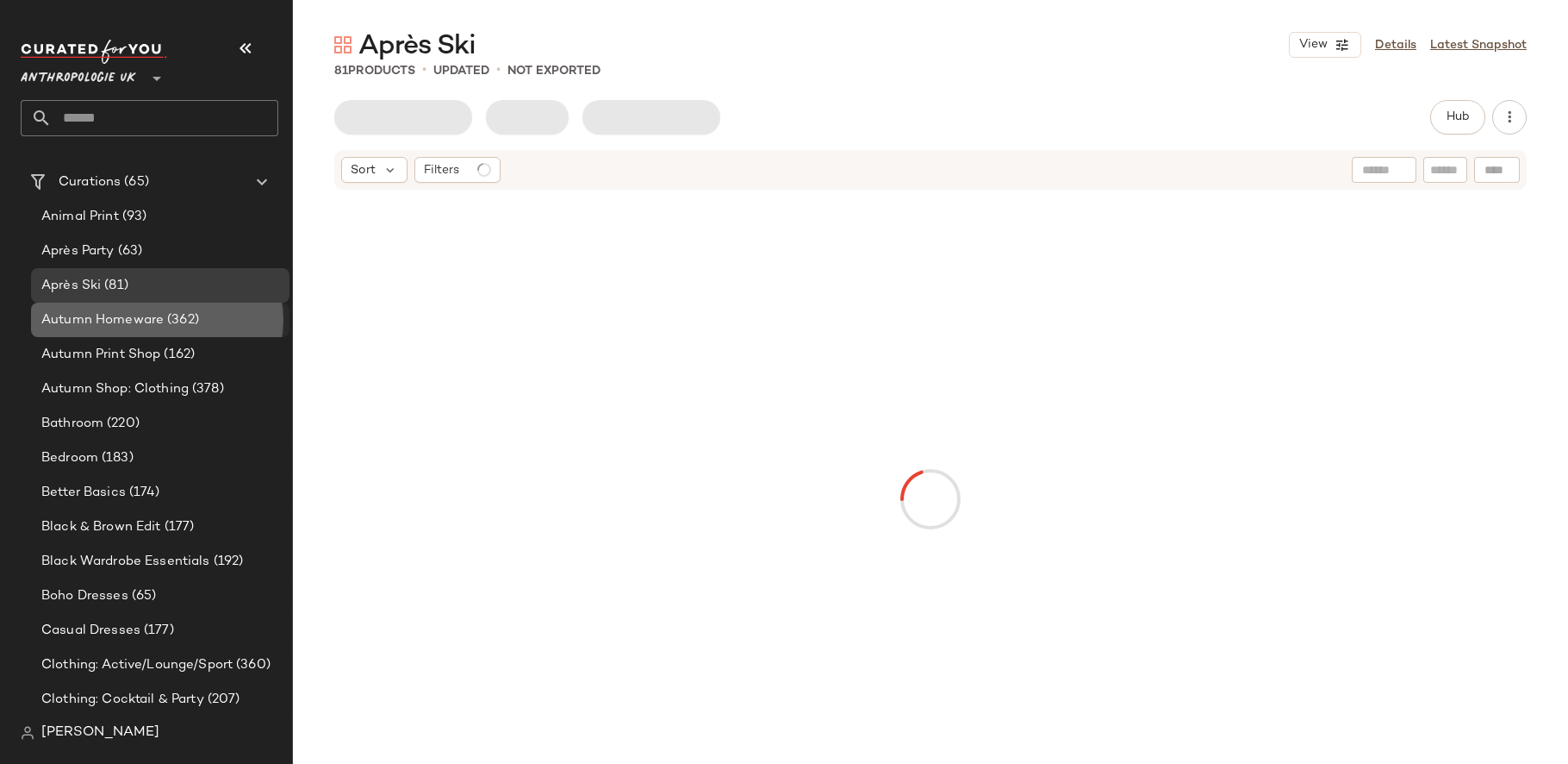
click at [97, 317] on span "Autumn Homeware" at bounding box center [103, 320] width 123 height 20
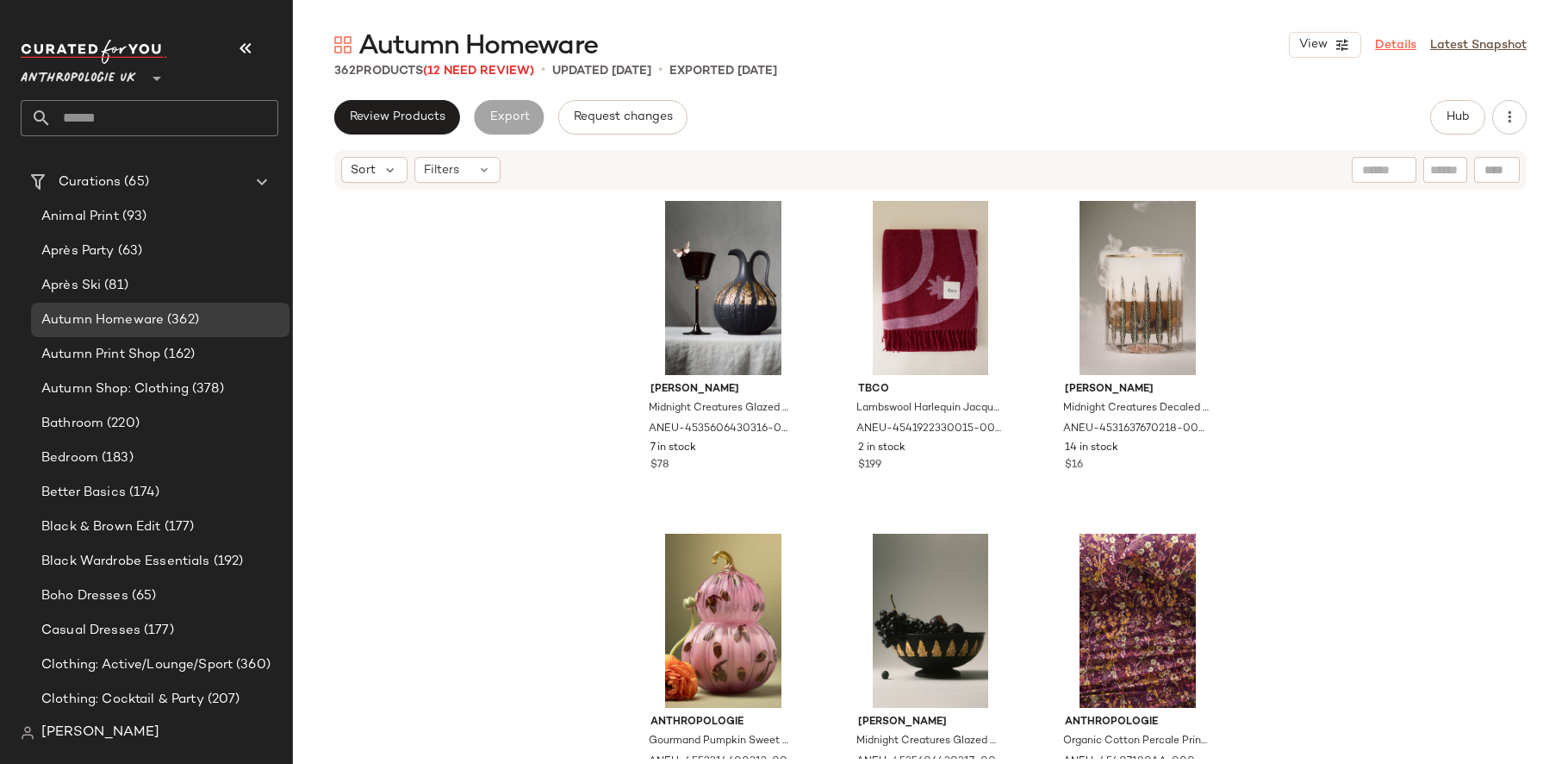
click at [1383, 41] on link "Details" at bounding box center [1396, 46] width 42 height 18
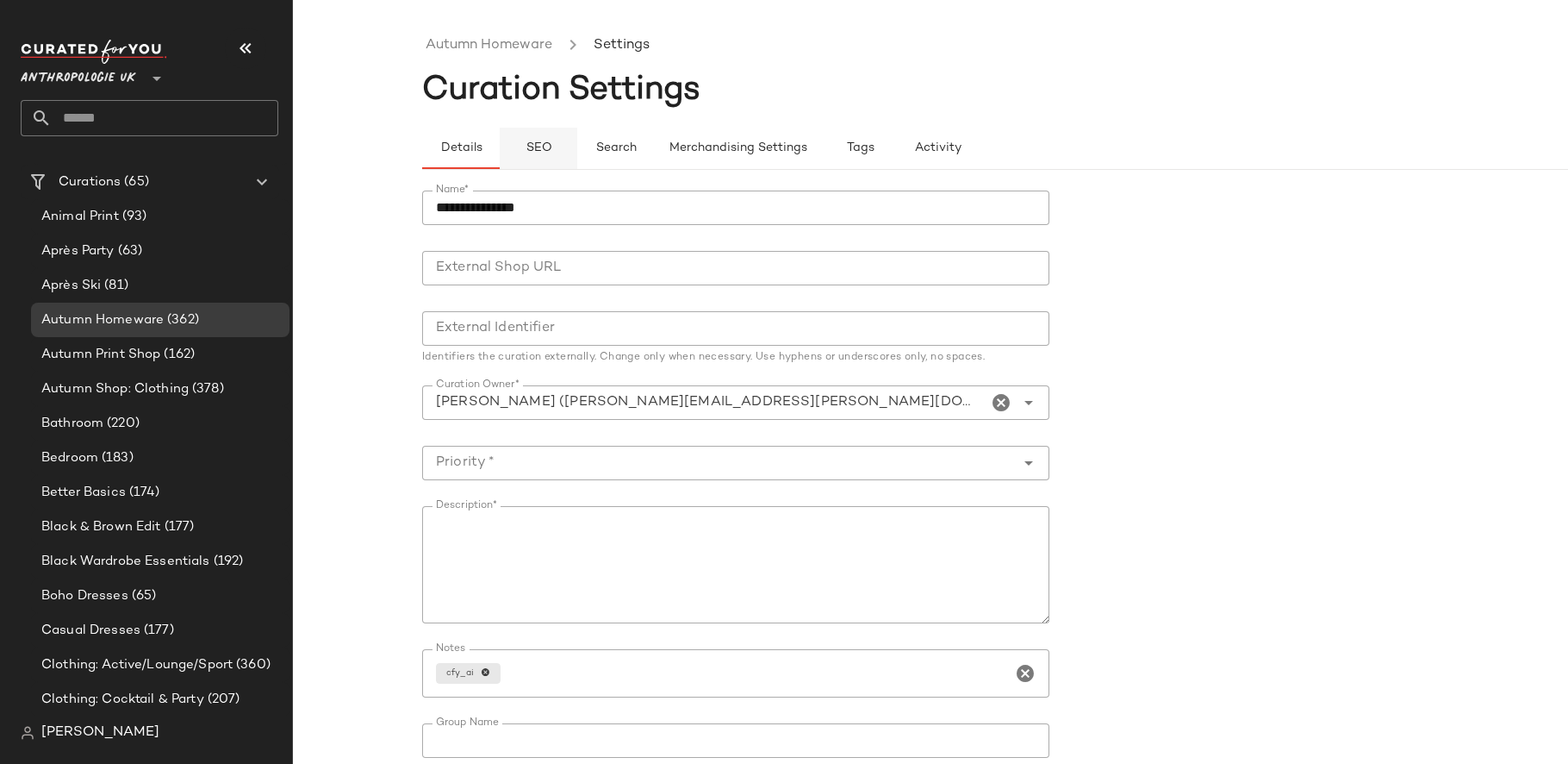
click at [558, 145] on button "SEO" at bounding box center [538, 148] width 77 height 42
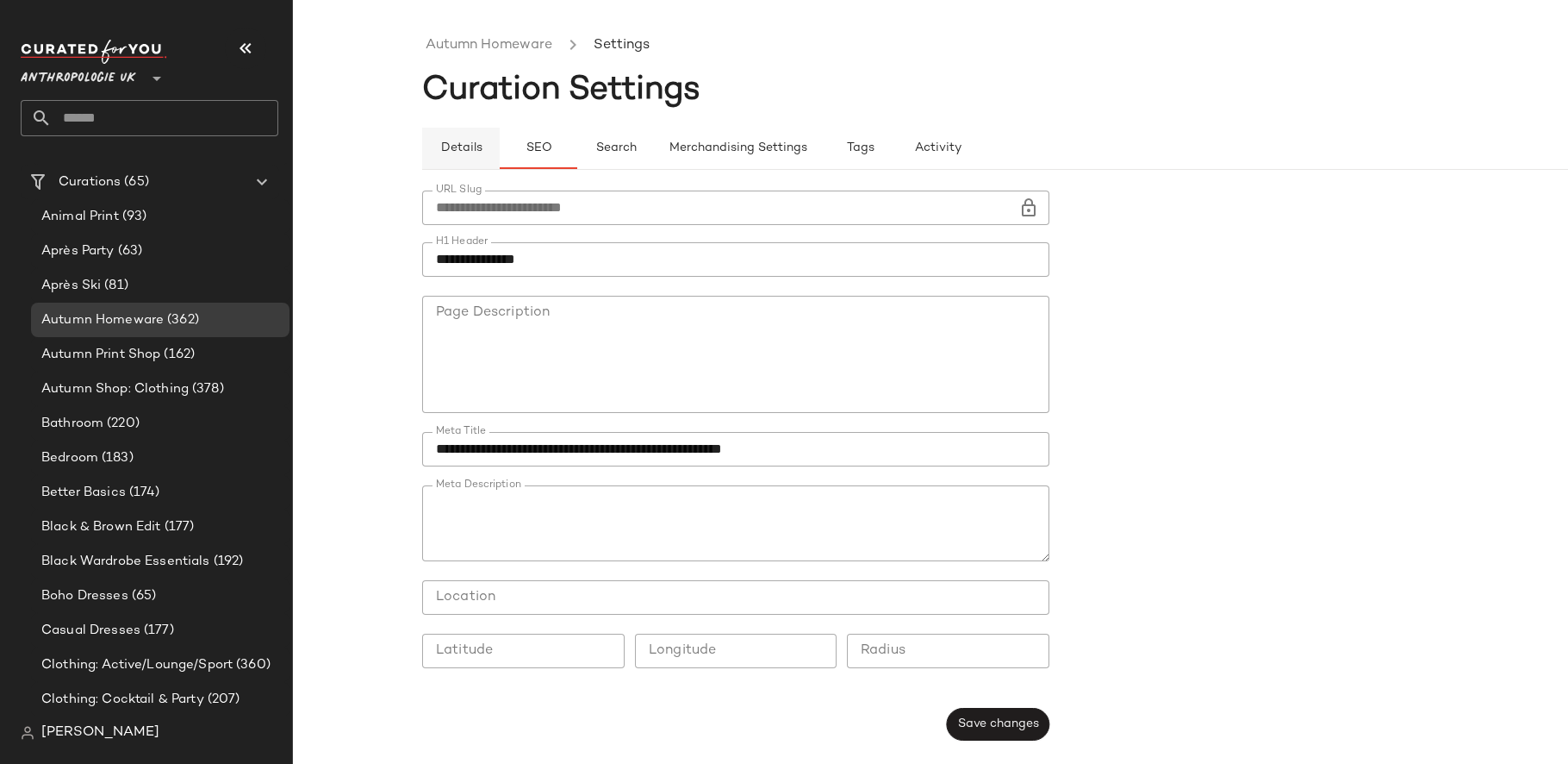
click at [473, 156] on button "Details" at bounding box center [461, 148] width 77 height 42
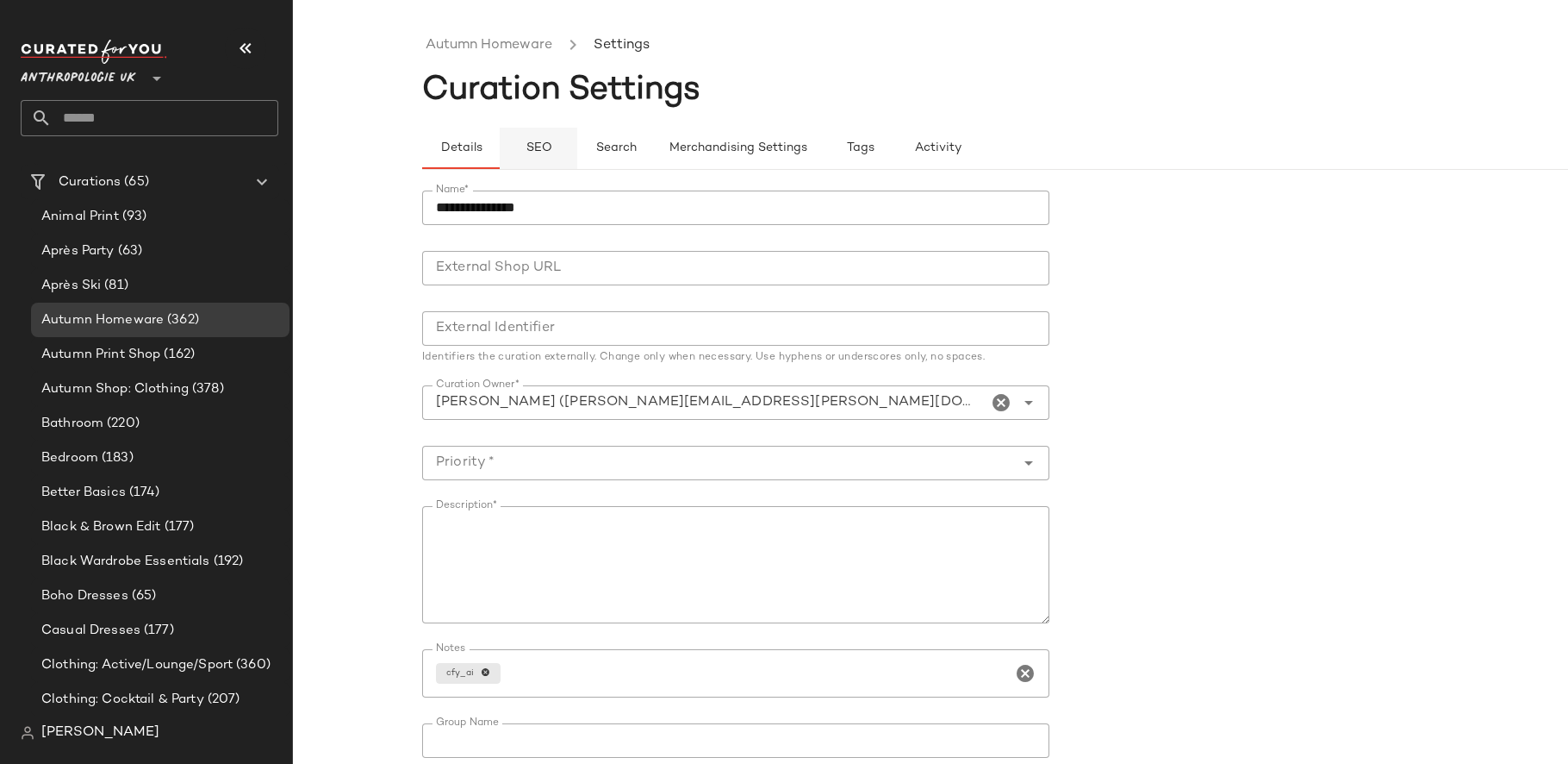
click at [523, 160] on button "SEO" at bounding box center [538, 148] width 77 height 42
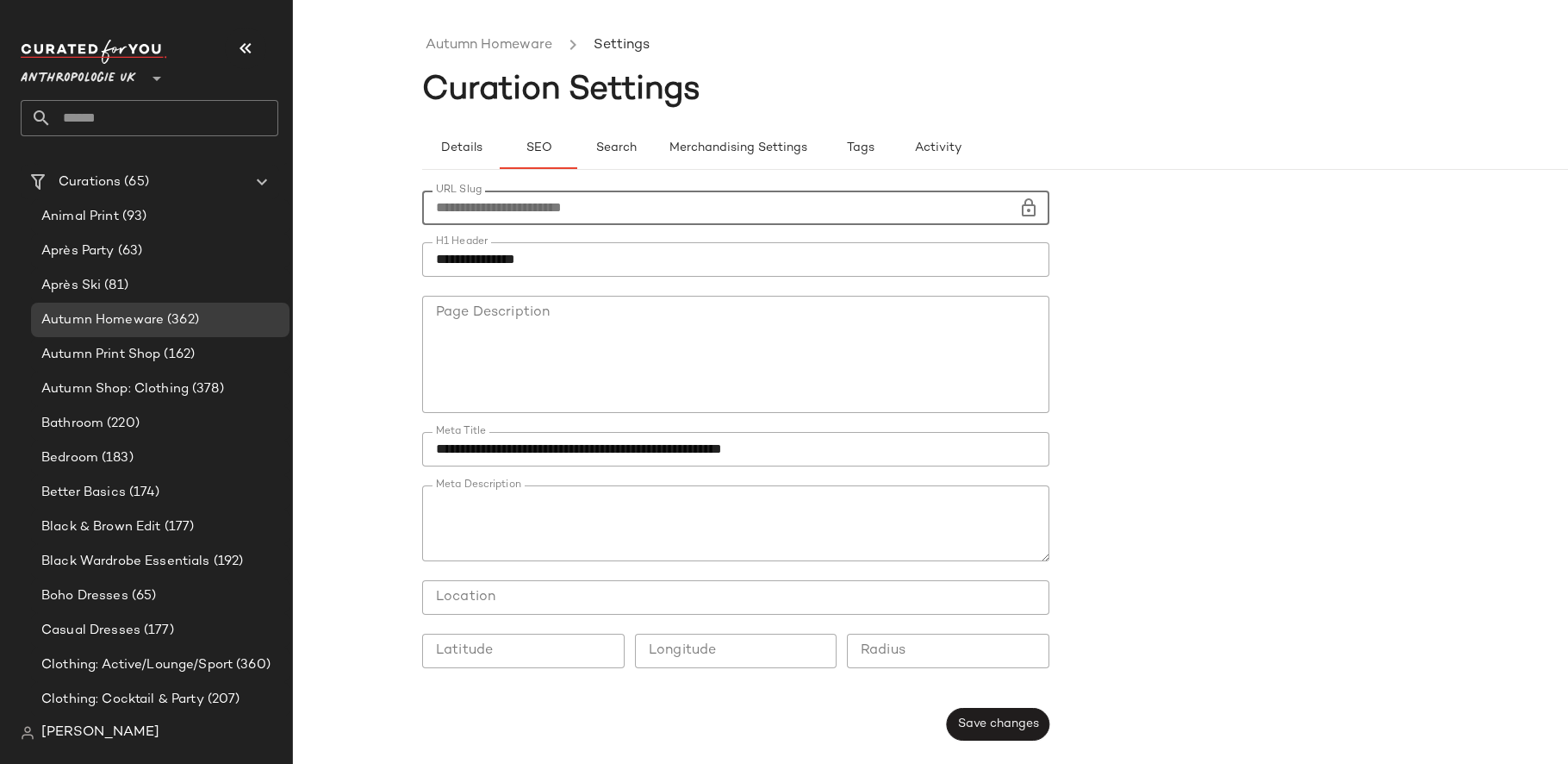
drag, startPoint x: 710, startPoint y: 212, endPoint x: 389, endPoint y: 212, distance: 321.0
click at [389, 212] on div "**********" at bounding box center [784, 396] width 1568 height 736
click at [716, 277] on div at bounding box center [736, 286] width 627 height 19
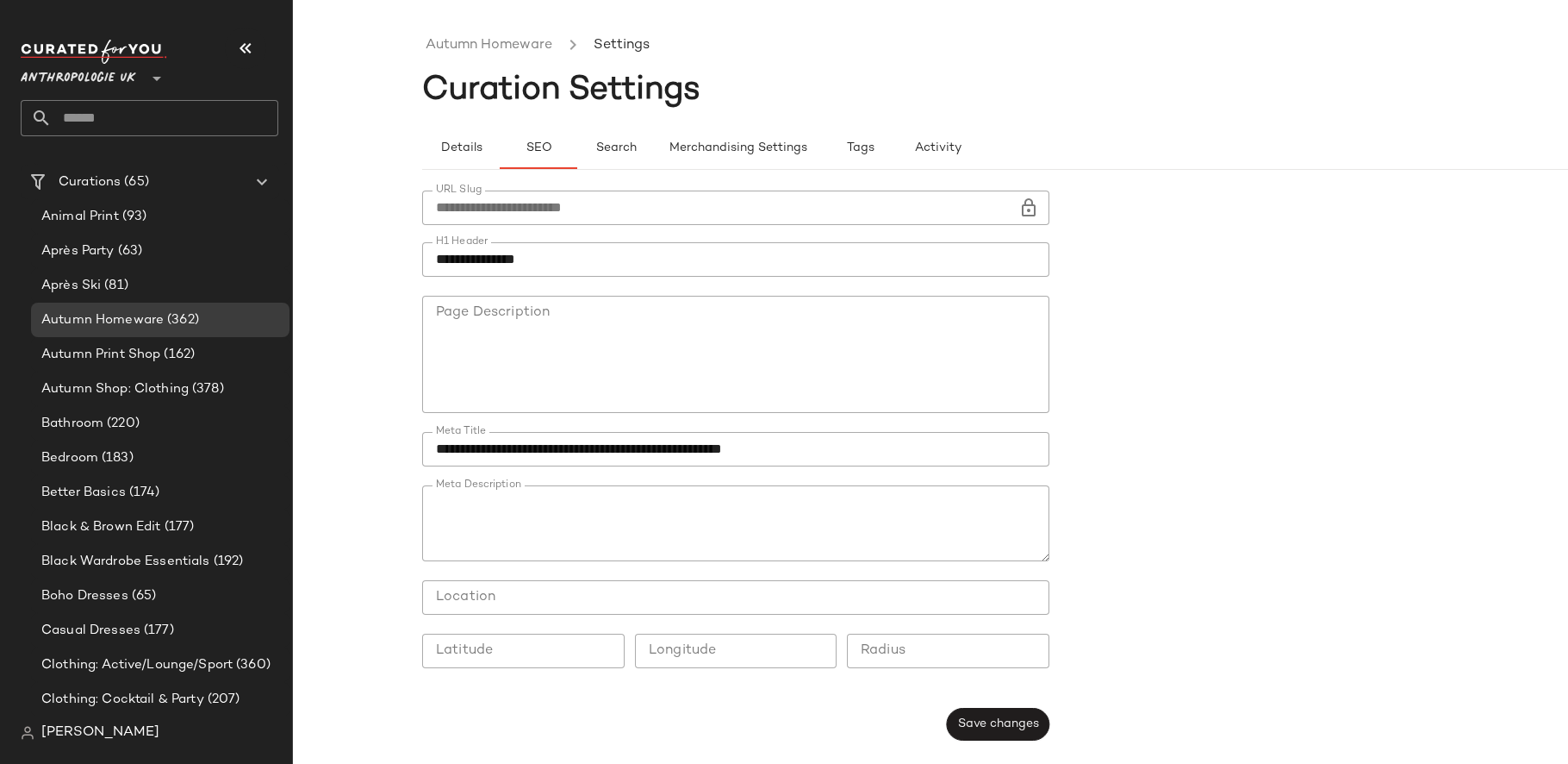
click at [716, 277] on div at bounding box center [736, 286] width 627 height 19
click at [710, 265] on input "**********" at bounding box center [736, 259] width 627 height 35
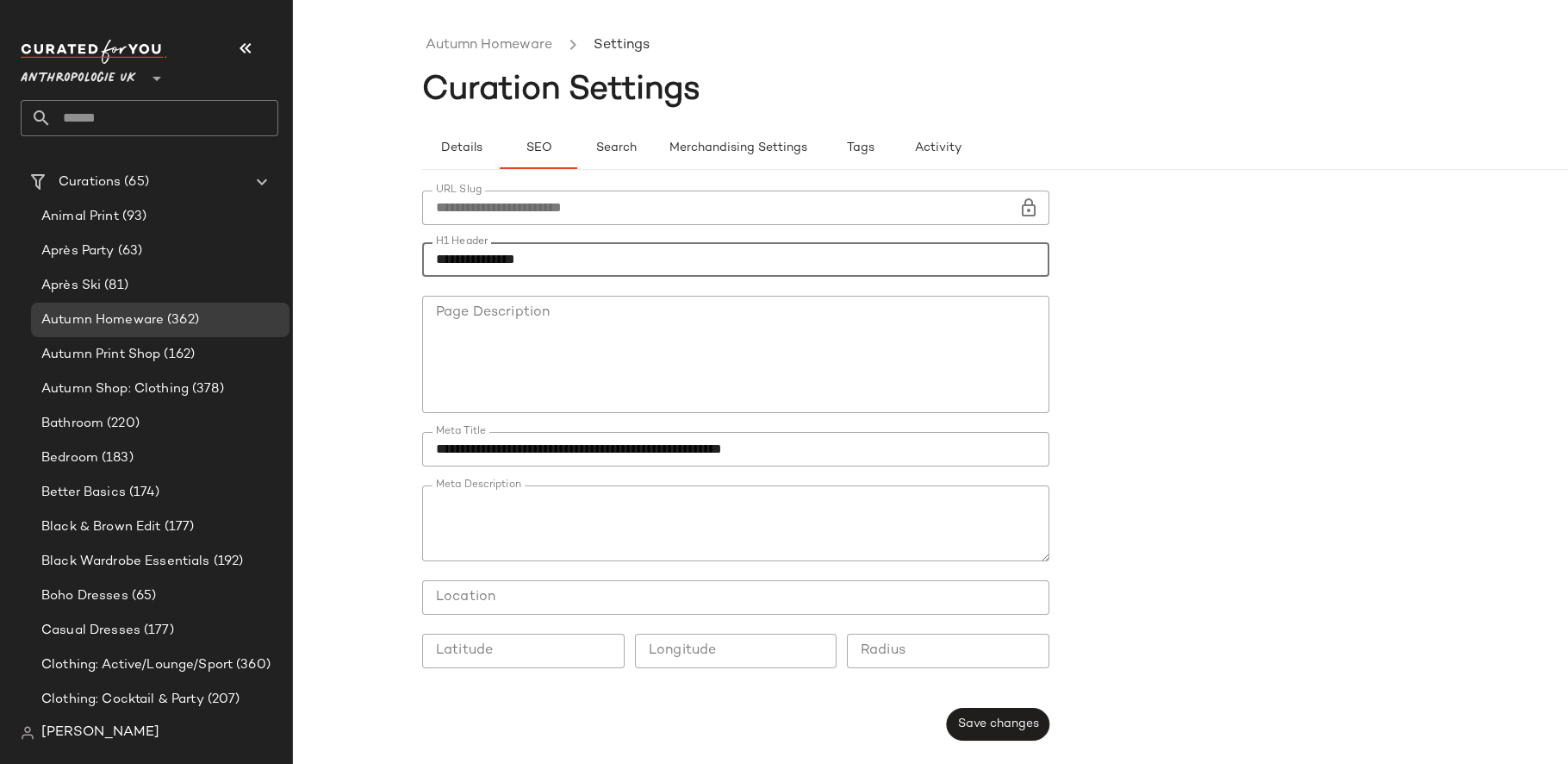
click at [710, 265] on input "**********" at bounding box center [736, 259] width 627 height 35
paste input "text"
type input "**********"
click at [623, 436] on input "**********" at bounding box center [736, 448] width 627 height 35
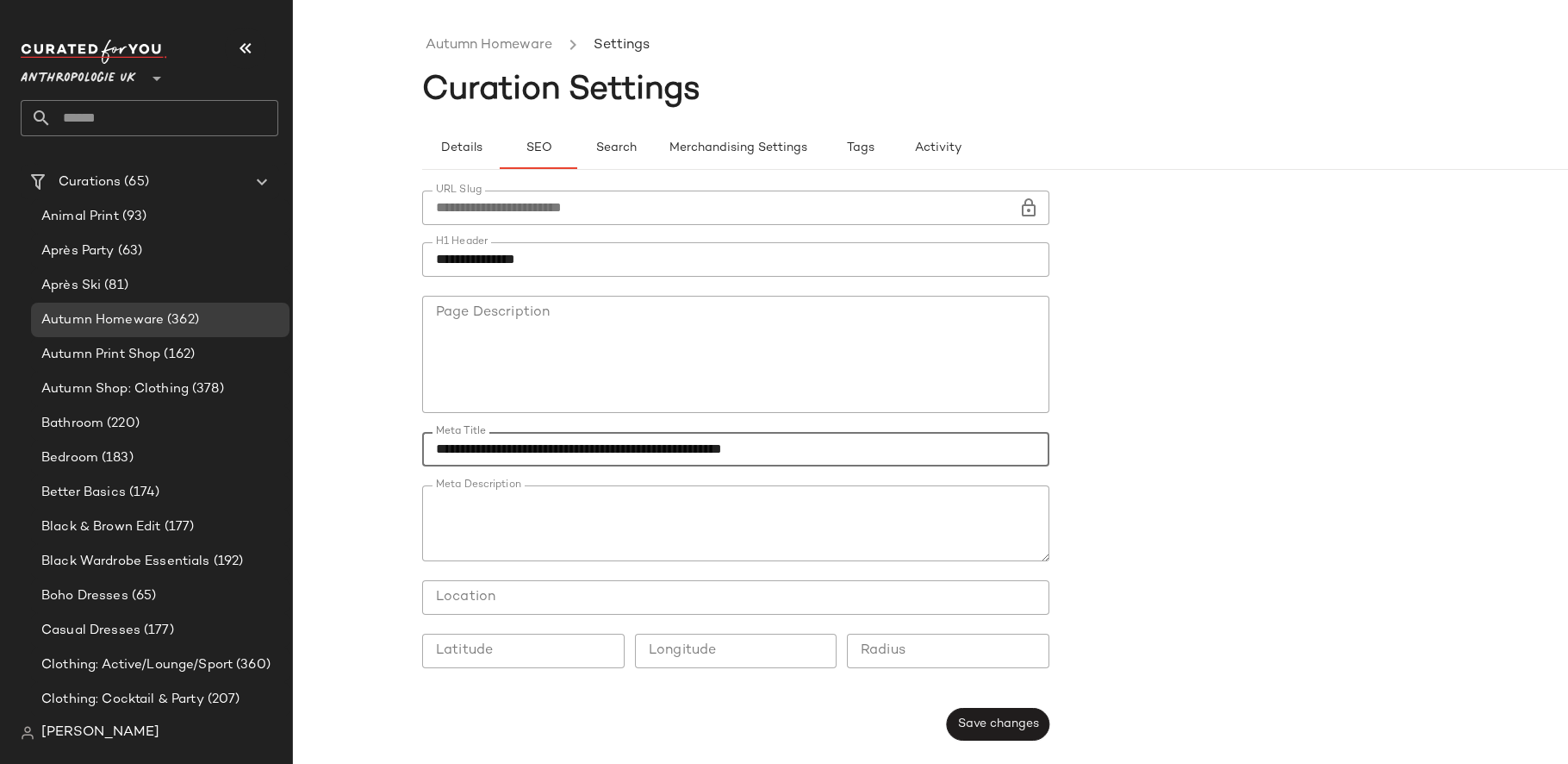
click at [623, 436] on input "**********" at bounding box center [736, 448] width 627 height 35
paste input "text"
type input "**********"
click at [764, 509] on textarea "Meta Description" at bounding box center [736, 523] width 627 height 76
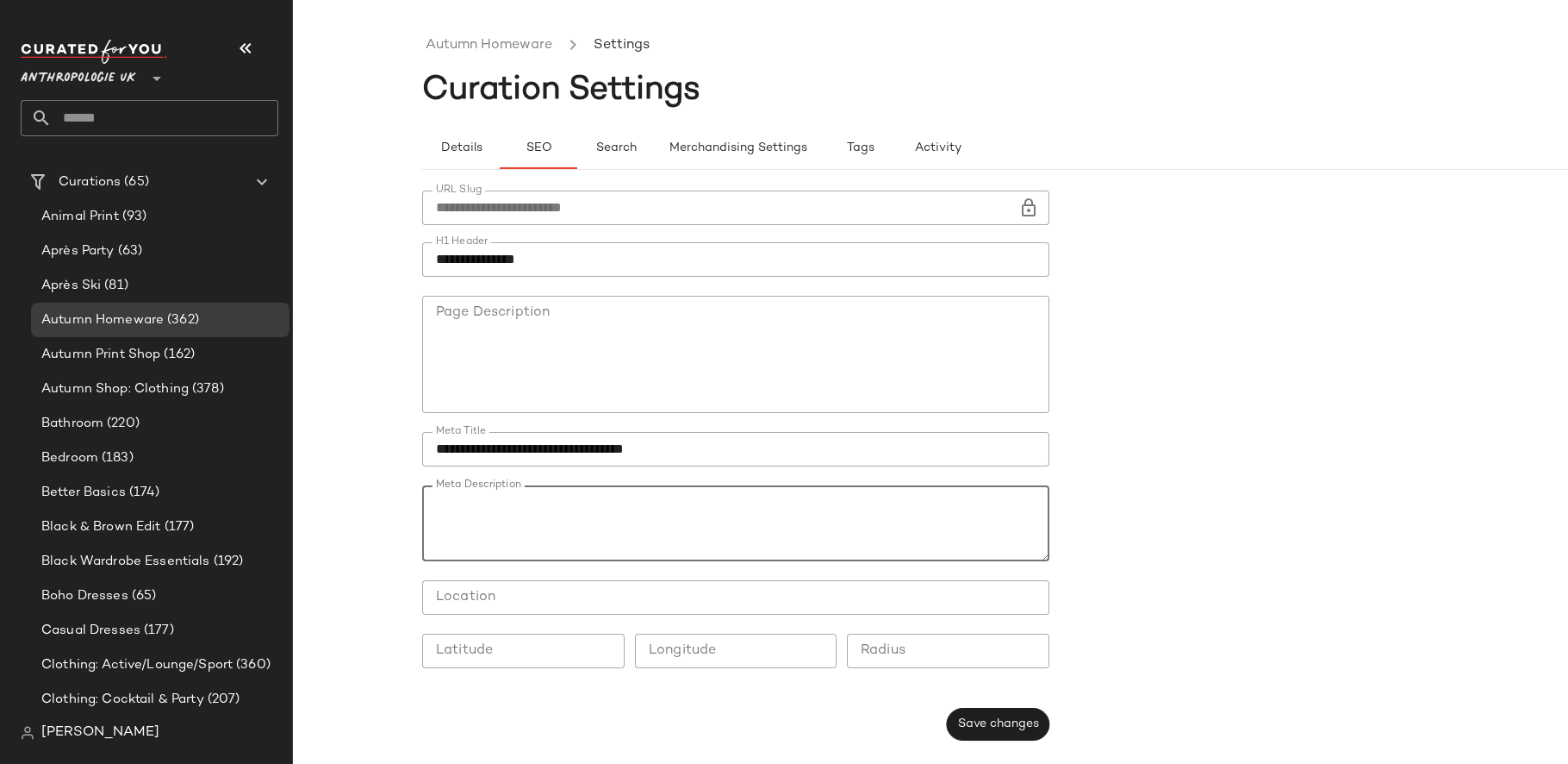
click at [764, 509] on textarea "Meta Description" at bounding box center [736, 523] width 627 height 76
paste textarea "**********"
drag, startPoint x: 643, startPoint y: 506, endPoint x: 602, endPoint y: 506, distance: 41.0
click at [601, 506] on textarea "**********" at bounding box center [736, 523] width 627 height 76
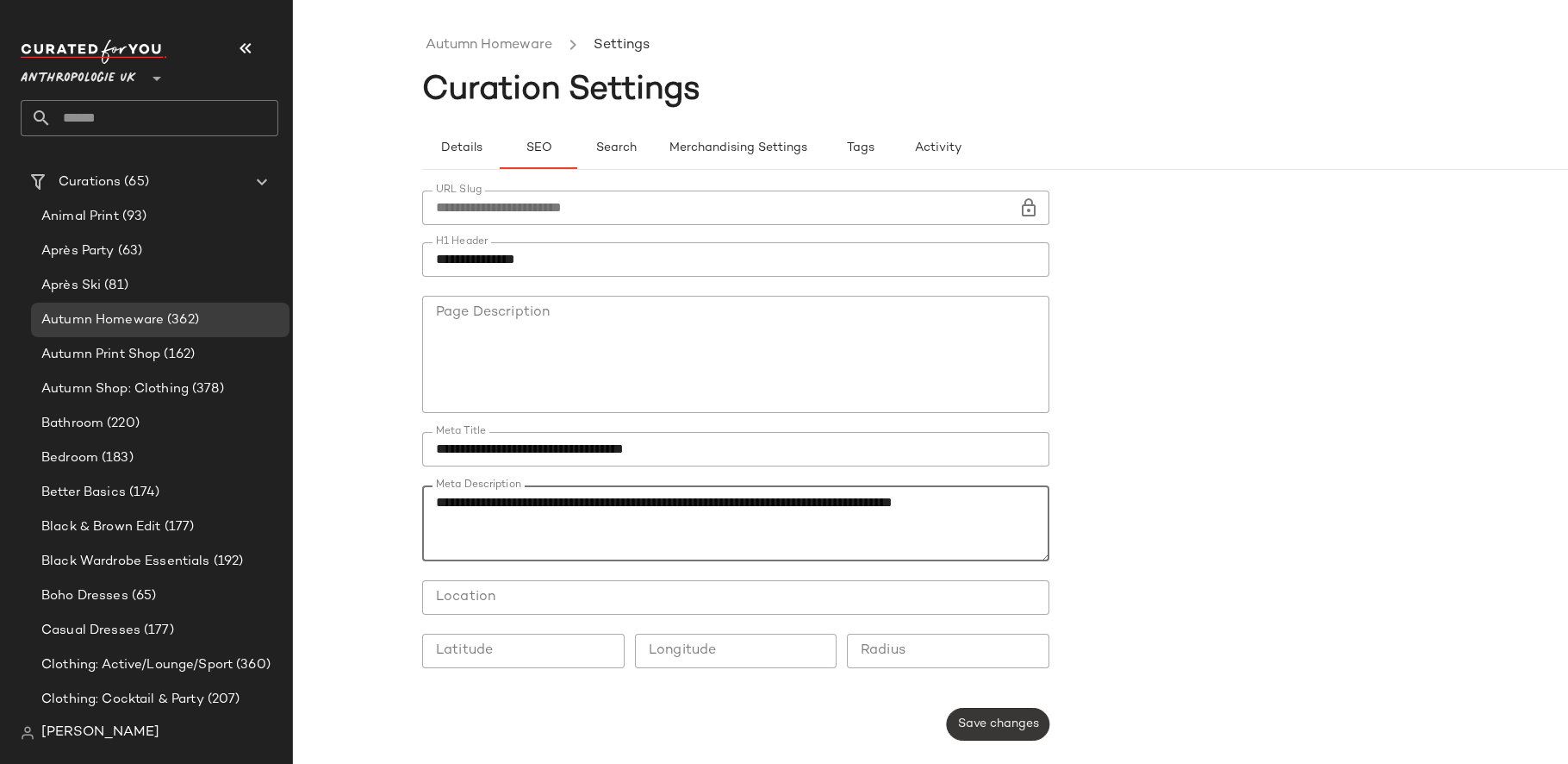
type textarea "**********"
click at [962, 716] on span "Save changes" at bounding box center [997, 723] width 82 height 14
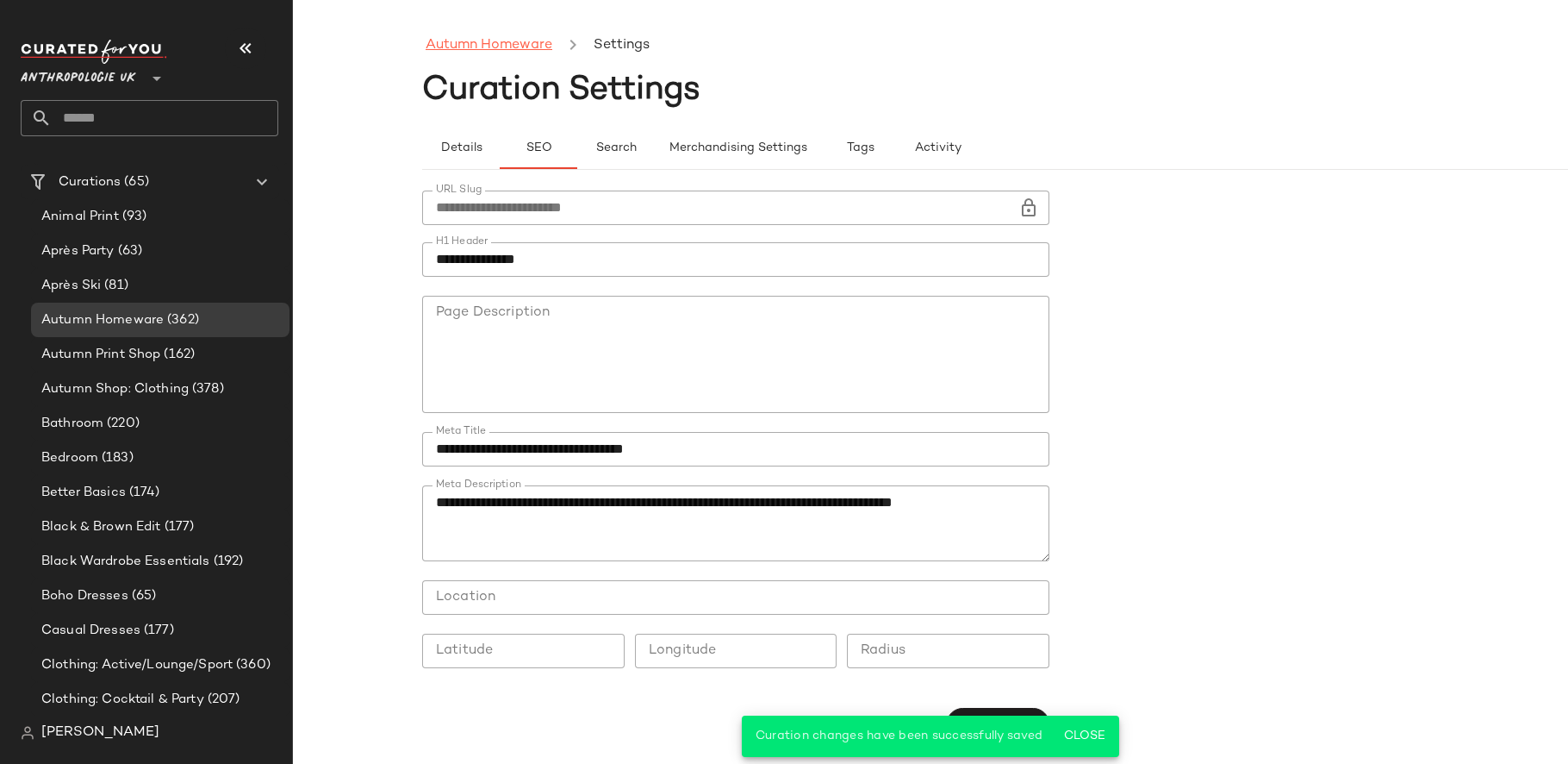
click at [520, 46] on link "Autumn Homeware" at bounding box center [489, 46] width 127 height 23
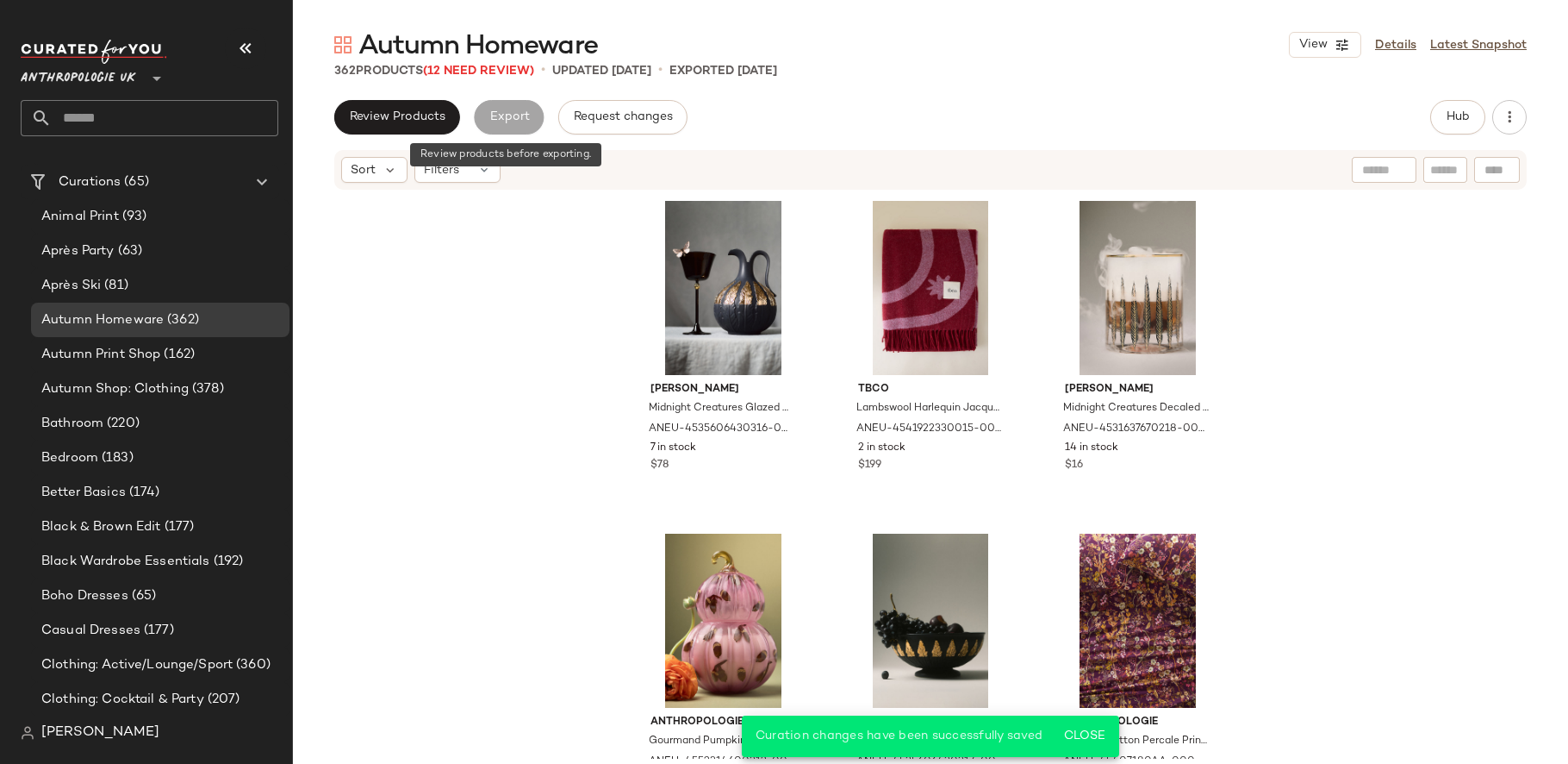
click at [504, 107] on div "Export" at bounding box center [508, 117] width 70 height 35
click at [406, 124] on span "Review Products" at bounding box center [398, 117] width 97 height 14
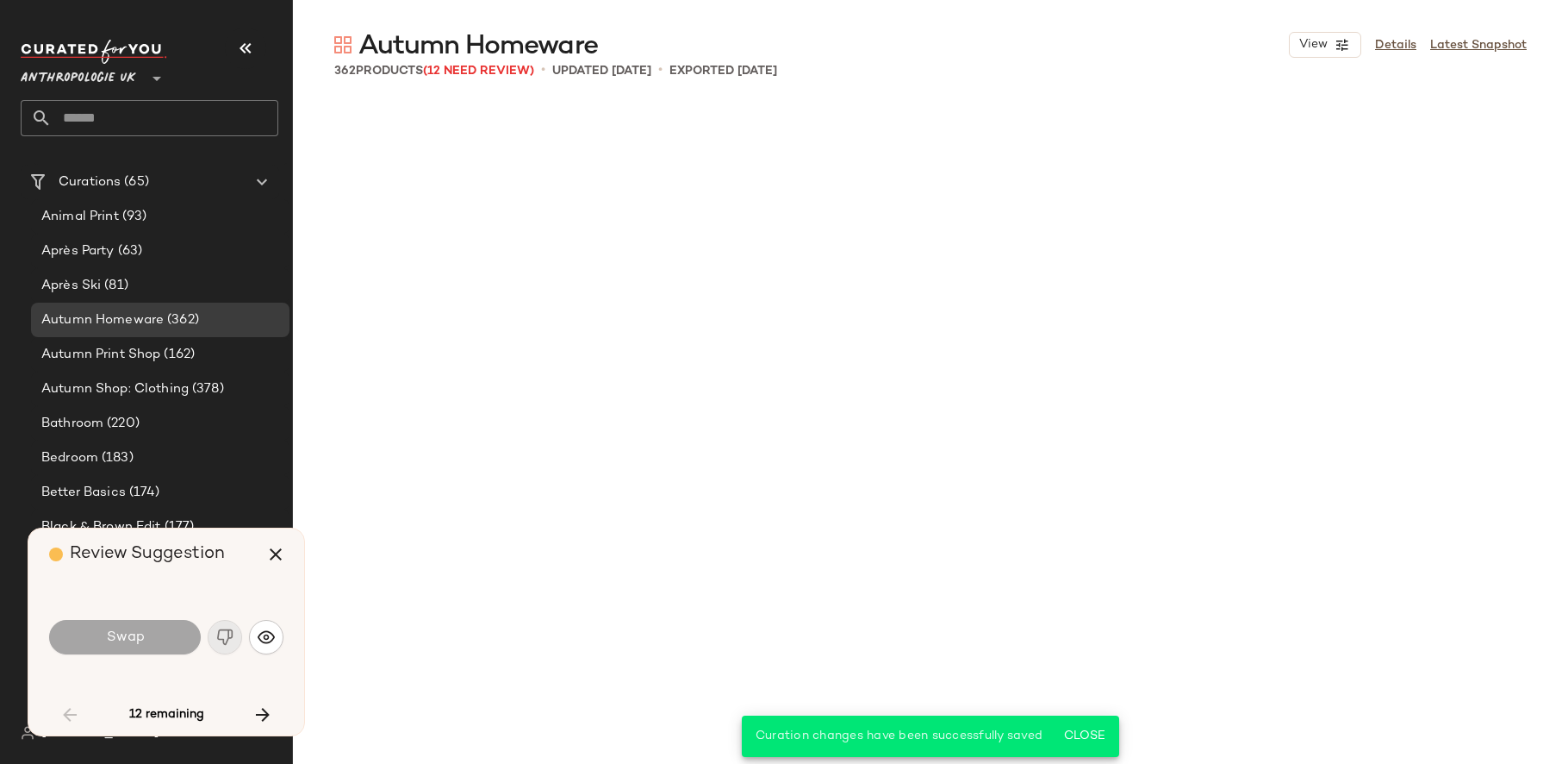
scroll to position [2329, 0]
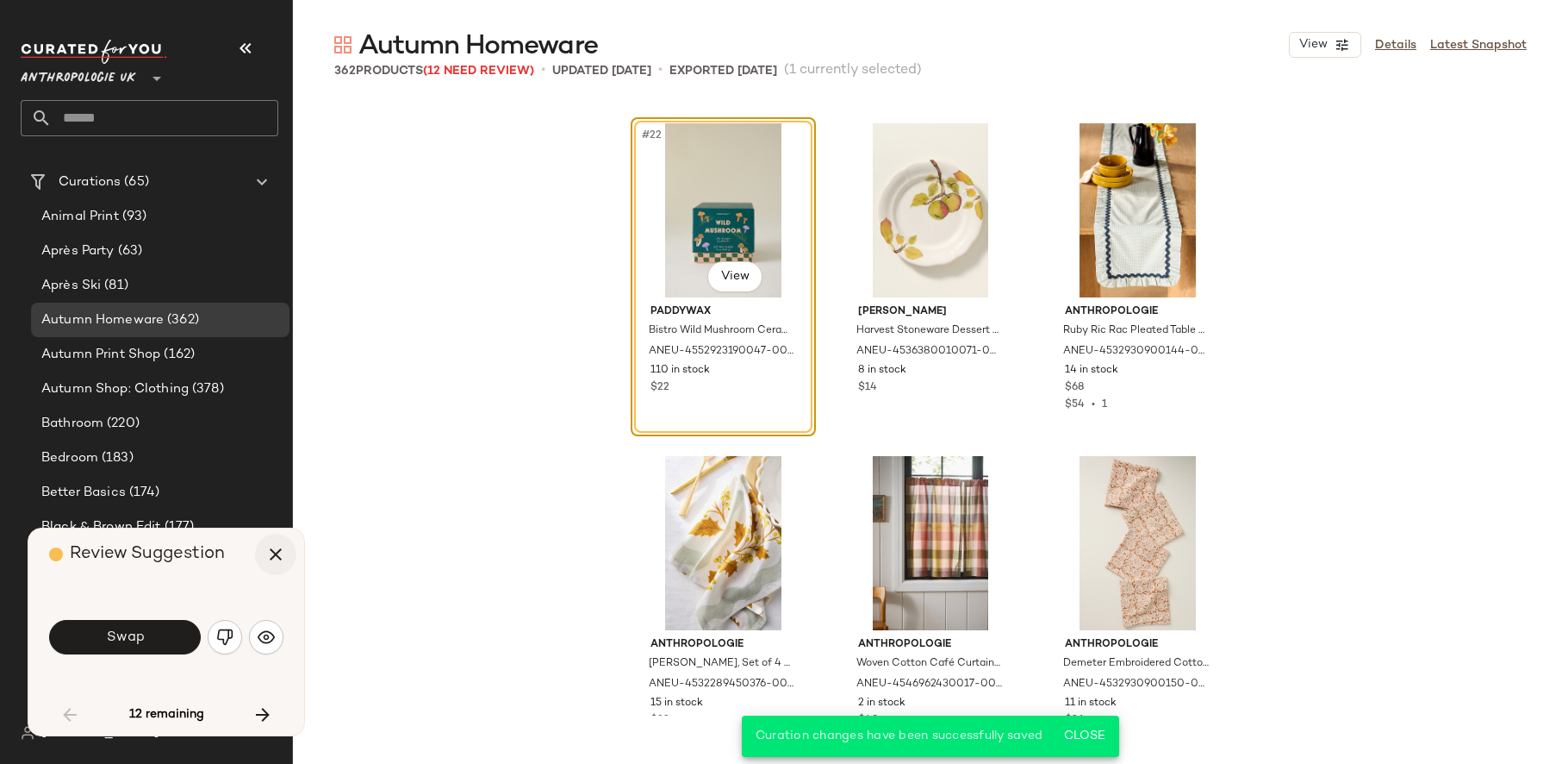
click at [275, 556] on icon "button" at bounding box center [275, 553] width 21 height 21
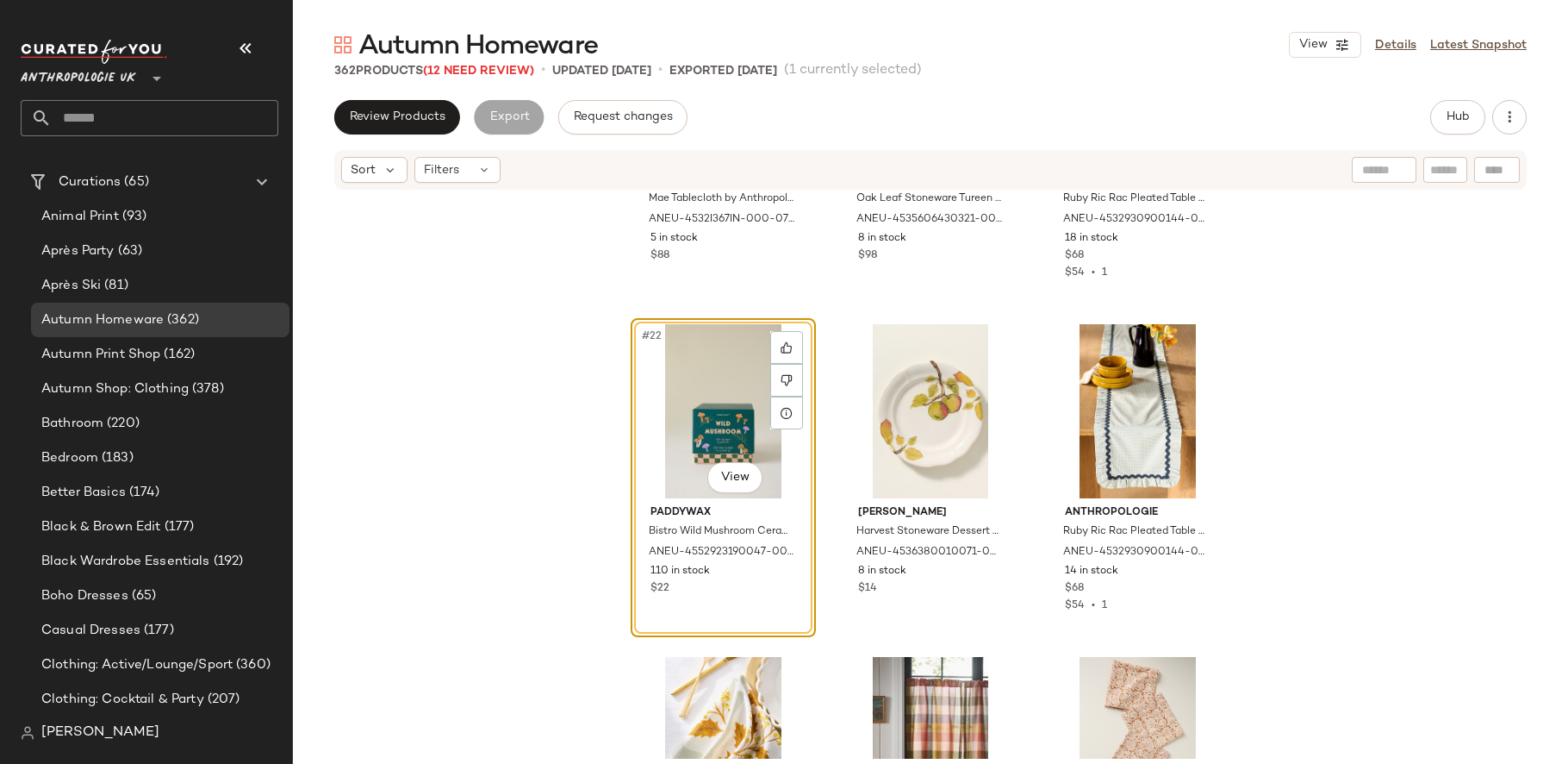
scroll to position [2223, 0]
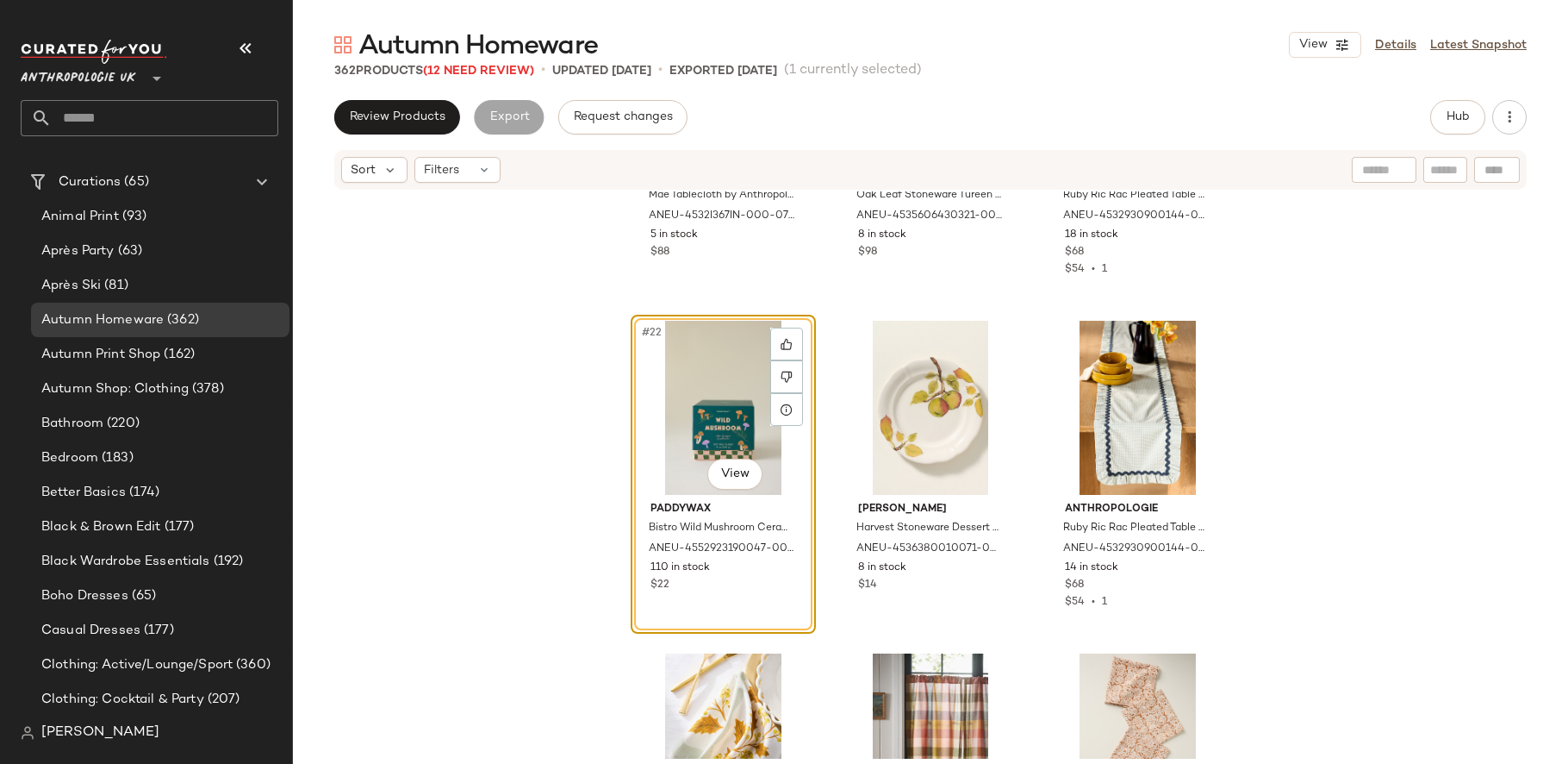
click at [700, 418] on div "#22 View" at bounding box center [723, 408] width 173 height 174
click at [730, 483] on body "Anthropologie UK ** Dashboard All Products Global Clipboards (9) 8.11-8.15 AM N…" at bounding box center [784, 382] width 1568 height 764
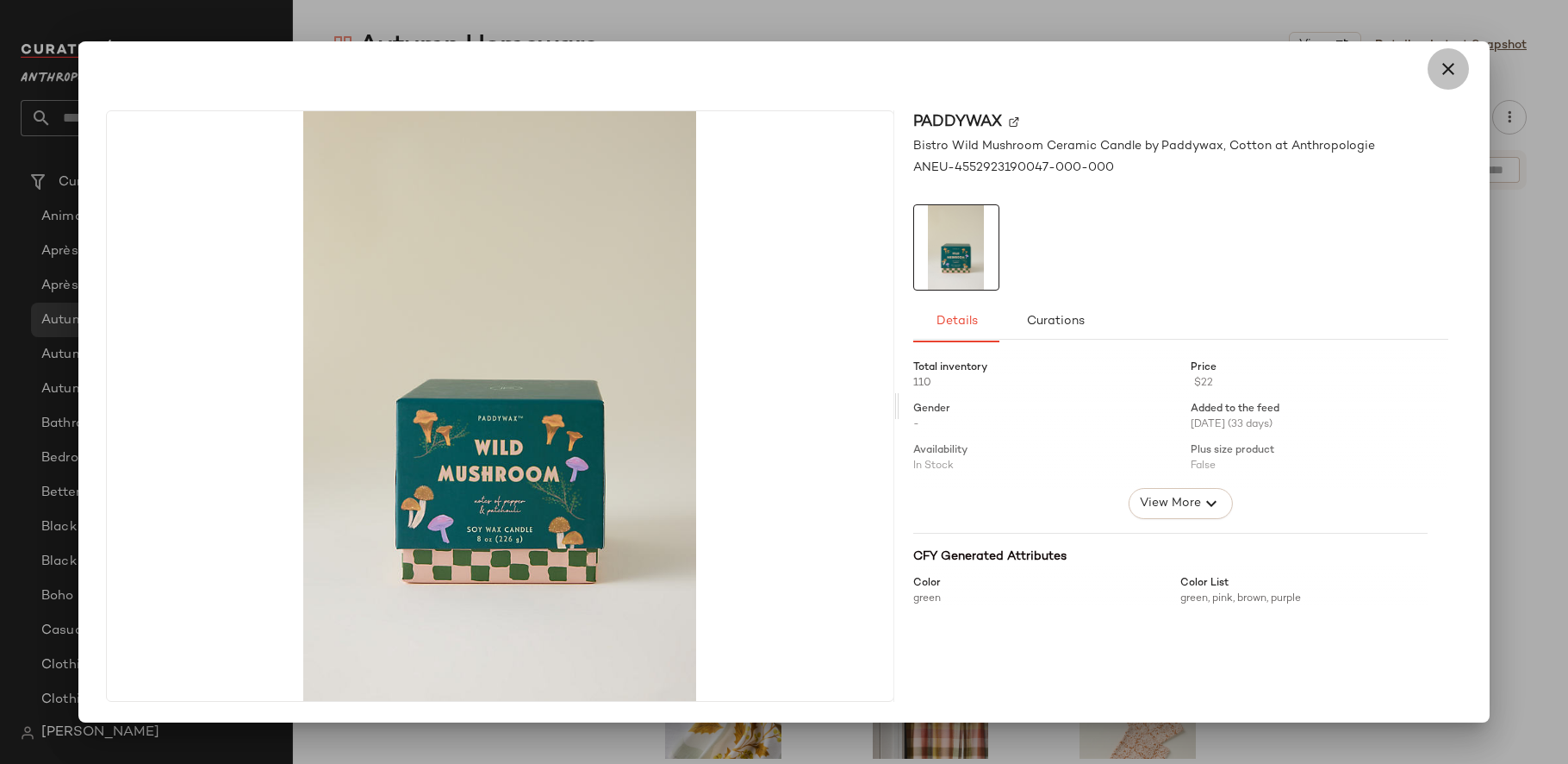
click at [1451, 72] on icon "button" at bounding box center [1447, 68] width 21 height 21
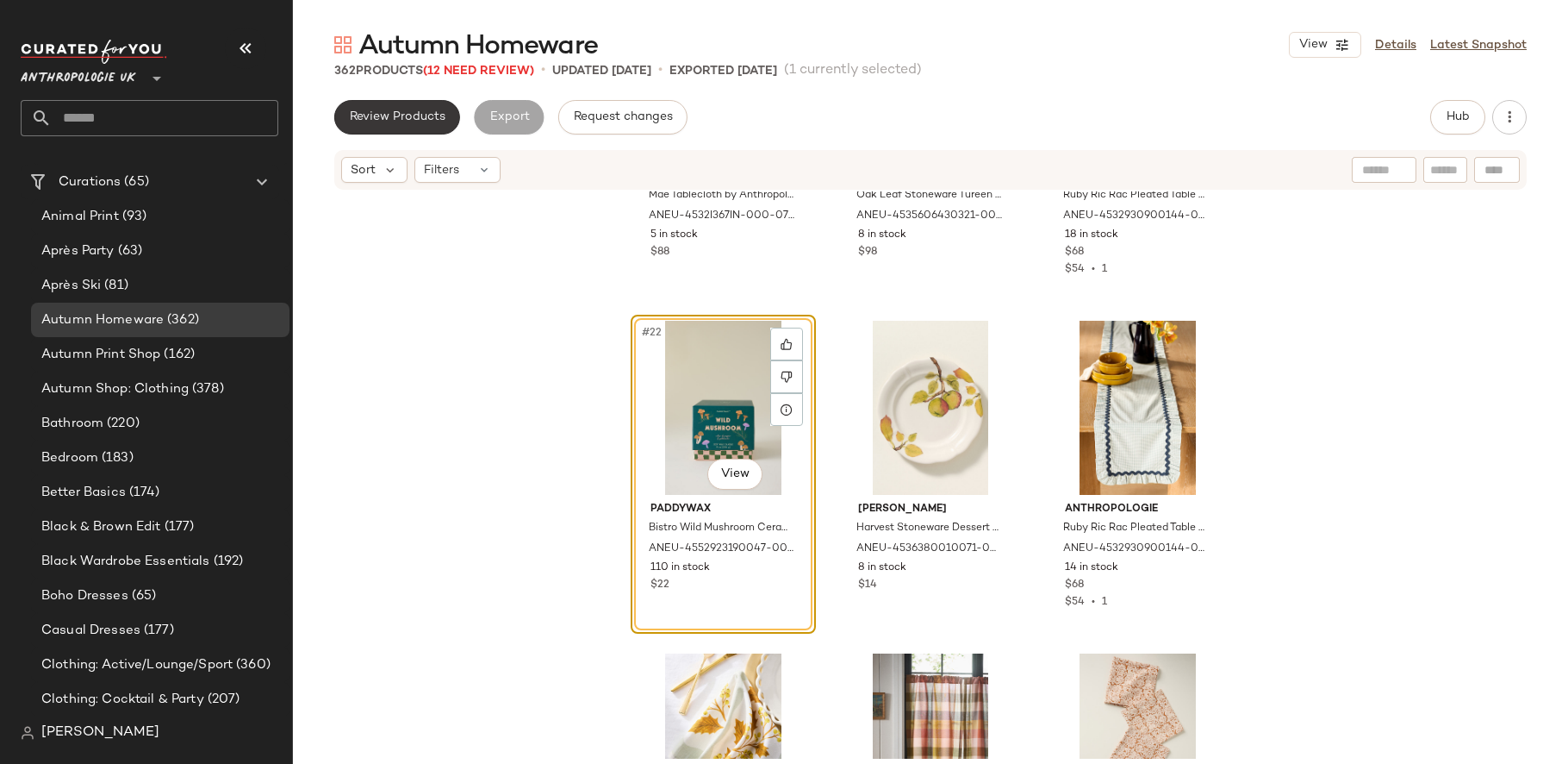
click at [431, 124] on button "Review Products" at bounding box center [397, 117] width 126 height 35
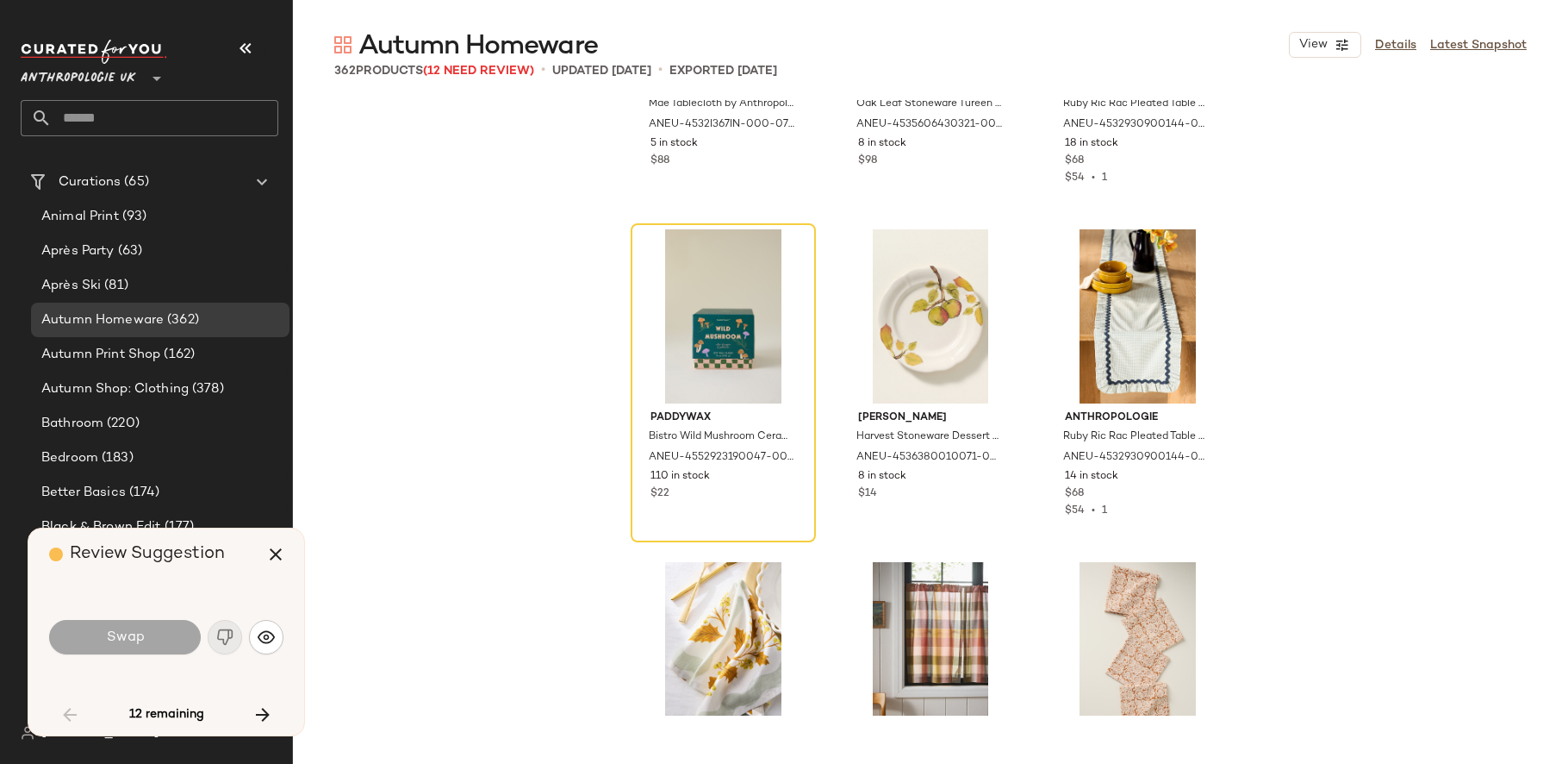
scroll to position [2329, 0]
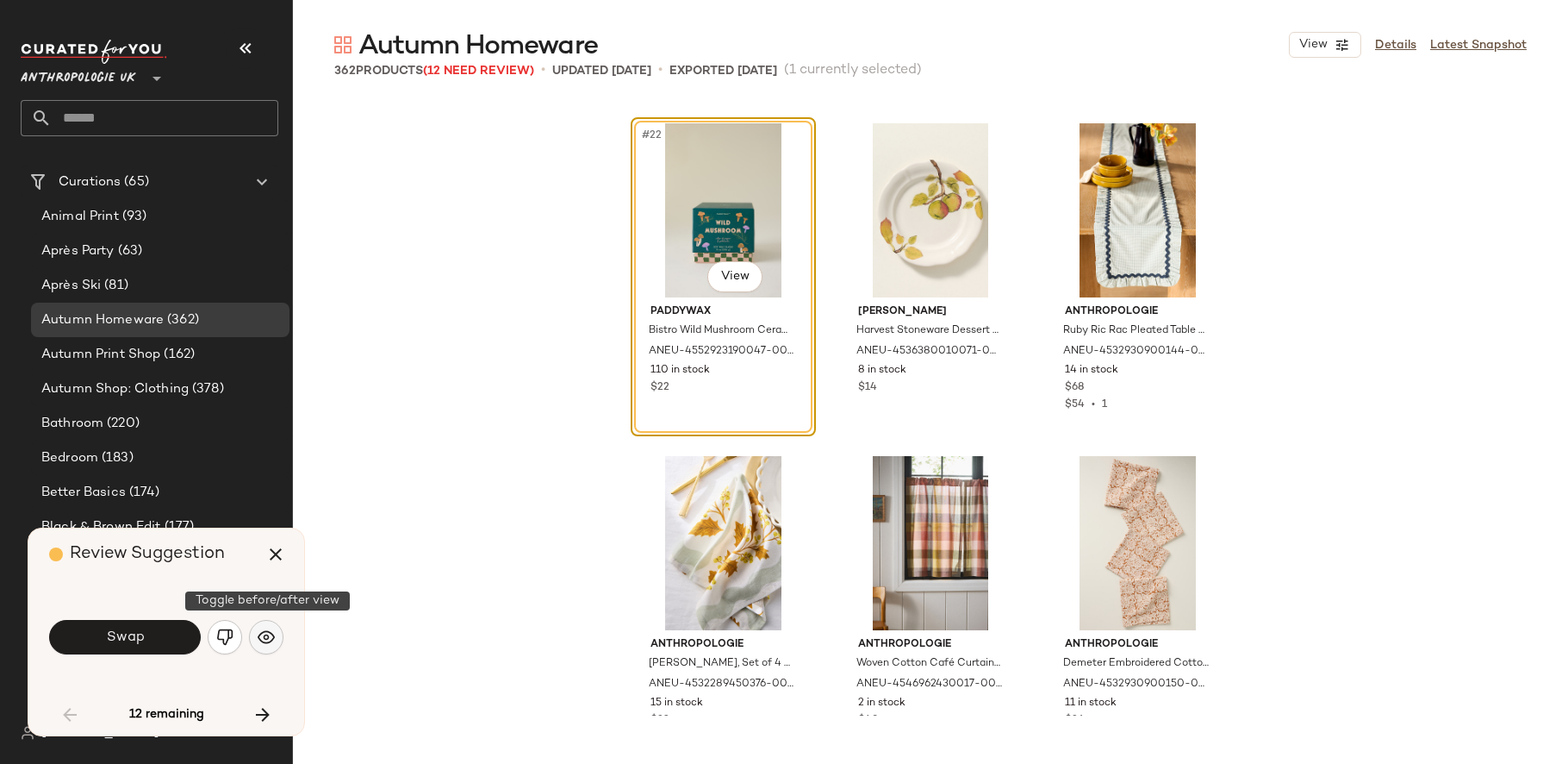
click at [261, 643] on img "button" at bounding box center [265, 636] width 17 height 17
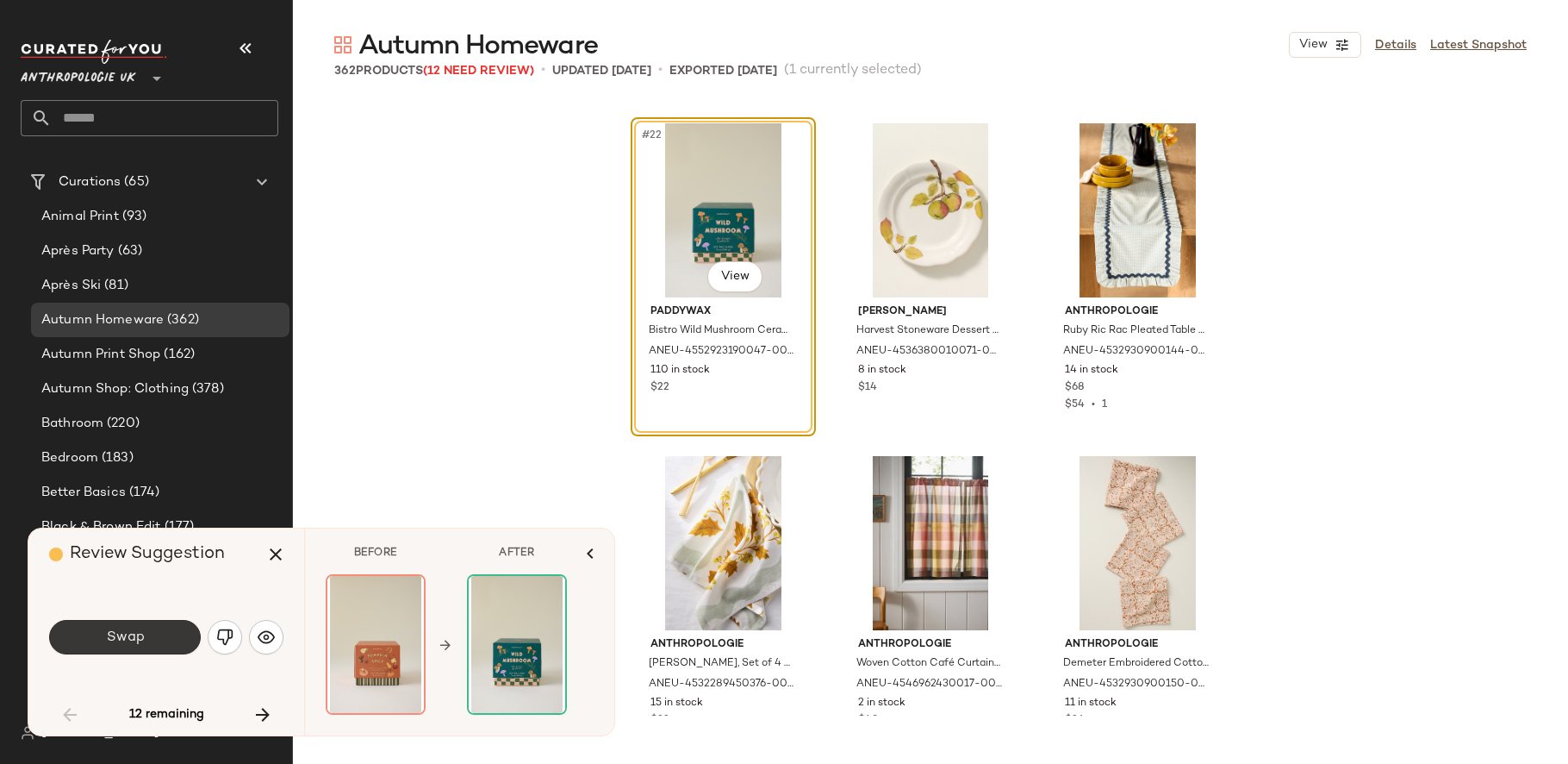
click at [177, 640] on button "Swap" at bounding box center [125, 636] width 151 height 35
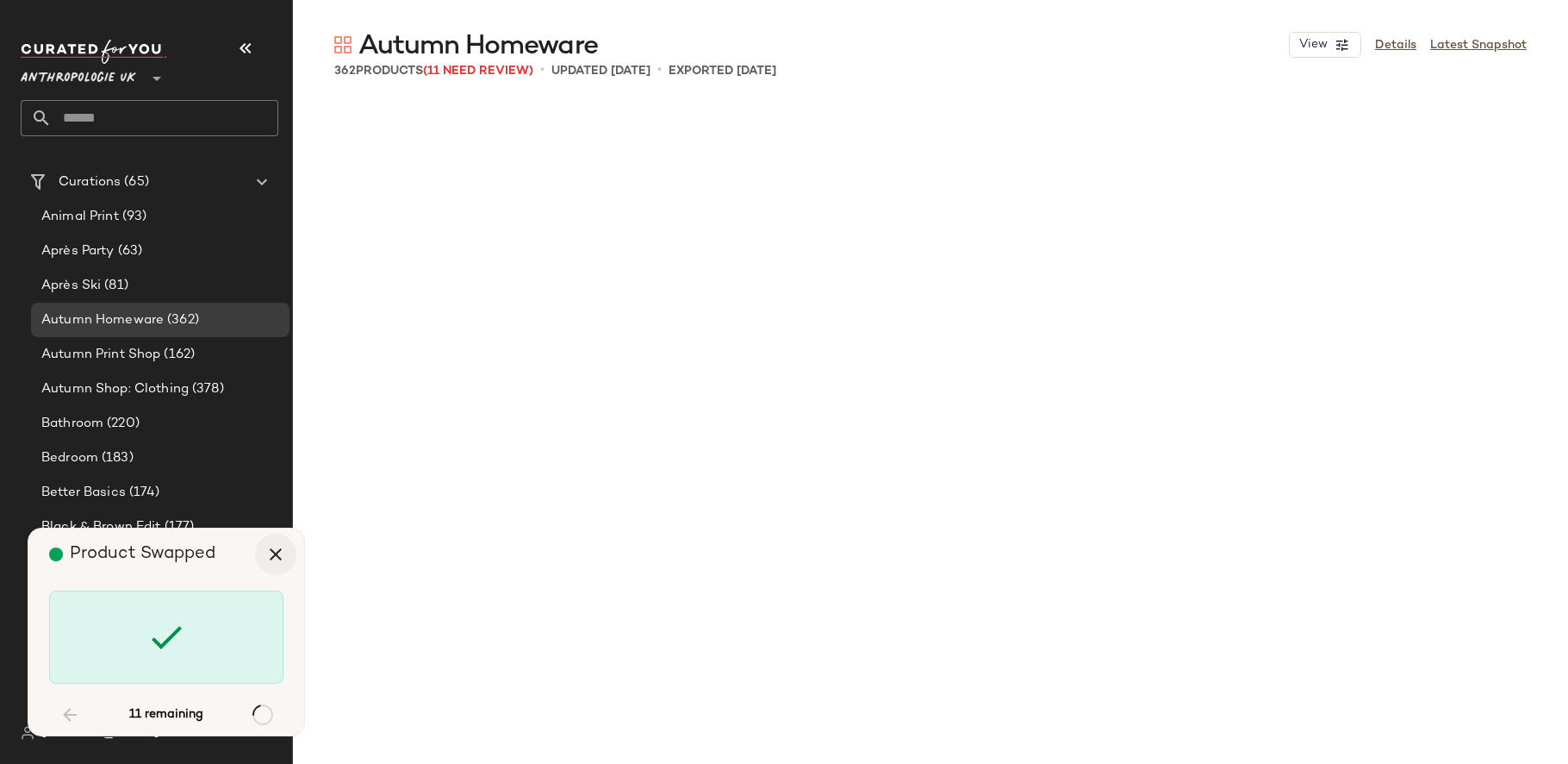
scroll to position [5987, 0]
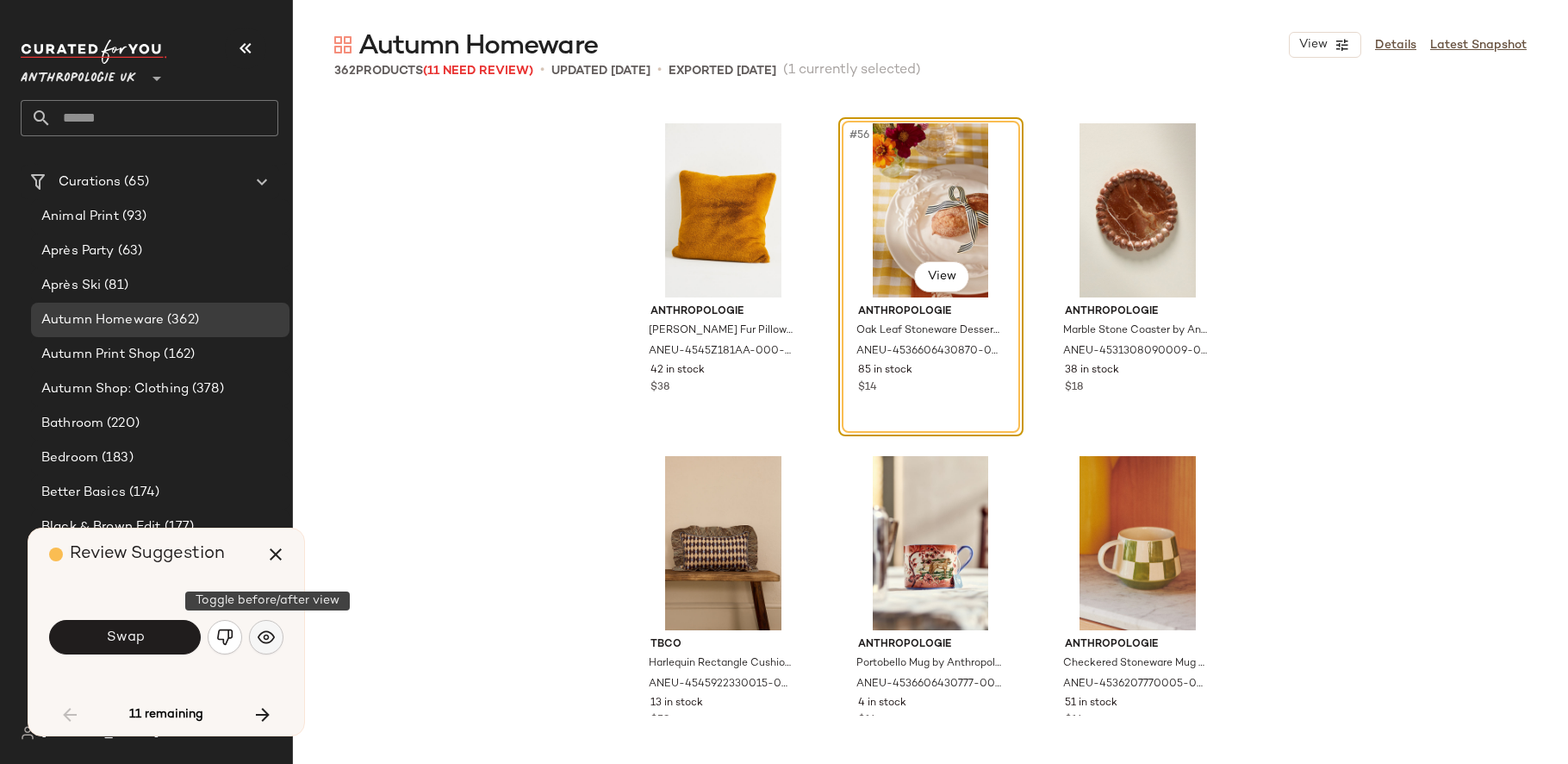
click at [276, 632] on button "button" at bounding box center [266, 636] width 35 height 35
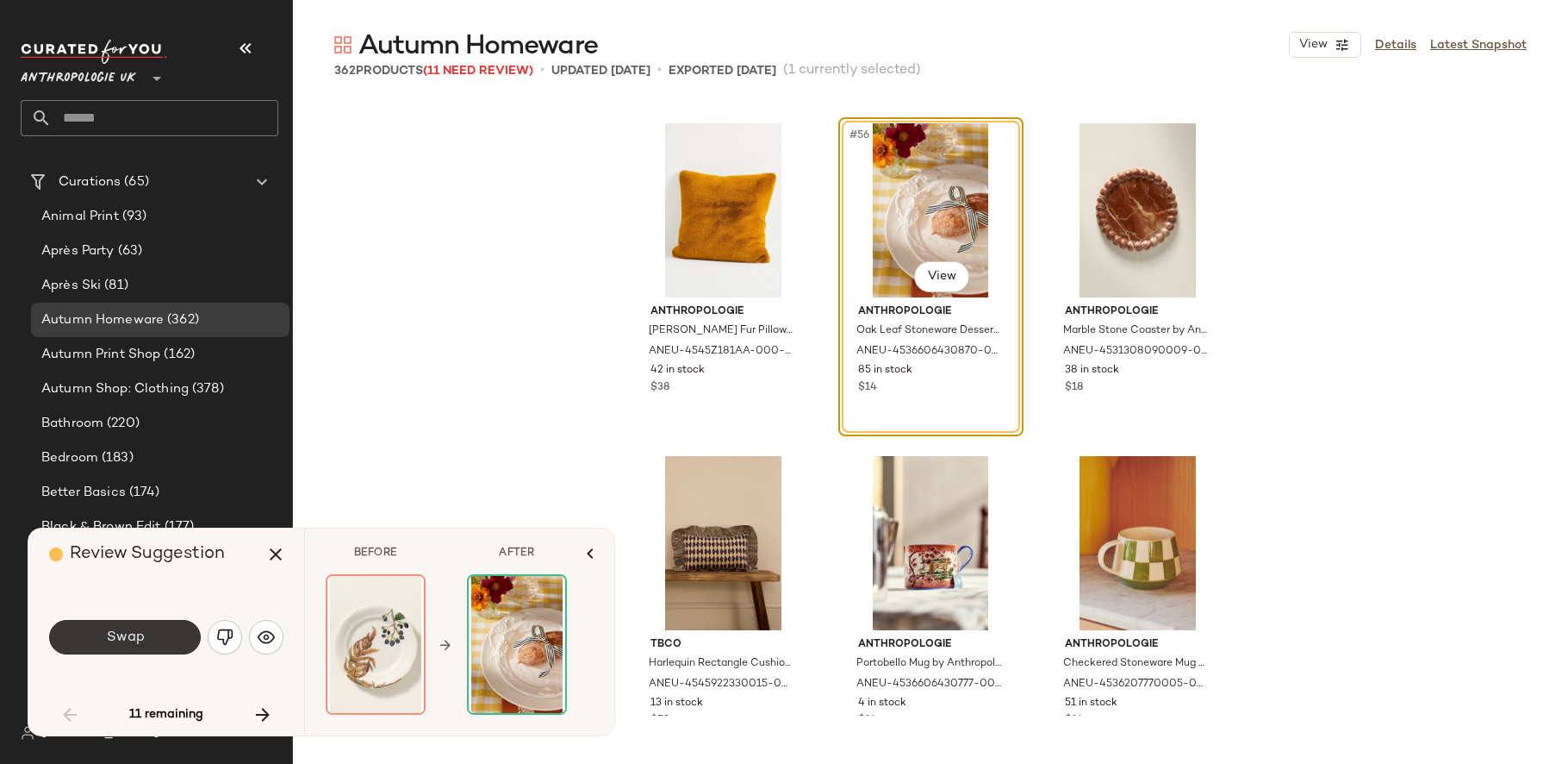
click at [148, 645] on button "Swap" at bounding box center [125, 636] width 151 height 35
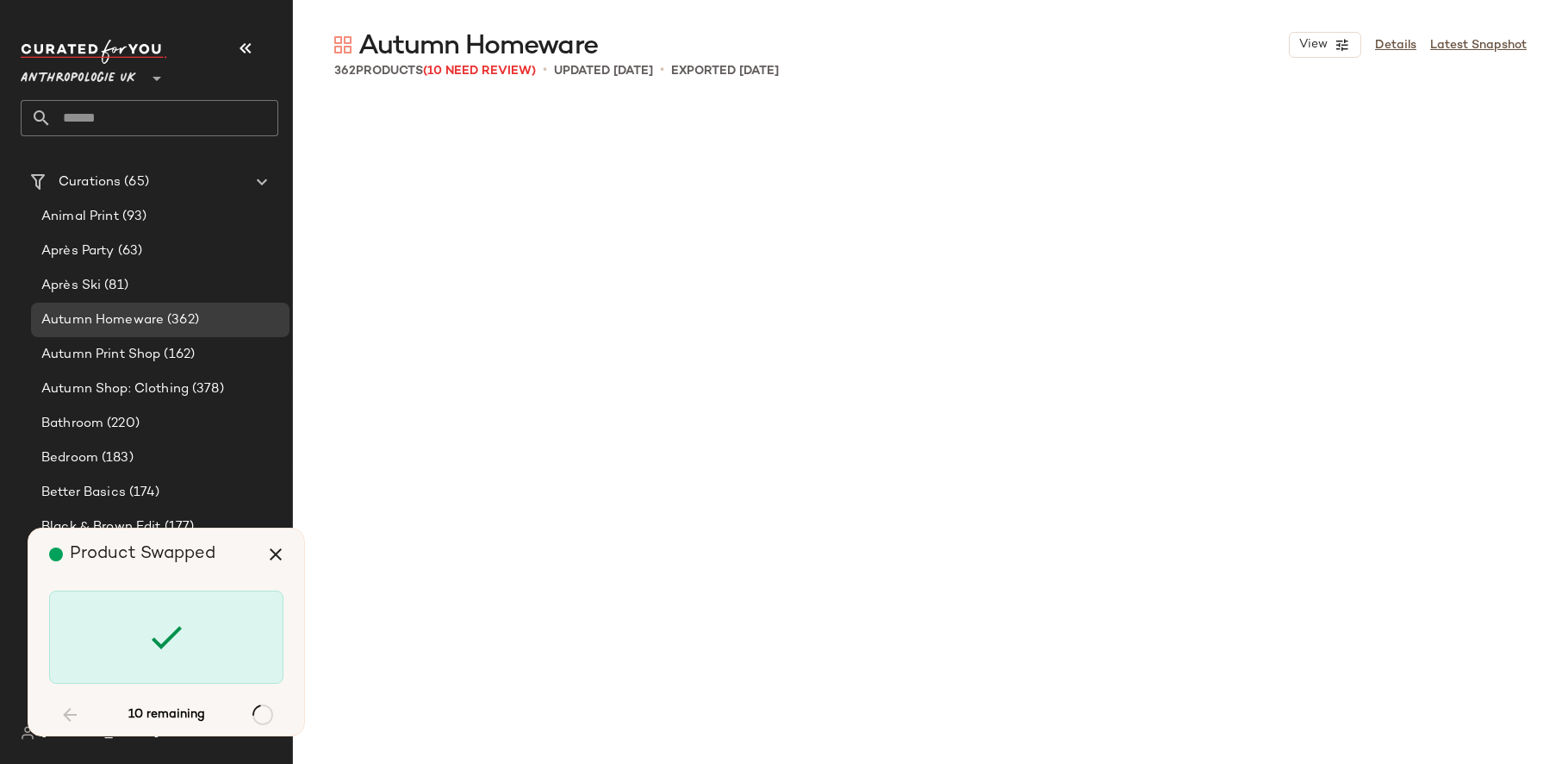
scroll to position [10312, 0]
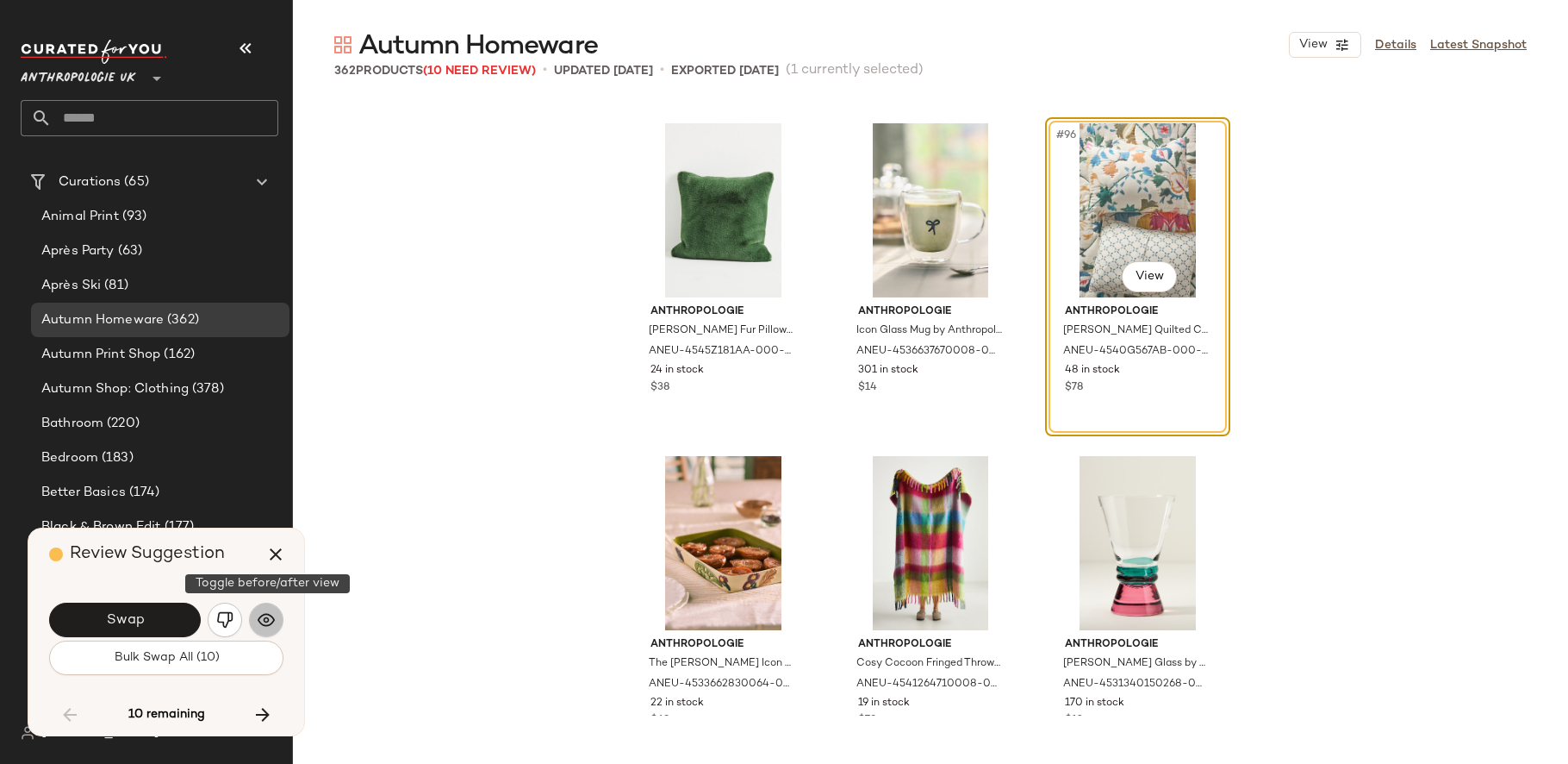
click at [276, 615] on button "button" at bounding box center [266, 620] width 35 height 35
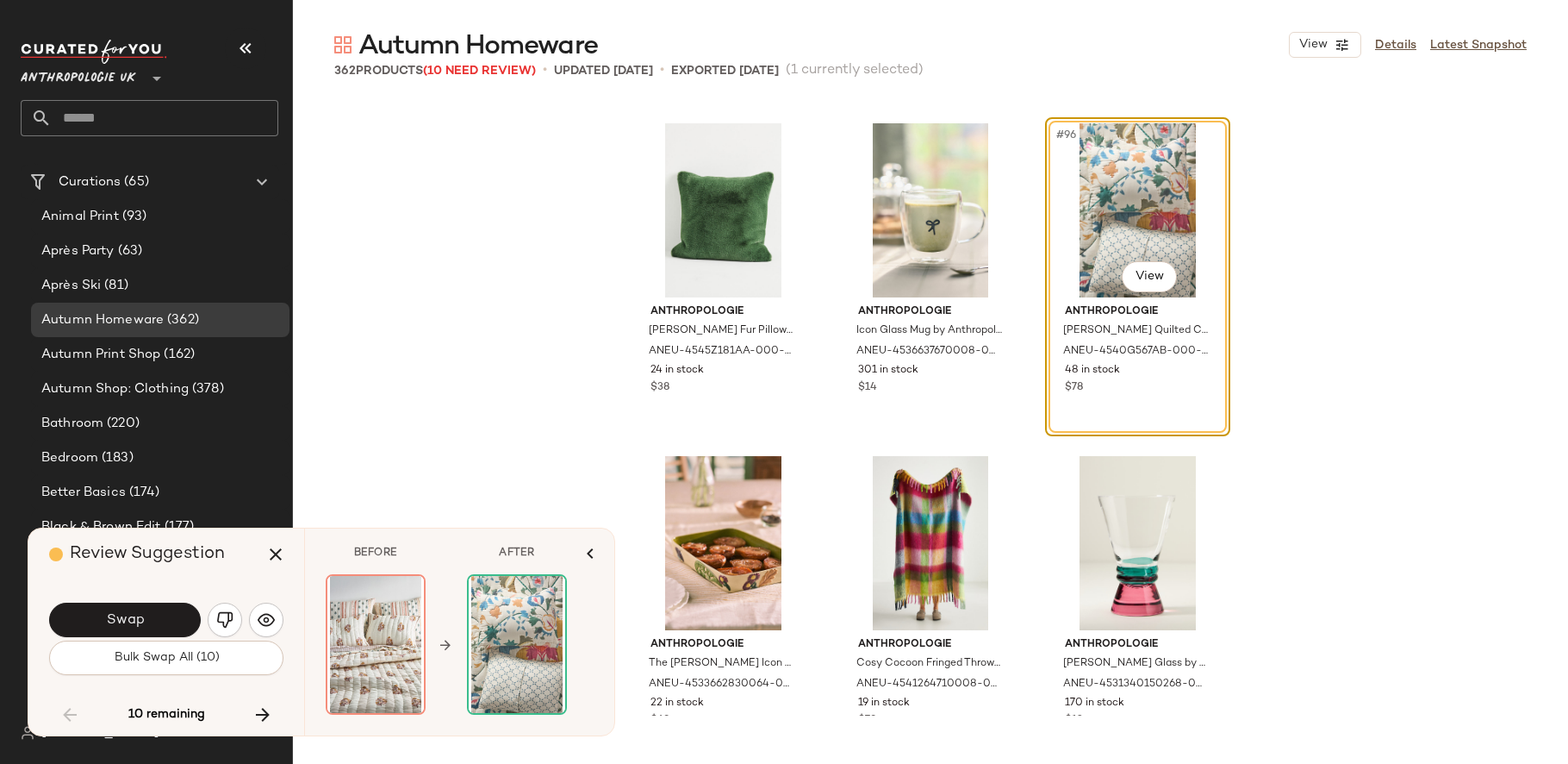
click at [548, 492] on div "Anthropologie [PERSON_NAME] Fur Pillow by Anthropologie in Green Size: 18" sq, …" at bounding box center [930, 408] width 1275 height 616
click at [271, 548] on icon "button" at bounding box center [275, 553] width 21 height 21
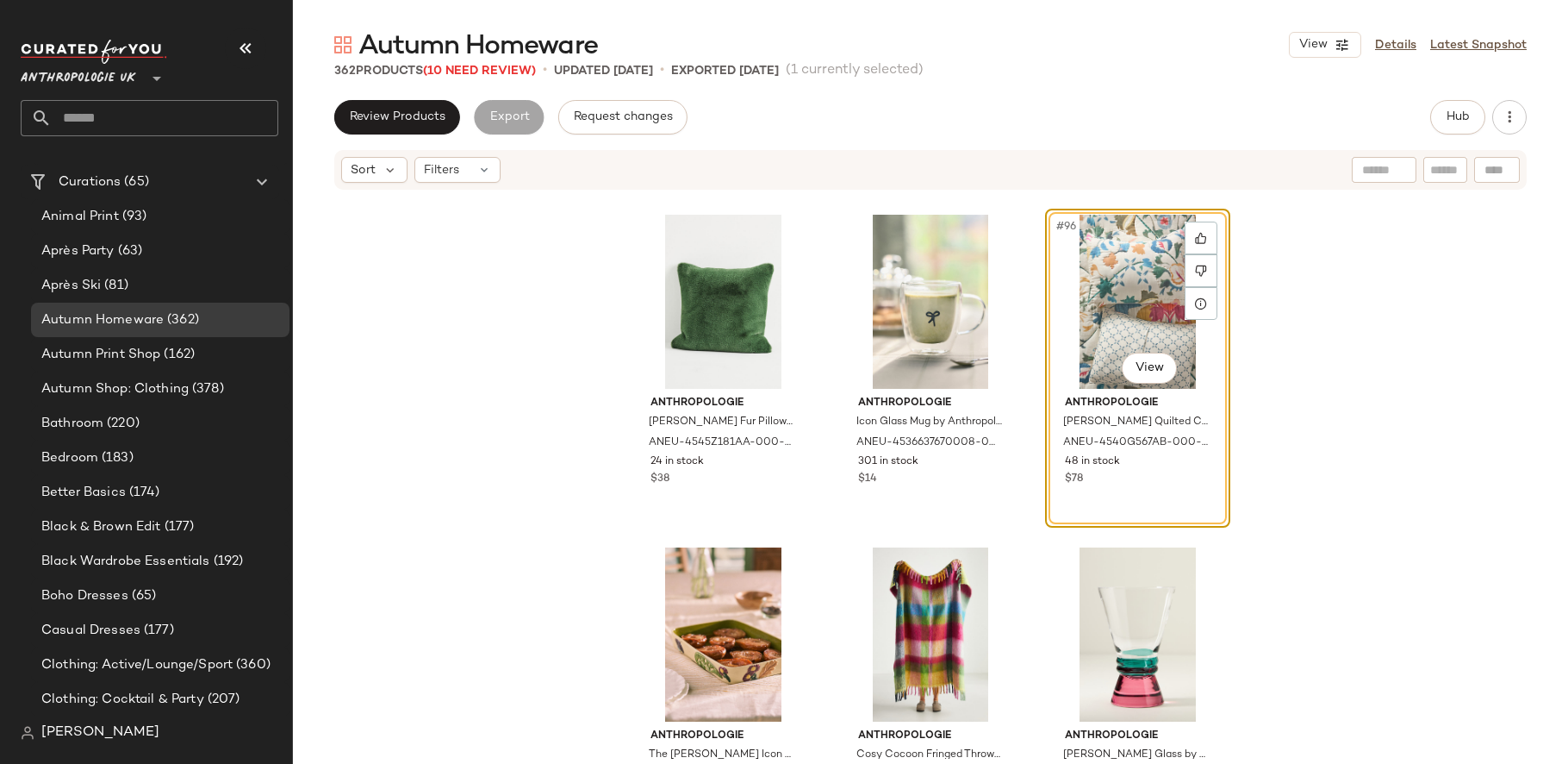
click at [455, 408] on div "Anthropologie [PERSON_NAME] Fur Pillow by Anthropologie in Green Size: 18" sq, …" at bounding box center [930, 474] width 1275 height 567
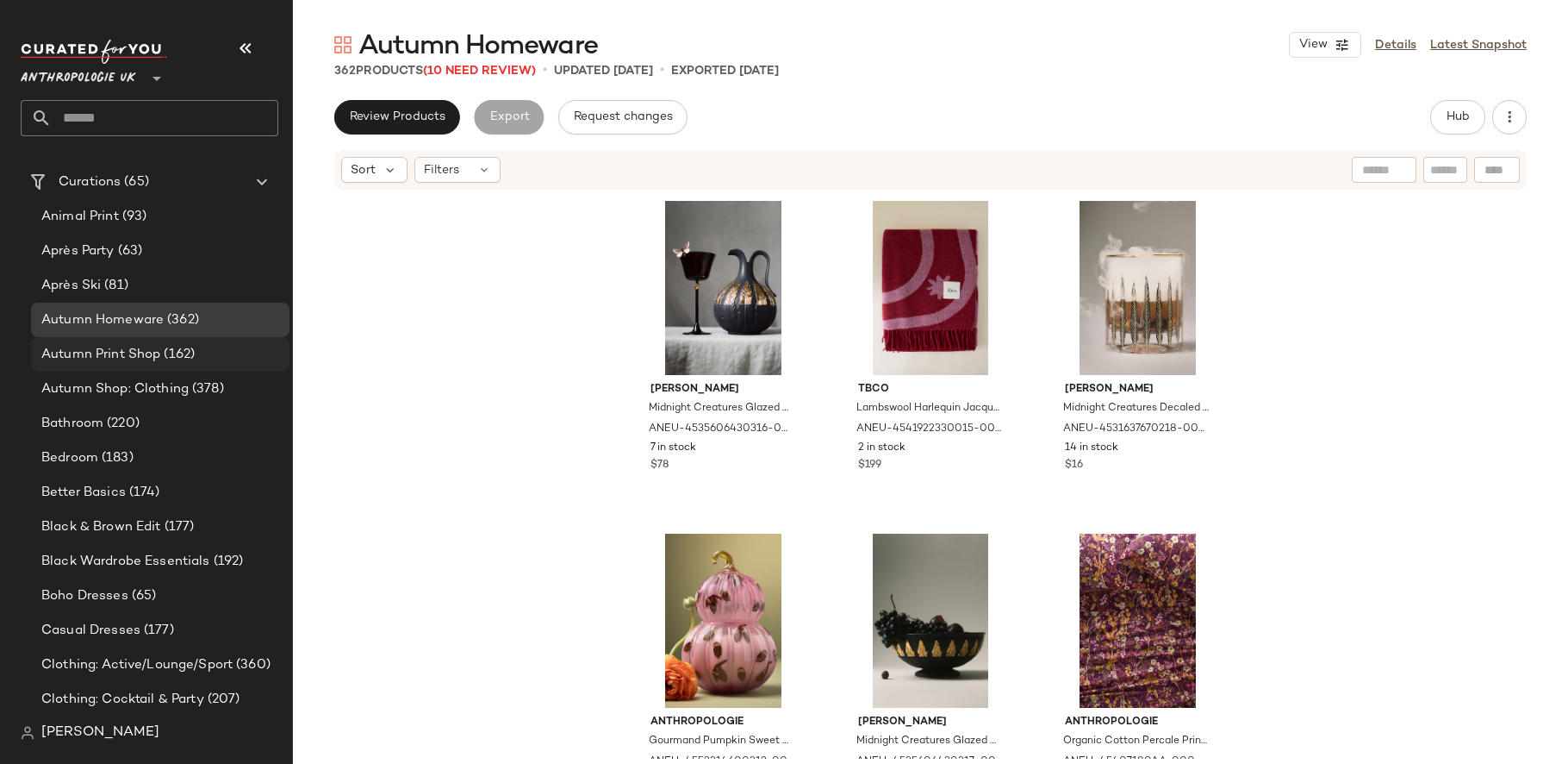
click at [195, 357] on span "(162)" at bounding box center [177, 354] width 35 height 20
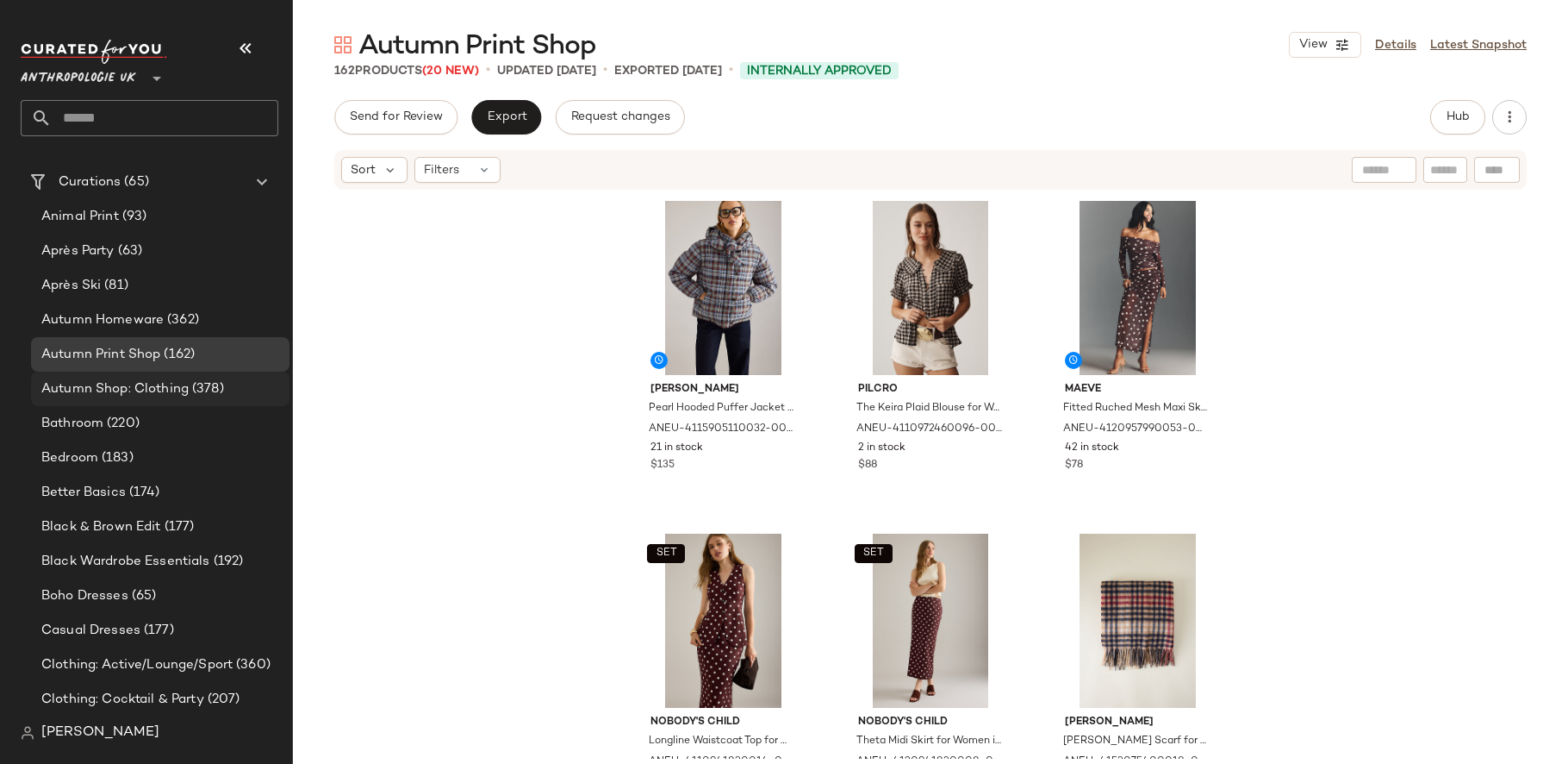
click at [242, 392] on div "Autumn Shop: Clothing (378)" at bounding box center [159, 389] width 246 height 20
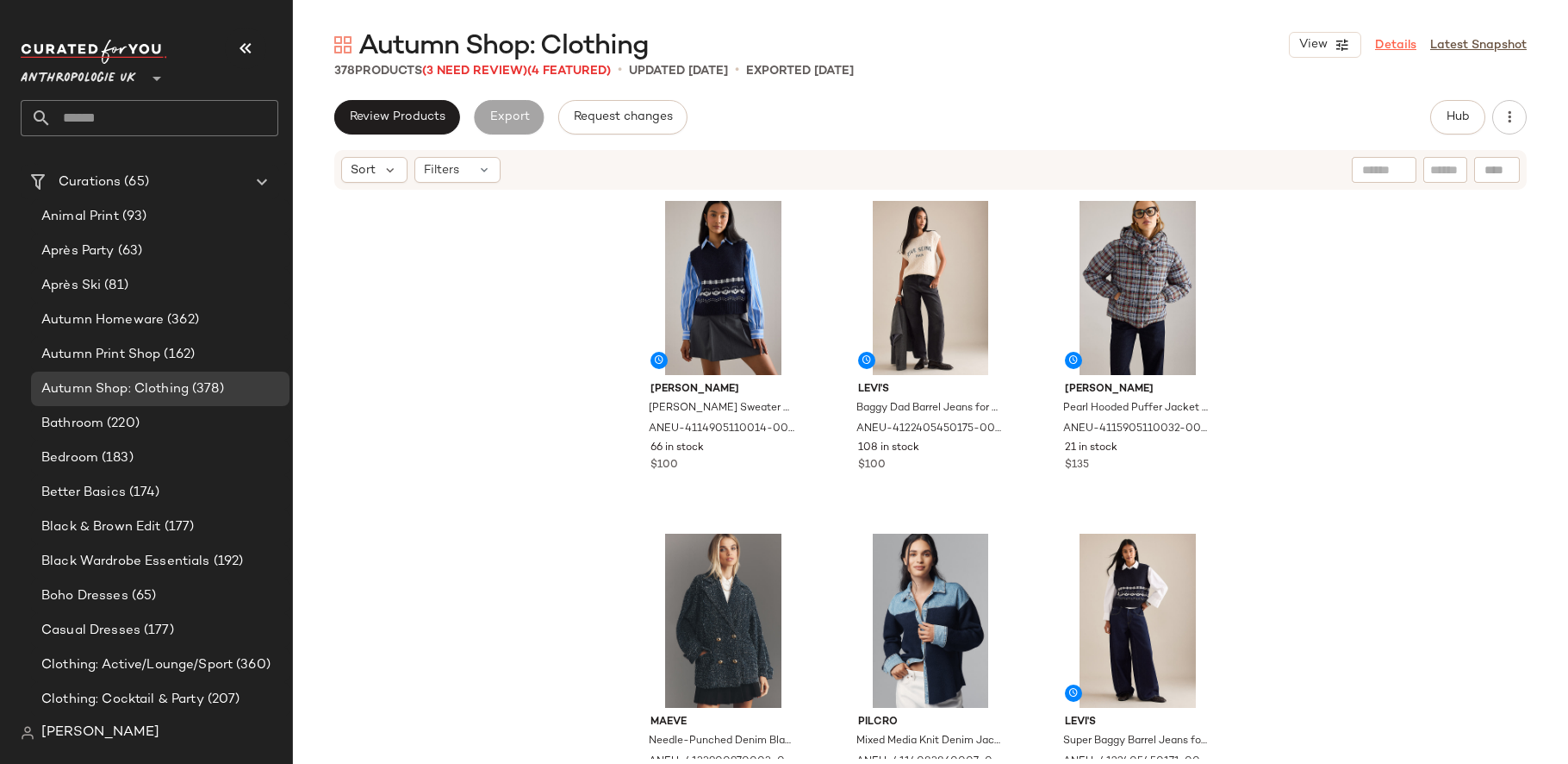
click at [1409, 47] on link "Details" at bounding box center [1396, 46] width 42 height 18
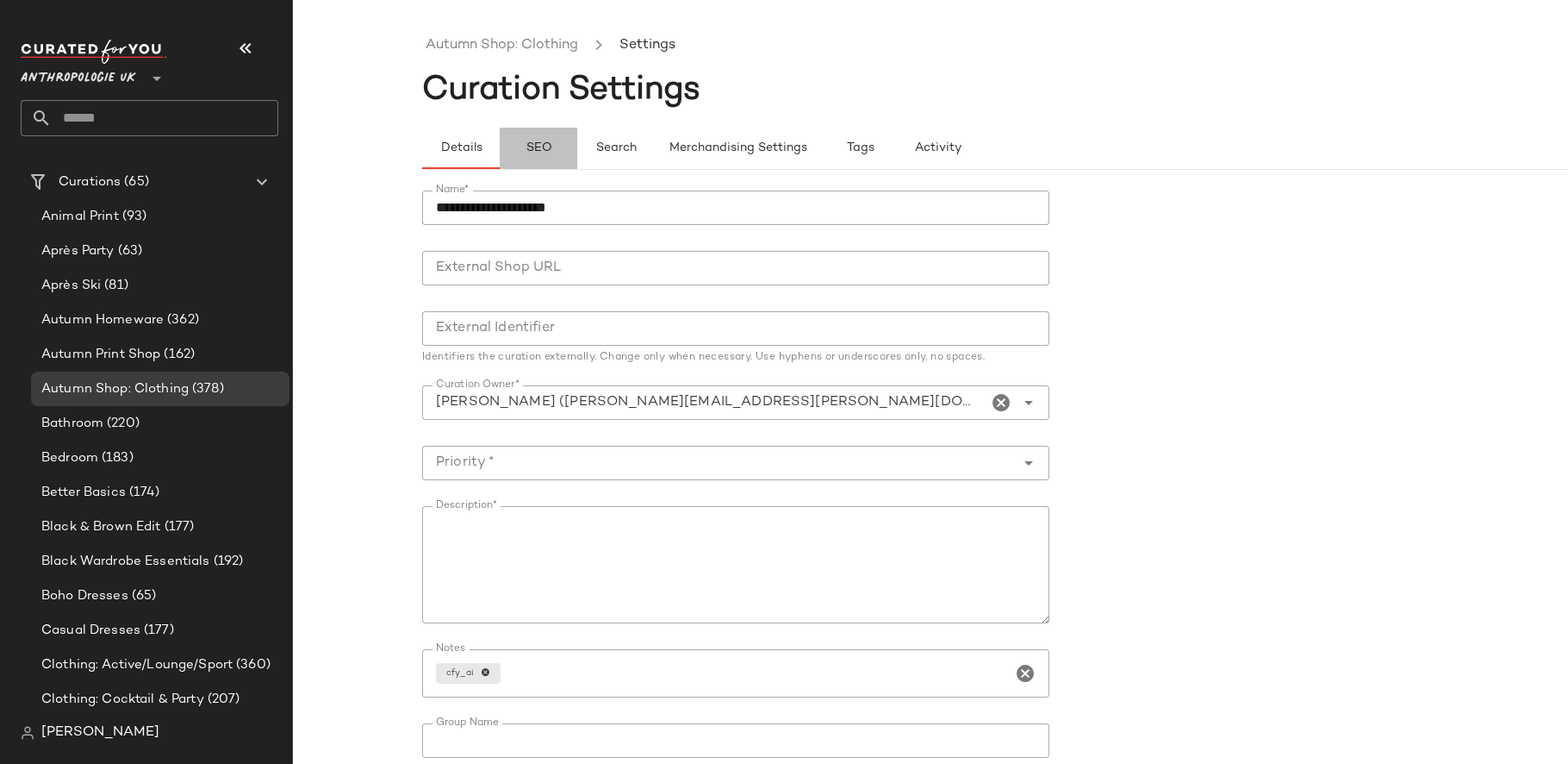
click at [552, 155] on button "SEO" at bounding box center [538, 148] width 77 height 42
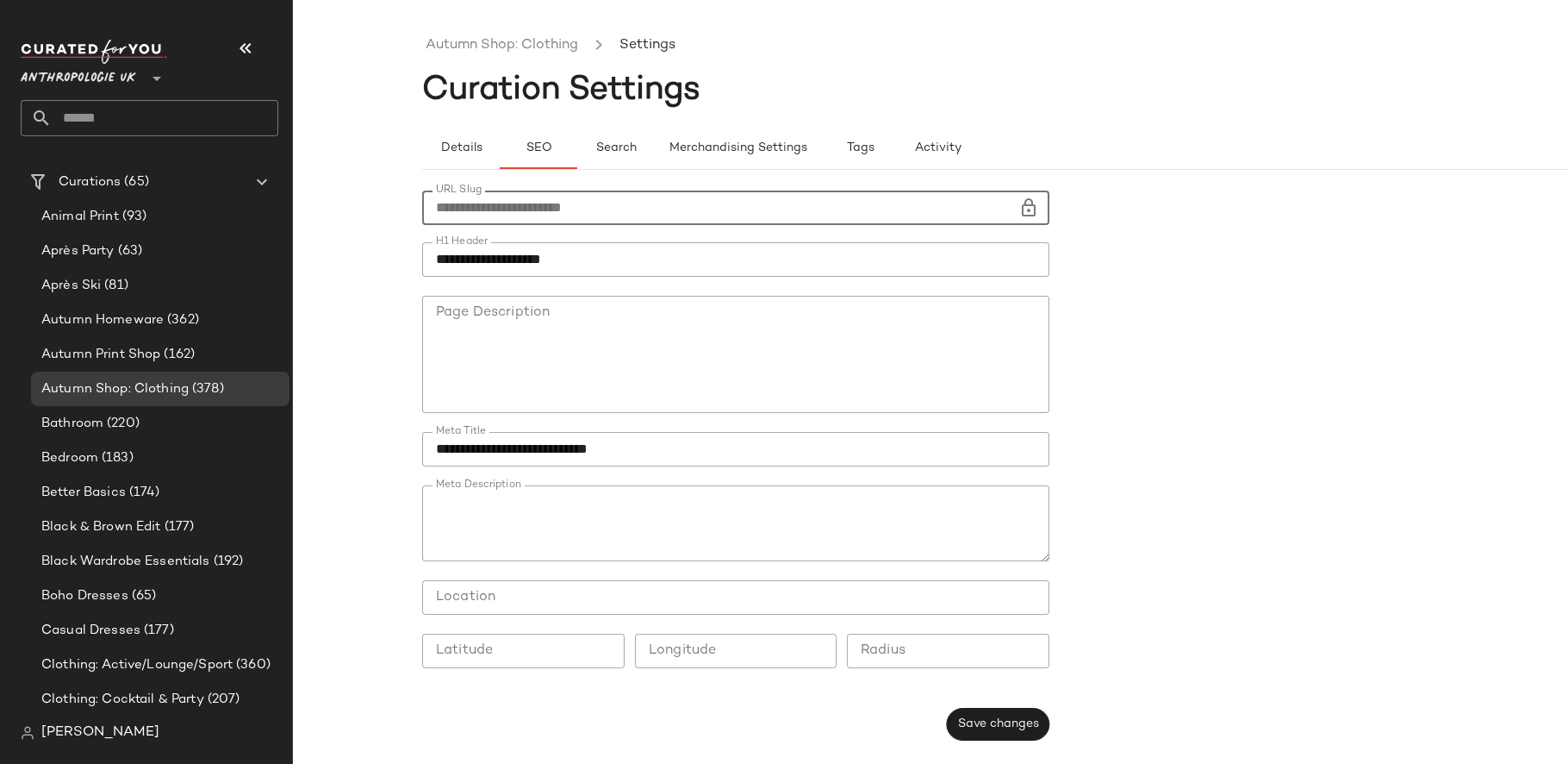
drag, startPoint x: 657, startPoint y: 208, endPoint x: 392, endPoint y: 205, distance: 265.0
click at [392, 205] on div "**********" at bounding box center [784, 396] width 1568 height 736
click at [490, 277] on div at bounding box center [736, 286] width 627 height 19
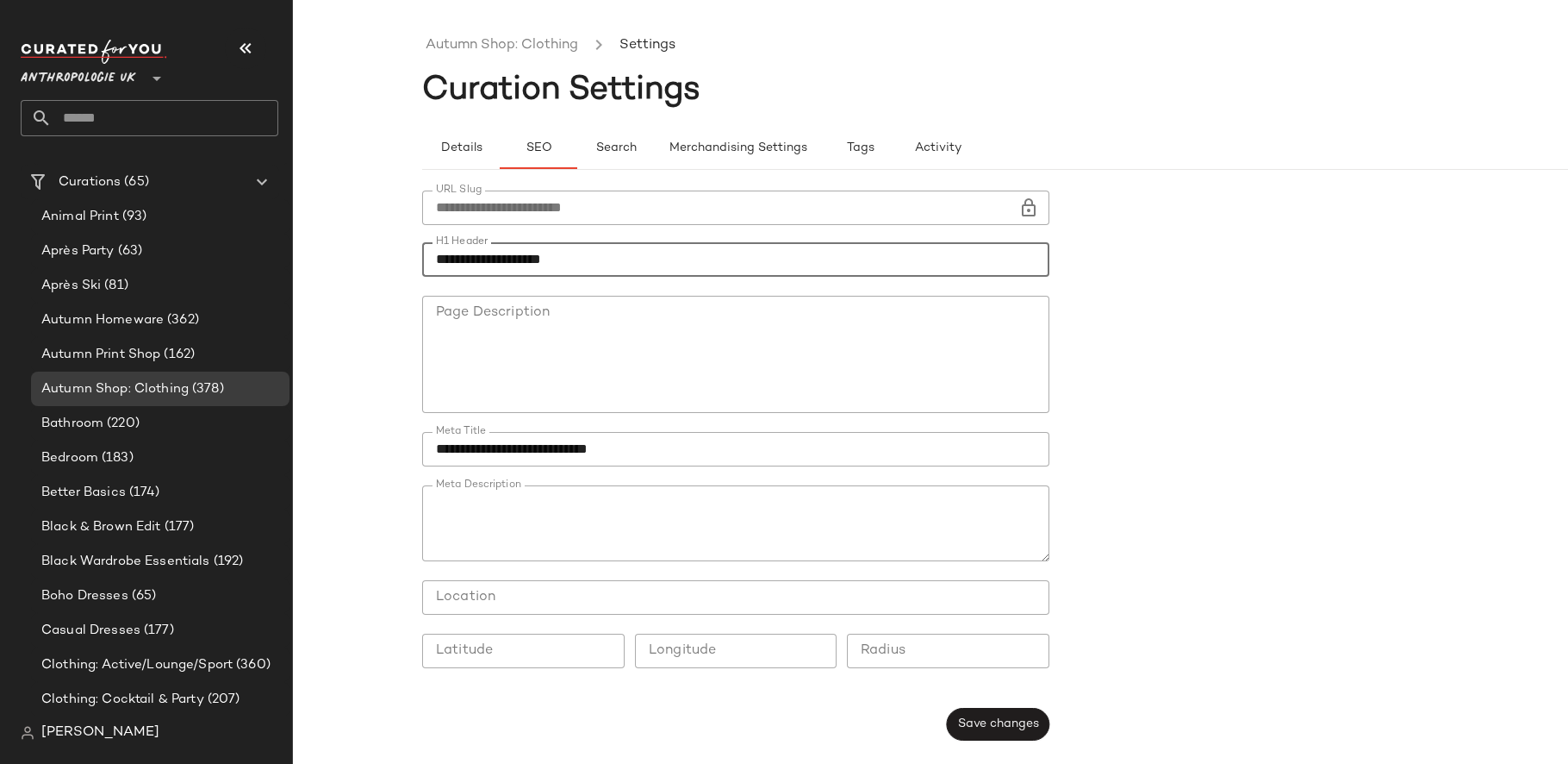
click at [490, 269] on input "**********" at bounding box center [736, 259] width 627 height 35
paste input "text"
type input "**********"
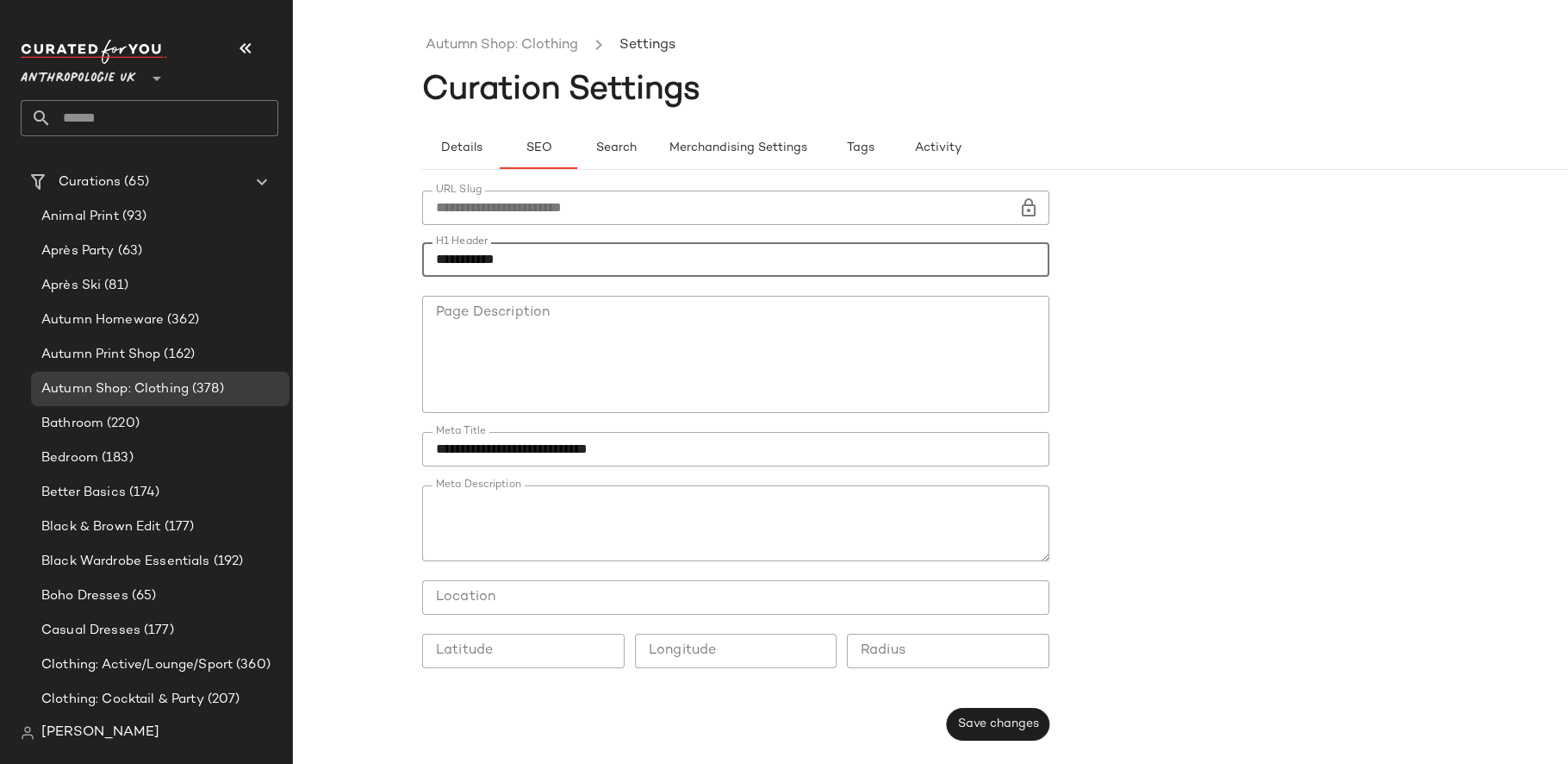
click at [531, 432] on input "**********" at bounding box center [736, 448] width 627 height 35
paste input "text"
type input "**********"
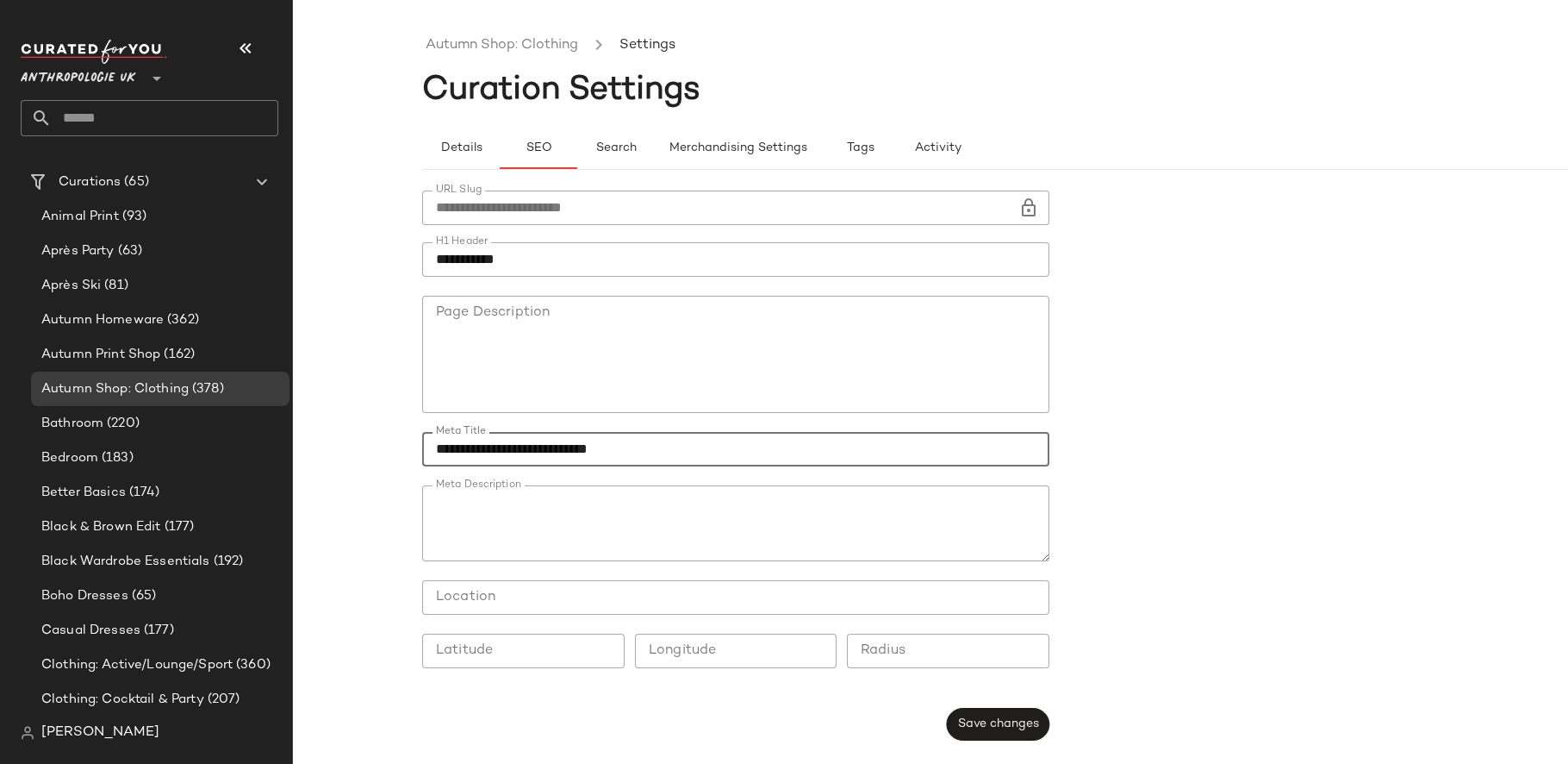
click at [670, 514] on textarea "Meta Description" at bounding box center [736, 523] width 627 height 76
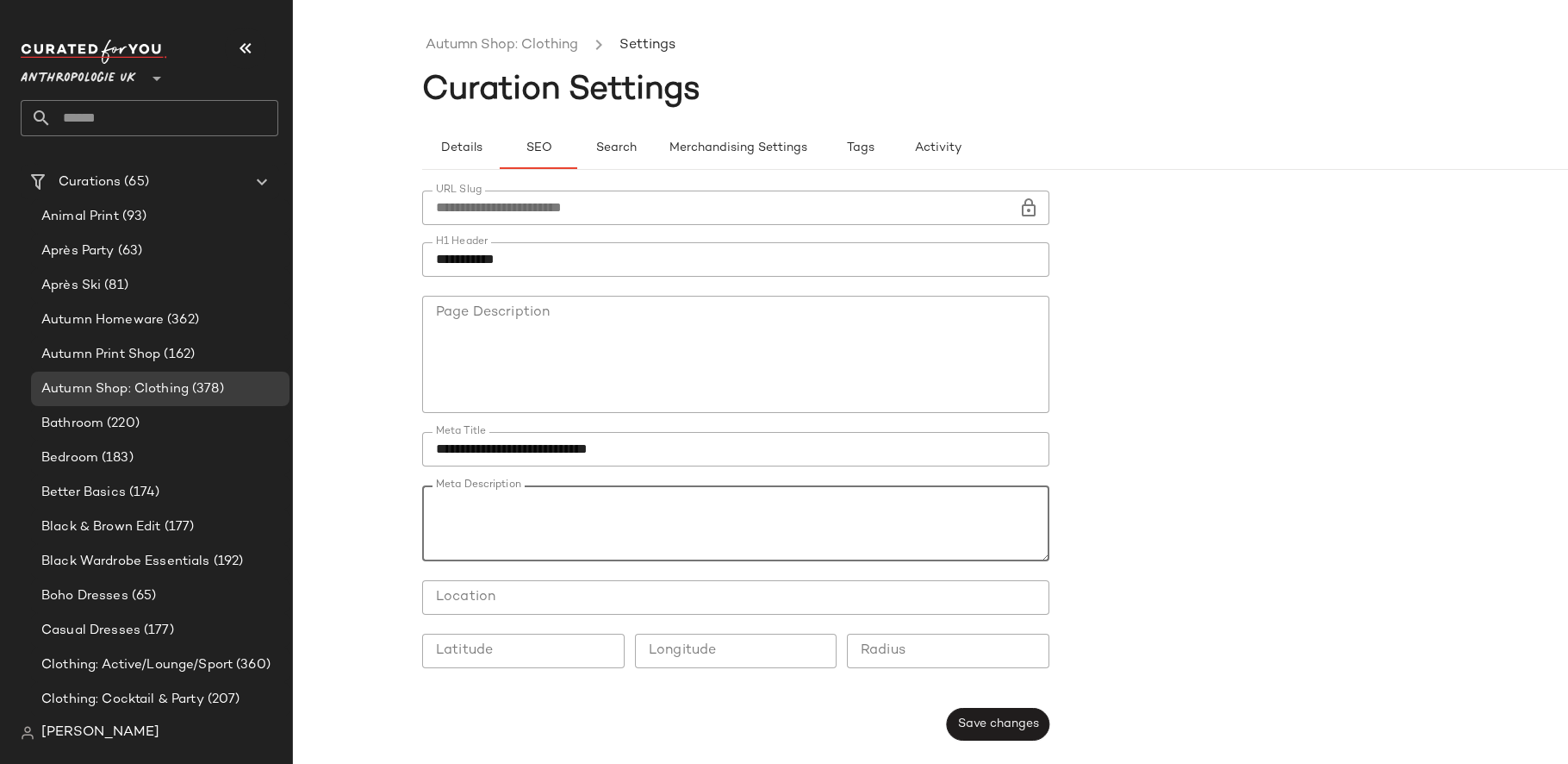
click at [670, 514] on textarea "Meta Description" at bounding box center [736, 523] width 627 height 76
paste textarea "**********"
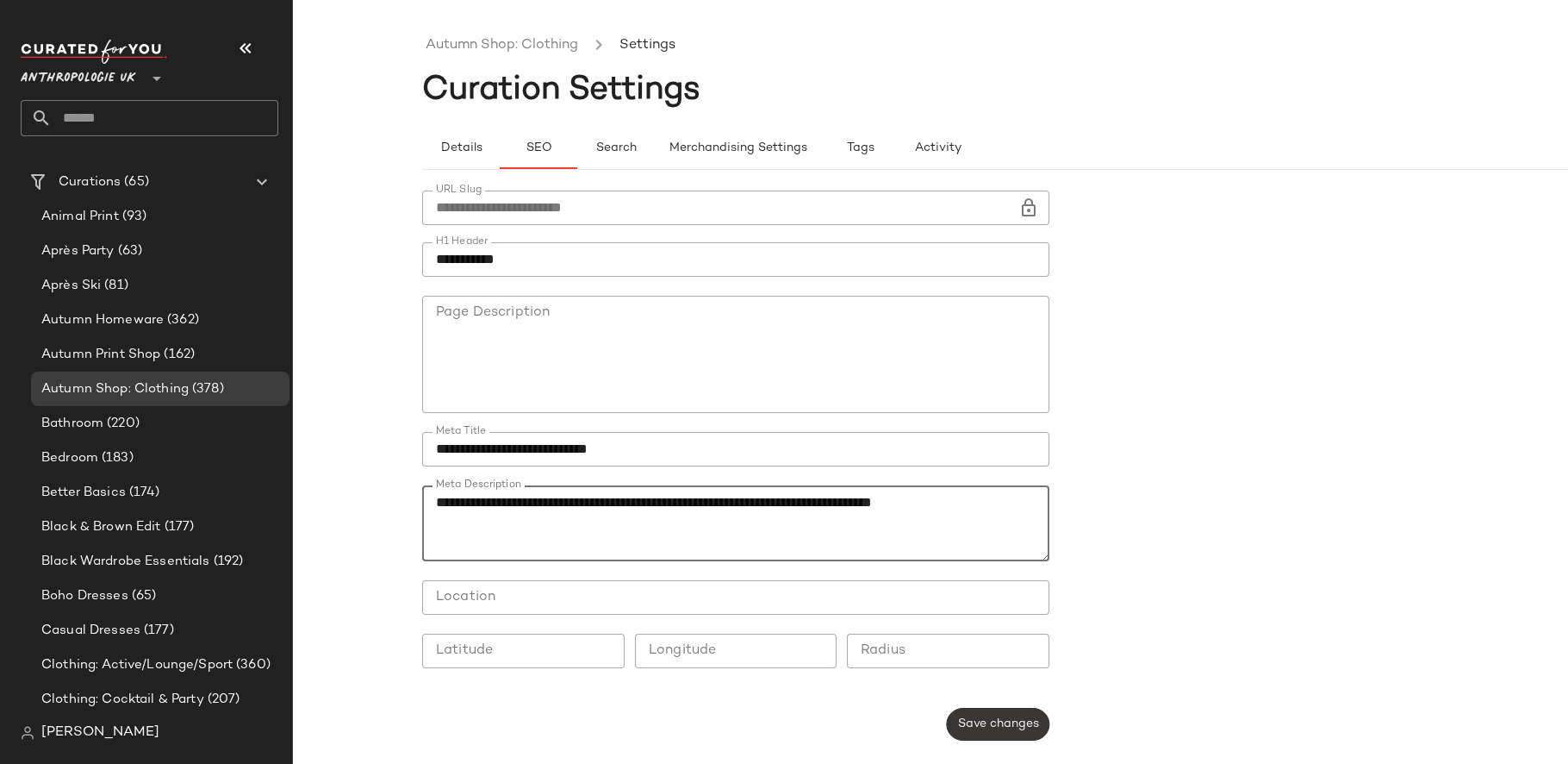
type textarea "**********"
click at [1023, 717] on span "Save changes" at bounding box center [997, 723] width 82 height 14
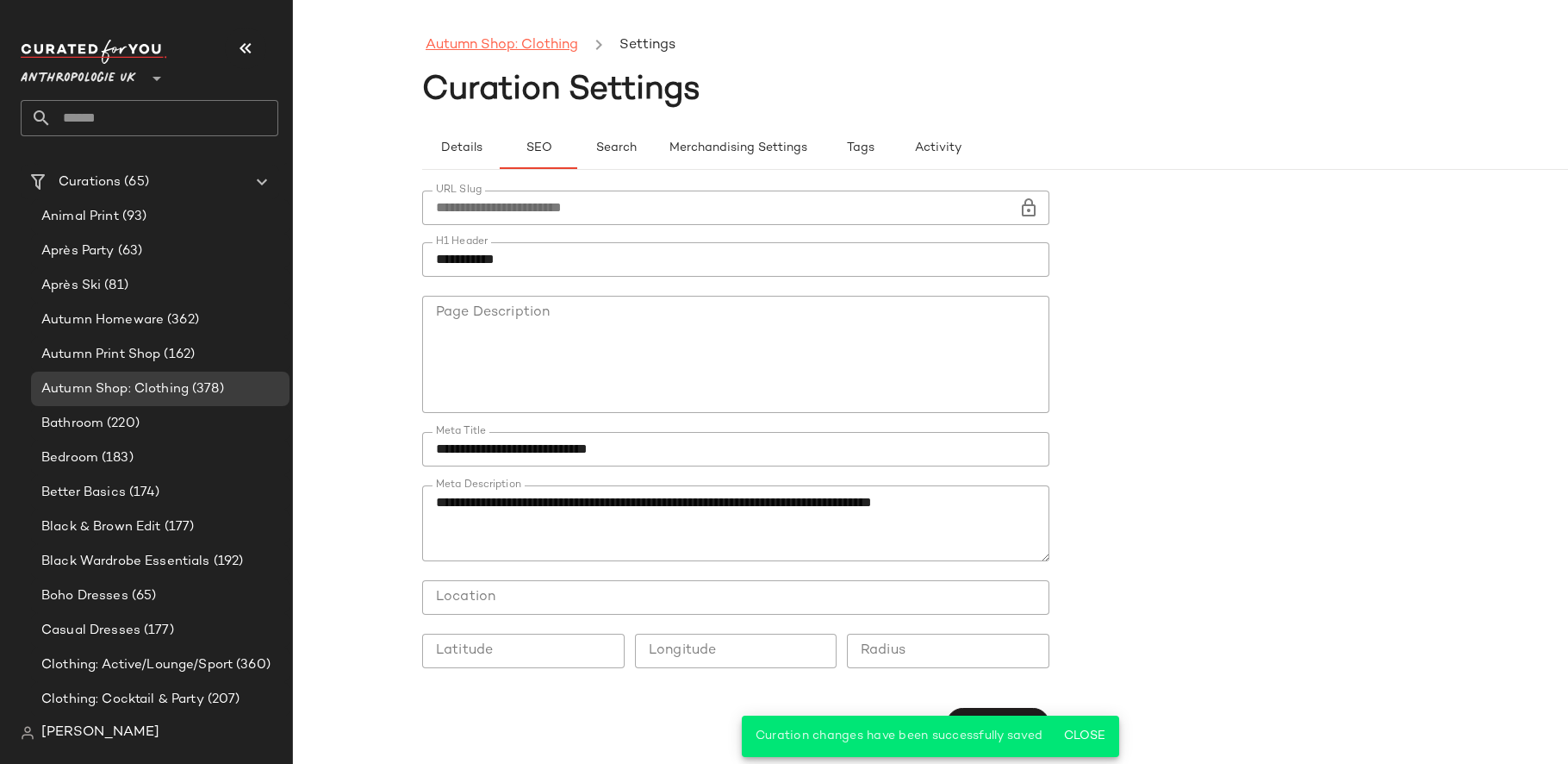
click at [507, 52] on link "Autumn Shop: Clothing" at bounding box center [502, 46] width 152 height 23
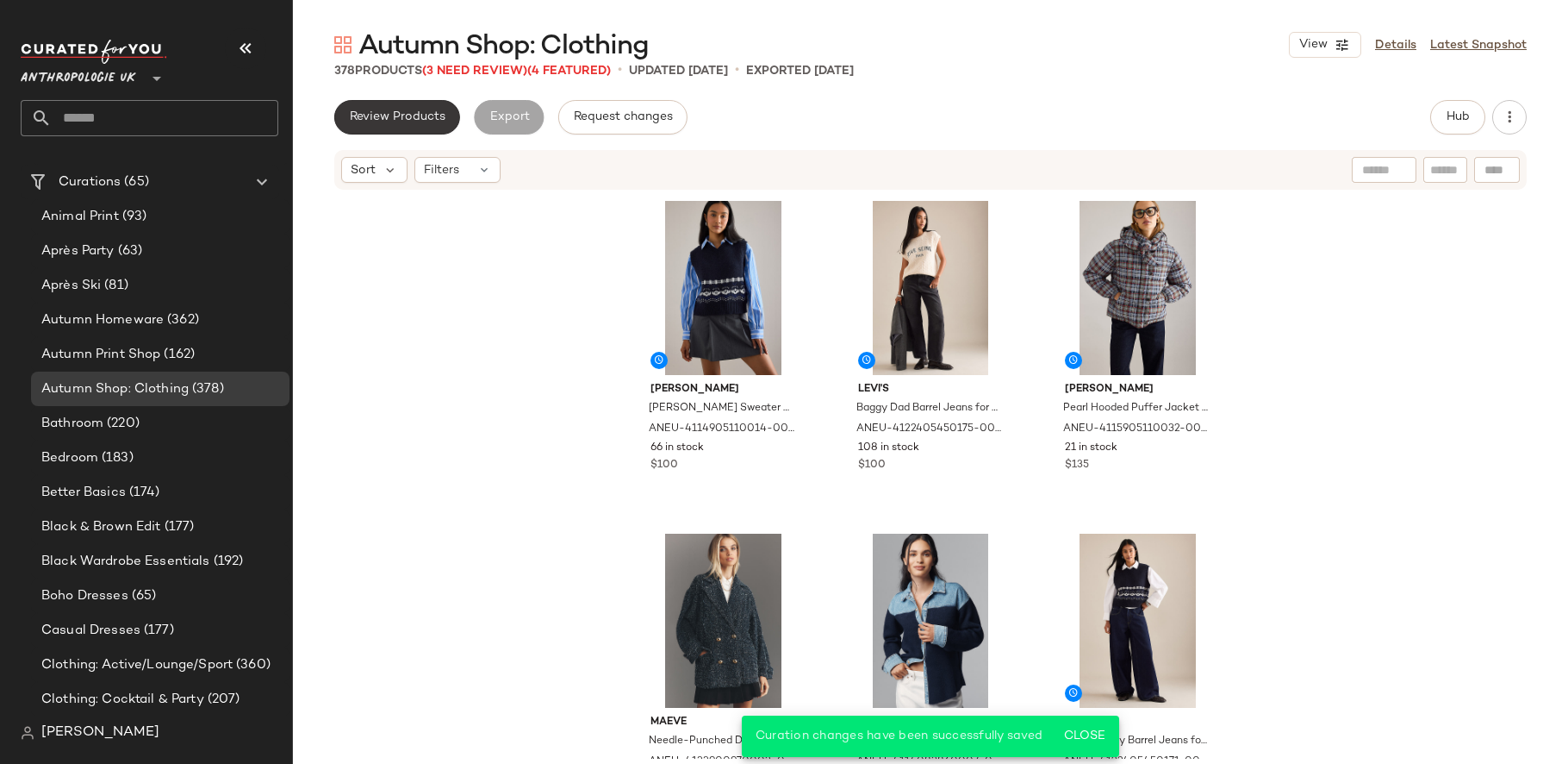
click at [436, 117] on span "Review Products" at bounding box center [398, 117] width 97 height 14
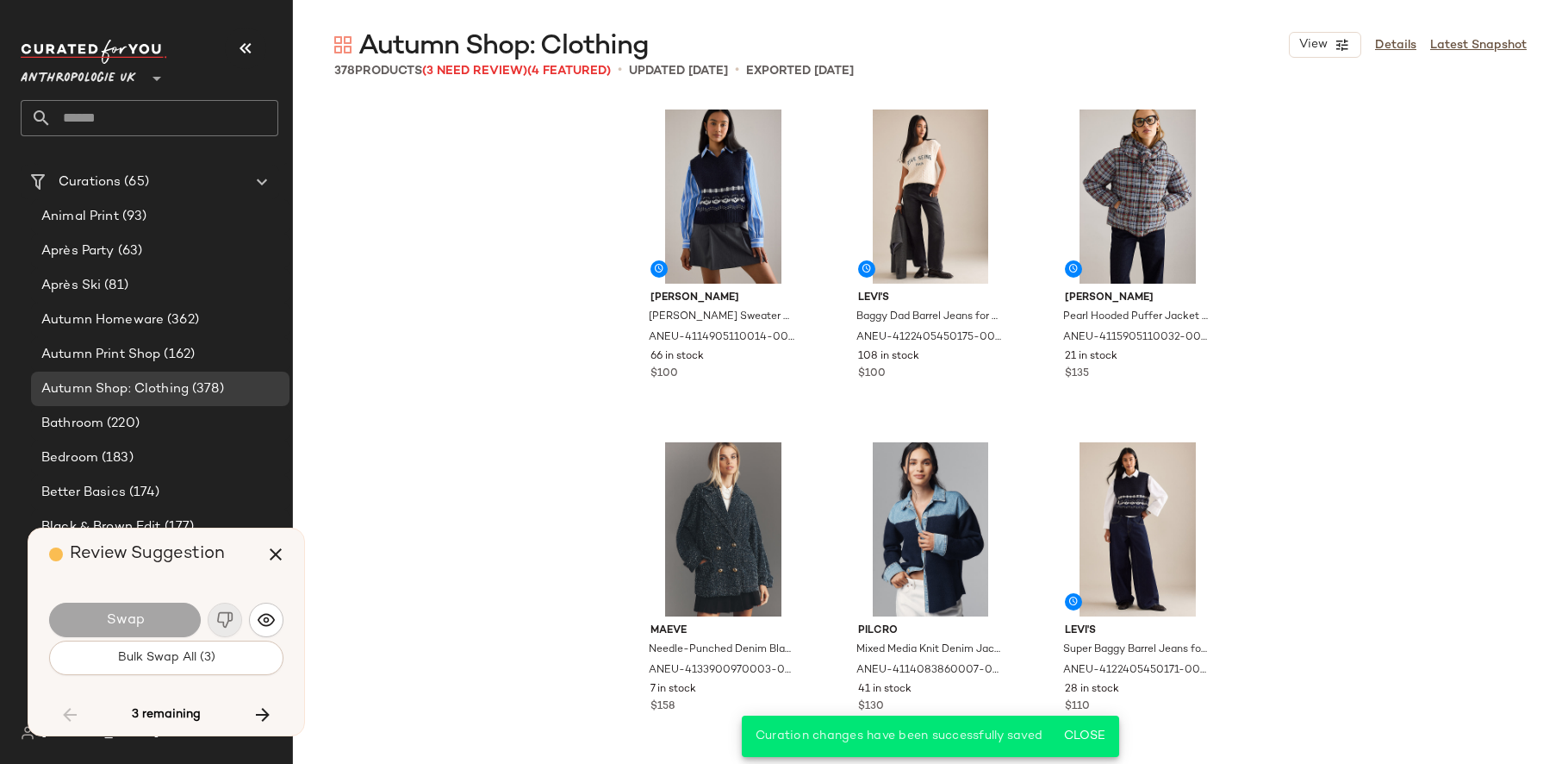
scroll to position [12307, 0]
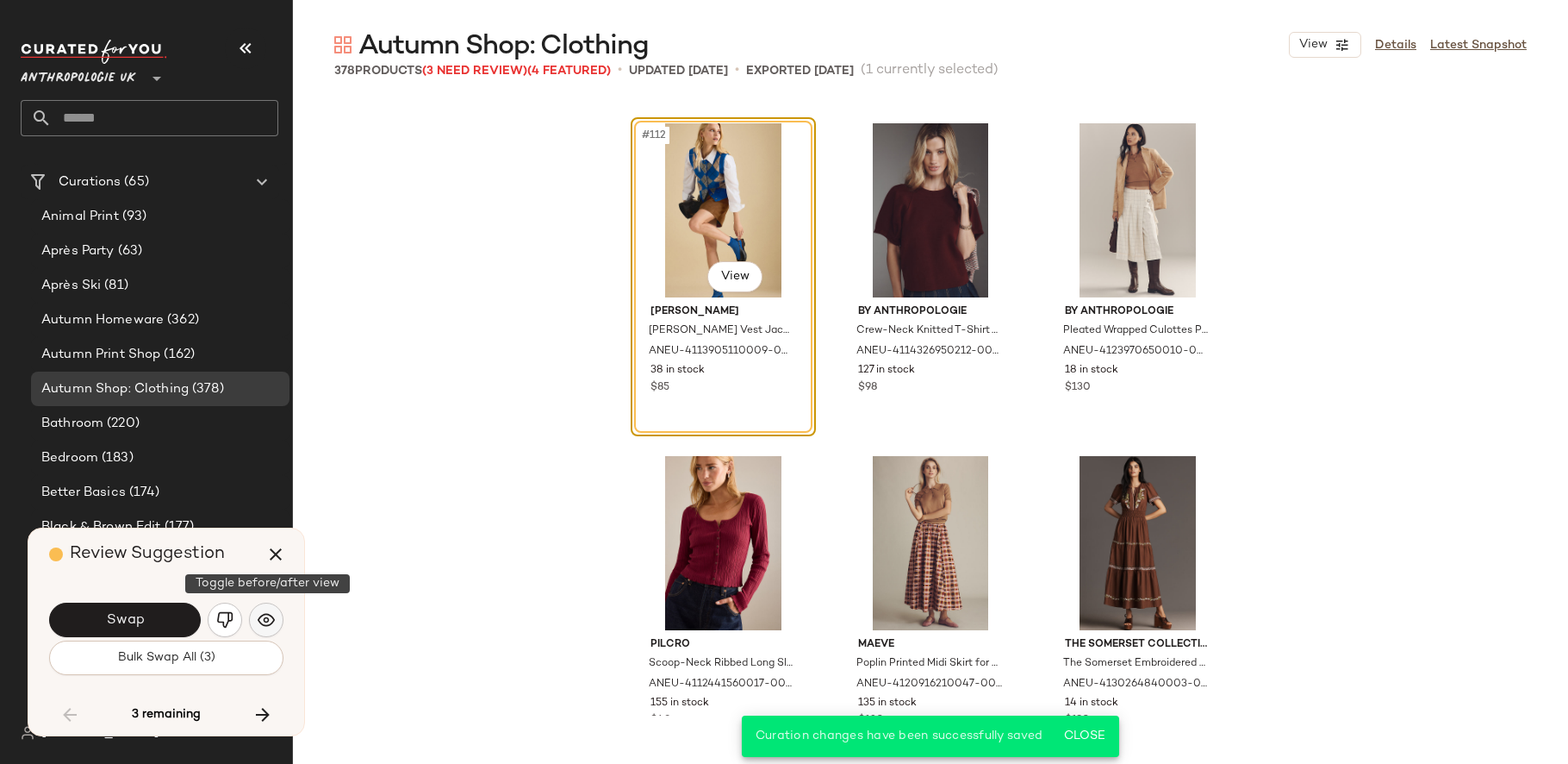
click at [259, 620] on img "button" at bounding box center [265, 619] width 17 height 17
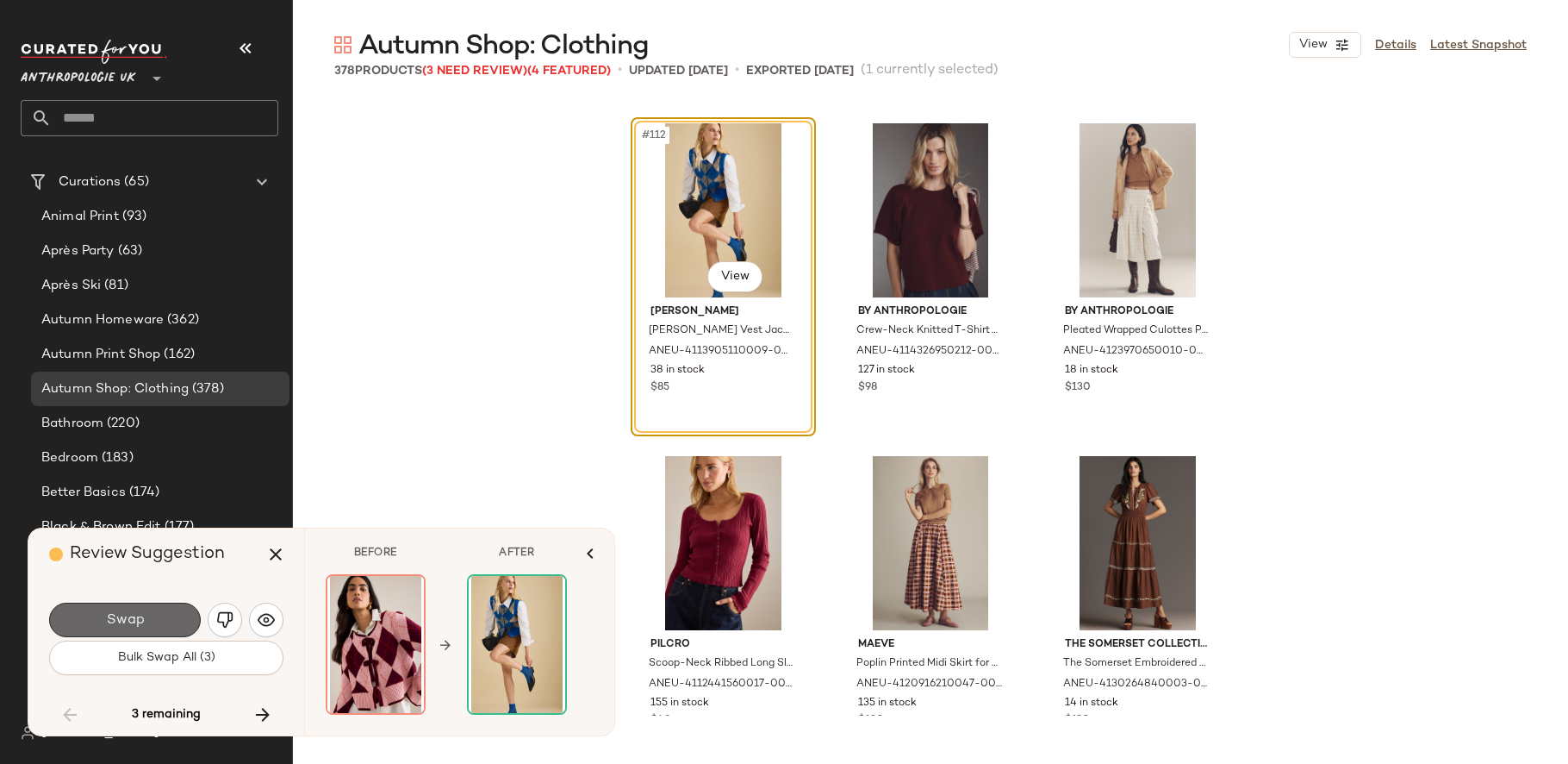
click at [177, 604] on button "Swap" at bounding box center [125, 620] width 151 height 35
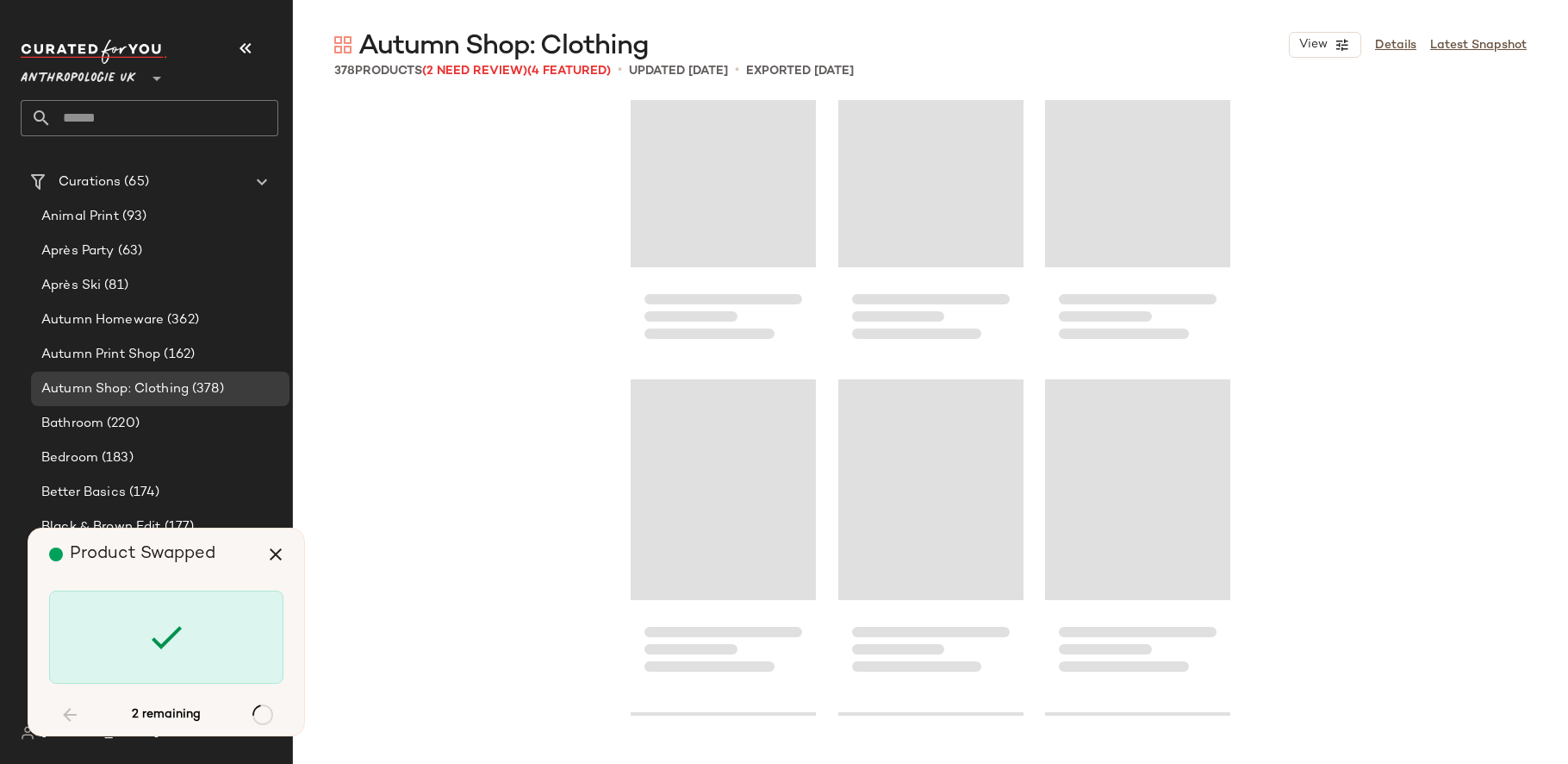
scroll to position [22032, 0]
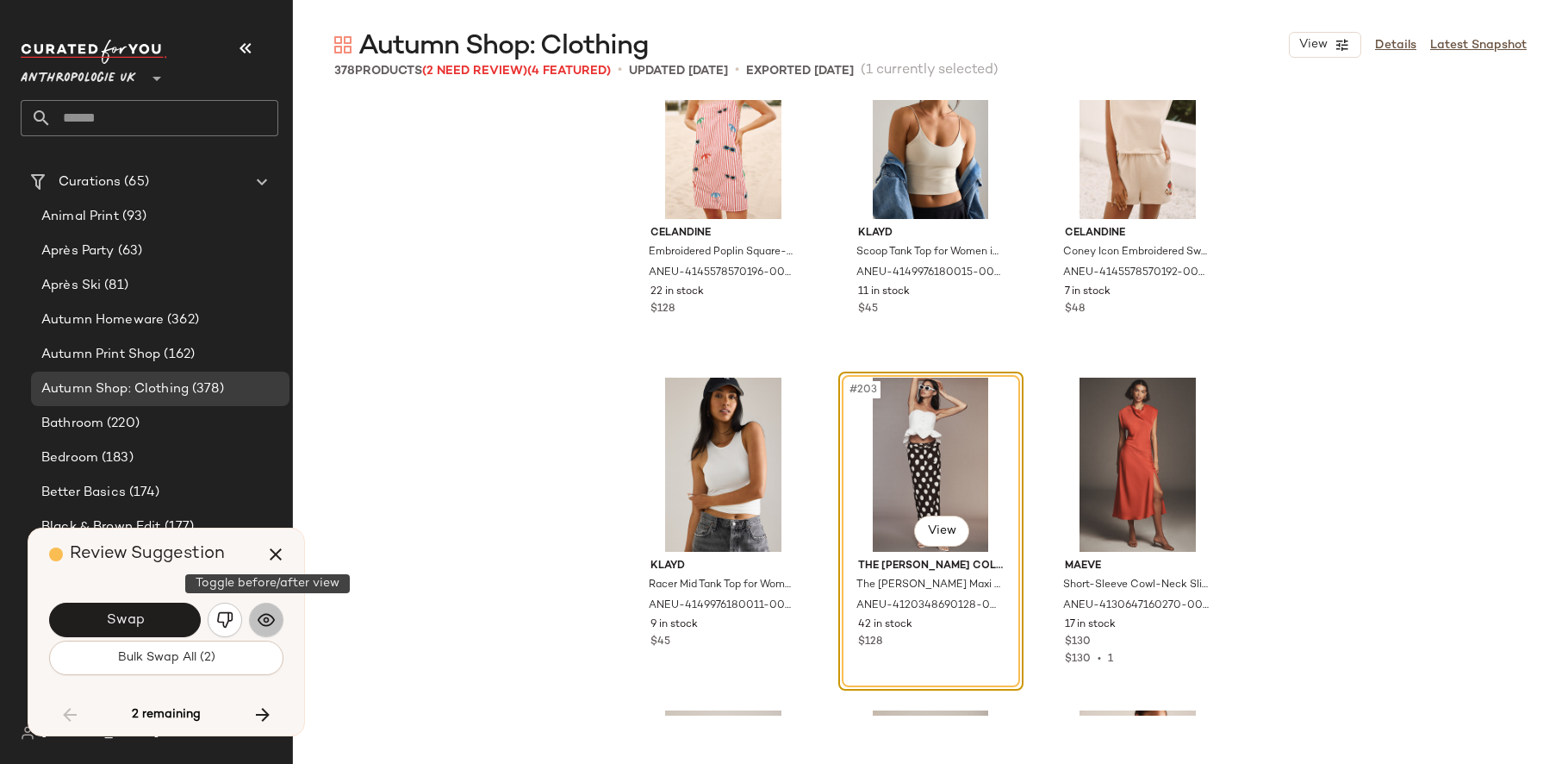
click at [263, 623] on img "button" at bounding box center [265, 619] width 17 height 17
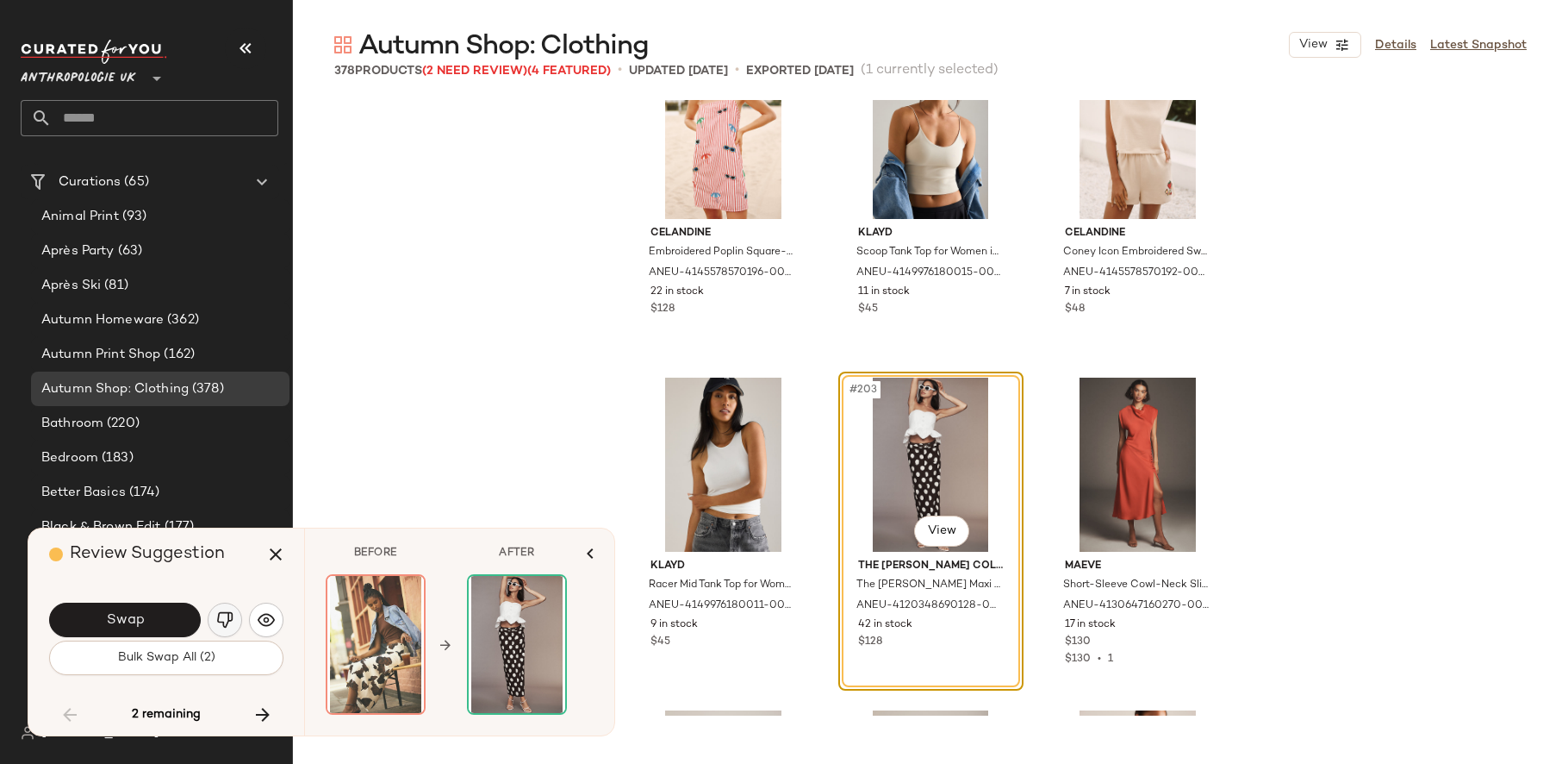
click at [230, 617] on img "button" at bounding box center [225, 619] width 17 height 17
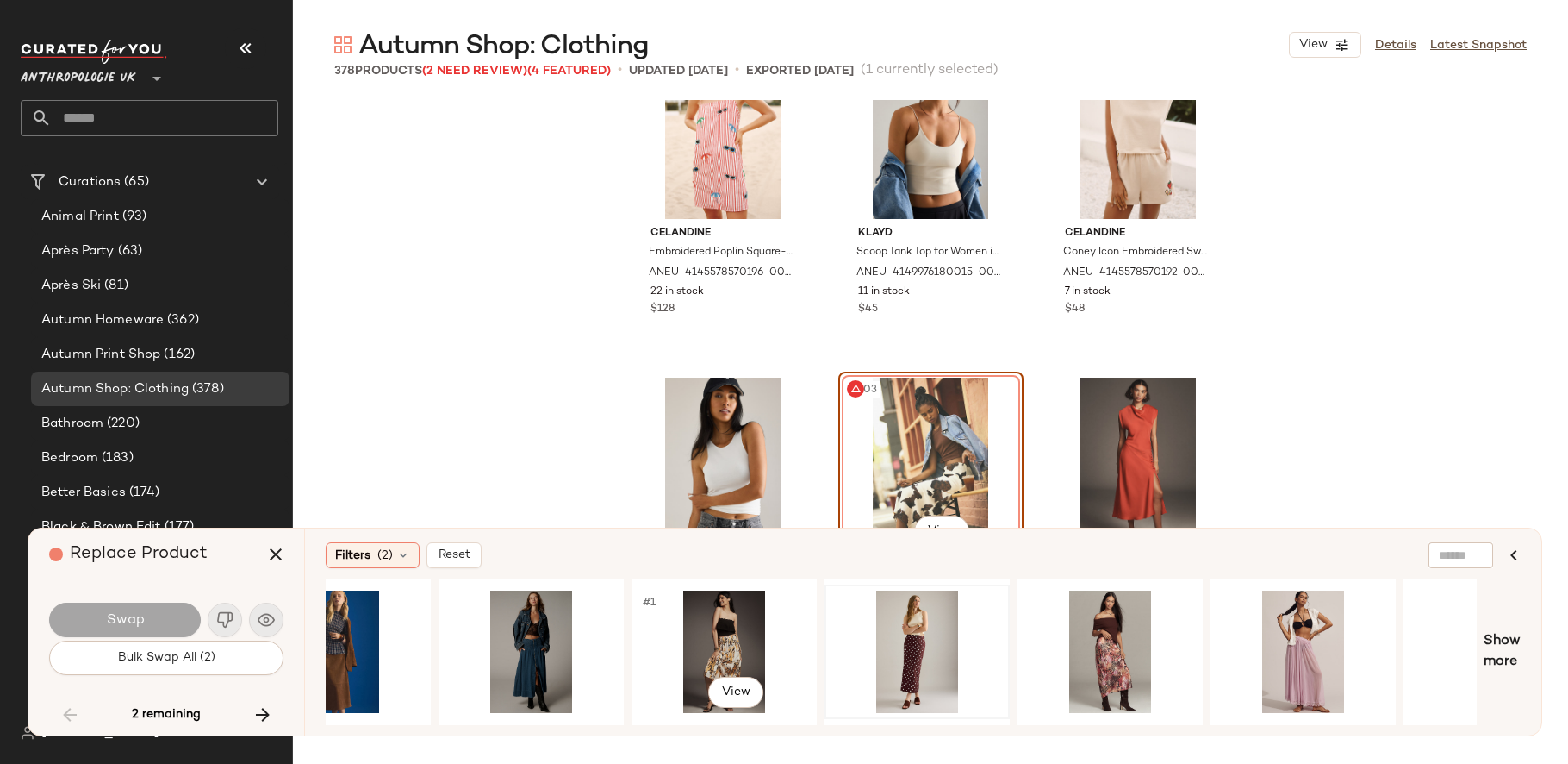
scroll to position [0, 669]
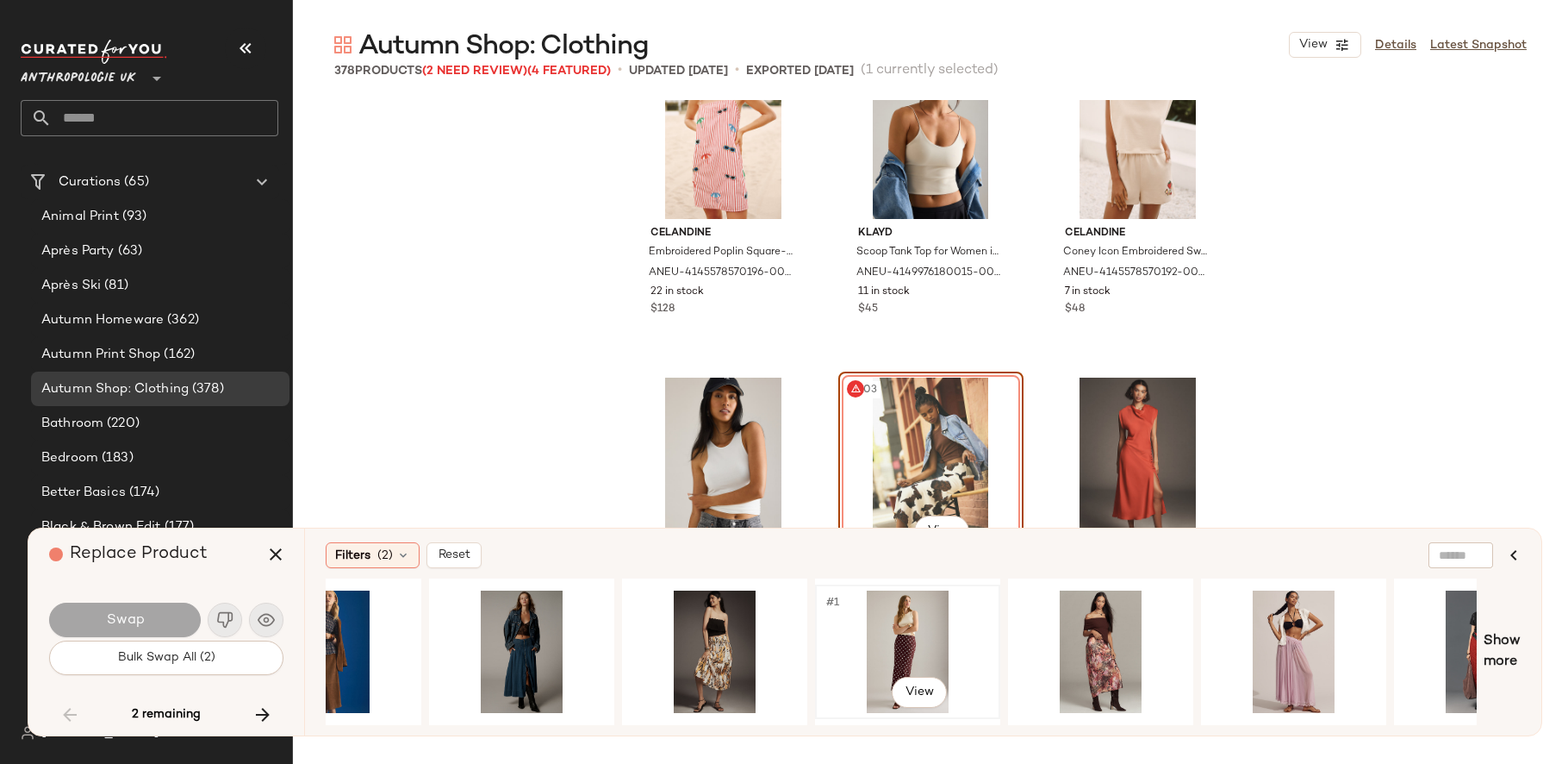
click at [923, 622] on div "#1 View" at bounding box center [907, 651] width 173 height 123
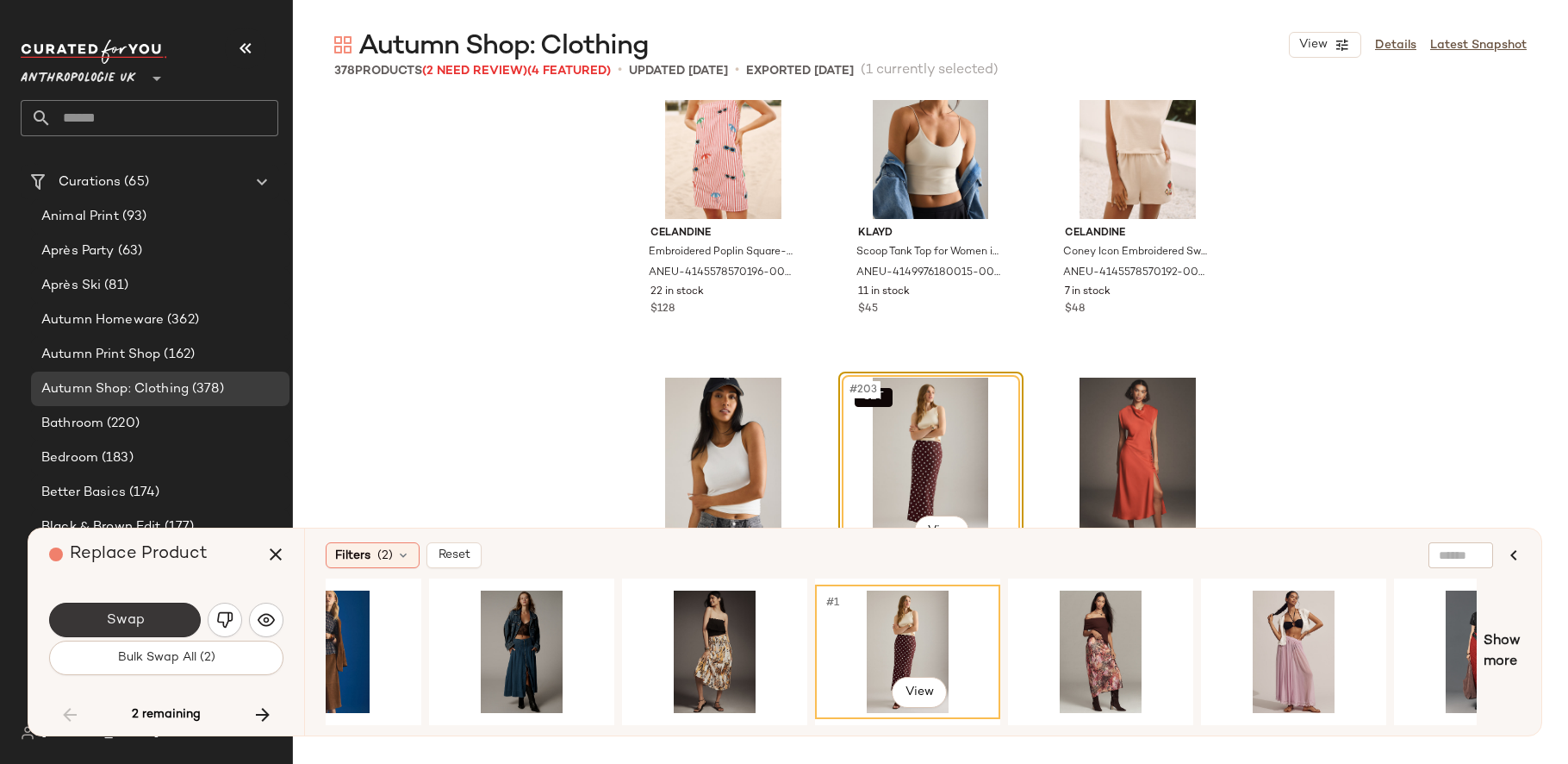
click at [154, 620] on button "Swap" at bounding box center [125, 620] width 151 height 35
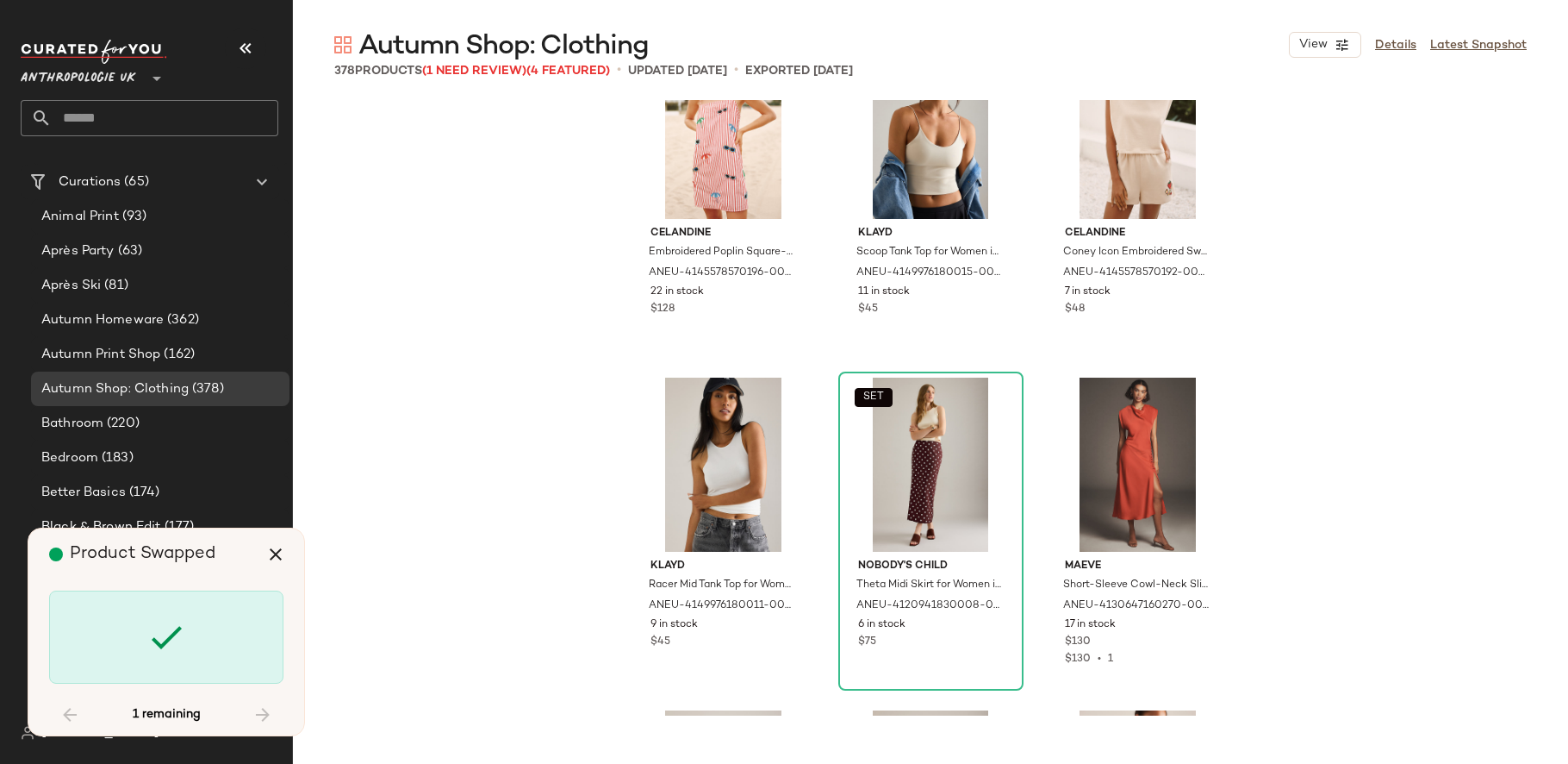
click at [274, 708] on div "1 remaining" at bounding box center [166, 715] width 234 height 42
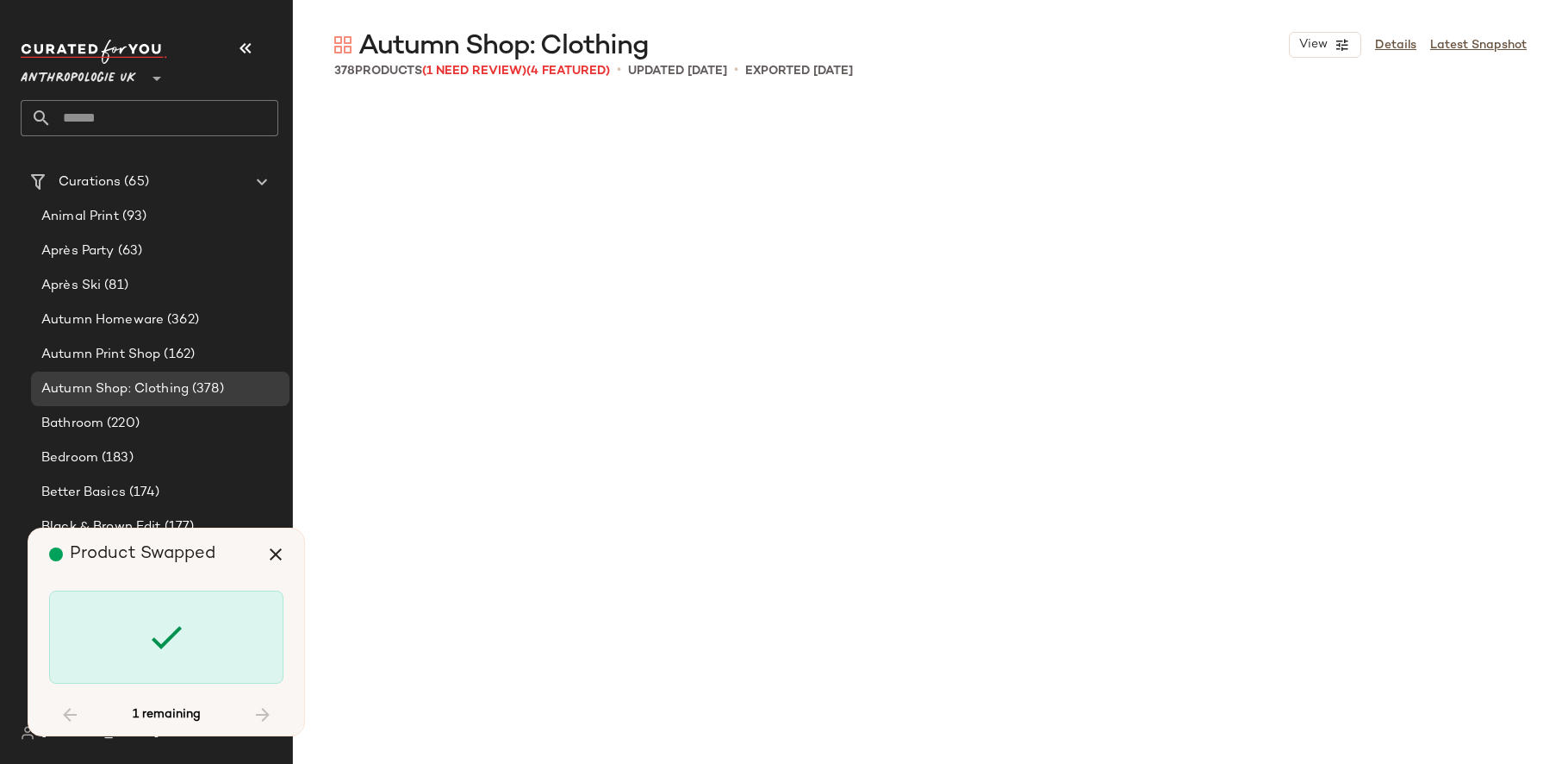
scroll to position [24948, 0]
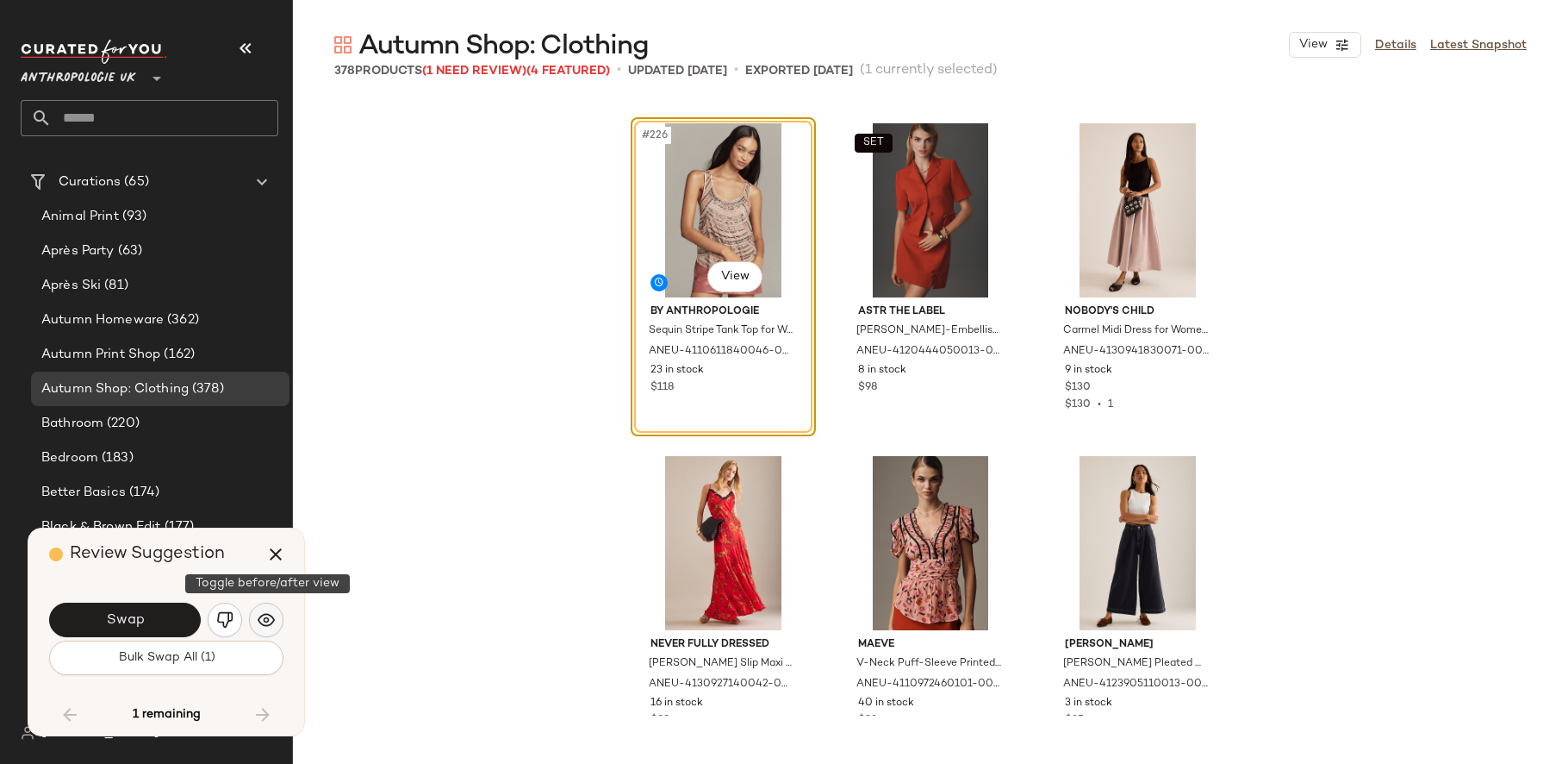
click at [266, 620] on img "button" at bounding box center [265, 619] width 17 height 17
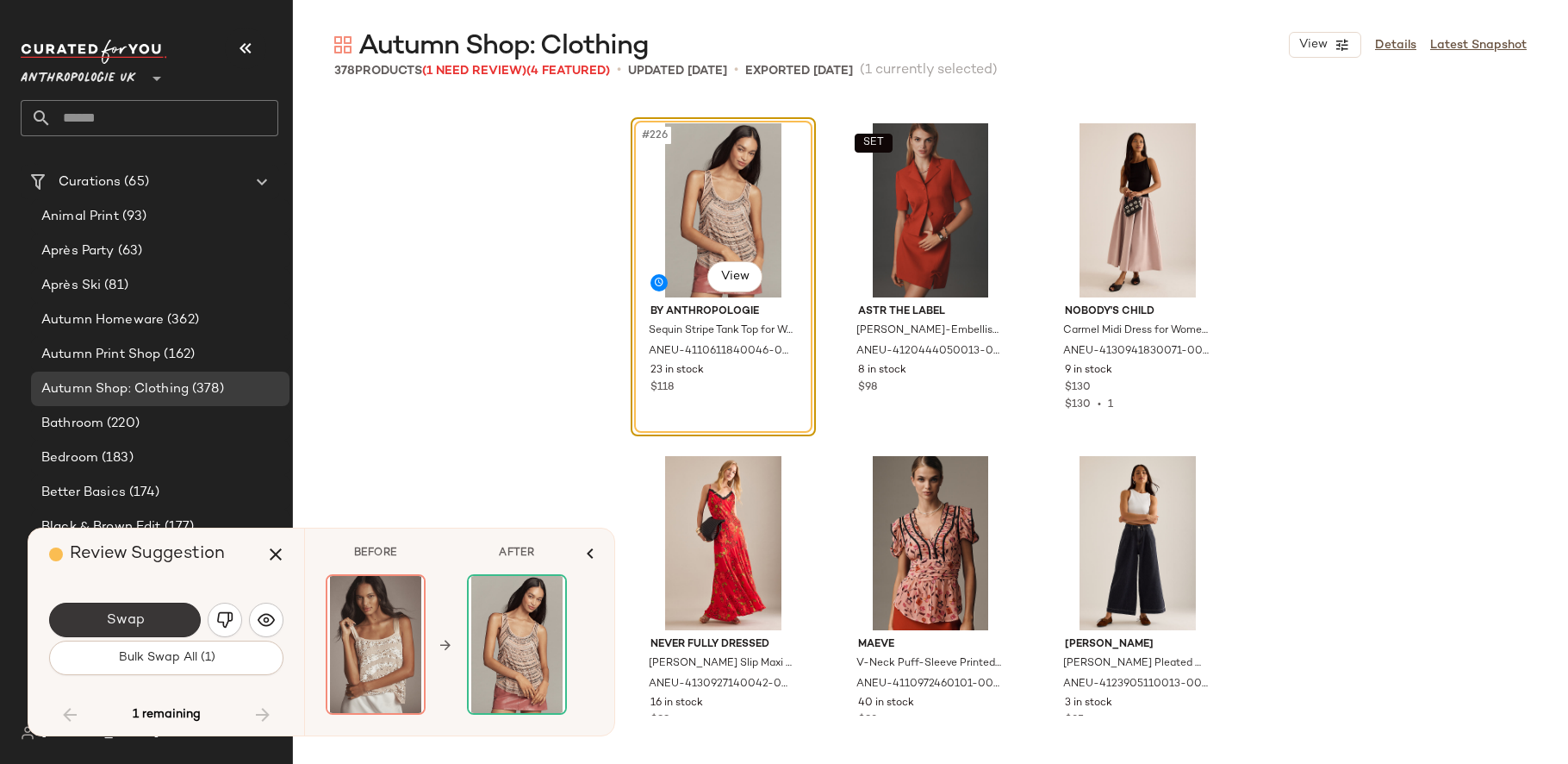
click at [171, 614] on button "Swap" at bounding box center [125, 620] width 151 height 35
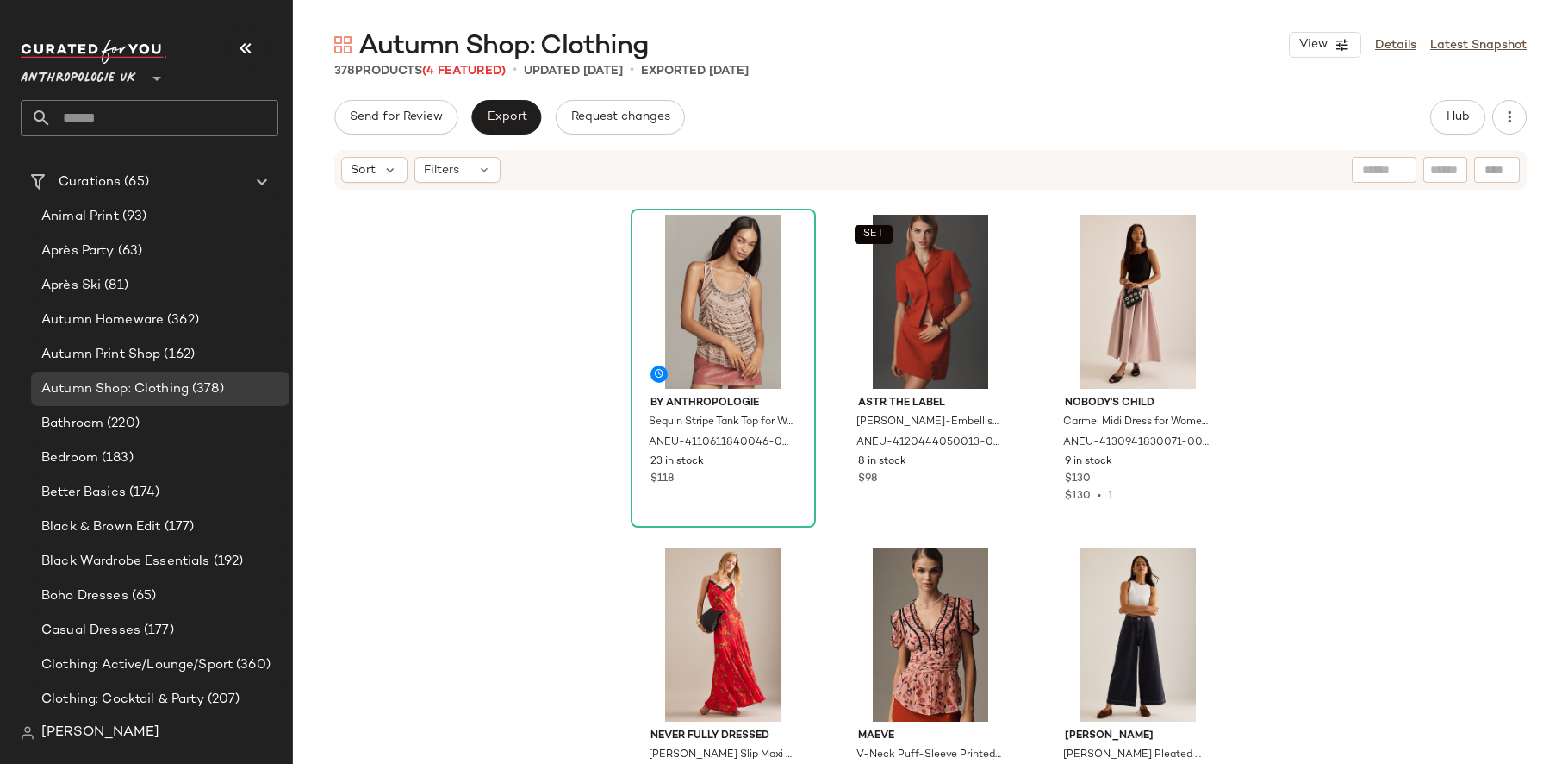
click at [505, 564] on div "By Anthropologie Sequin Stripe Tank Top for Women in [GEOGRAPHIC_DATA], Polyest…" at bounding box center [930, 474] width 1275 height 567
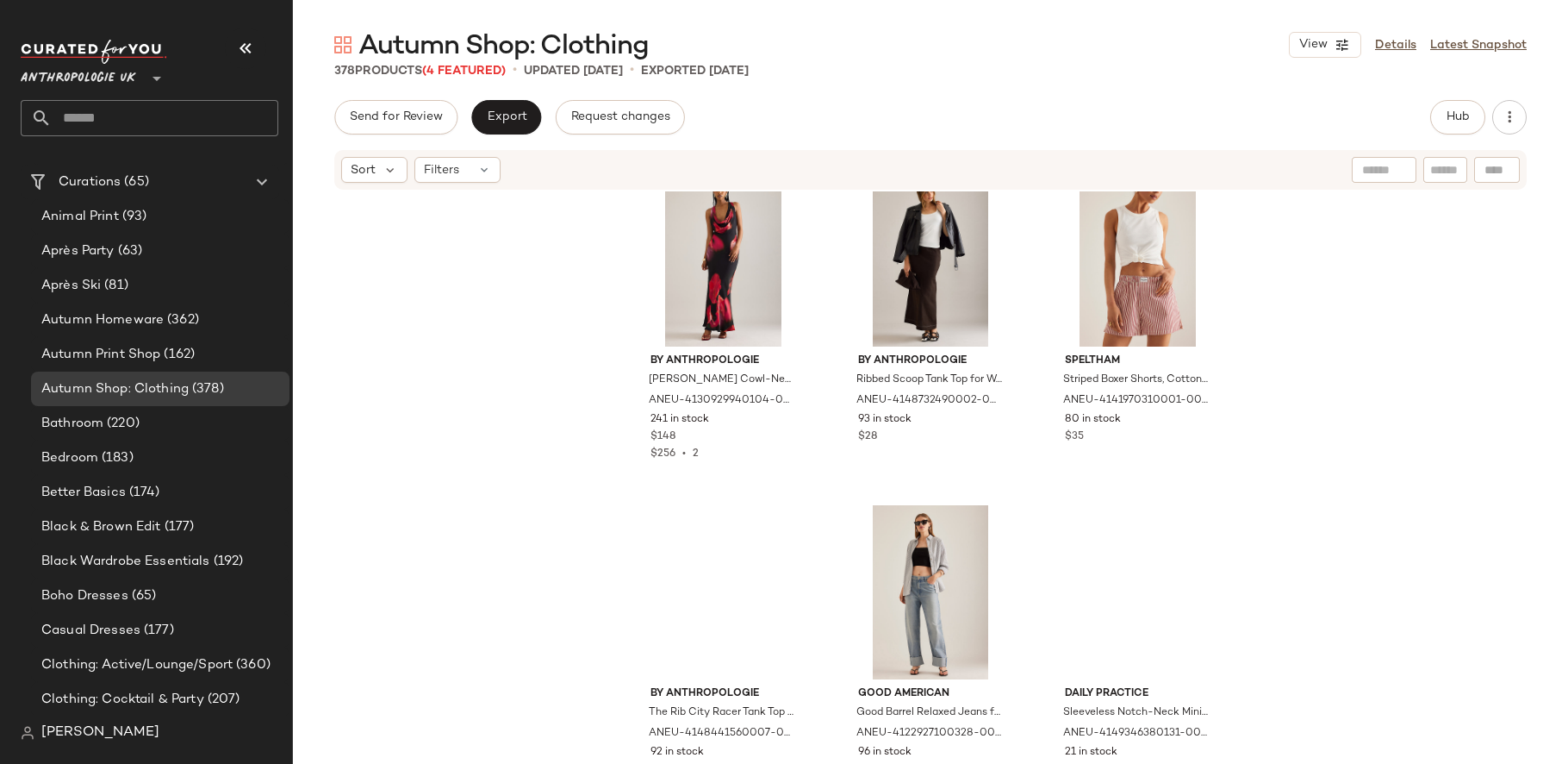
scroll to position [21725, 0]
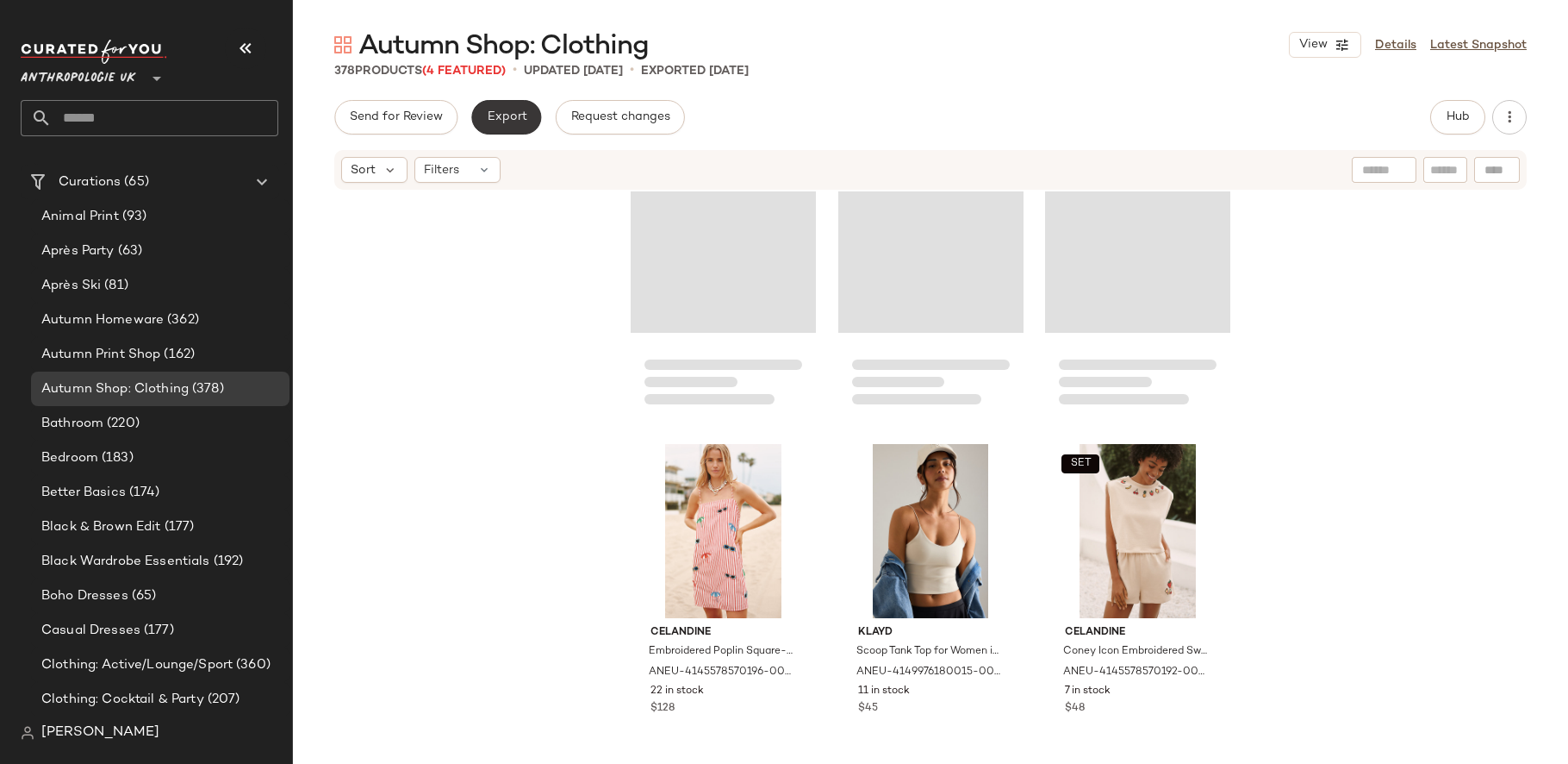
click at [504, 125] on button "Export" at bounding box center [506, 117] width 70 height 35
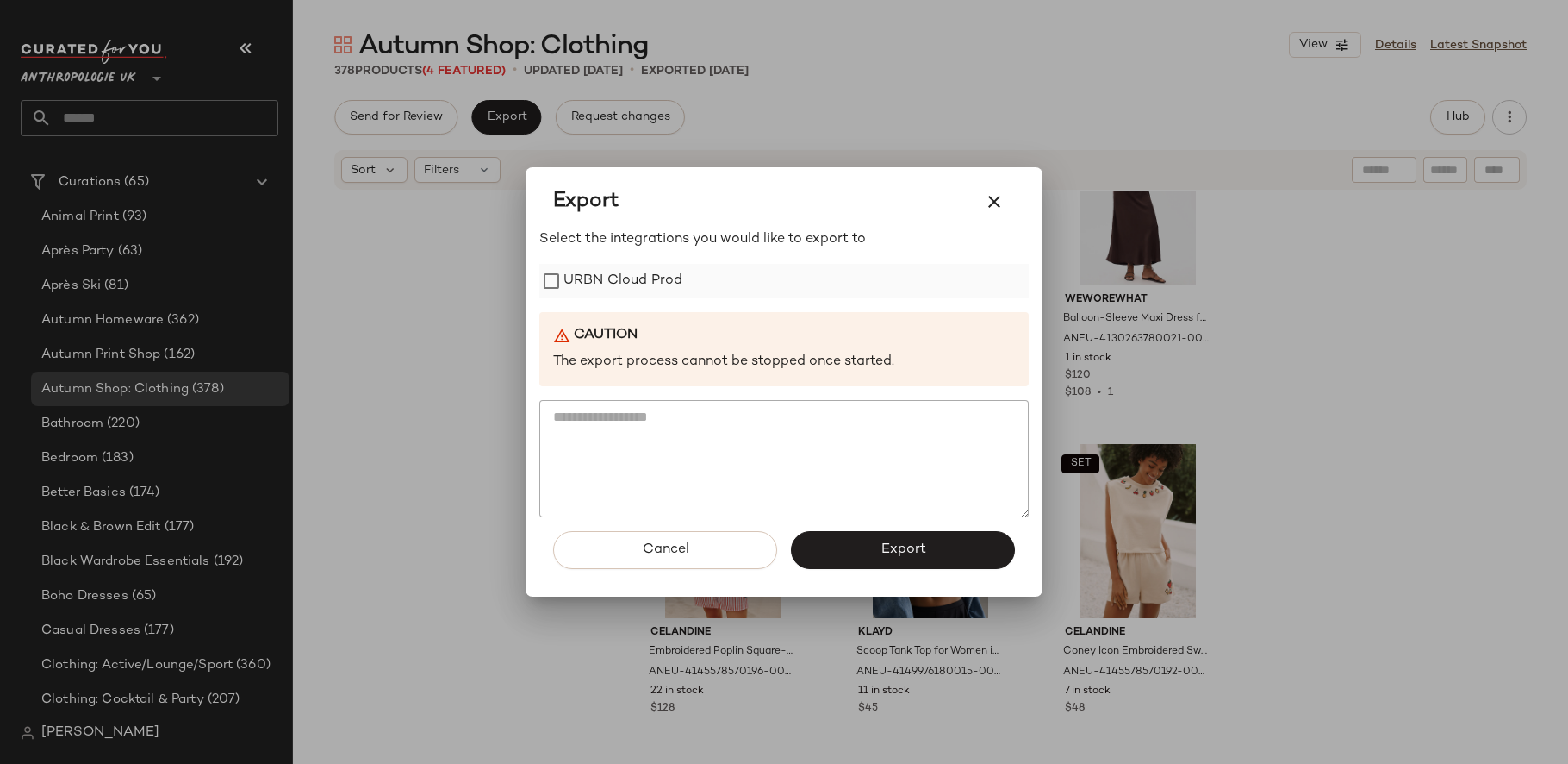
click at [629, 289] on label "URBN Cloud Prod" at bounding box center [622, 280] width 119 height 35
click at [883, 546] on span "Export" at bounding box center [902, 549] width 46 height 17
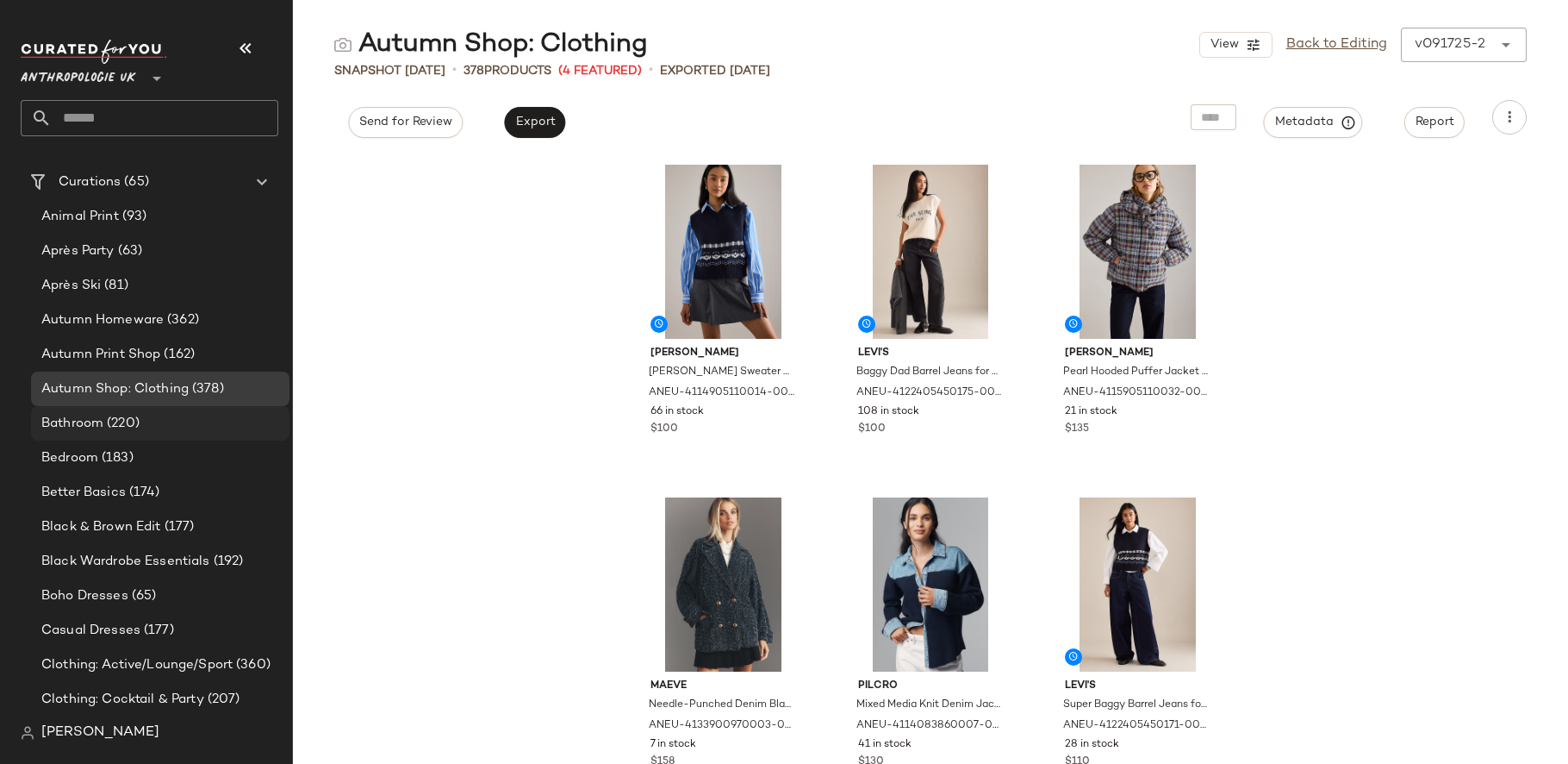
click at [124, 419] on span "(220)" at bounding box center [121, 424] width 37 height 20
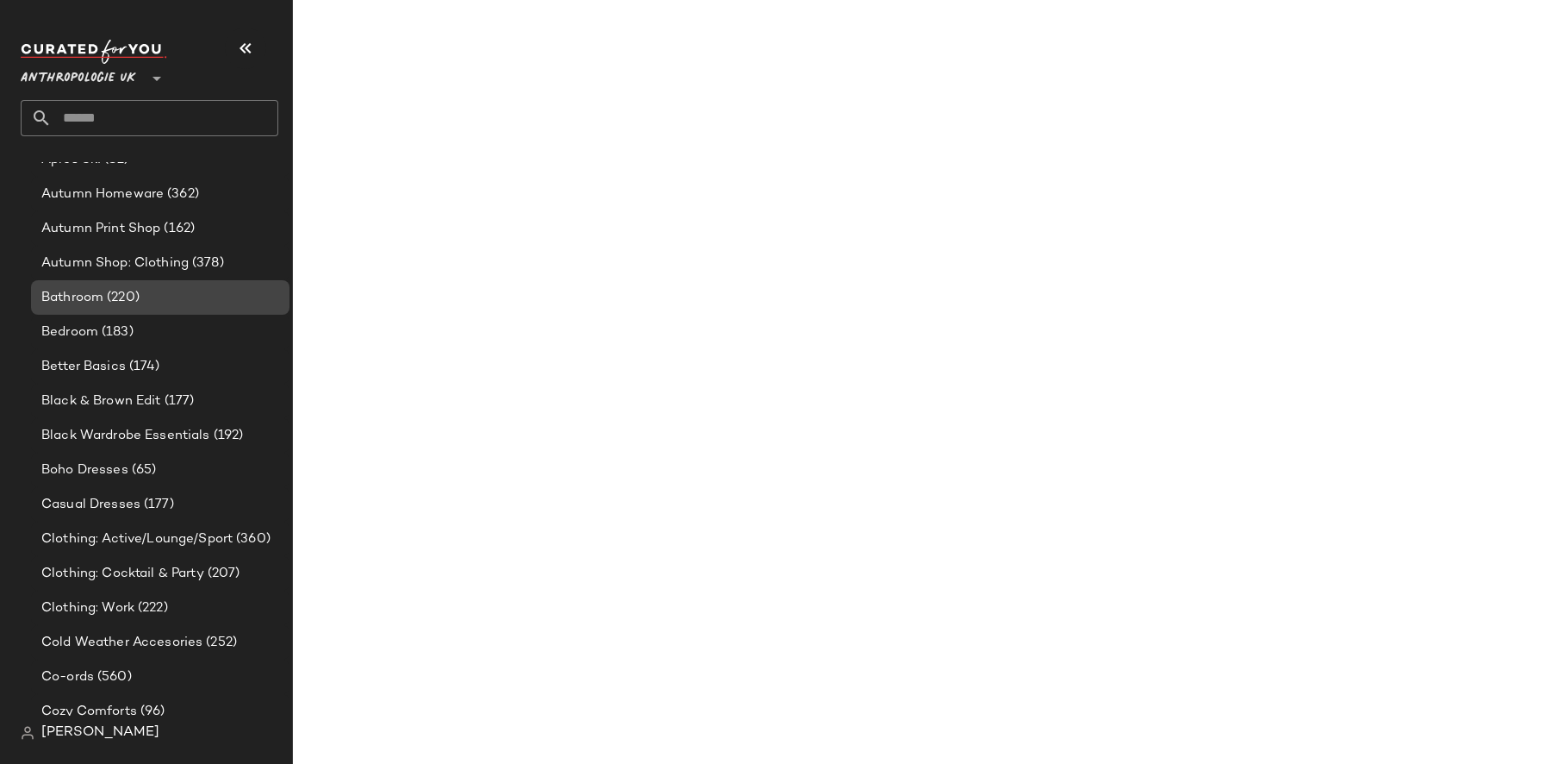
scroll to position [541, 0]
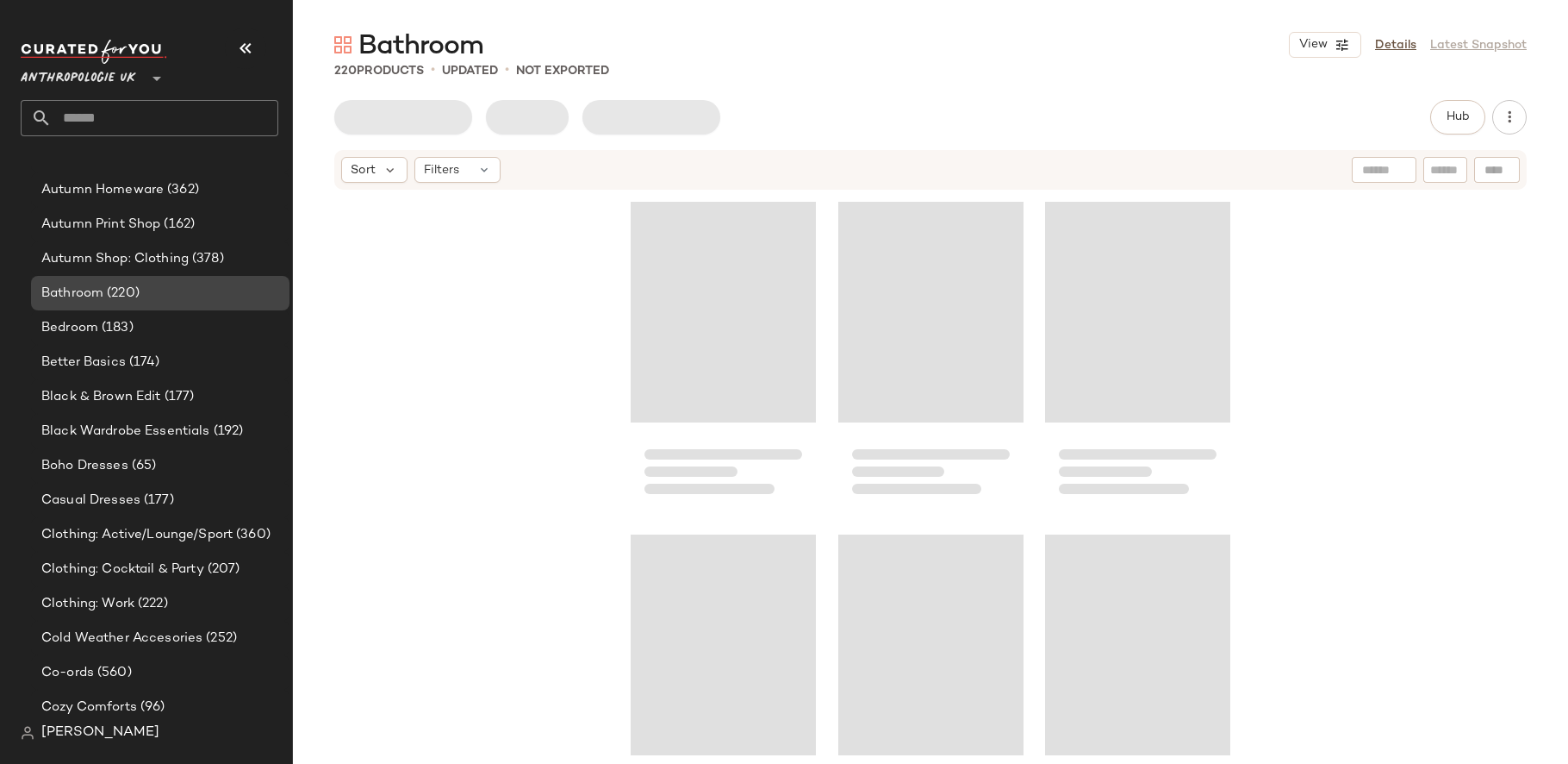
click at [141, 308] on div "Bathroom (220)" at bounding box center [159, 293] width 258 height 35
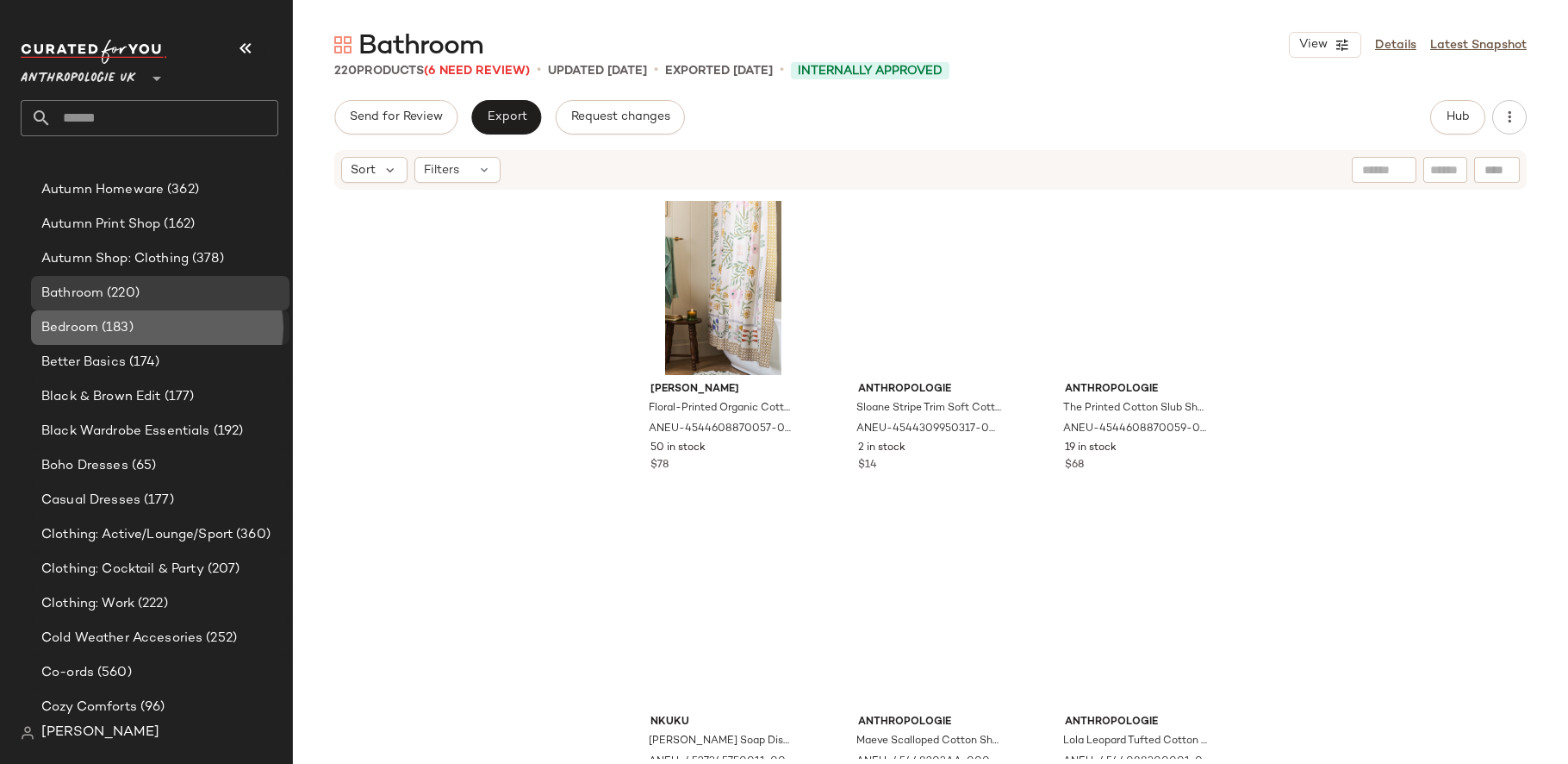
click at [140, 327] on div "Bedroom (183)" at bounding box center [159, 328] width 246 height 20
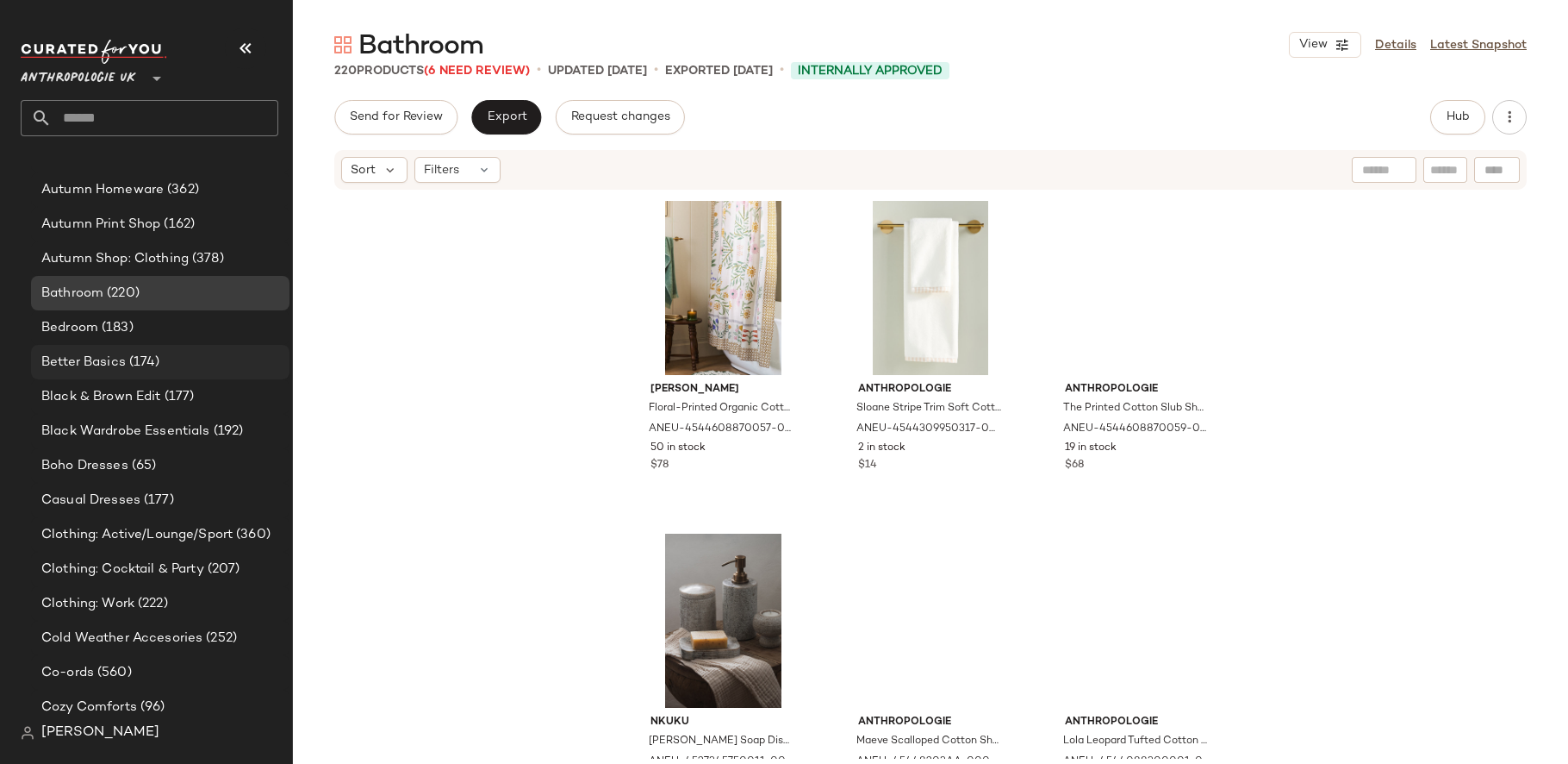
click at [140, 353] on span "(174)" at bounding box center [142, 362] width 35 height 20
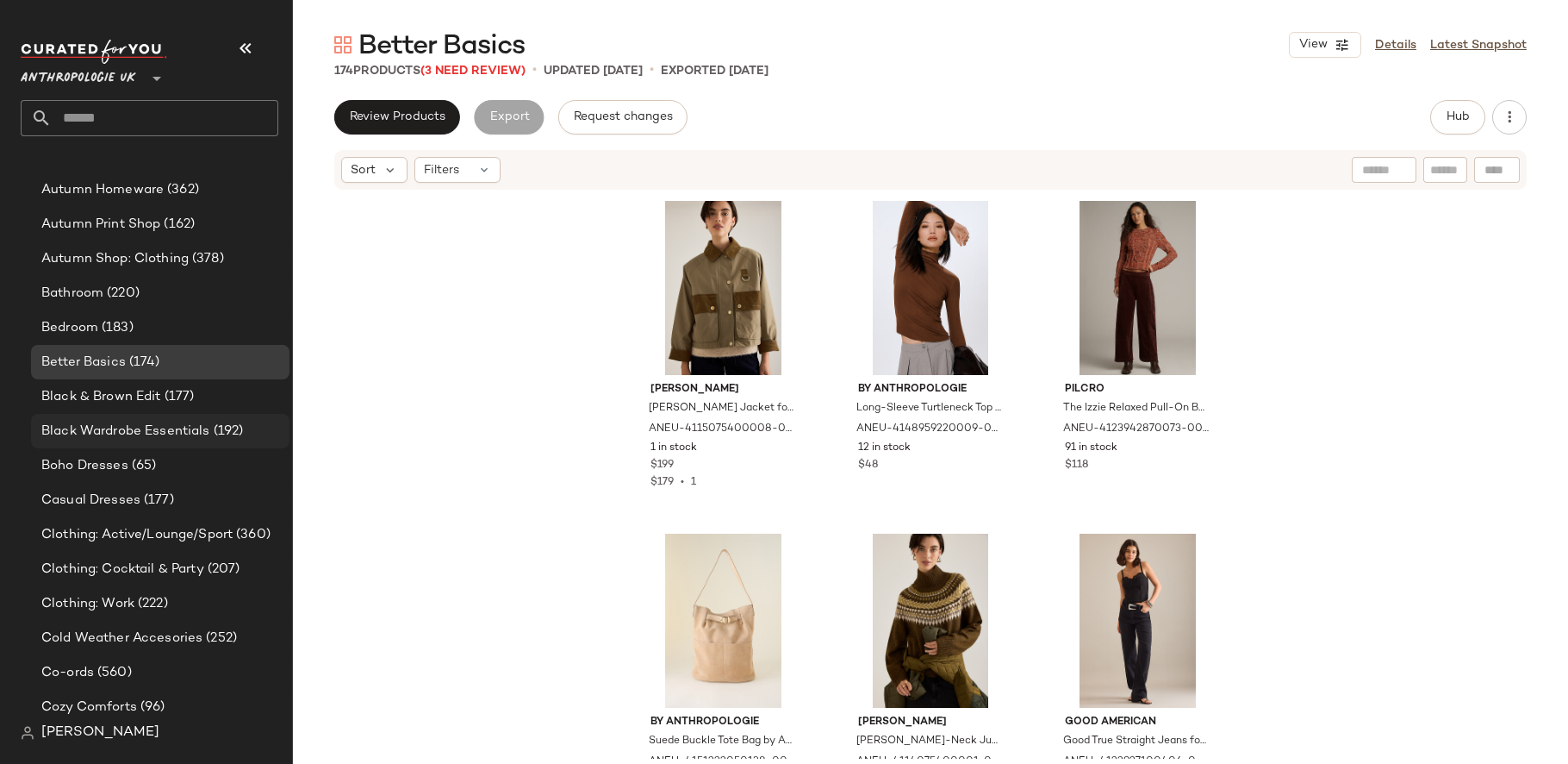
click at [154, 414] on div "Black Wardrobe Essentials (192)" at bounding box center [159, 430] width 258 height 35
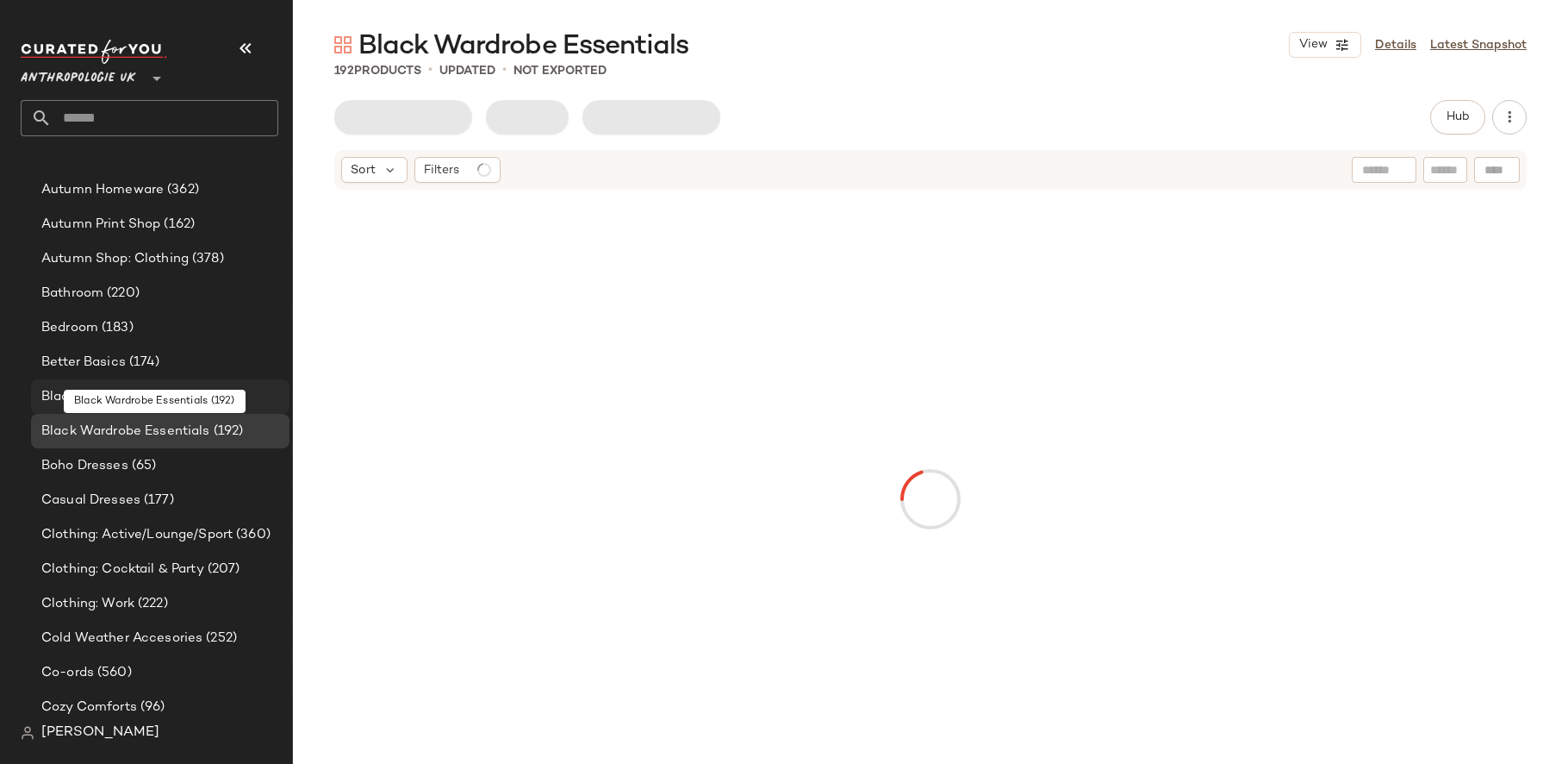
click at [154, 403] on span "Black & Brown Edit" at bounding box center [101, 397] width 120 height 20
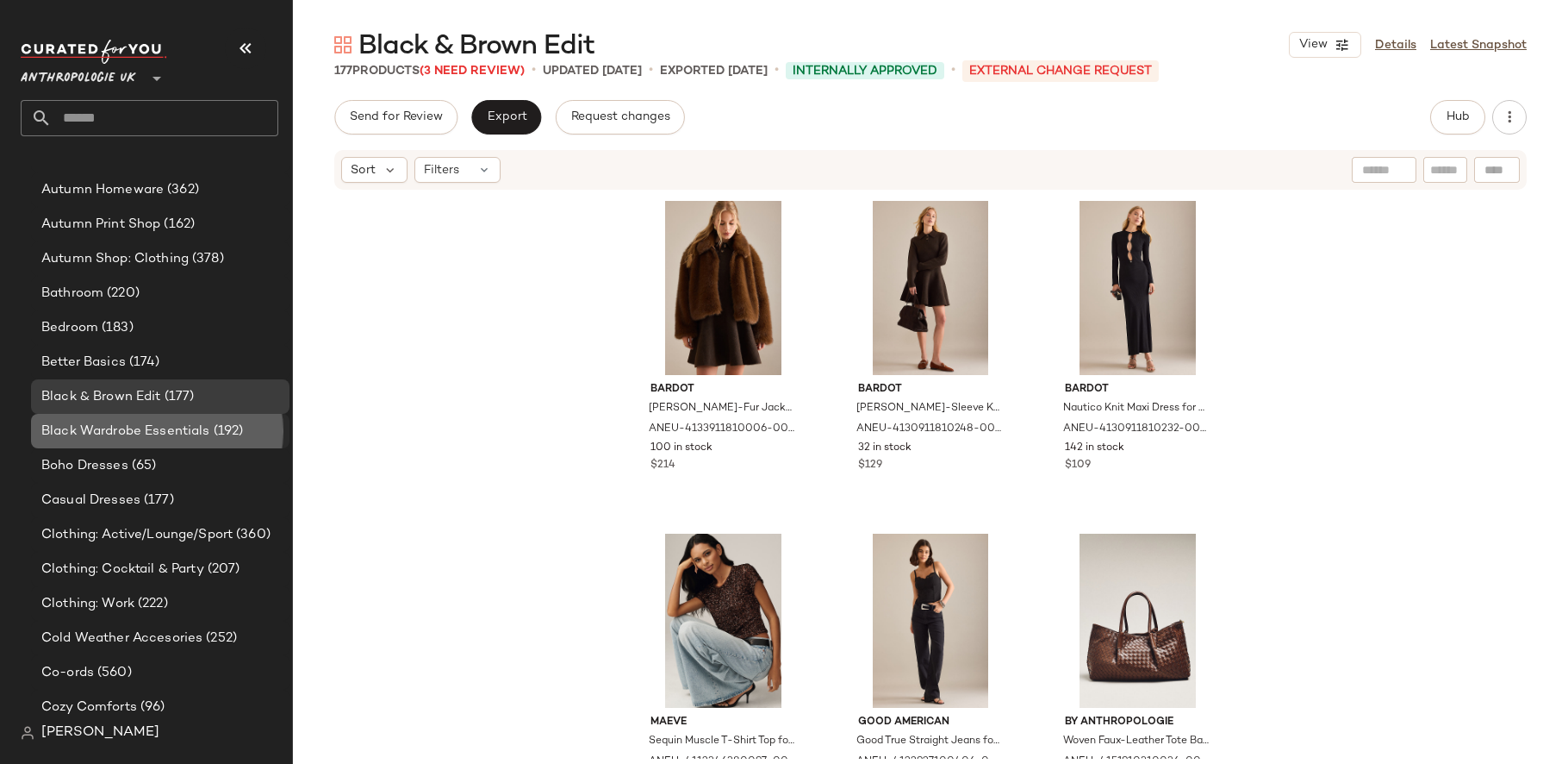
click at [231, 423] on span "(192)" at bounding box center [227, 431] width 34 height 20
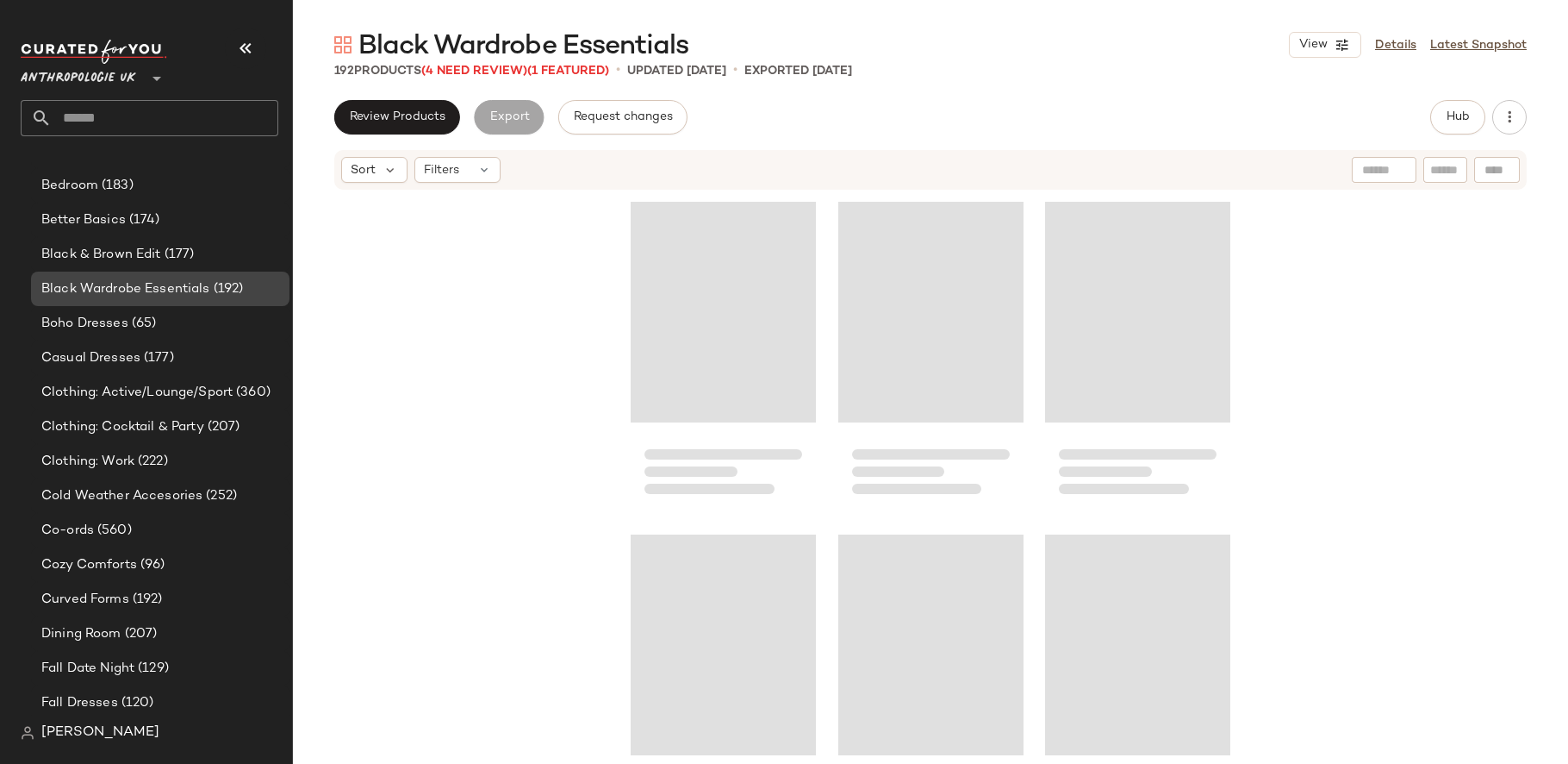
scroll to position [692, 0]
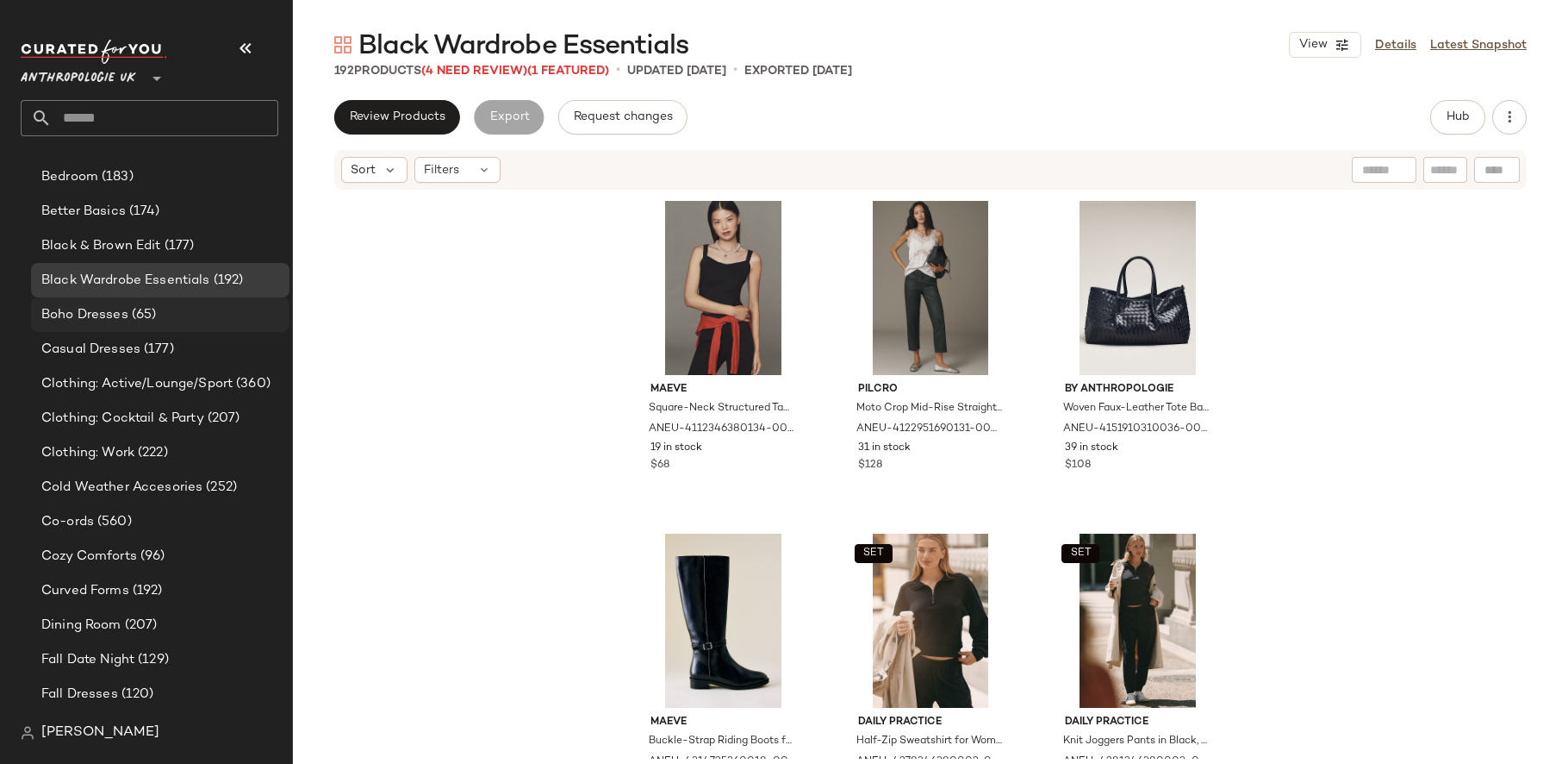
click at [214, 325] on div "Boho Dresses (65)" at bounding box center [159, 314] width 258 height 35
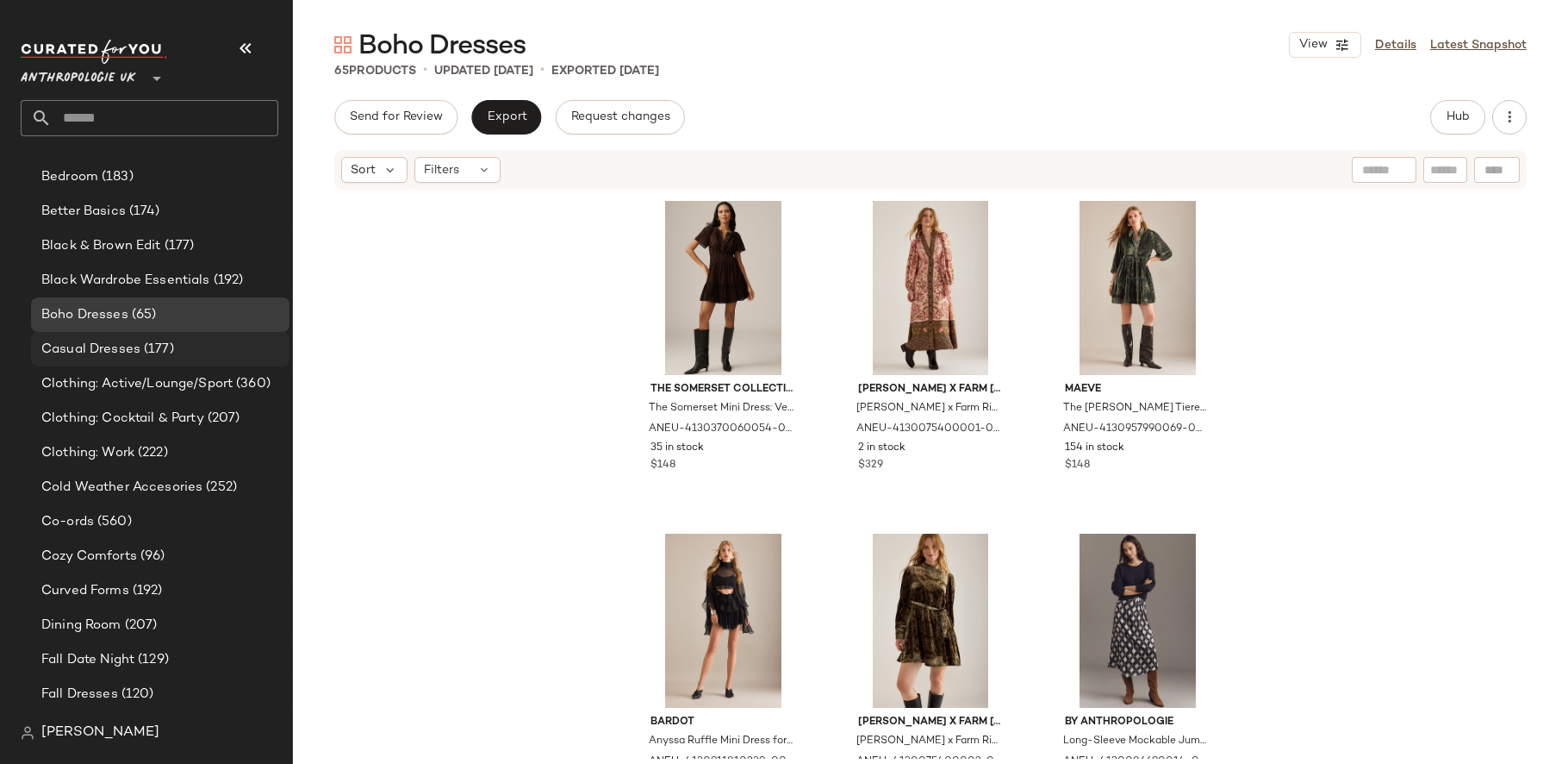
click at [137, 351] on span "Casual Dresses" at bounding box center [91, 349] width 99 height 20
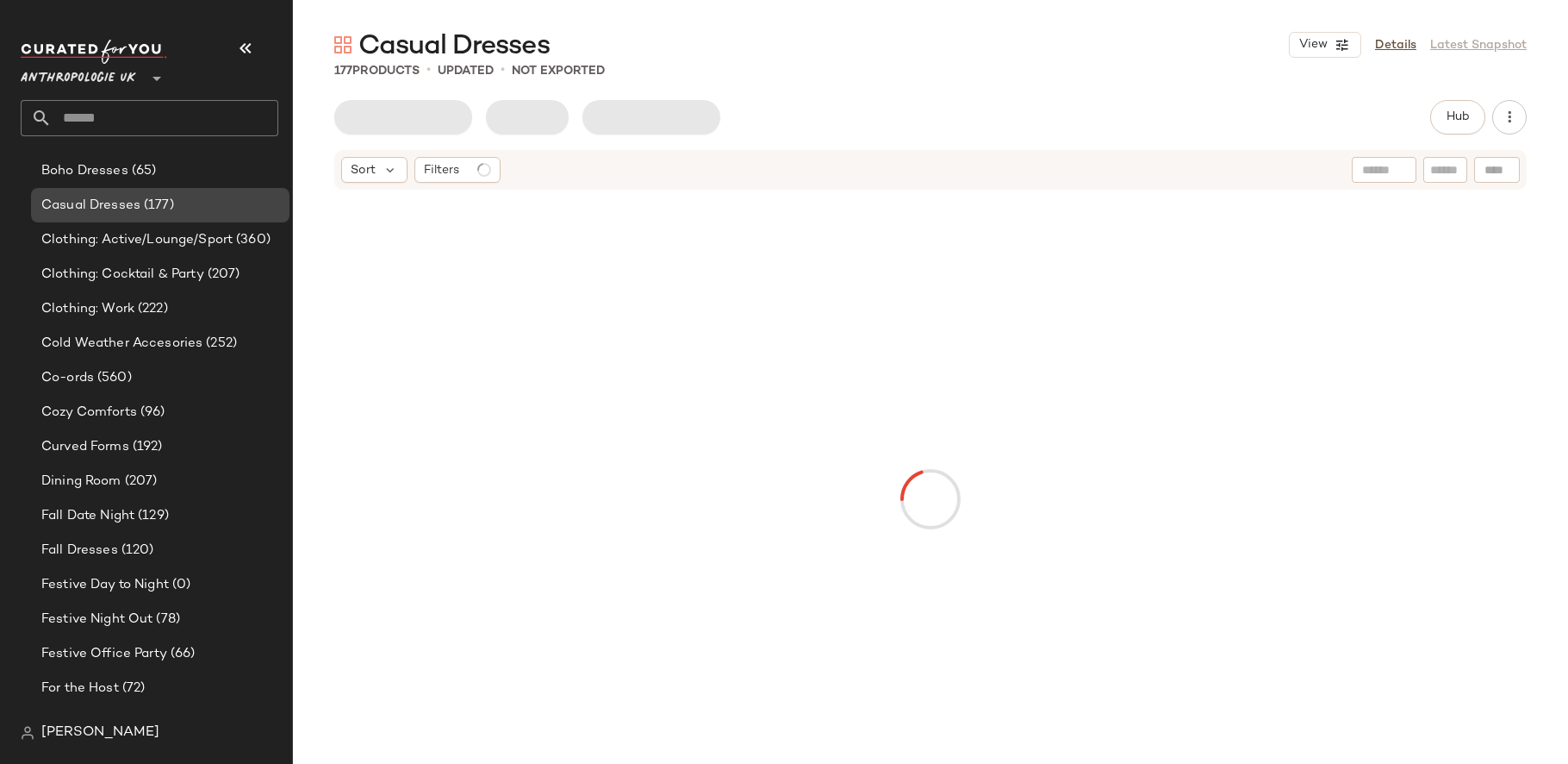
scroll to position [840, 0]
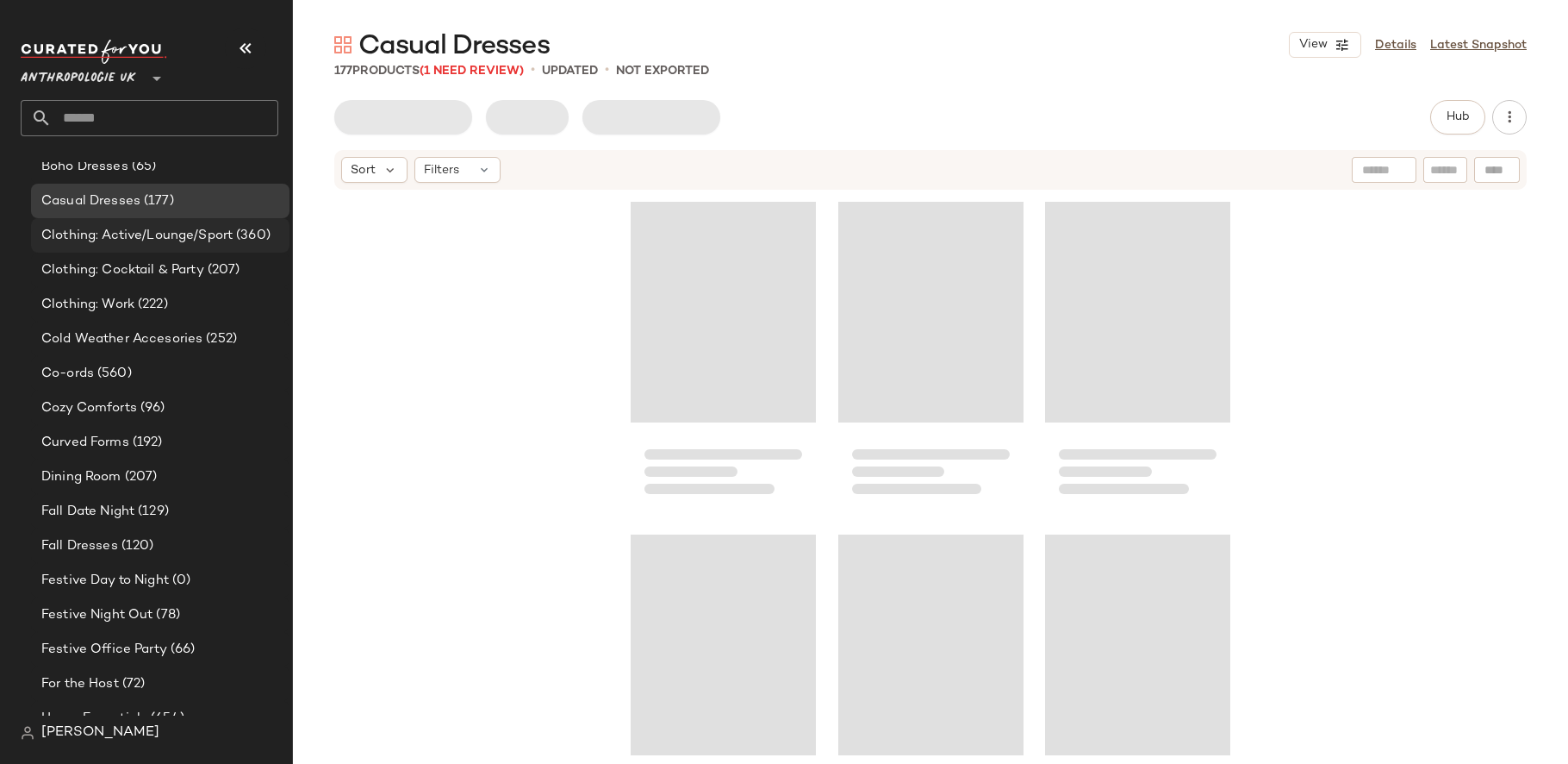
click at [175, 229] on span "Clothing: Active/Lounge/Sport" at bounding box center [137, 236] width 191 height 20
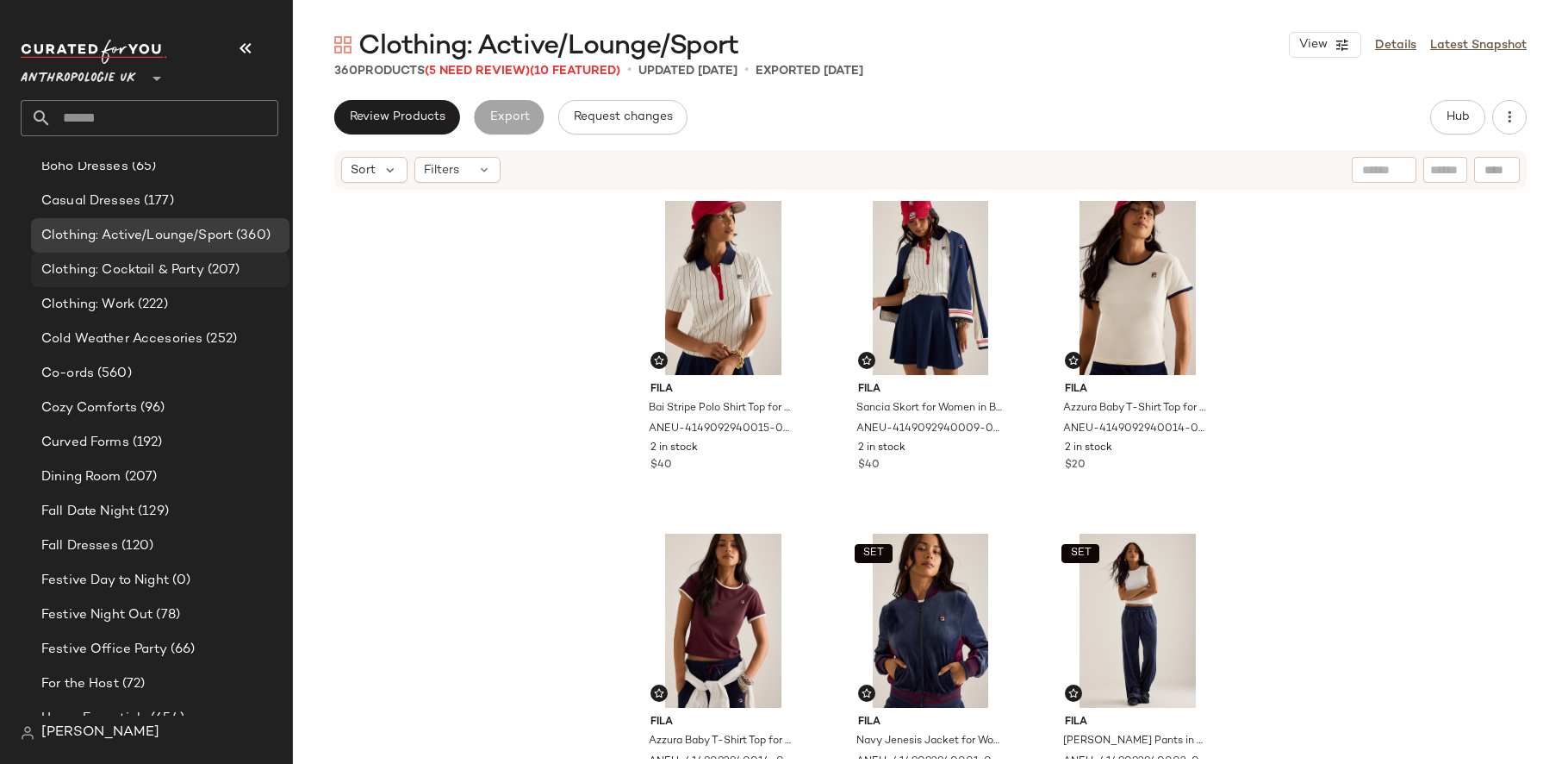
click at [152, 260] on span "Clothing: Cocktail & Party" at bounding box center [123, 270] width 163 height 20
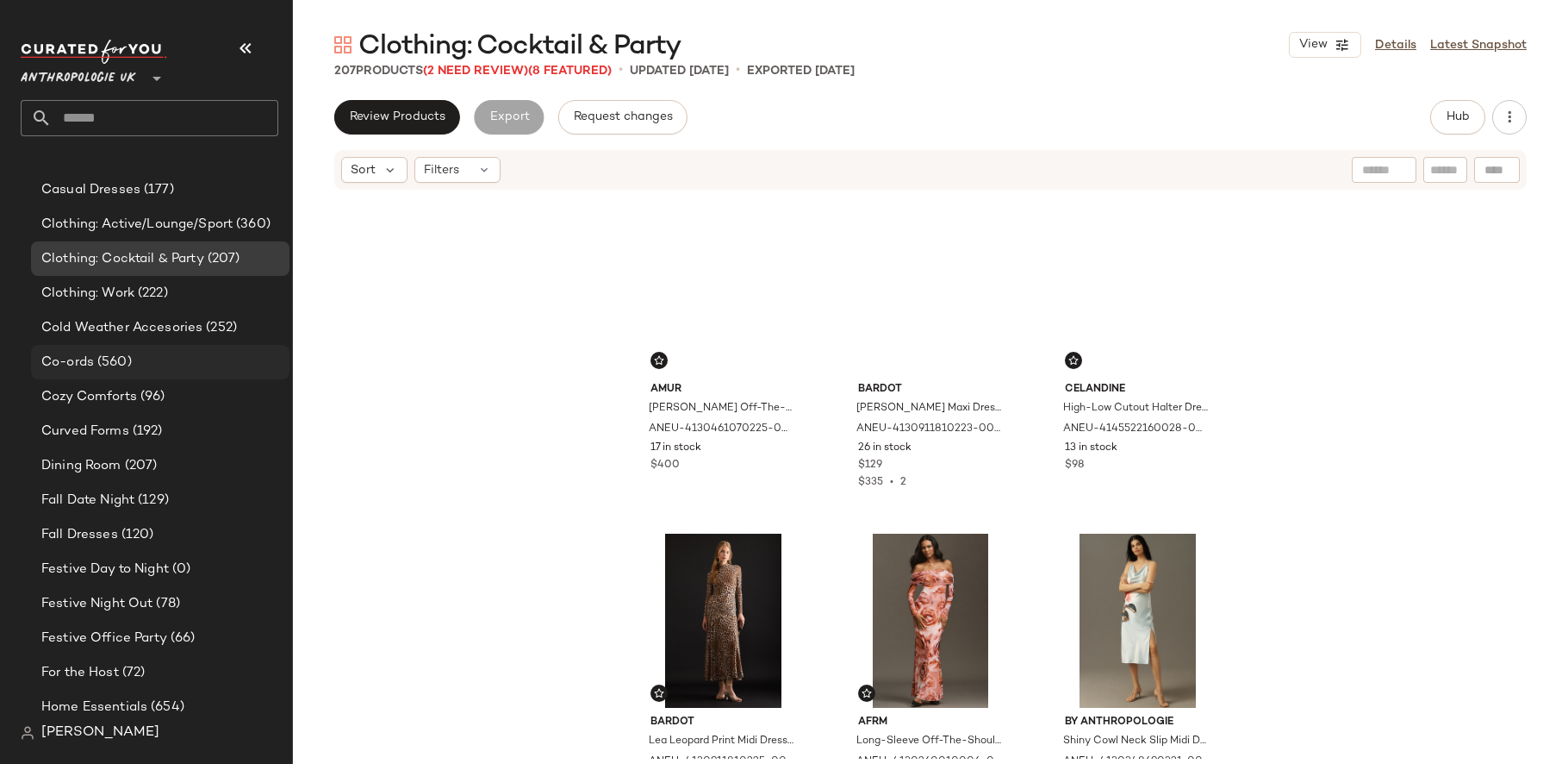
scroll to position [853, 0]
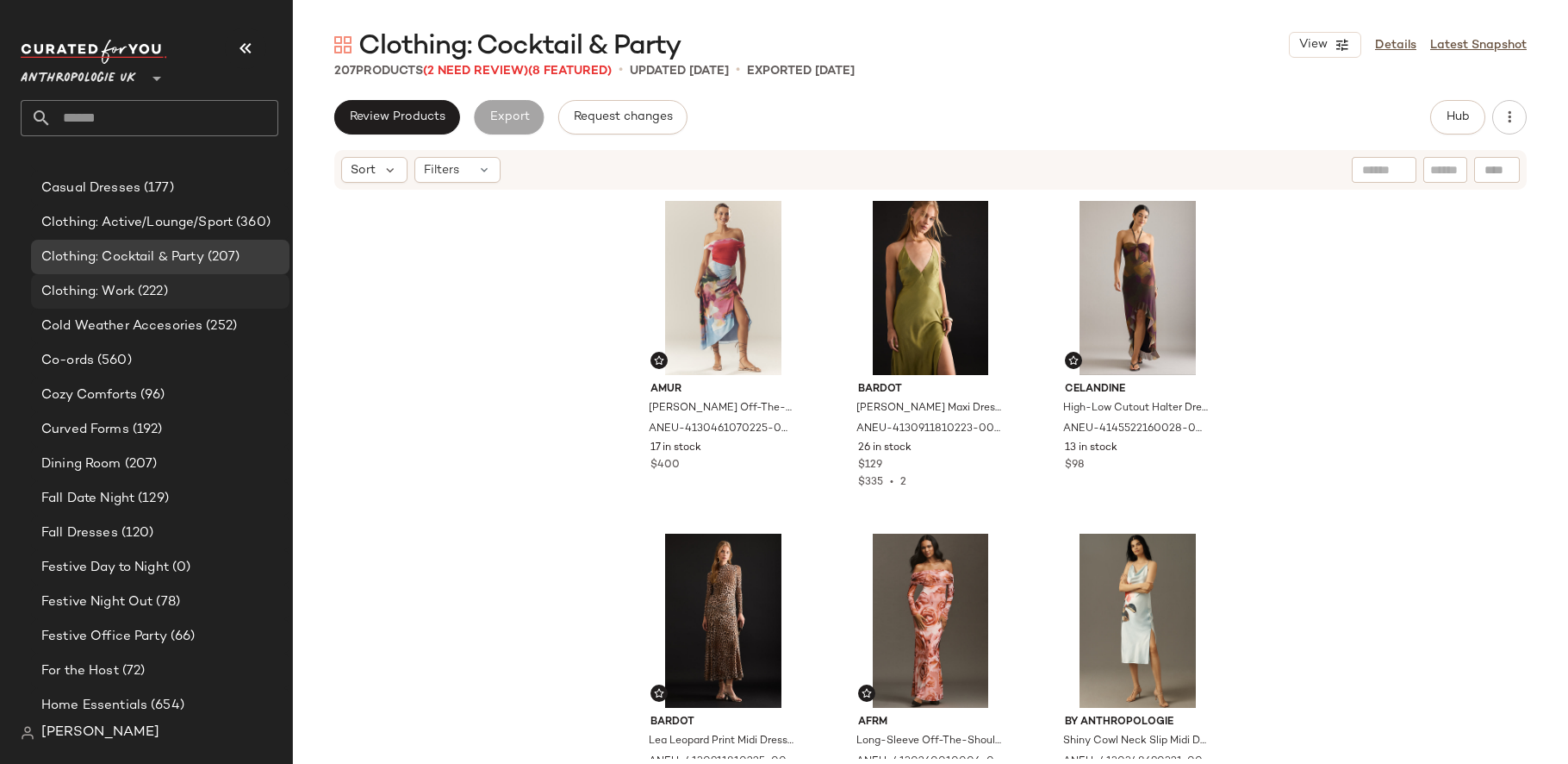
click at [155, 274] on div "Clothing: Work (222)" at bounding box center [159, 291] width 258 height 35
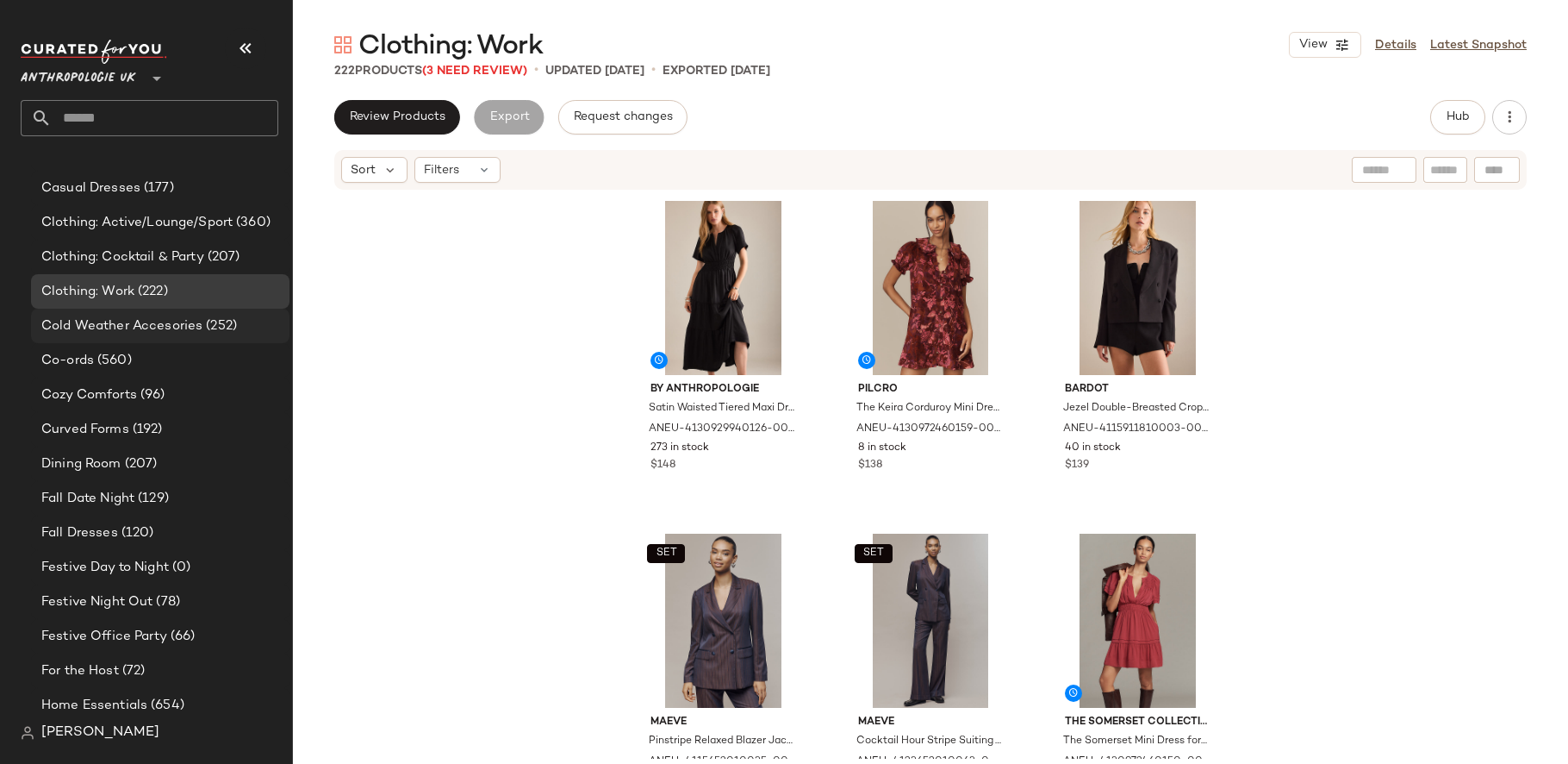
click at [199, 320] on span "Cold Weather Accesories" at bounding box center [122, 327] width 161 height 20
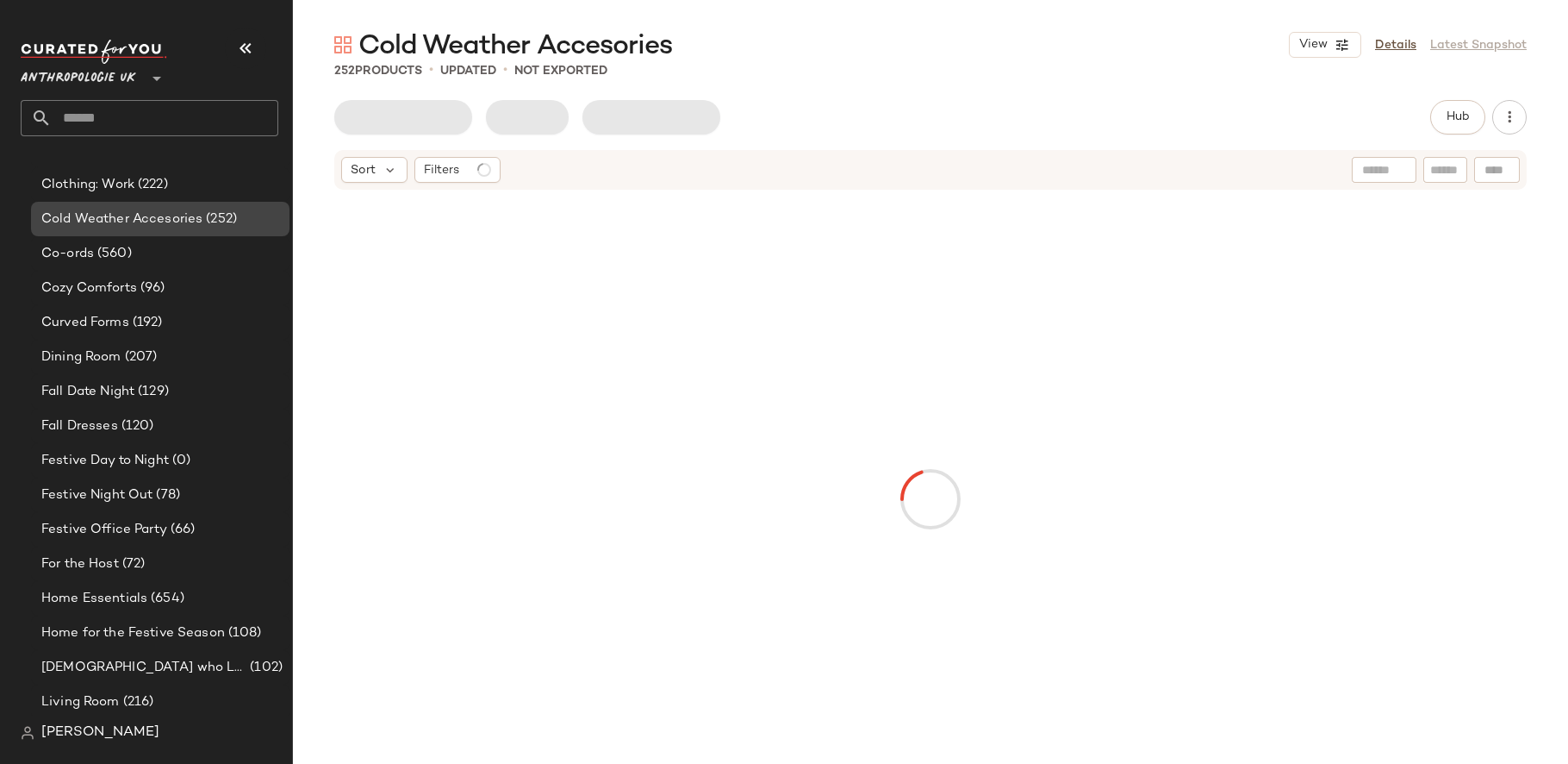
scroll to position [963, 0]
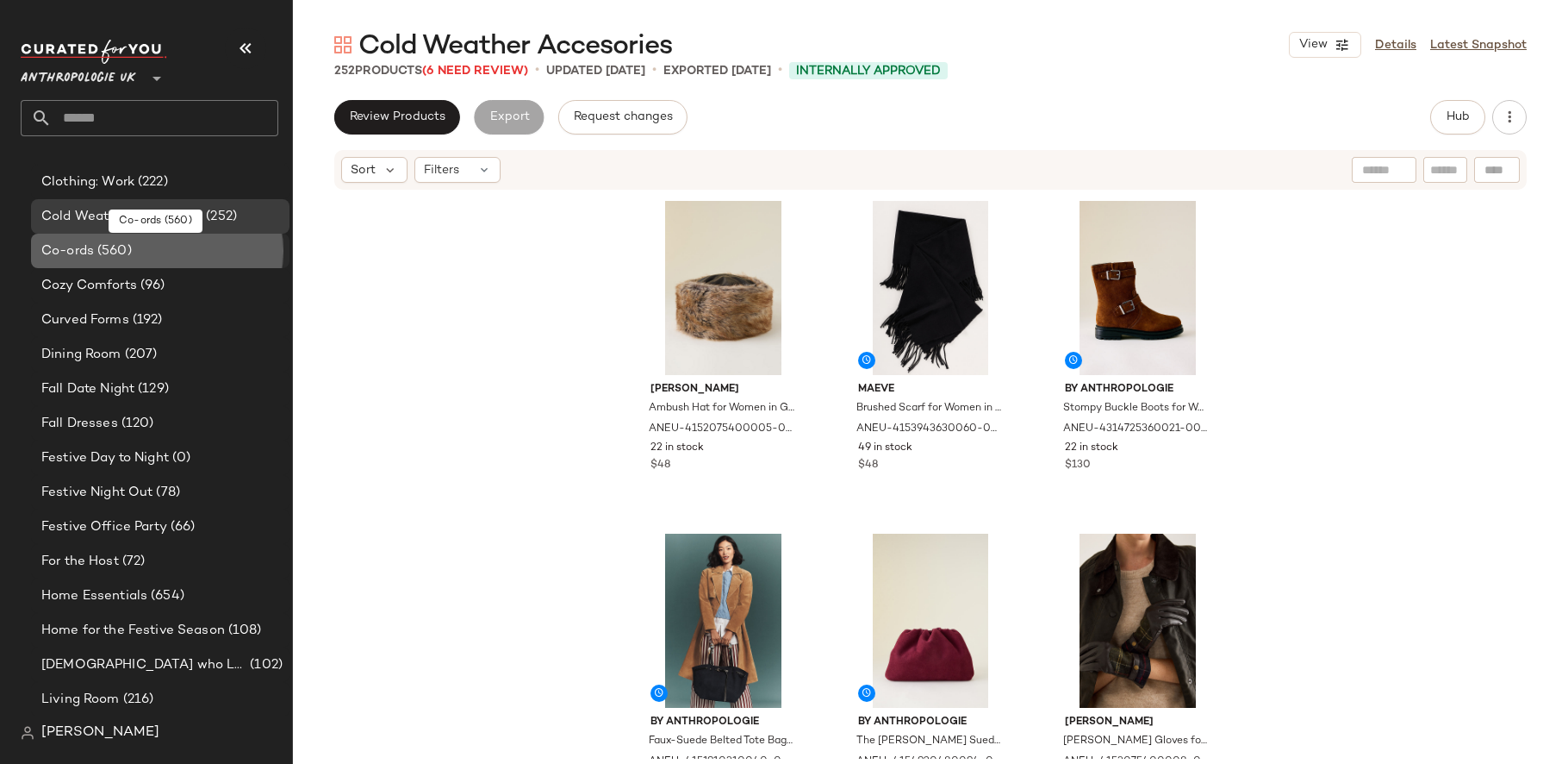
click at [160, 255] on div "Co-ords (560)" at bounding box center [159, 251] width 246 height 20
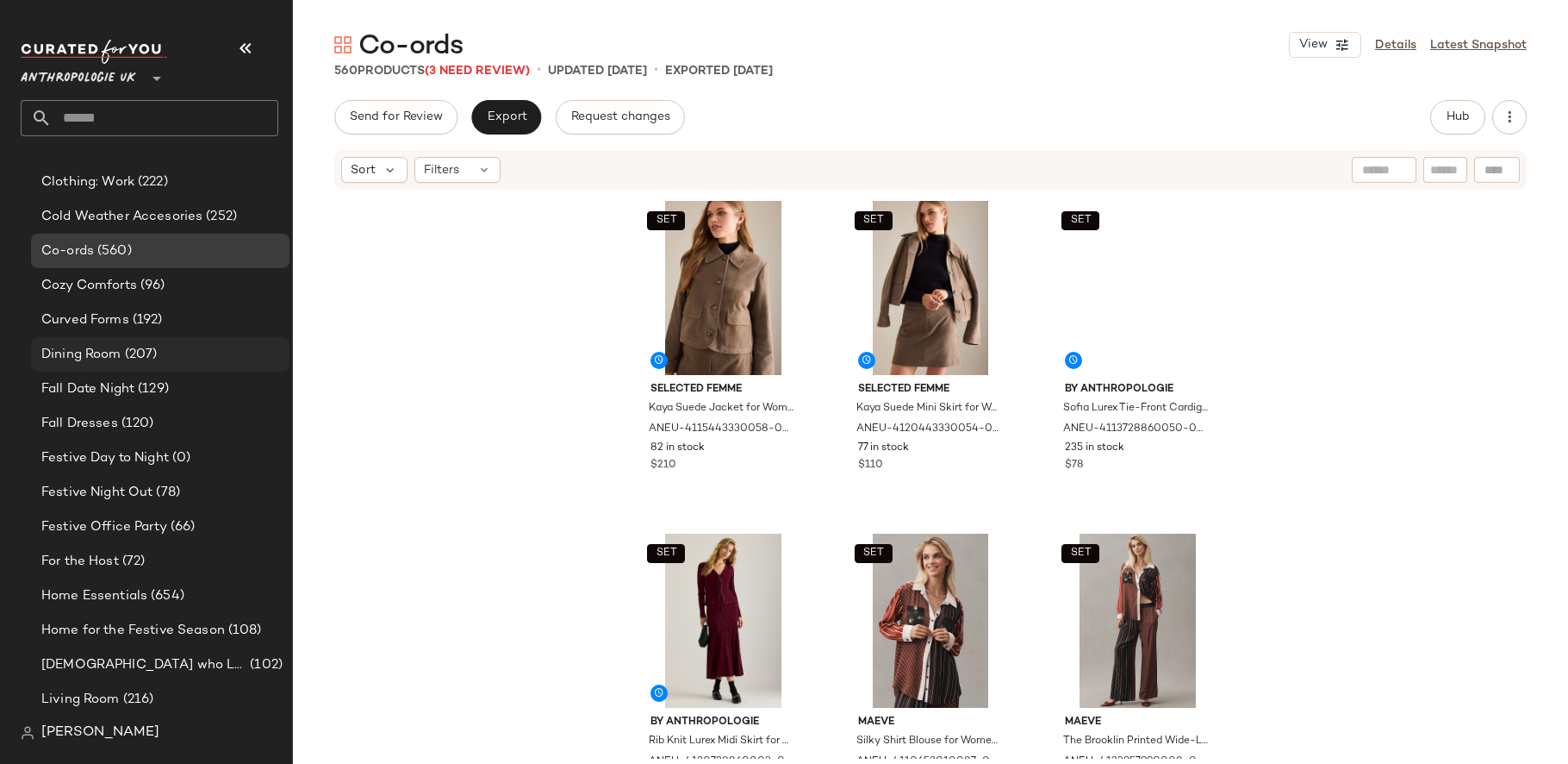
scroll to position [998, 0]
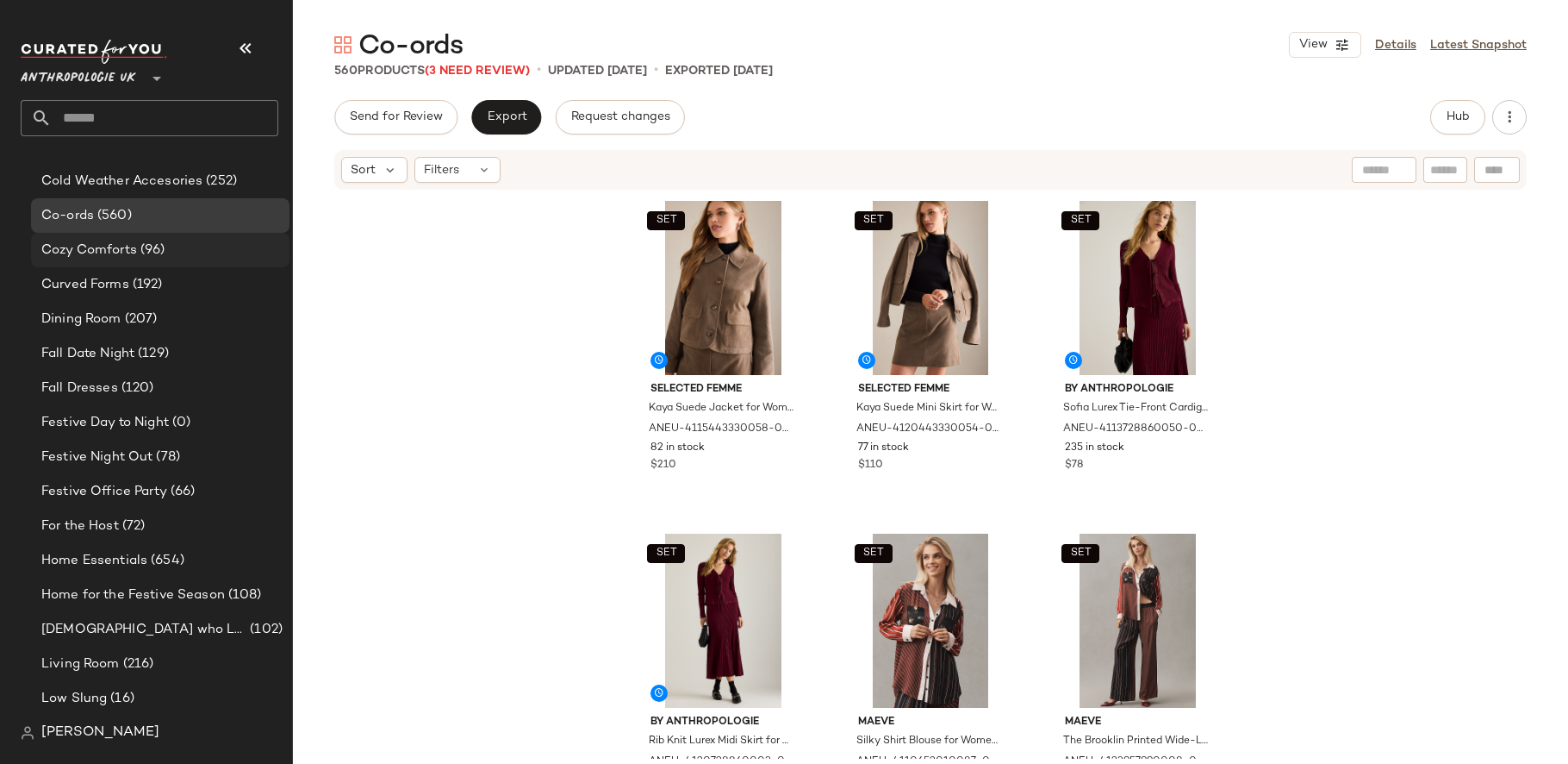
click at [191, 247] on div "Cozy Comforts (96)" at bounding box center [159, 250] width 246 height 20
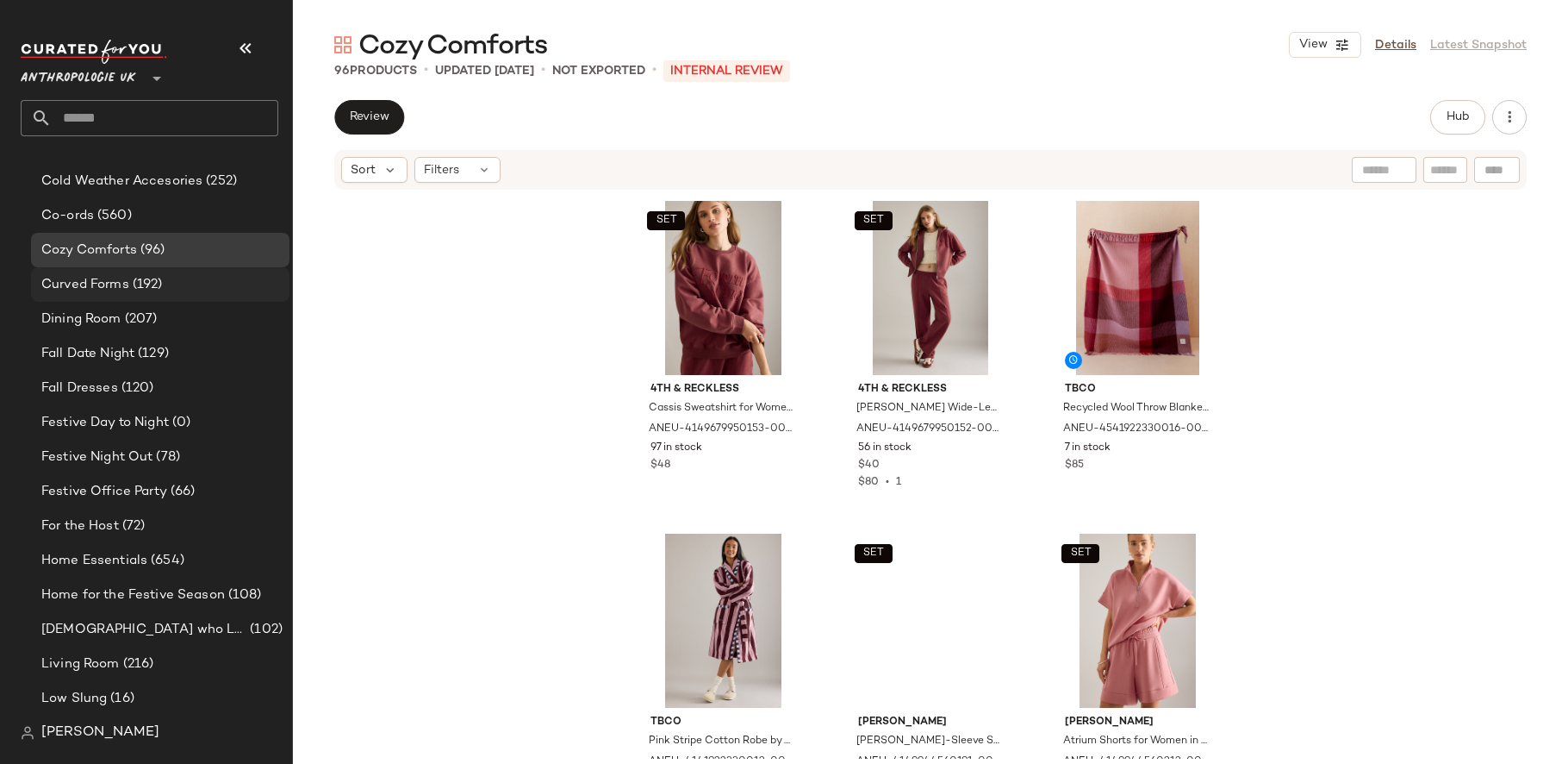
click at [169, 290] on div "Curved Forms (192)" at bounding box center [159, 285] width 246 height 20
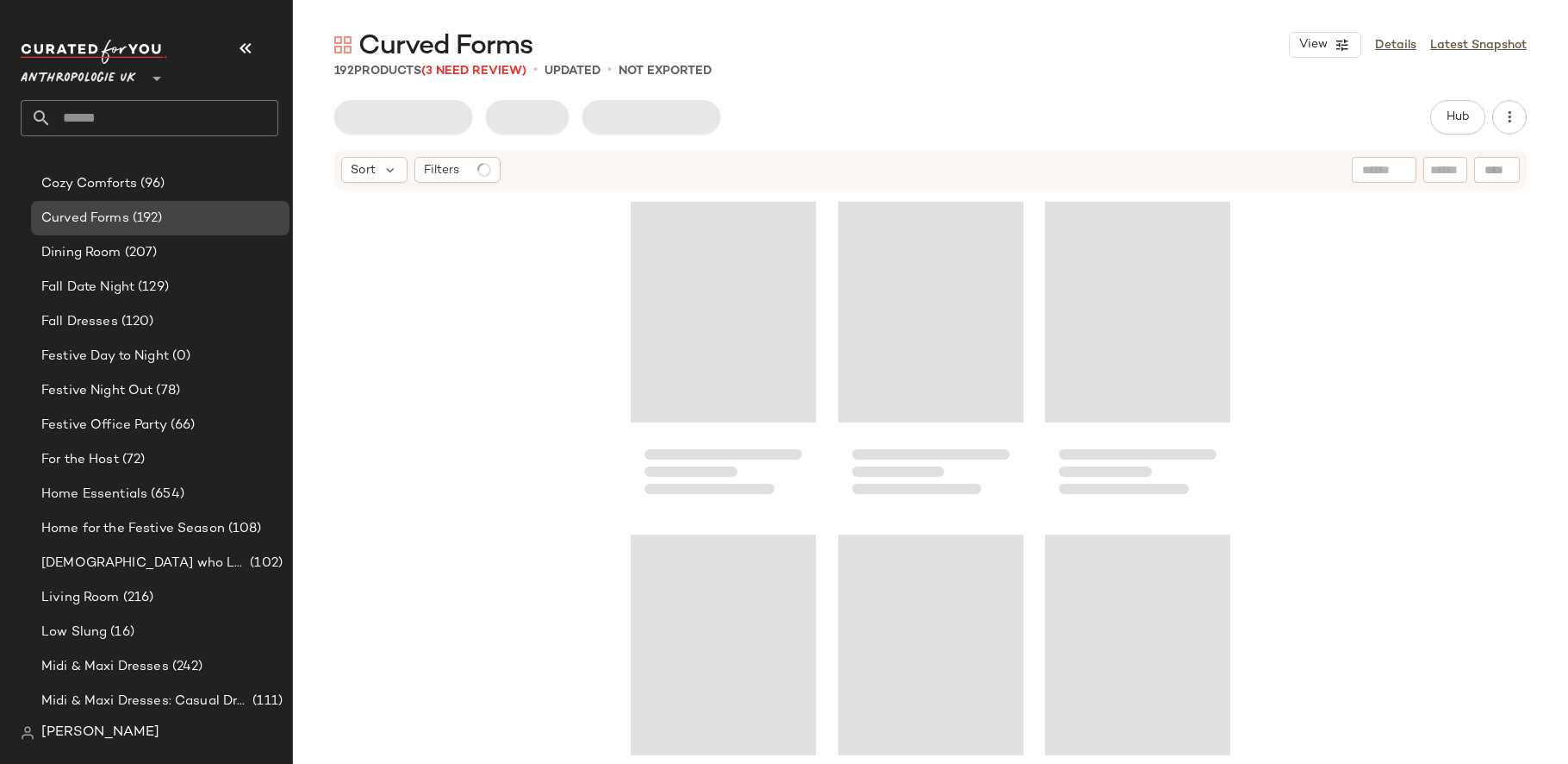
scroll to position [1066, 0]
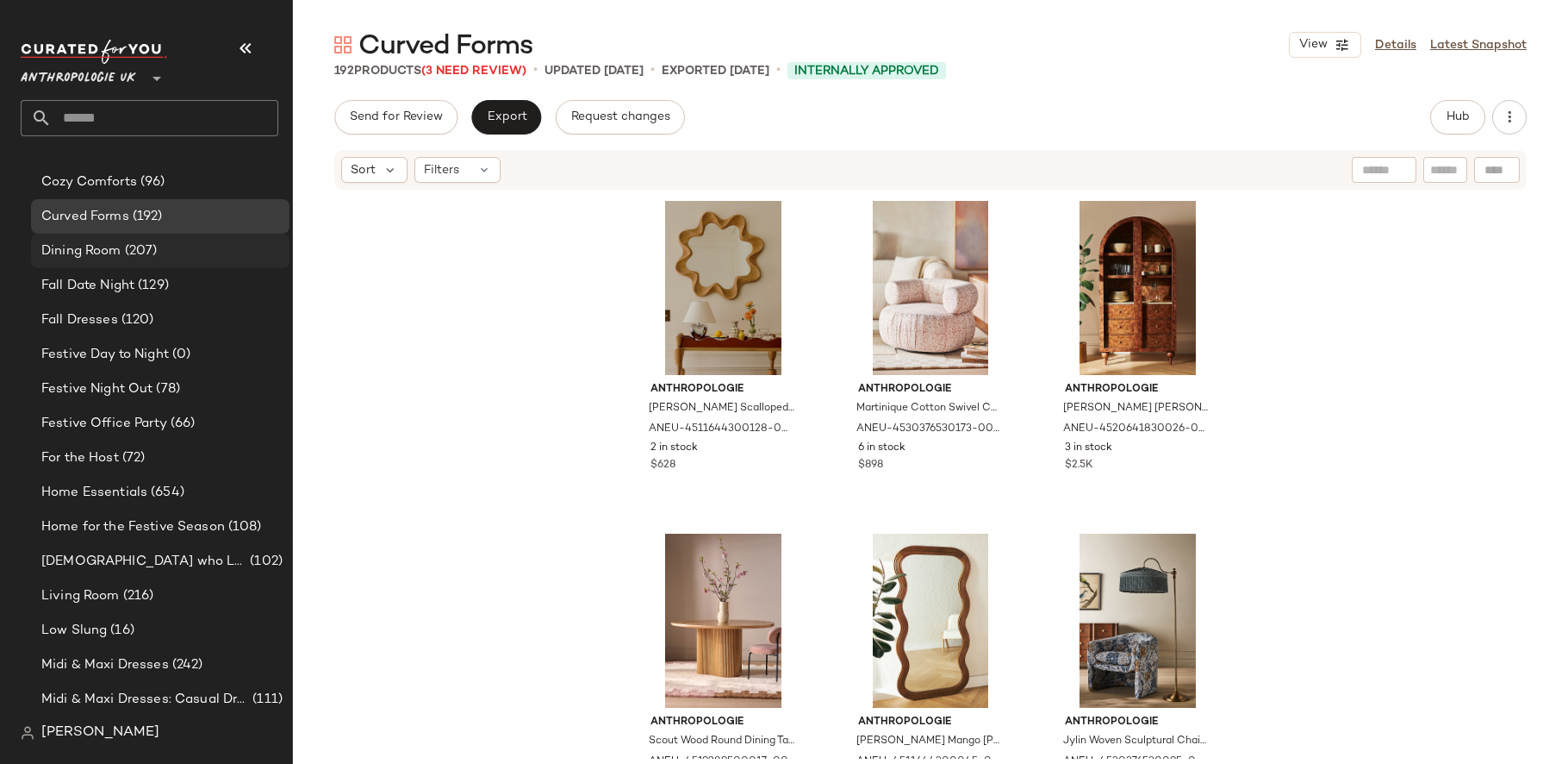
click at [178, 239] on div "Dining Room (207)" at bounding box center [159, 250] width 258 height 35
click at [171, 290] on div "Fall Date Night (129)" at bounding box center [159, 286] width 246 height 20
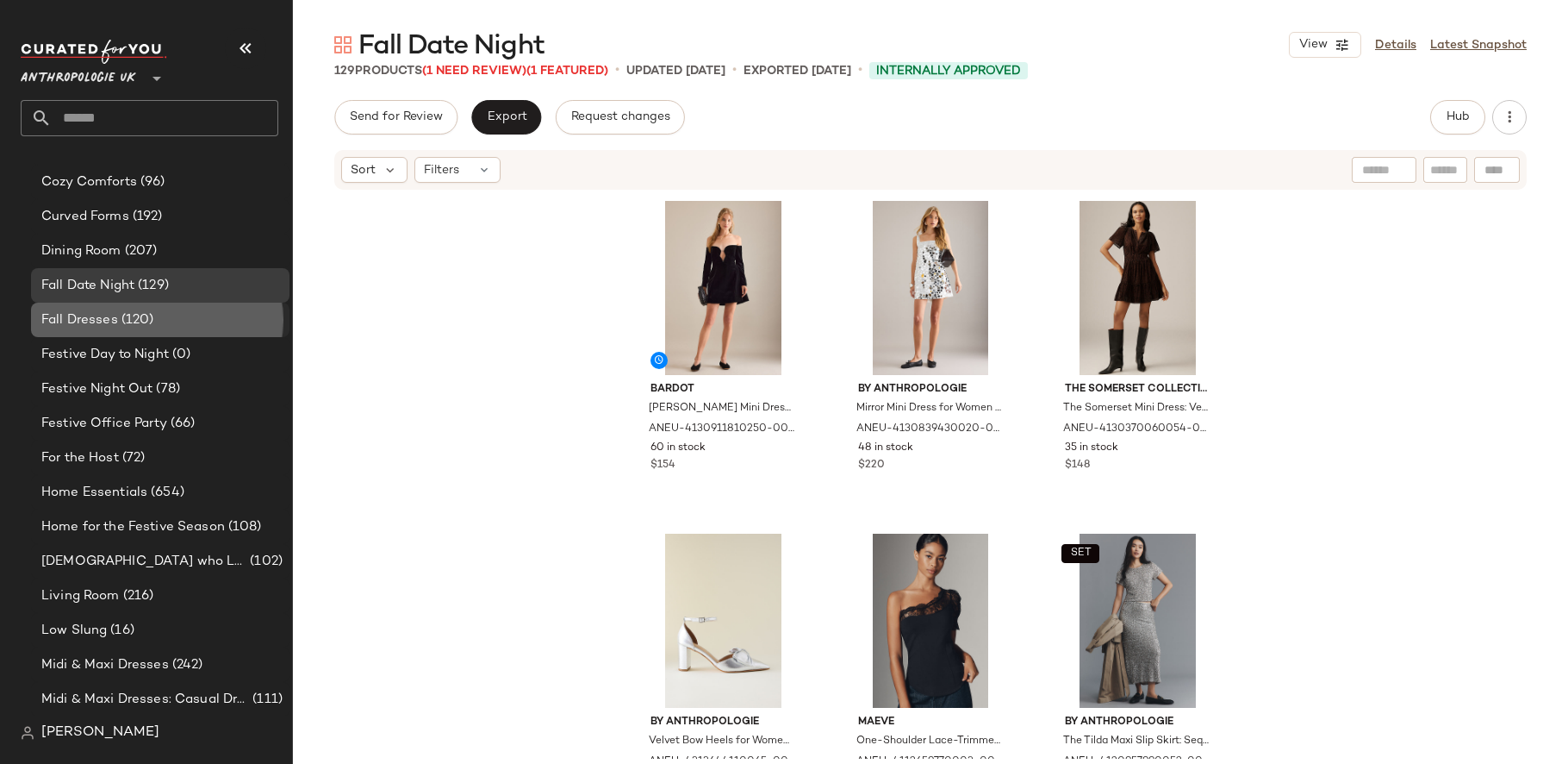
click at [150, 334] on div "Fall Dresses (120)" at bounding box center [159, 320] width 258 height 35
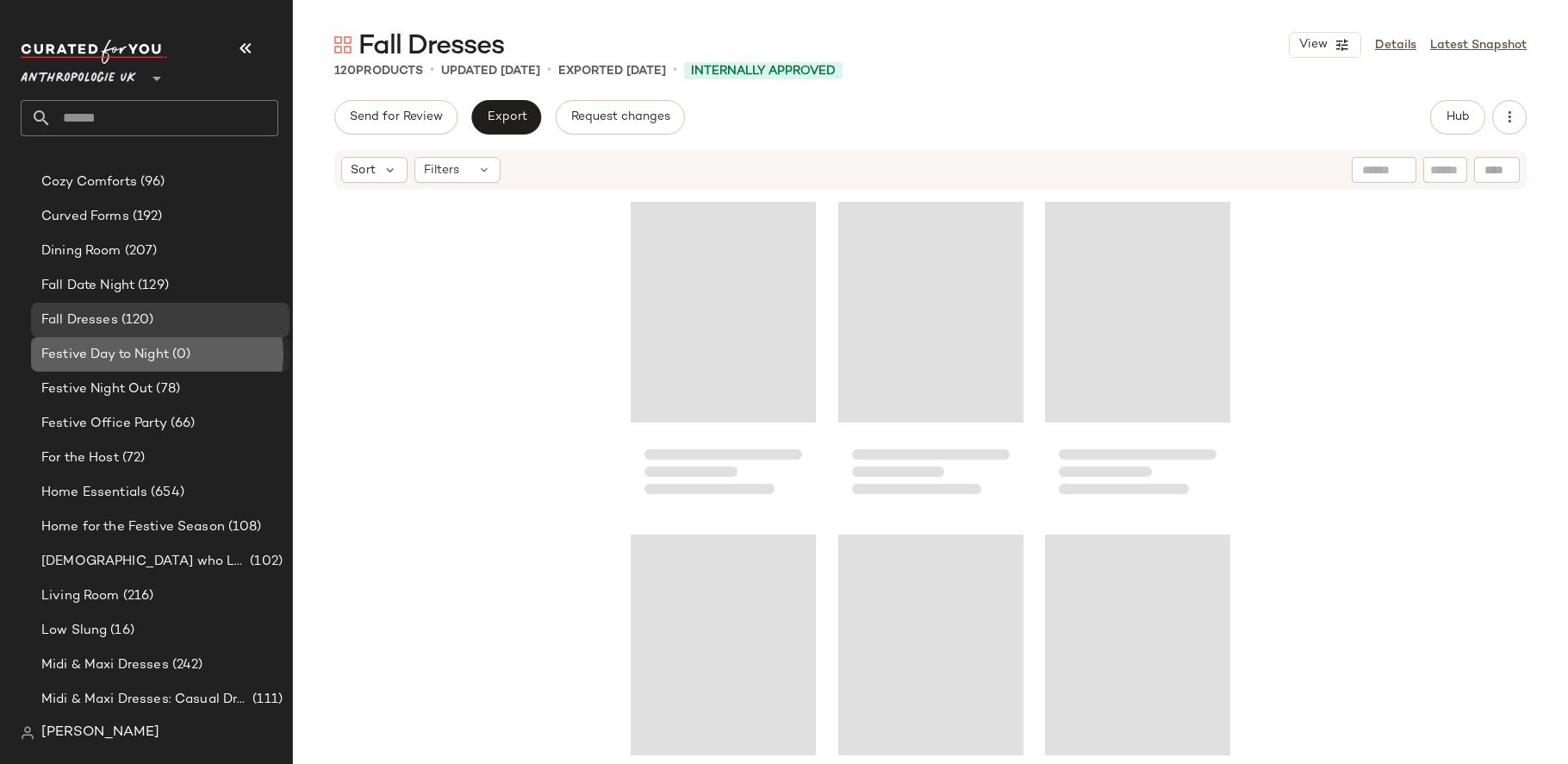
click at [150, 355] on span "Festive Day to Night" at bounding box center [105, 354] width 128 height 20
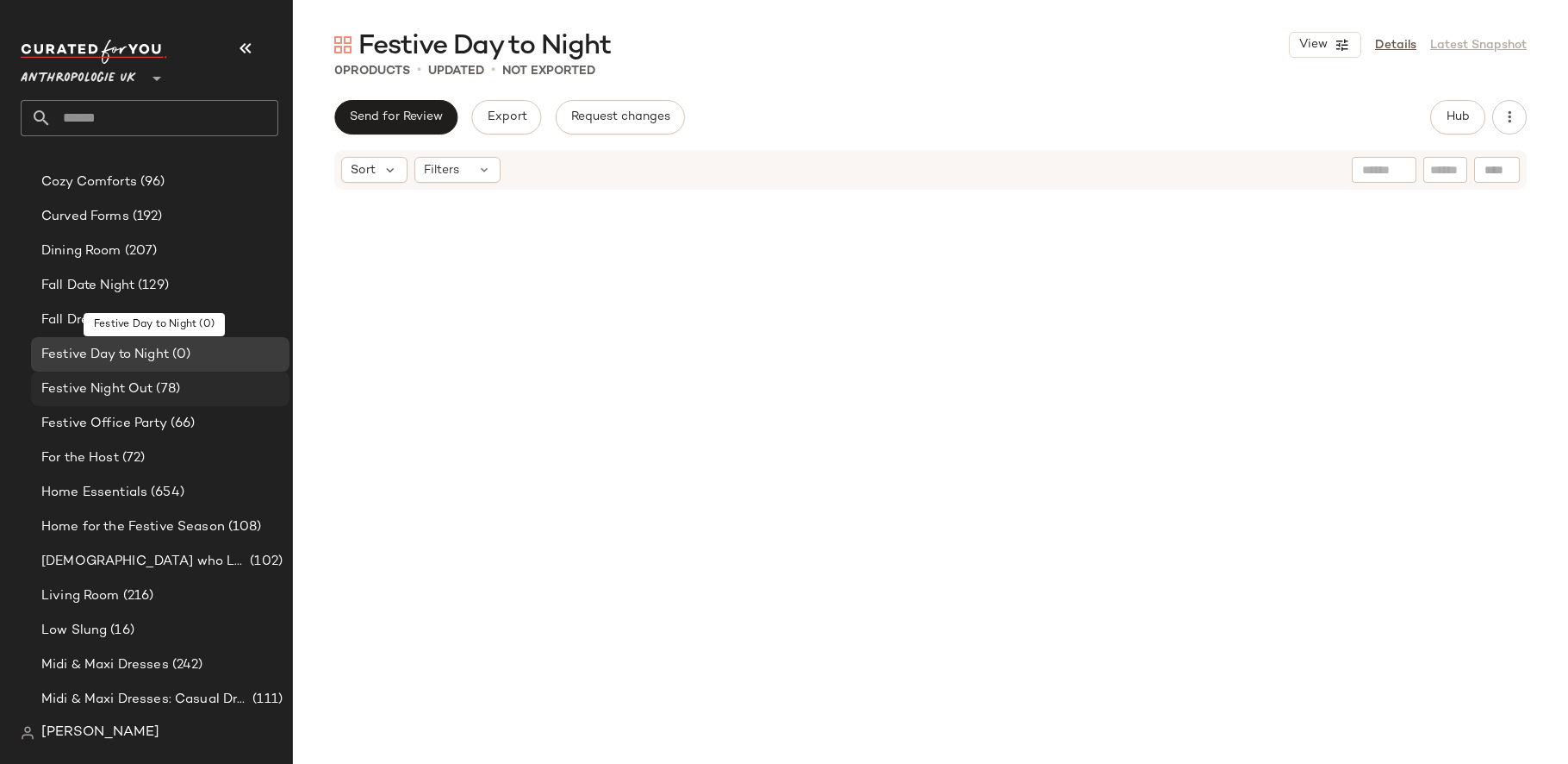
click at [155, 382] on span "(78)" at bounding box center [166, 389] width 28 height 20
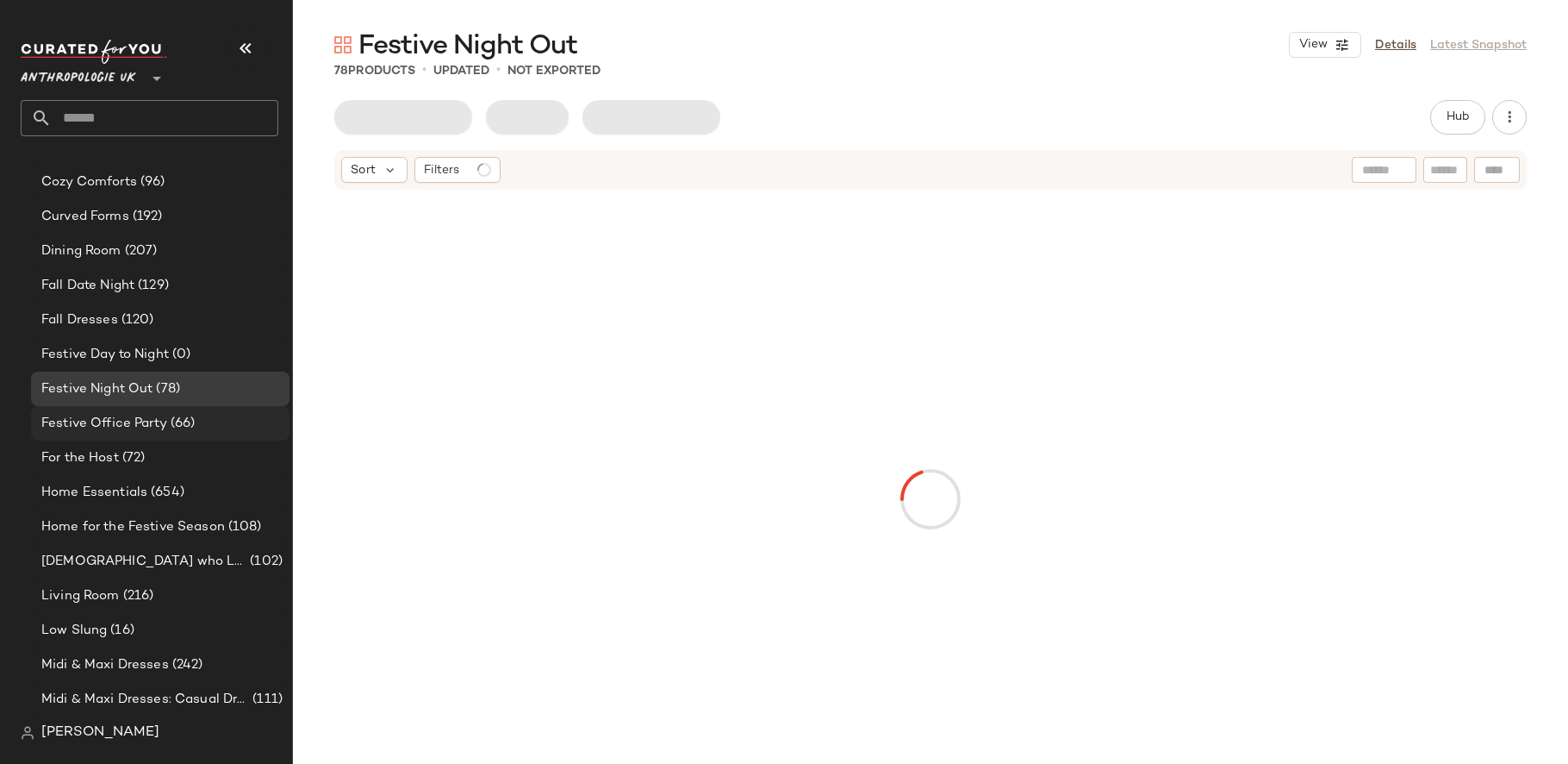
click at [153, 417] on span "Festive Office Party" at bounding box center [104, 424] width 126 height 20
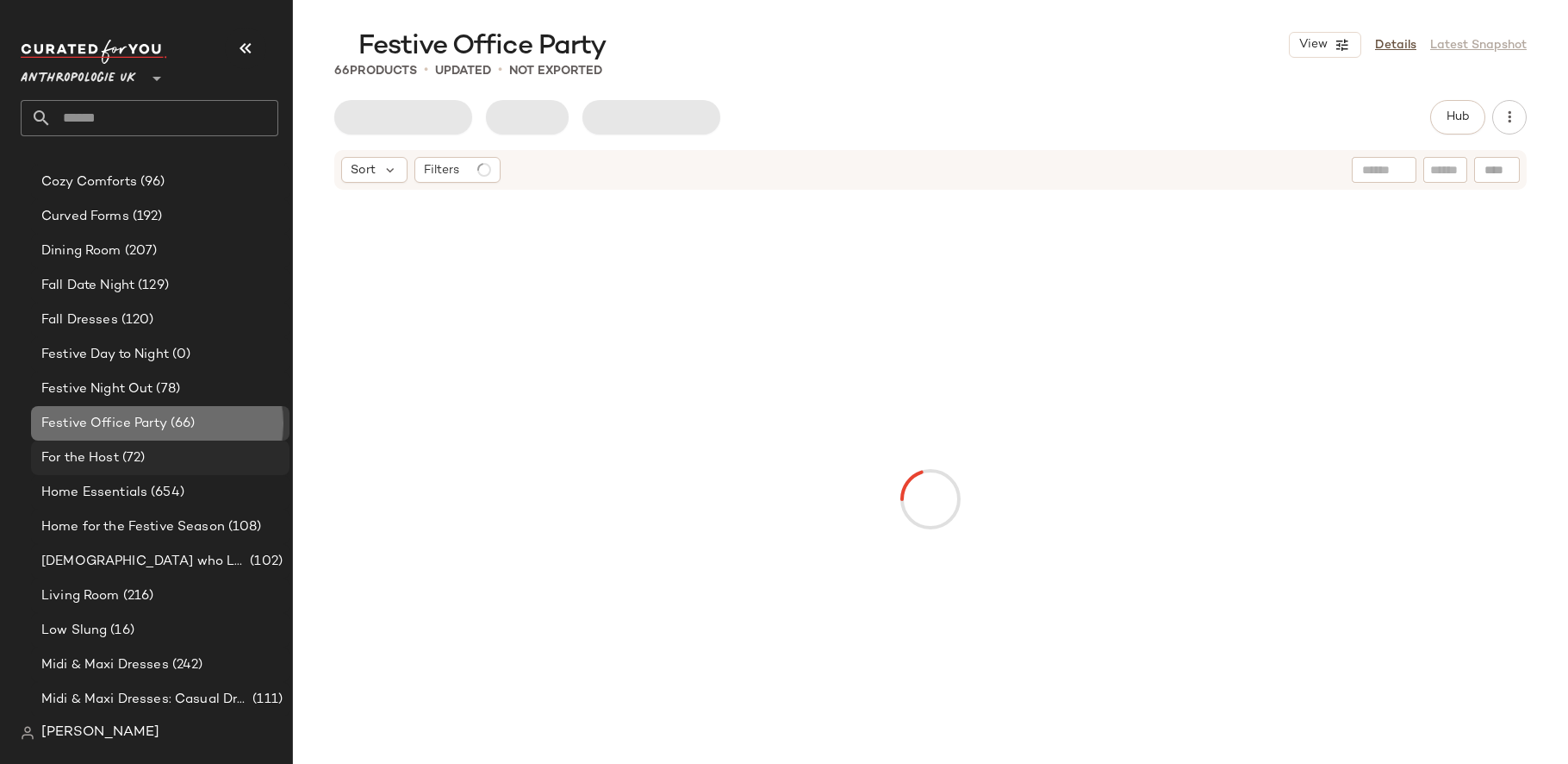
click at [153, 451] on div "For the Host (72)" at bounding box center [159, 458] width 246 height 20
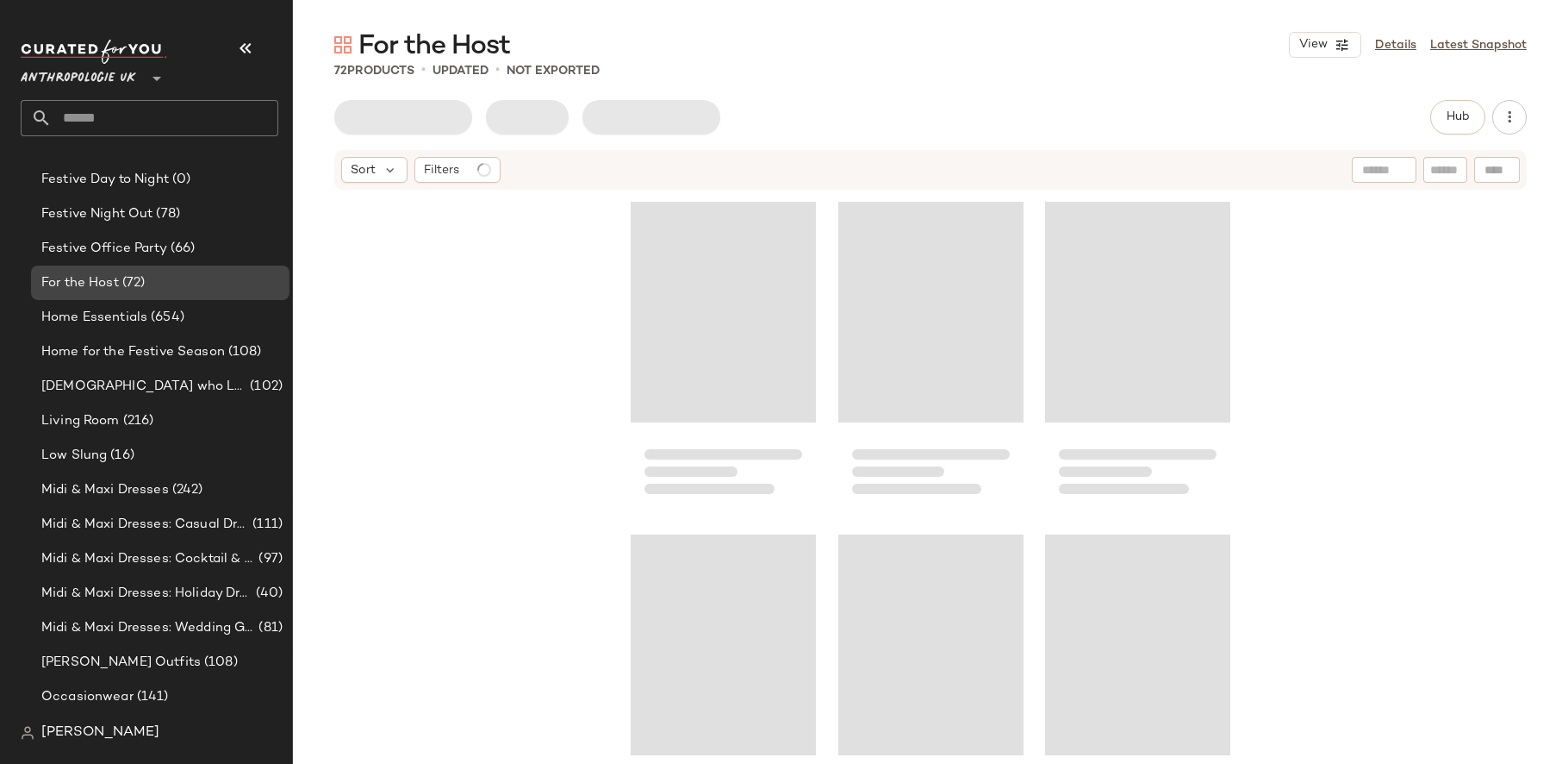
scroll to position [1267, 0]
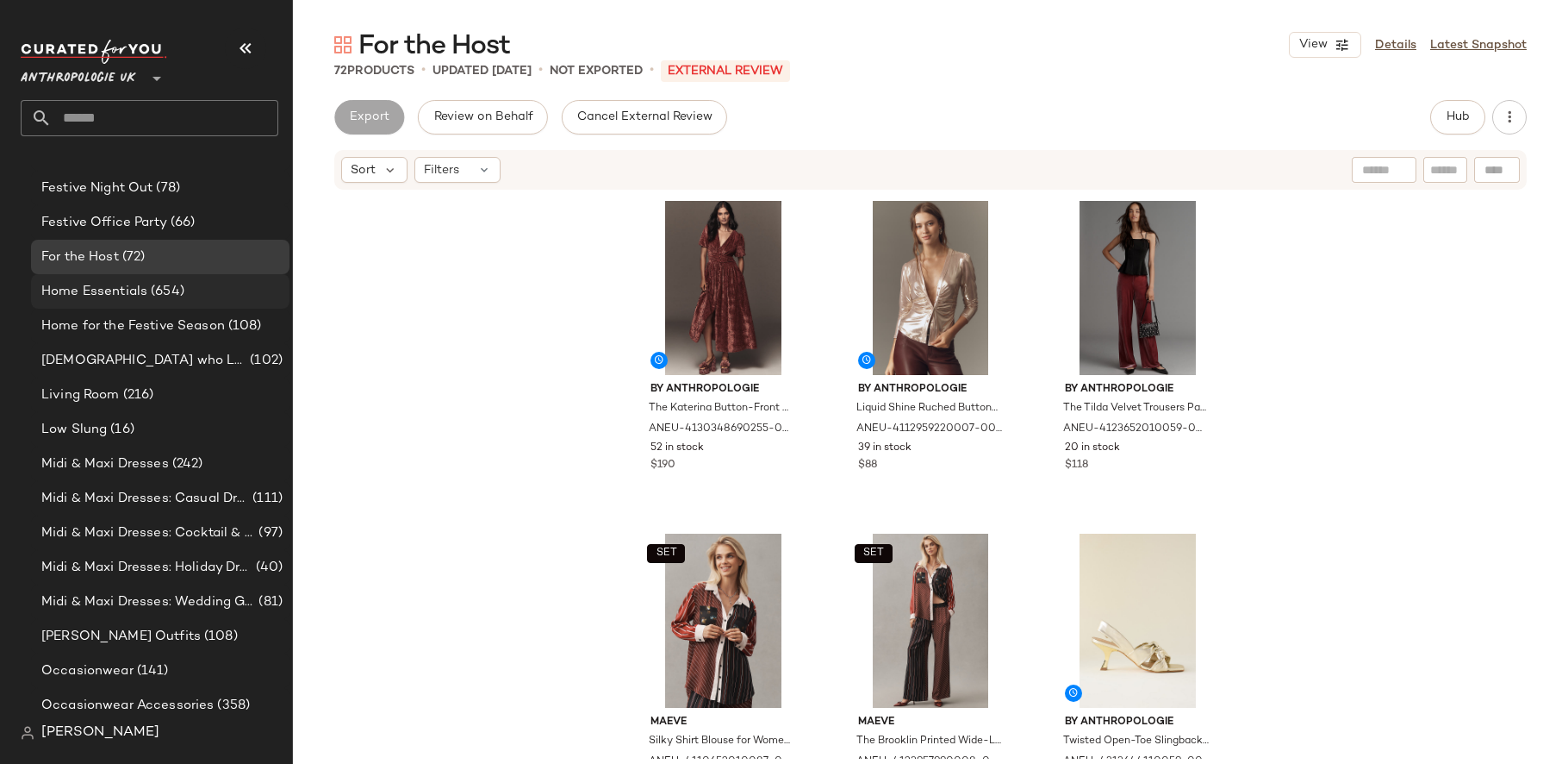
click at [168, 301] on div "Home Essentials (654)" at bounding box center [159, 291] width 258 height 35
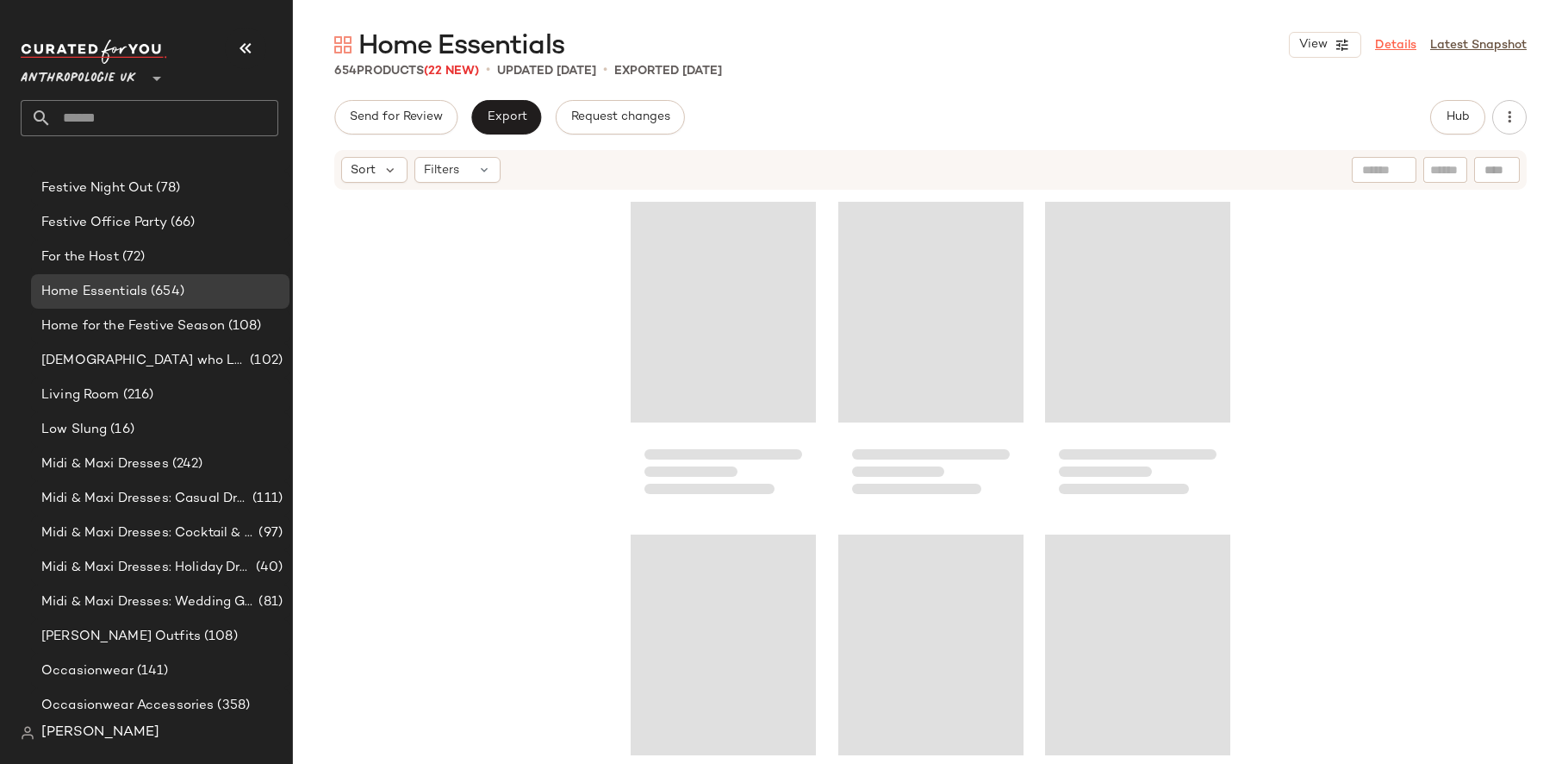
click at [1404, 48] on link "Details" at bounding box center [1396, 46] width 42 height 18
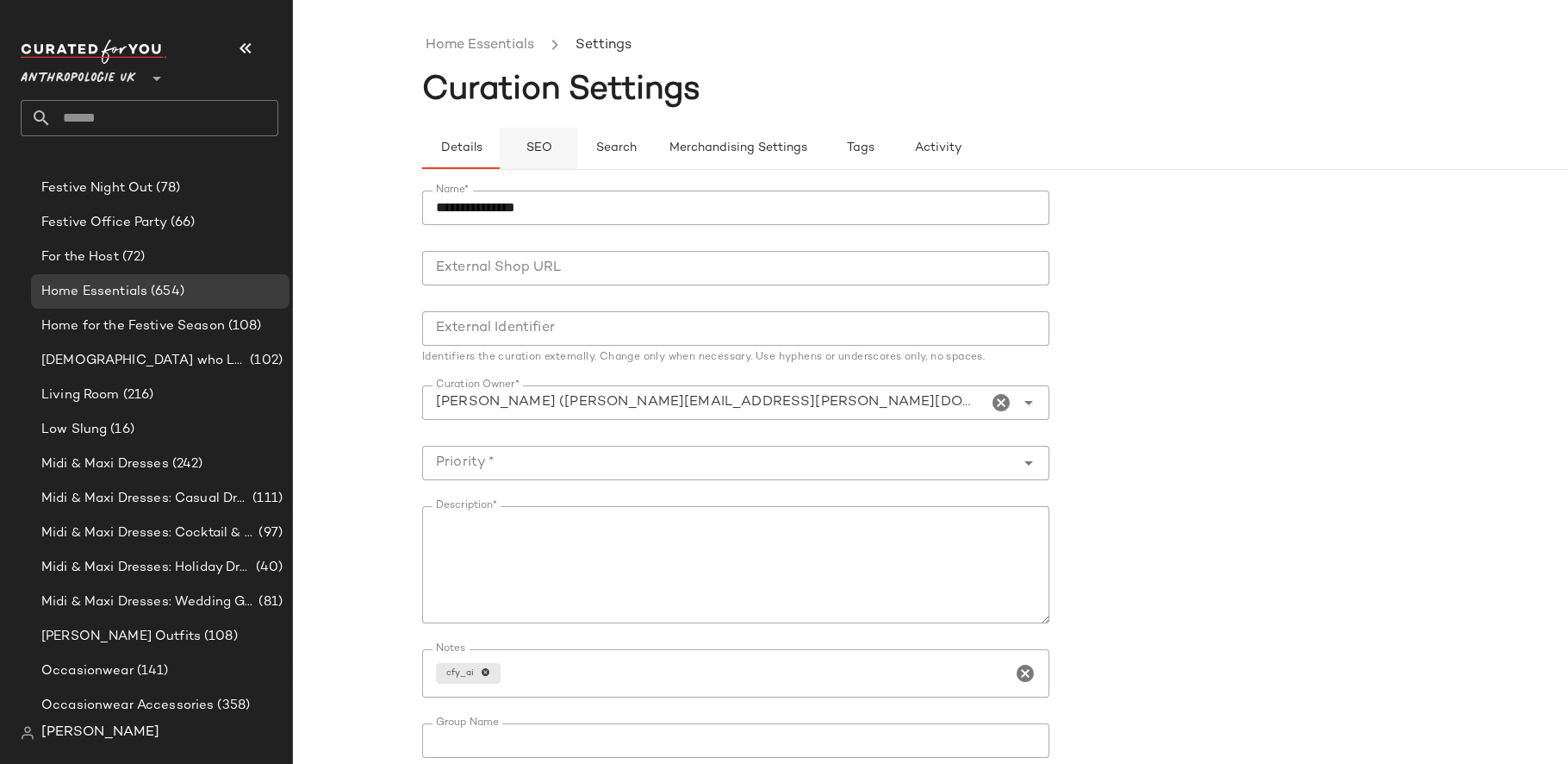
click at [532, 128] on button "SEO" at bounding box center [538, 148] width 77 height 42
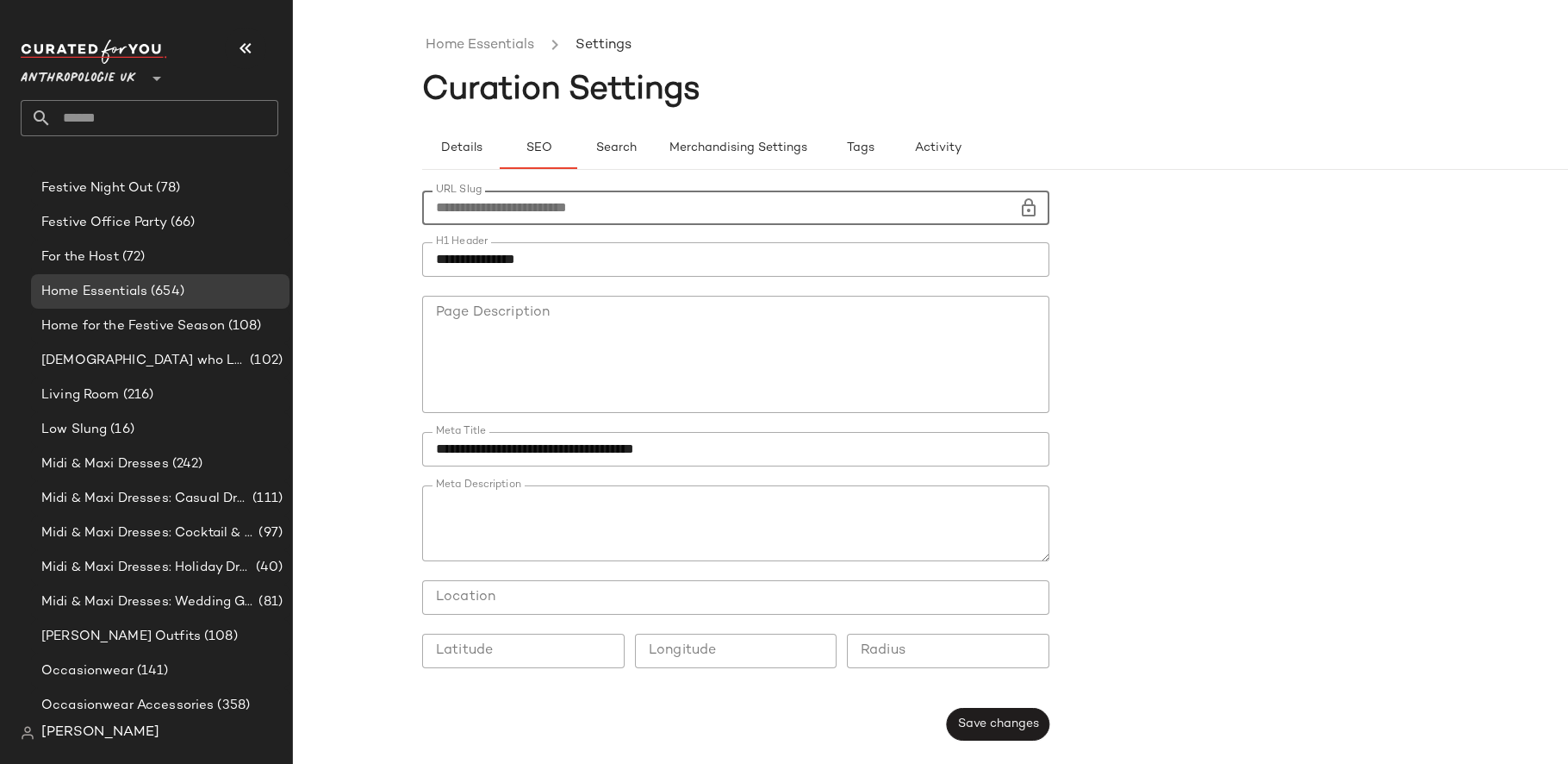
drag, startPoint x: 638, startPoint y: 211, endPoint x: 359, endPoint y: 211, distance: 279.0
click at [359, 211] on div "**********" at bounding box center [784, 396] width 1568 height 736
click at [212, 329] on span "Home for the Festive Season" at bounding box center [133, 327] width 183 height 20
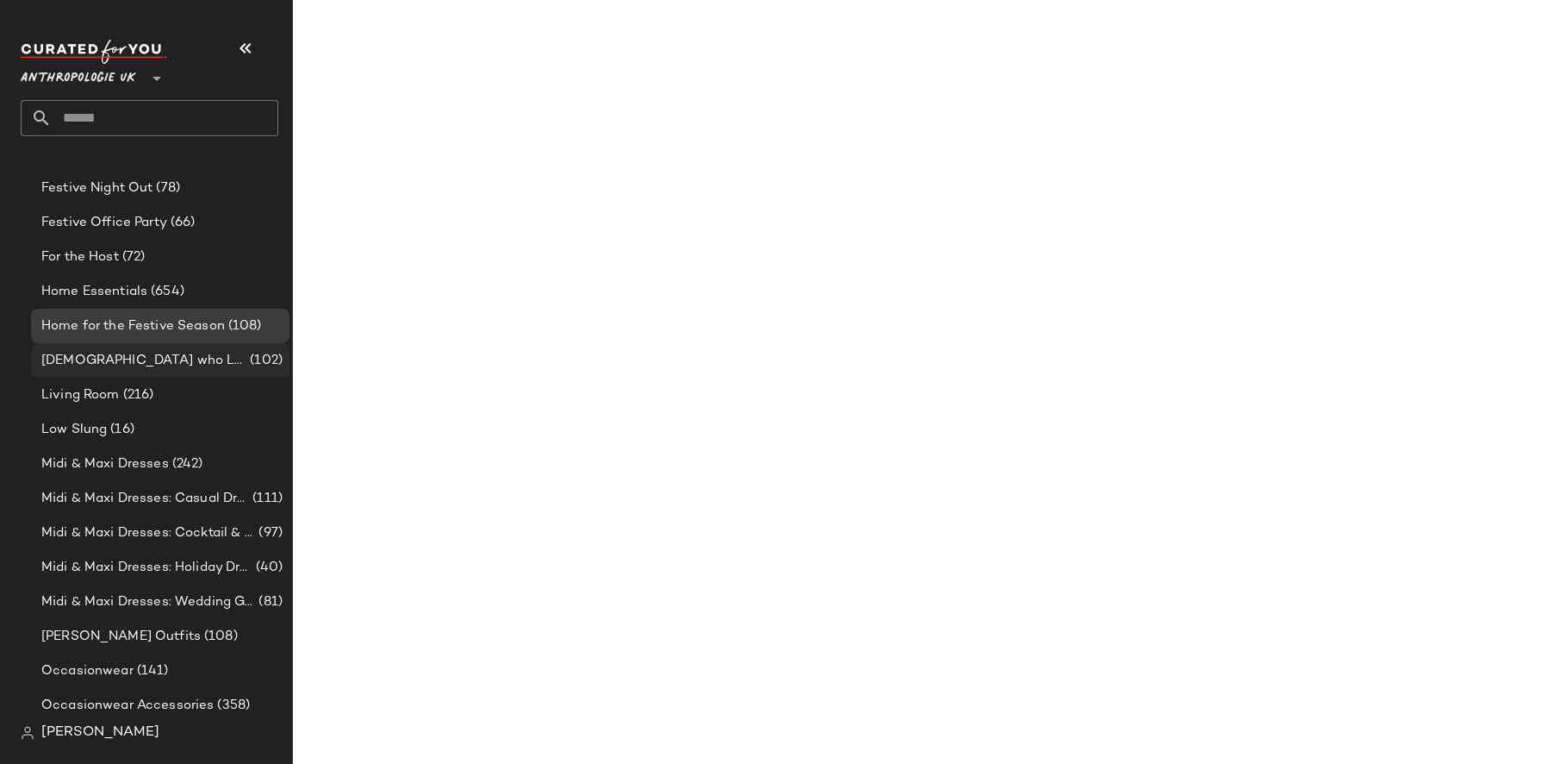
click at [194, 357] on div "[DEMOGRAPHIC_DATA] who Lunch (102)" at bounding box center [159, 360] width 246 height 20
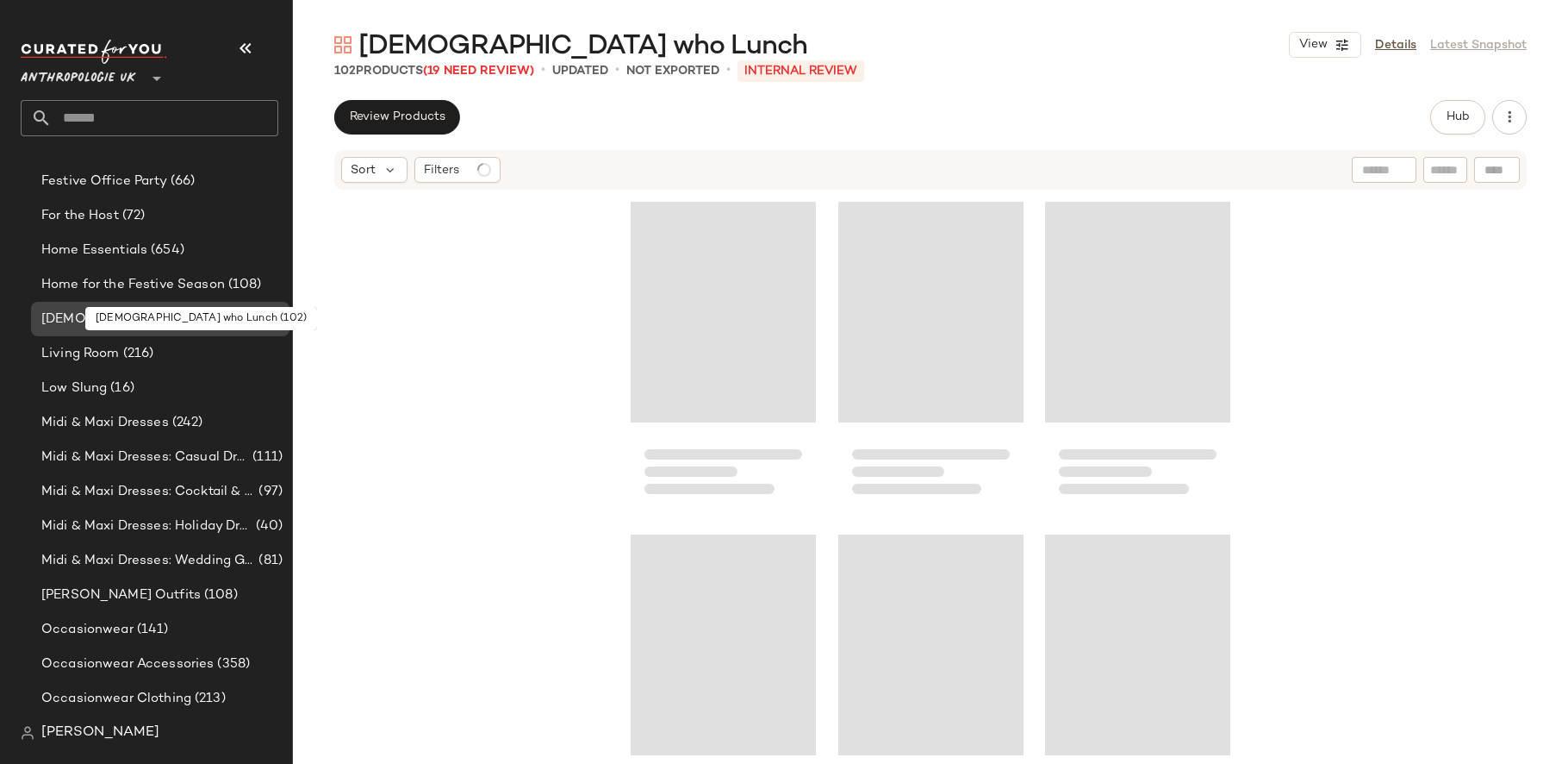
scroll to position [1307, 0]
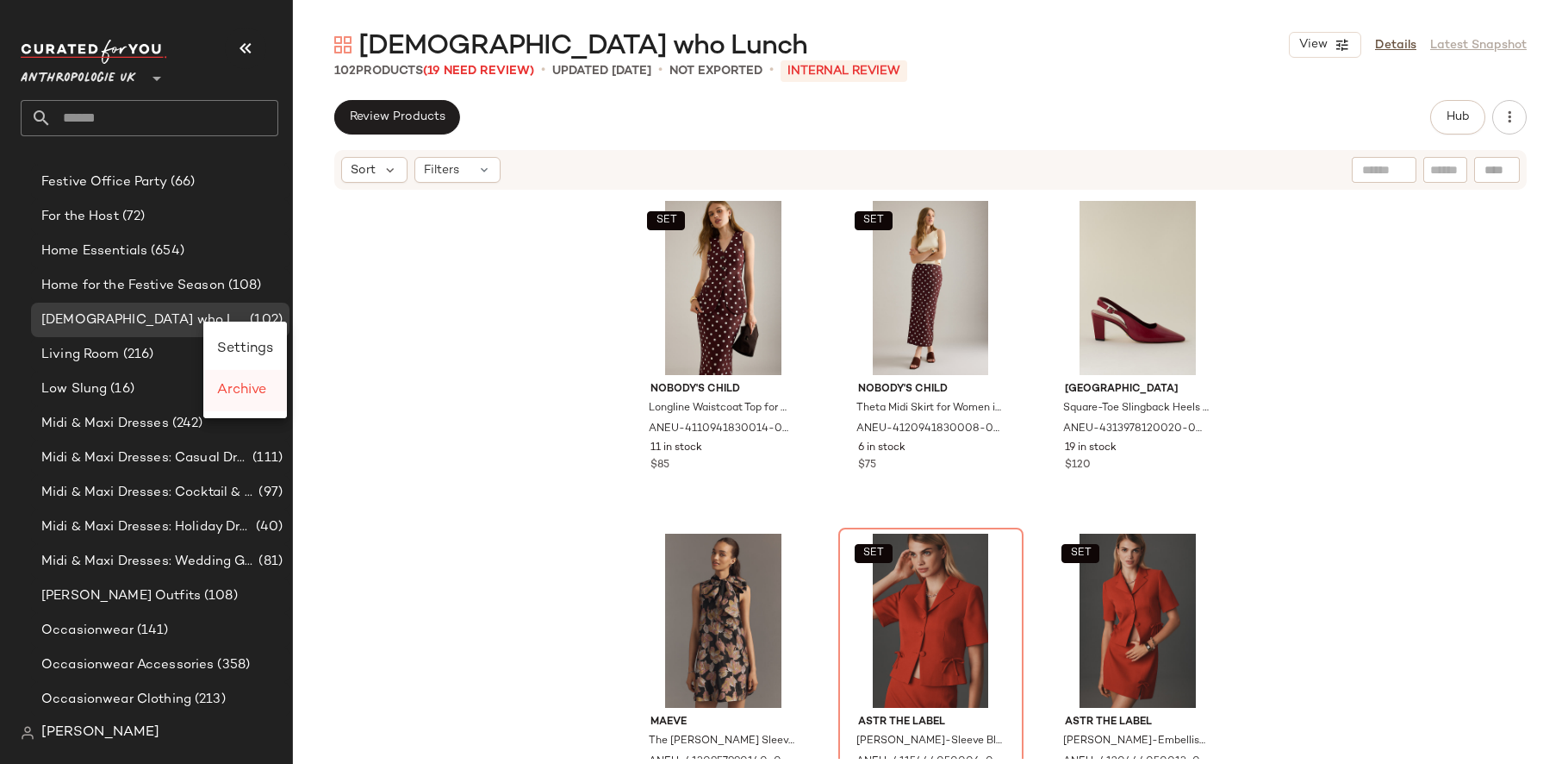
click at [241, 380] on div "Archive" at bounding box center [244, 390] width 56 height 21
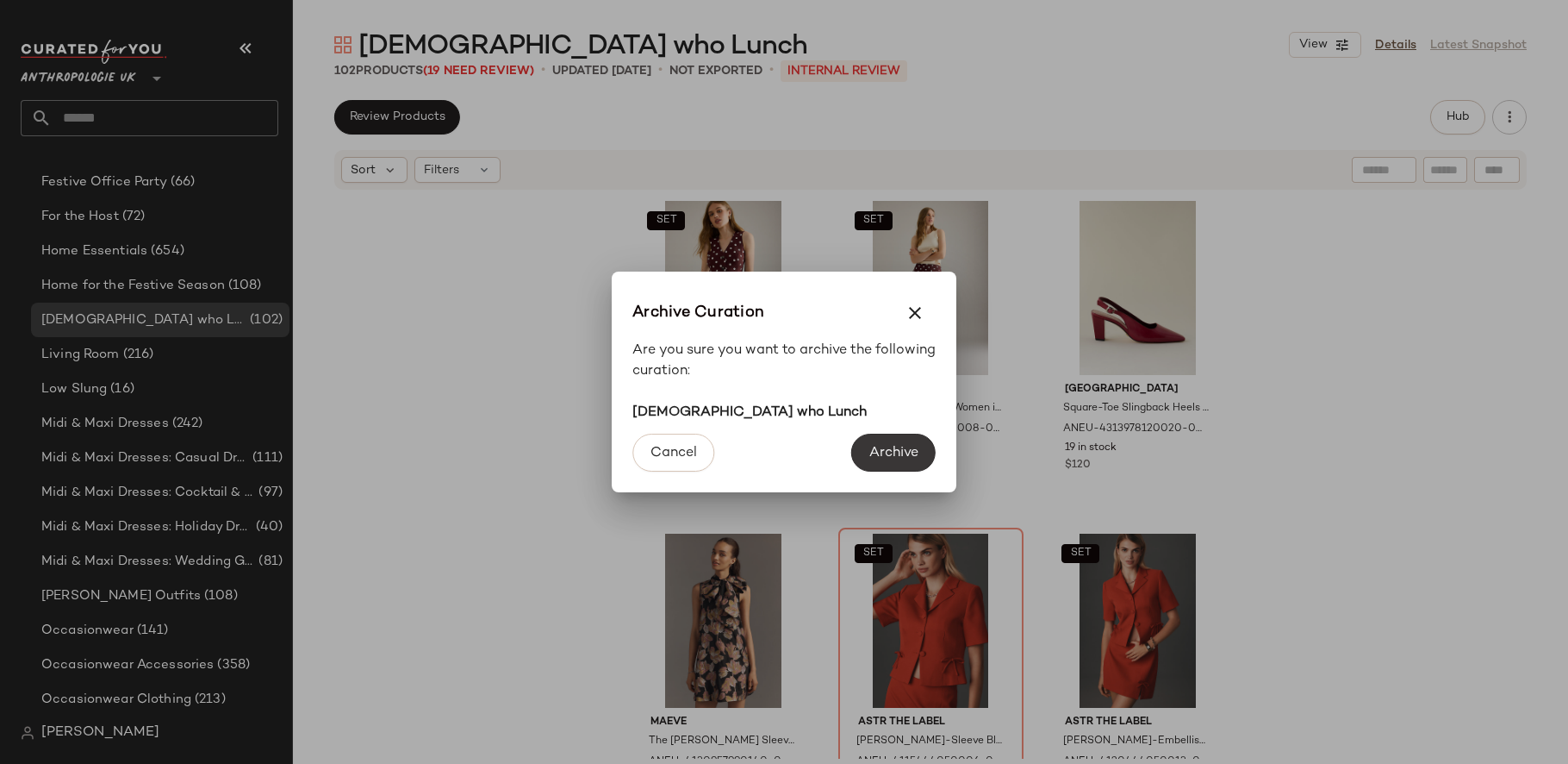
click at [911, 451] on span "Archive" at bounding box center [893, 452] width 50 height 17
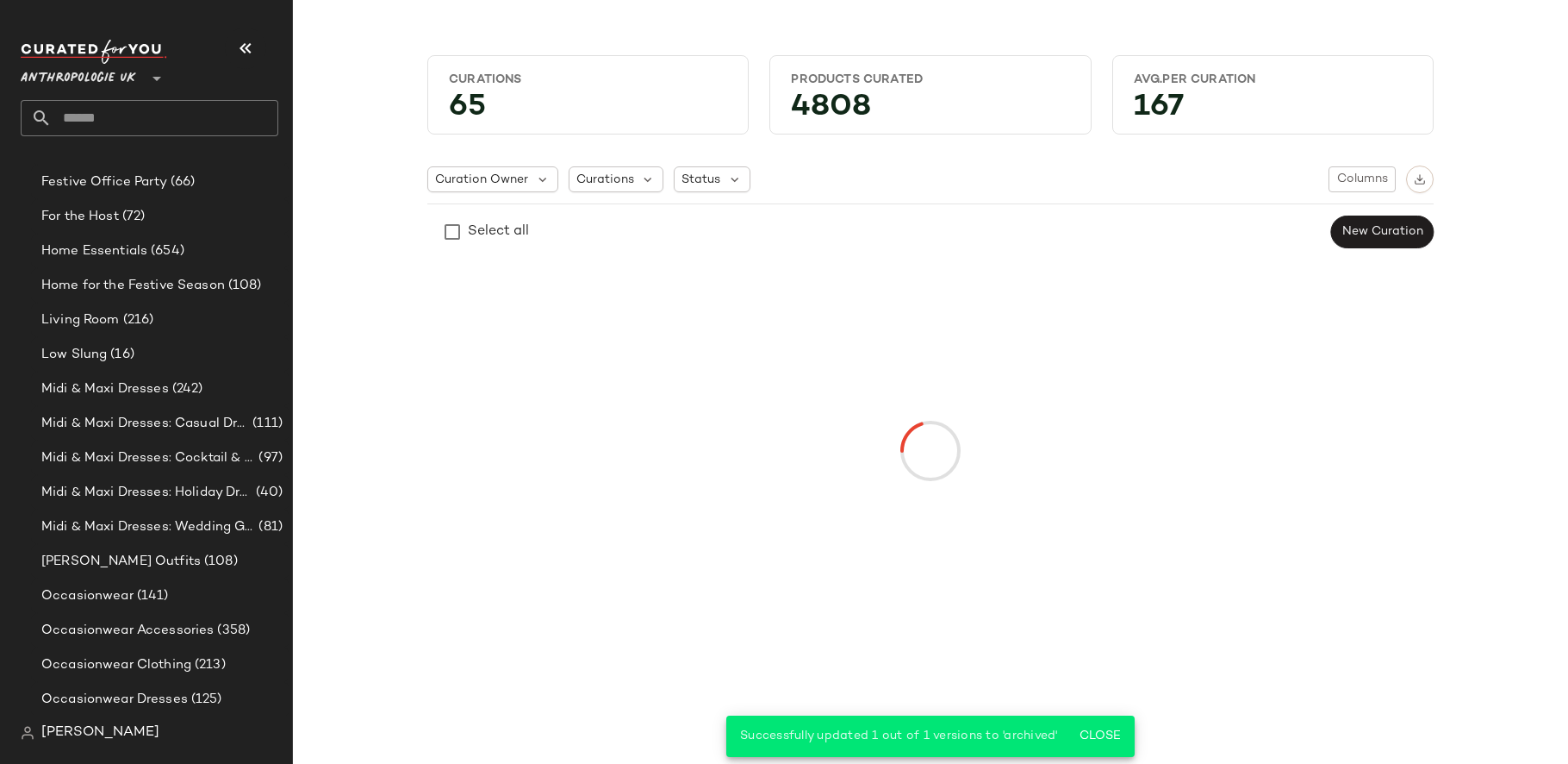
scroll to position [1307, 0]
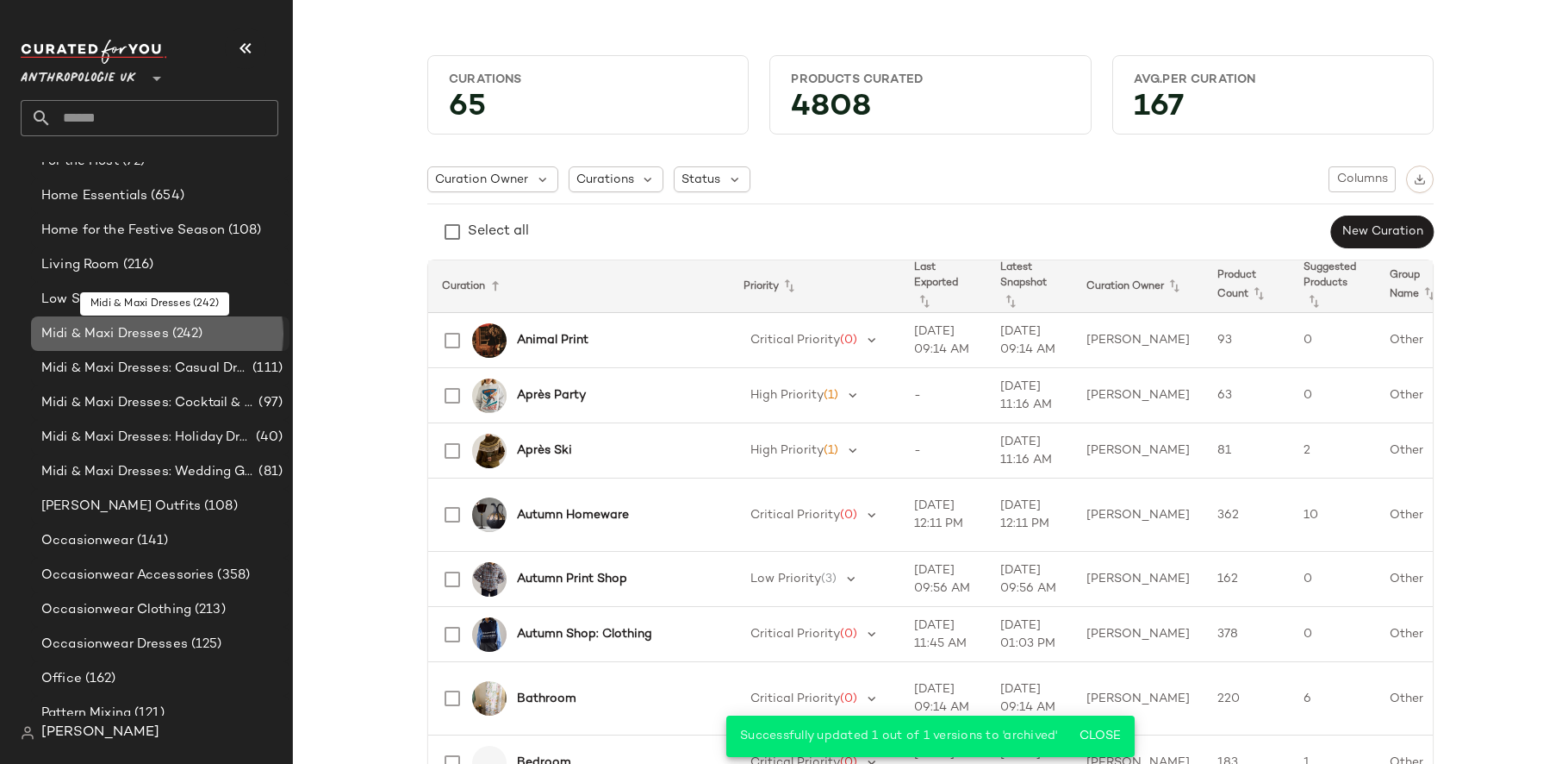
click at [152, 342] on span "Midi & Maxi Dresses" at bounding box center [105, 334] width 128 height 20
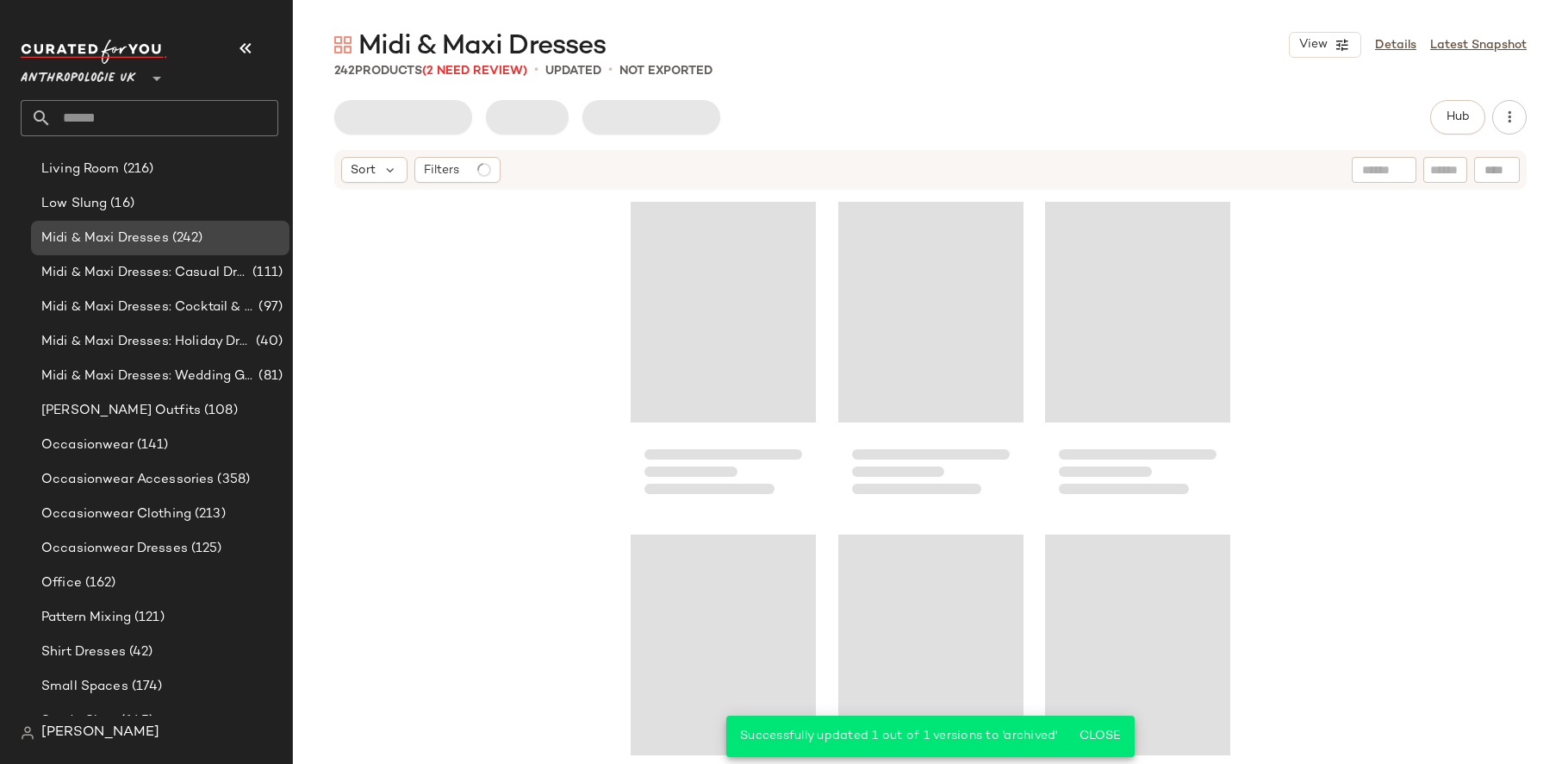
scroll to position [1460, 0]
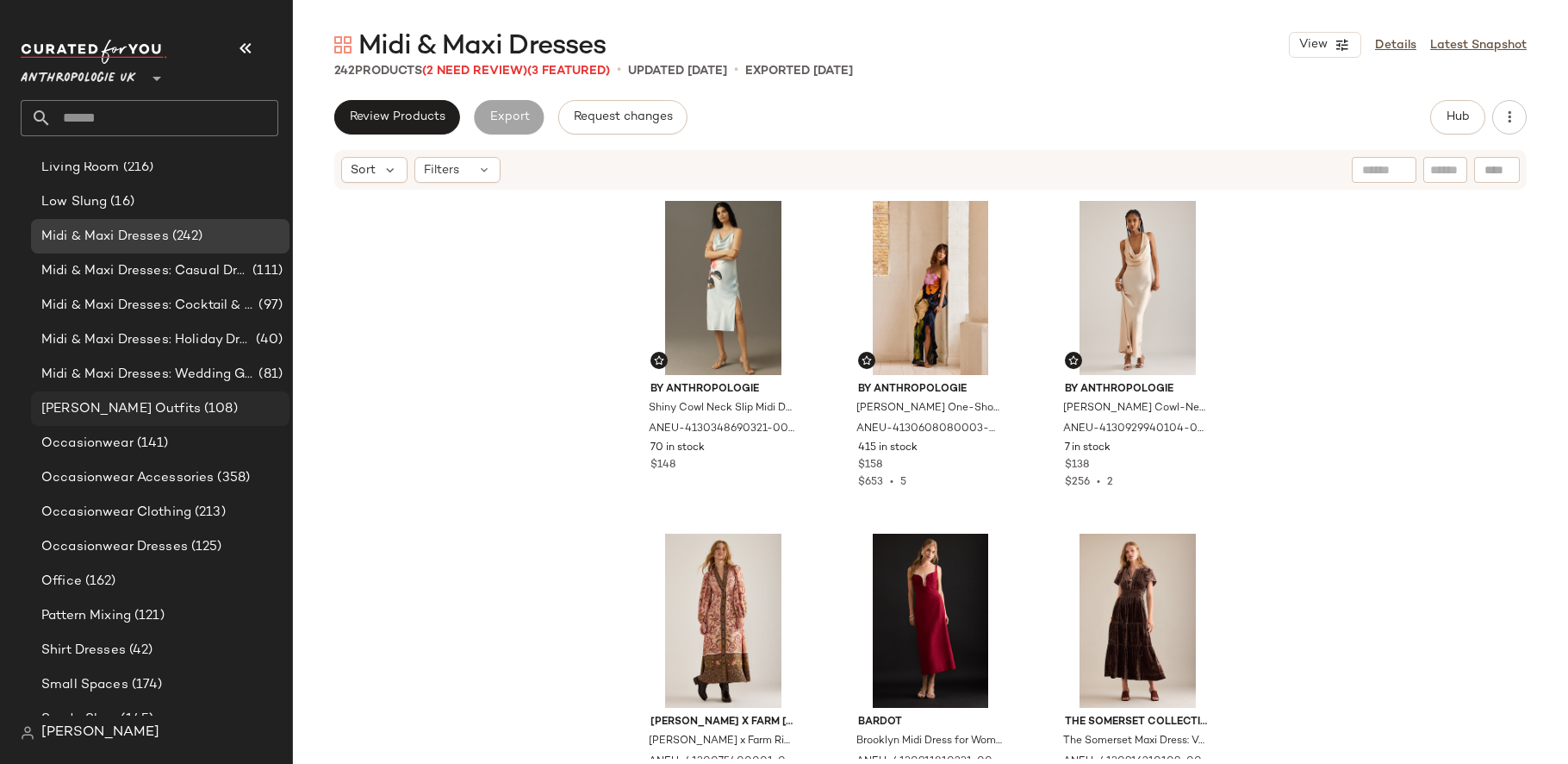
click at [163, 397] on div "[PERSON_NAME] Outfits (108)" at bounding box center [159, 408] width 258 height 35
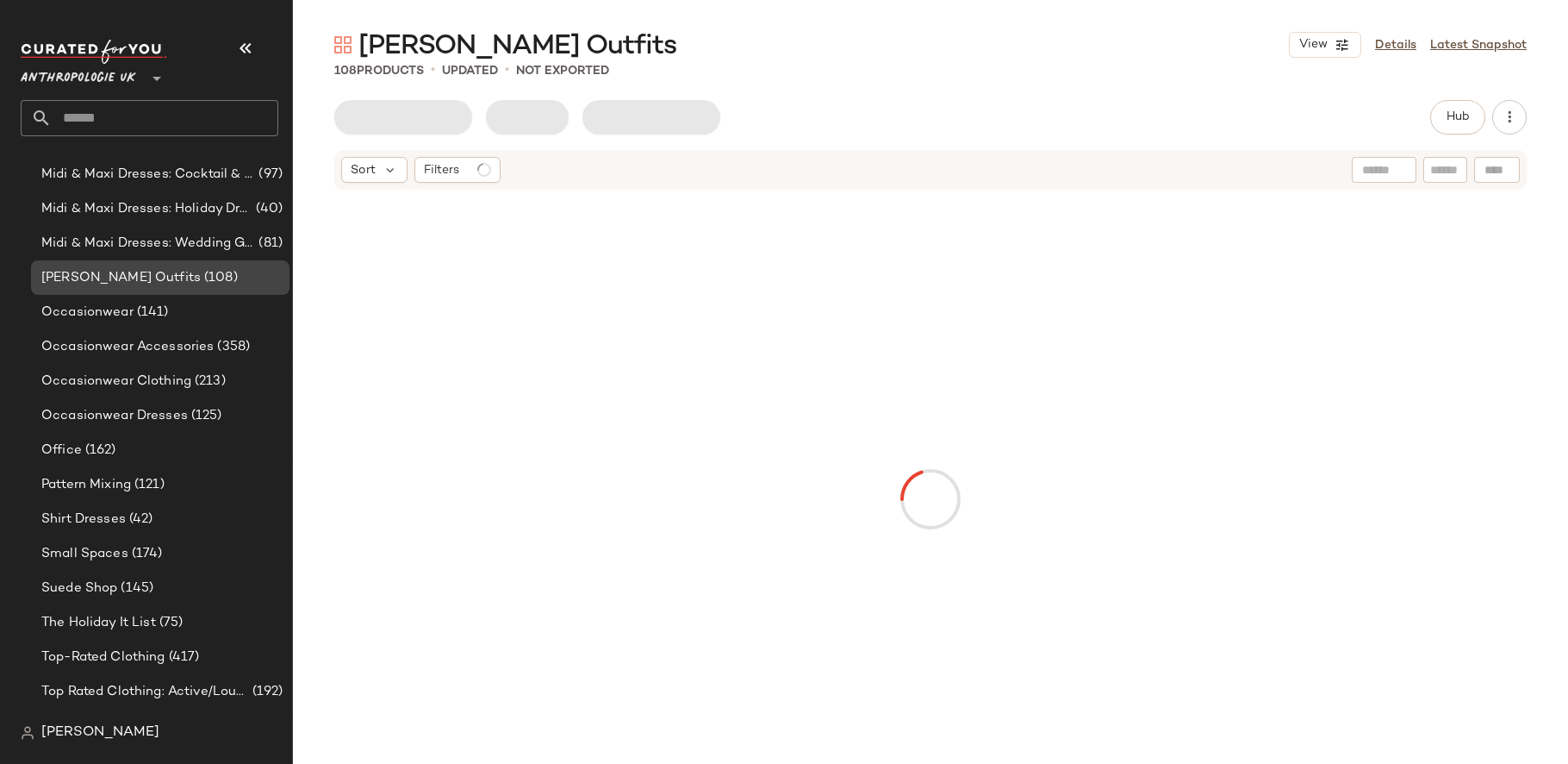
scroll to position [1592, 0]
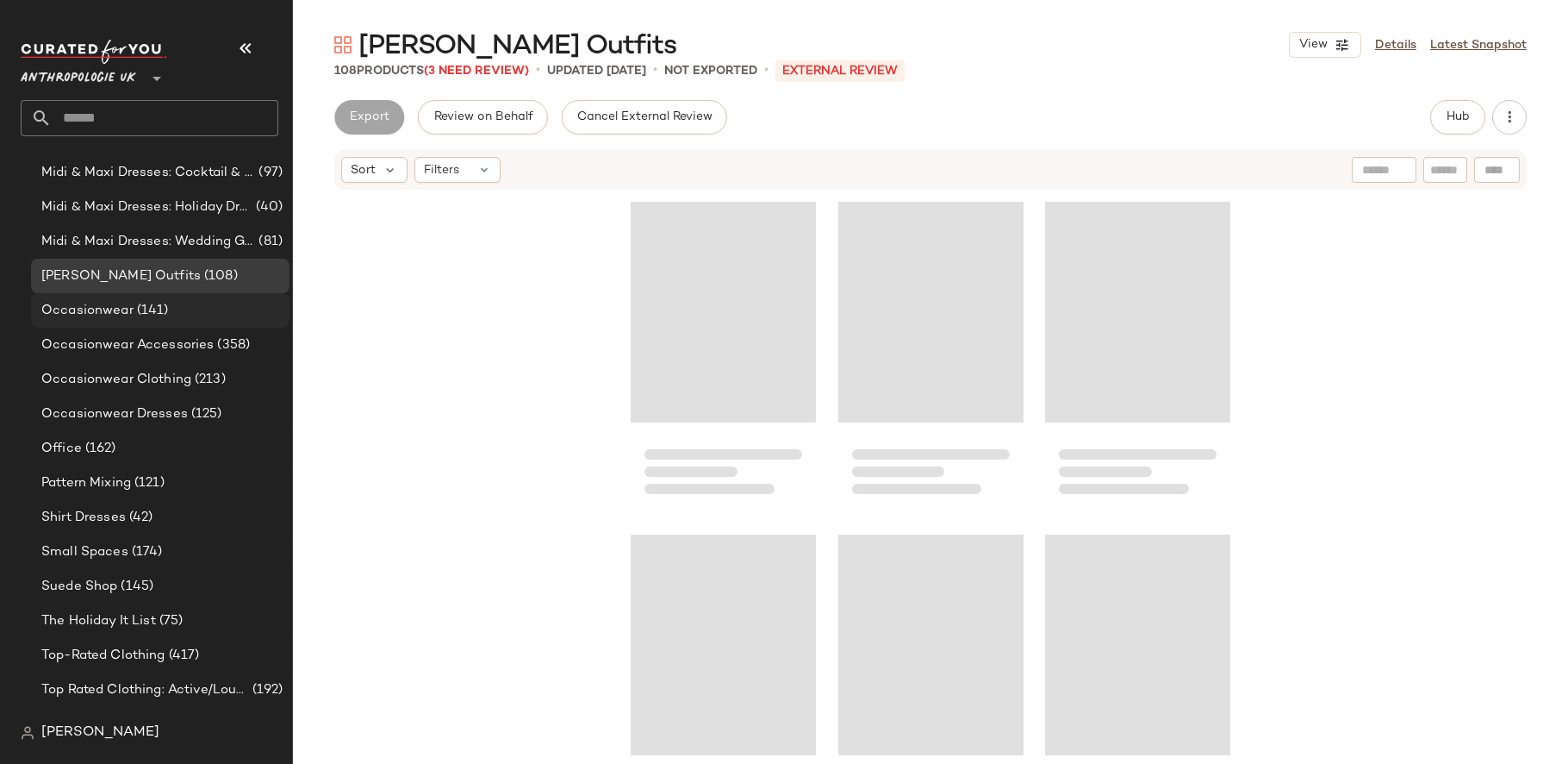
click at [168, 313] on div "Occasionwear (141)" at bounding box center [159, 311] width 246 height 20
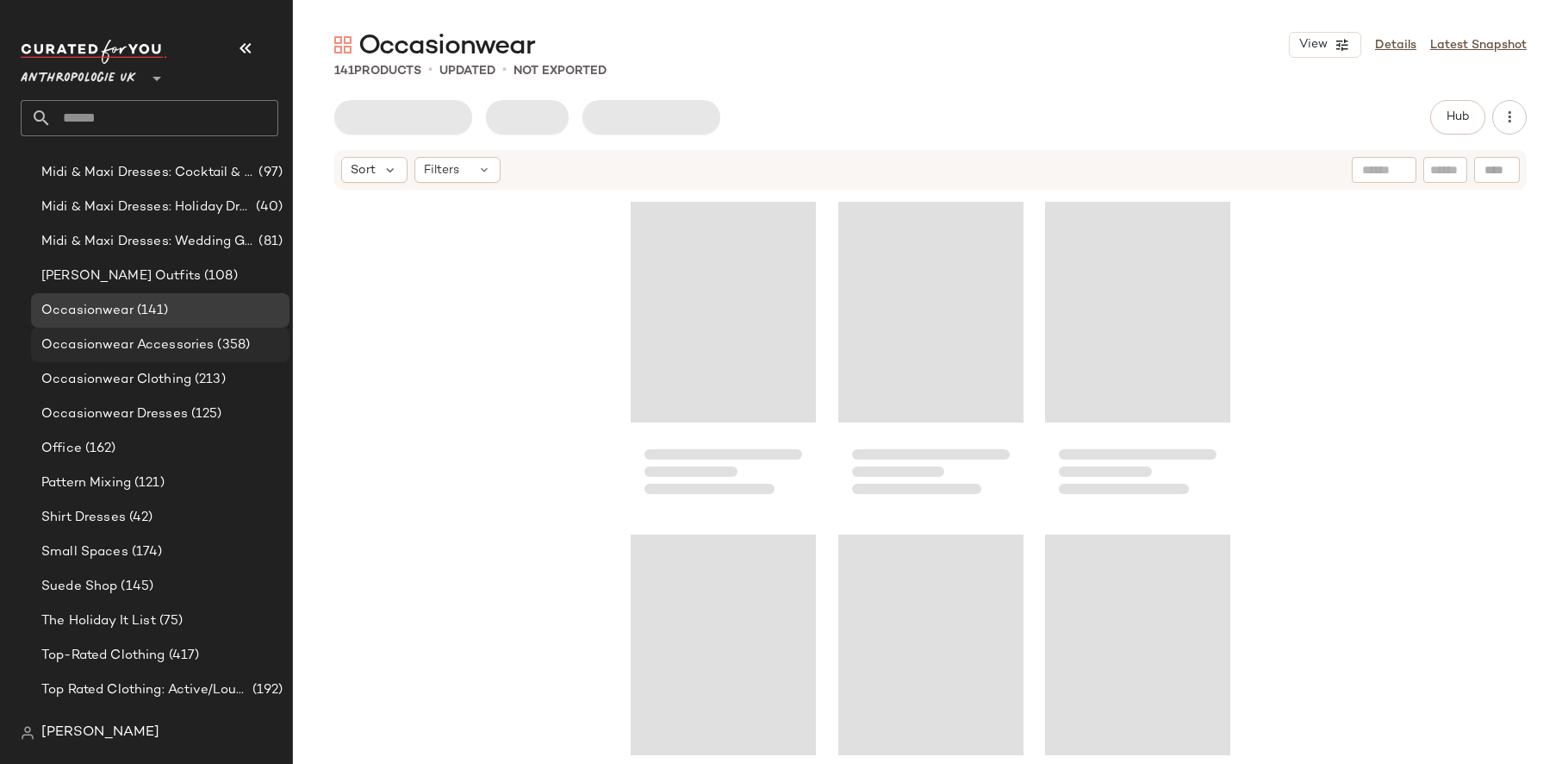
click at [170, 335] on span "Occasionwear Accessories" at bounding box center [128, 345] width 172 height 20
click at [170, 380] on span "Occasionwear Clothing" at bounding box center [117, 380] width 150 height 20
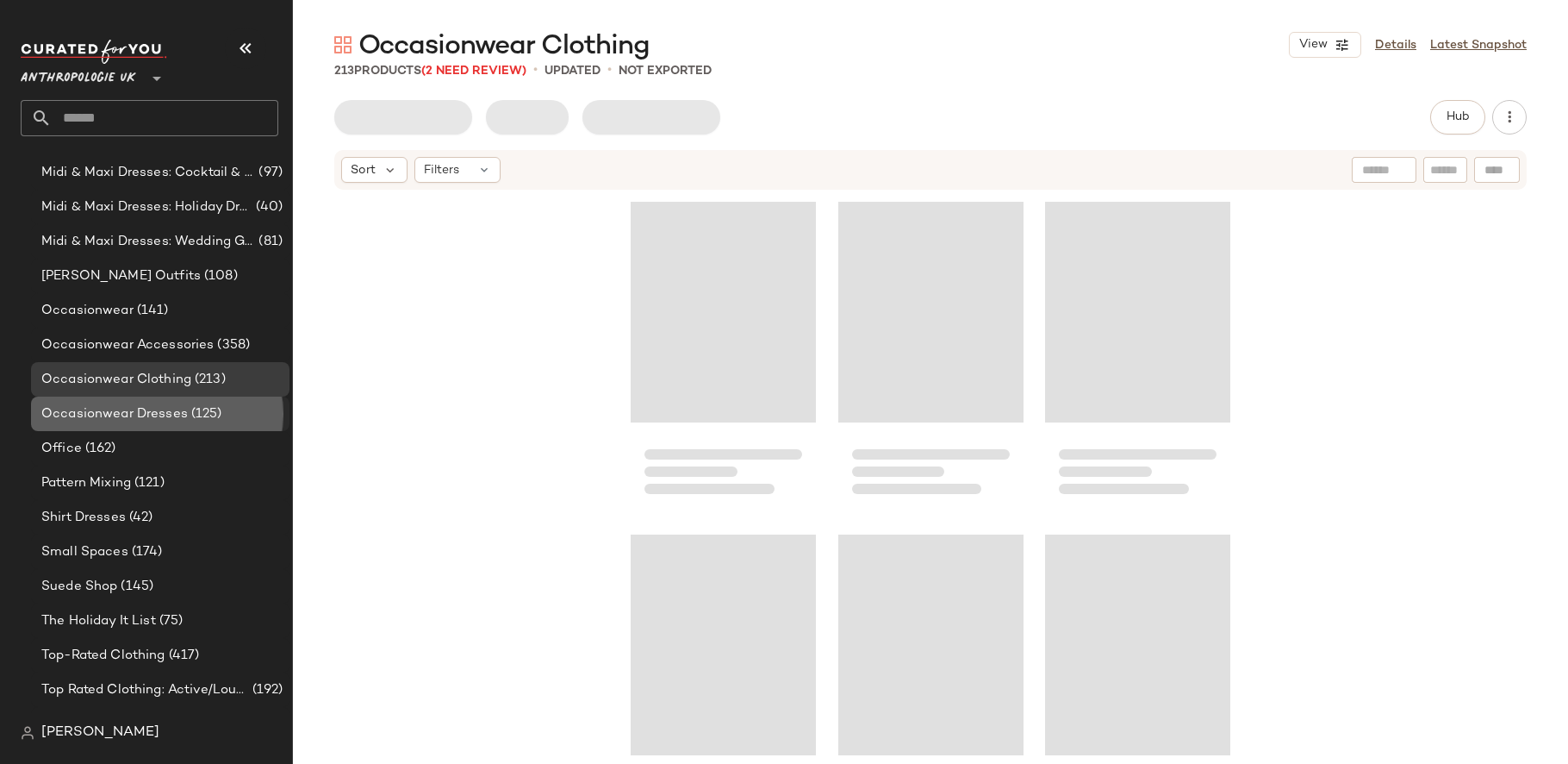
click at [164, 417] on span "Occasionwear Dresses" at bounding box center [115, 414] width 146 height 20
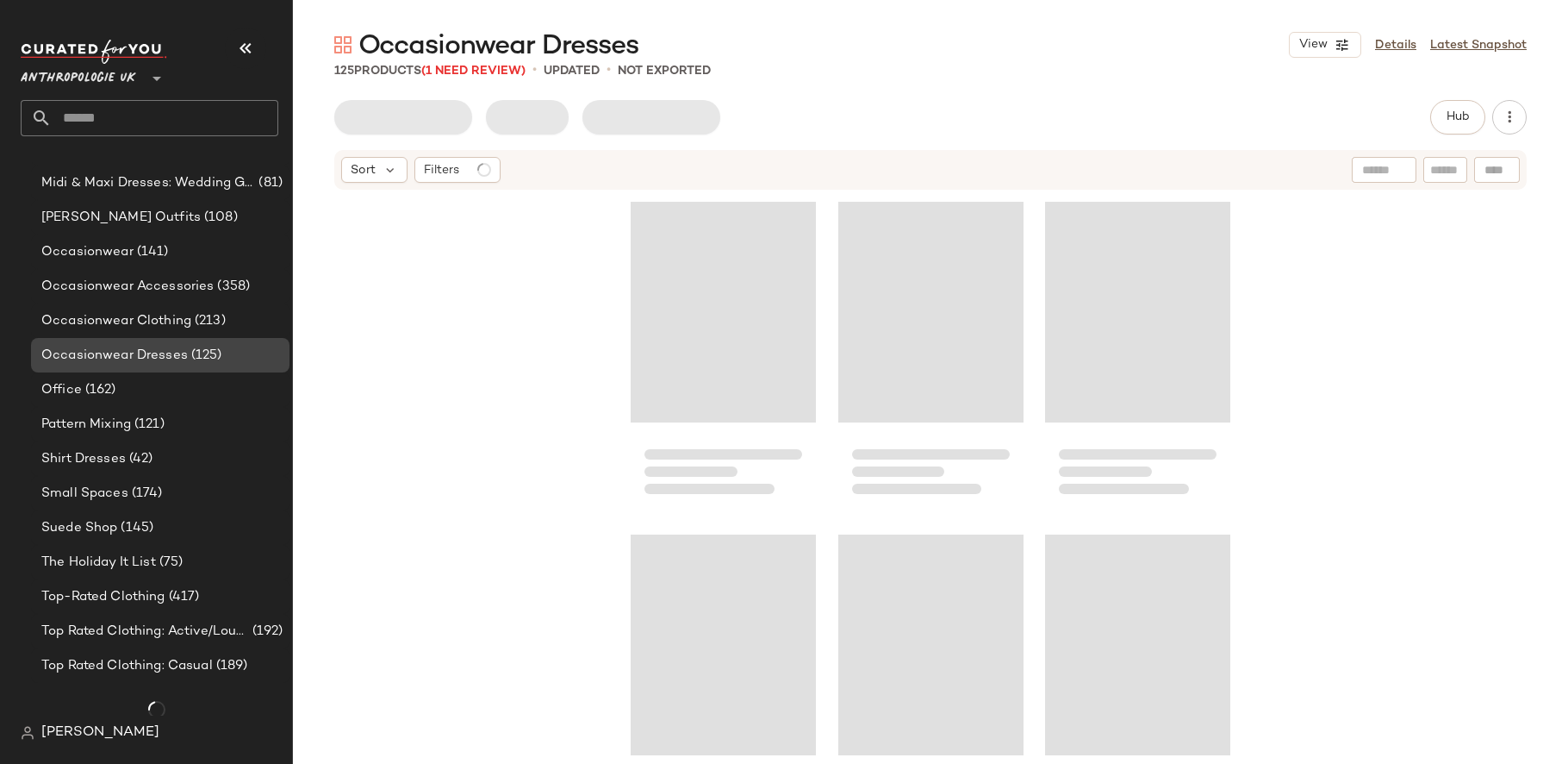
scroll to position [1653, 0]
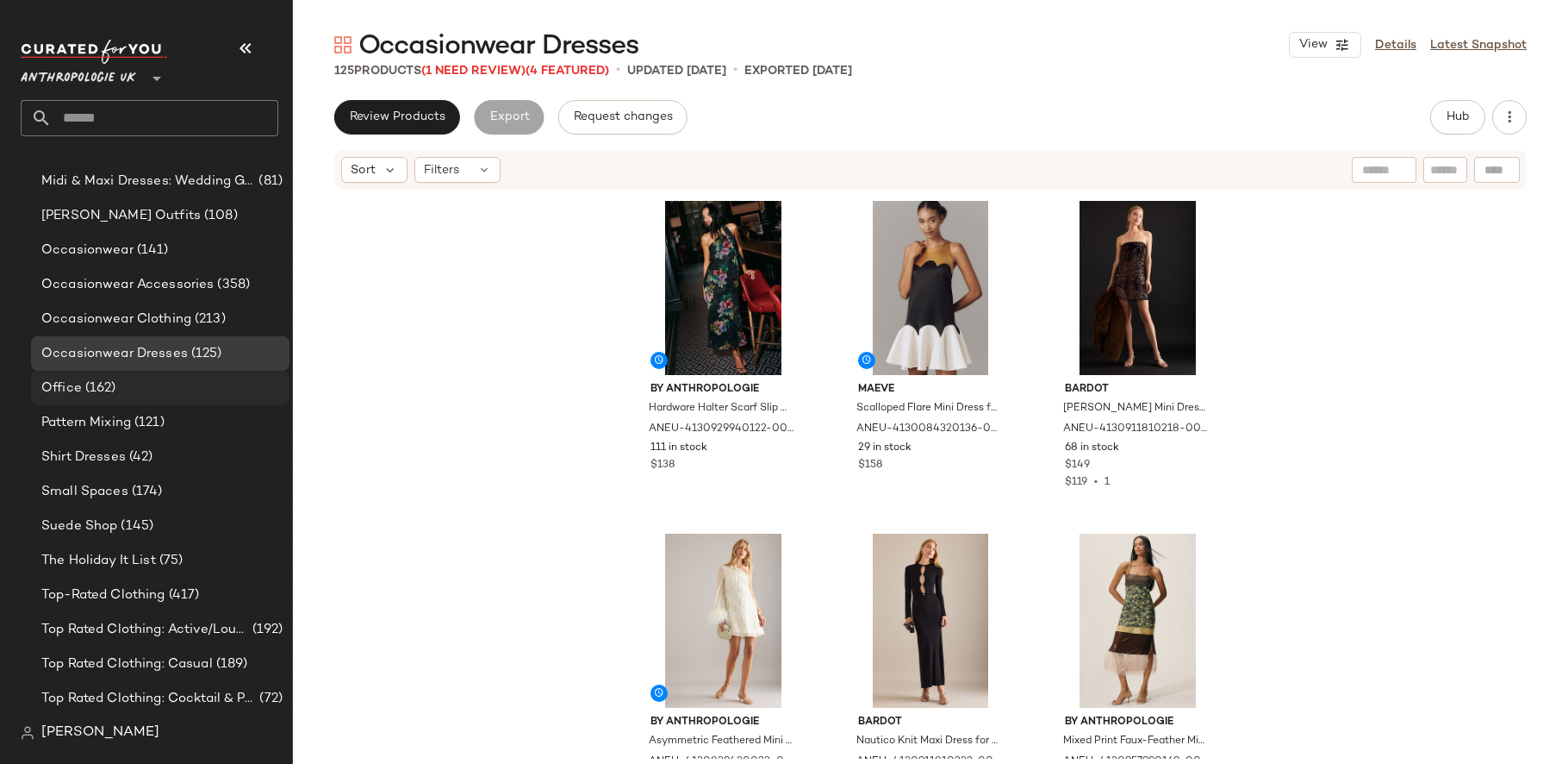
click at [123, 396] on div "Office (162)" at bounding box center [159, 388] width 246 height 20
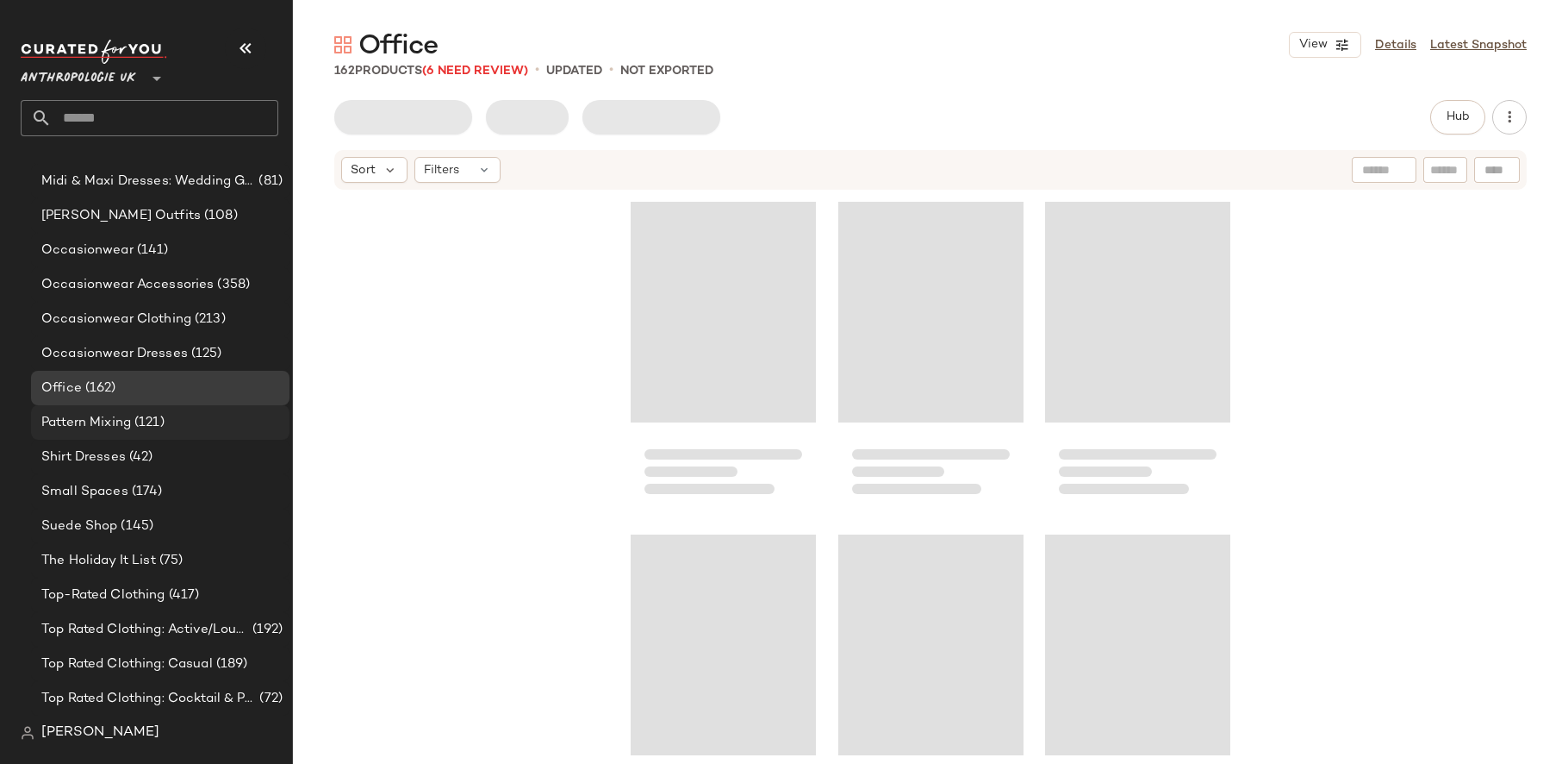
scroll to position [1735, 0]
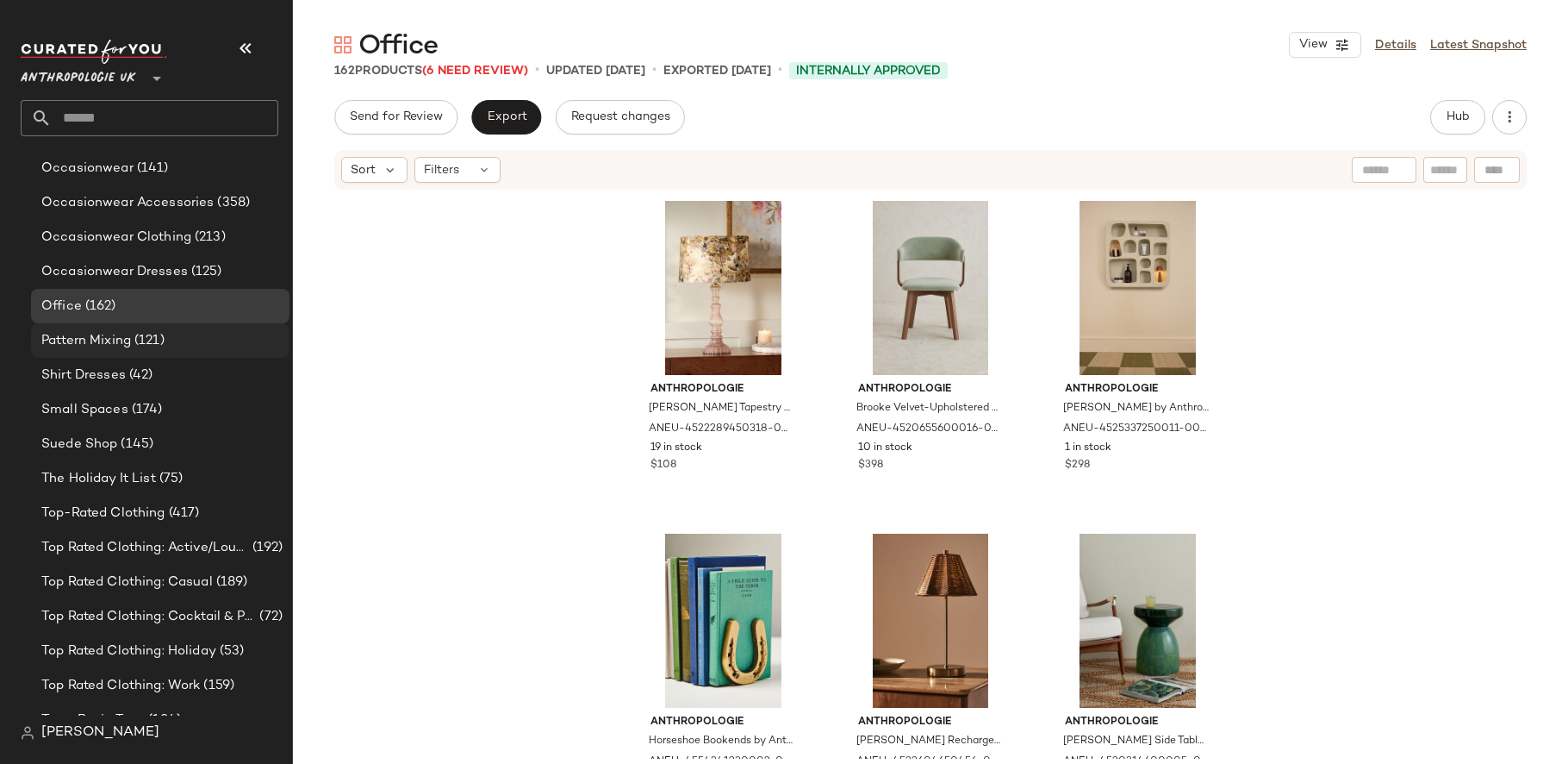
click at [197, 336] on div "Pattern Mixing (121)" at bounding box center [159, 340] width 246 height 20
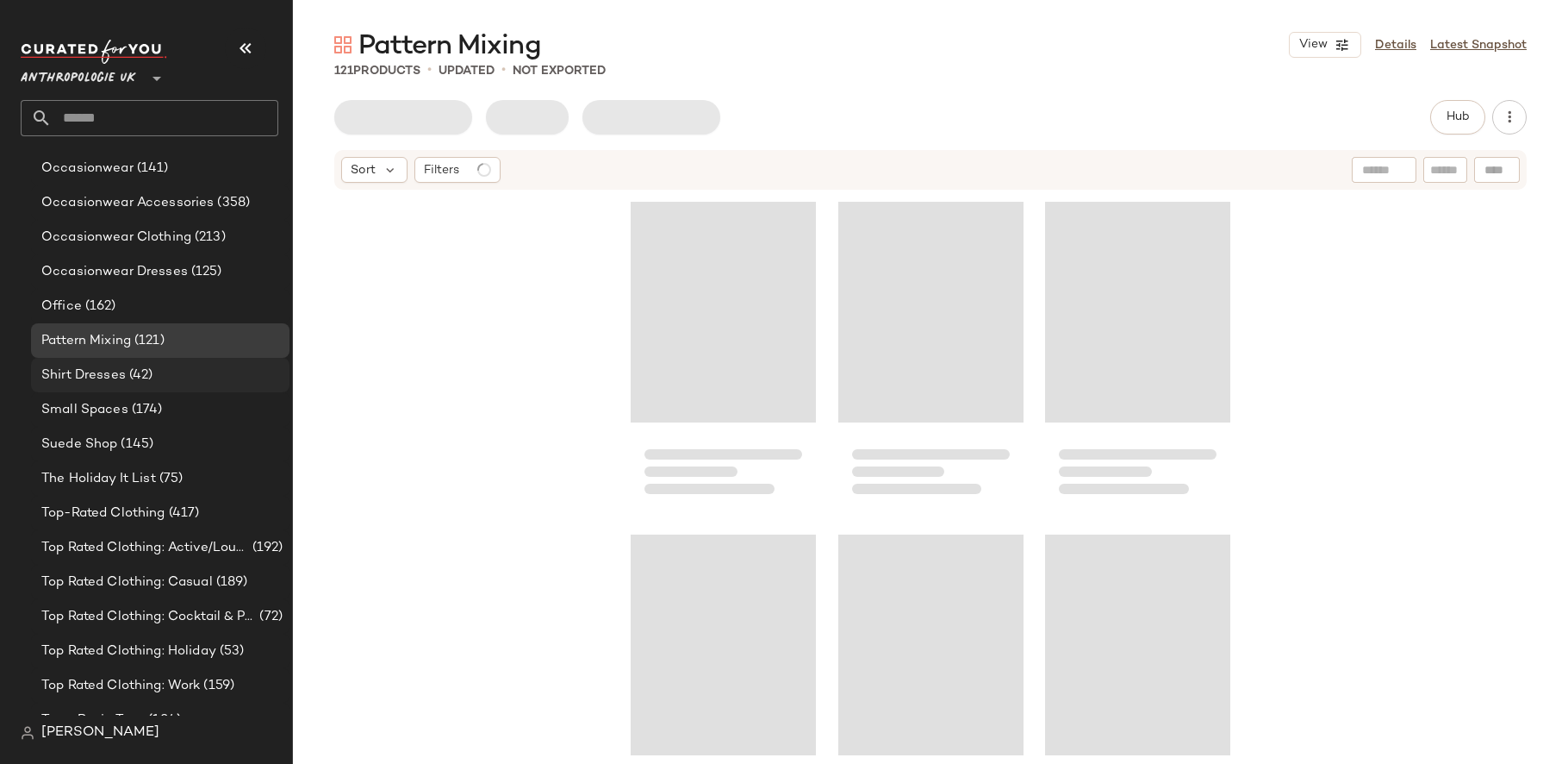
click at [194, 378] on div "Shirt Dresses (42)" at bounding box center [159, 375] width 246 height 20
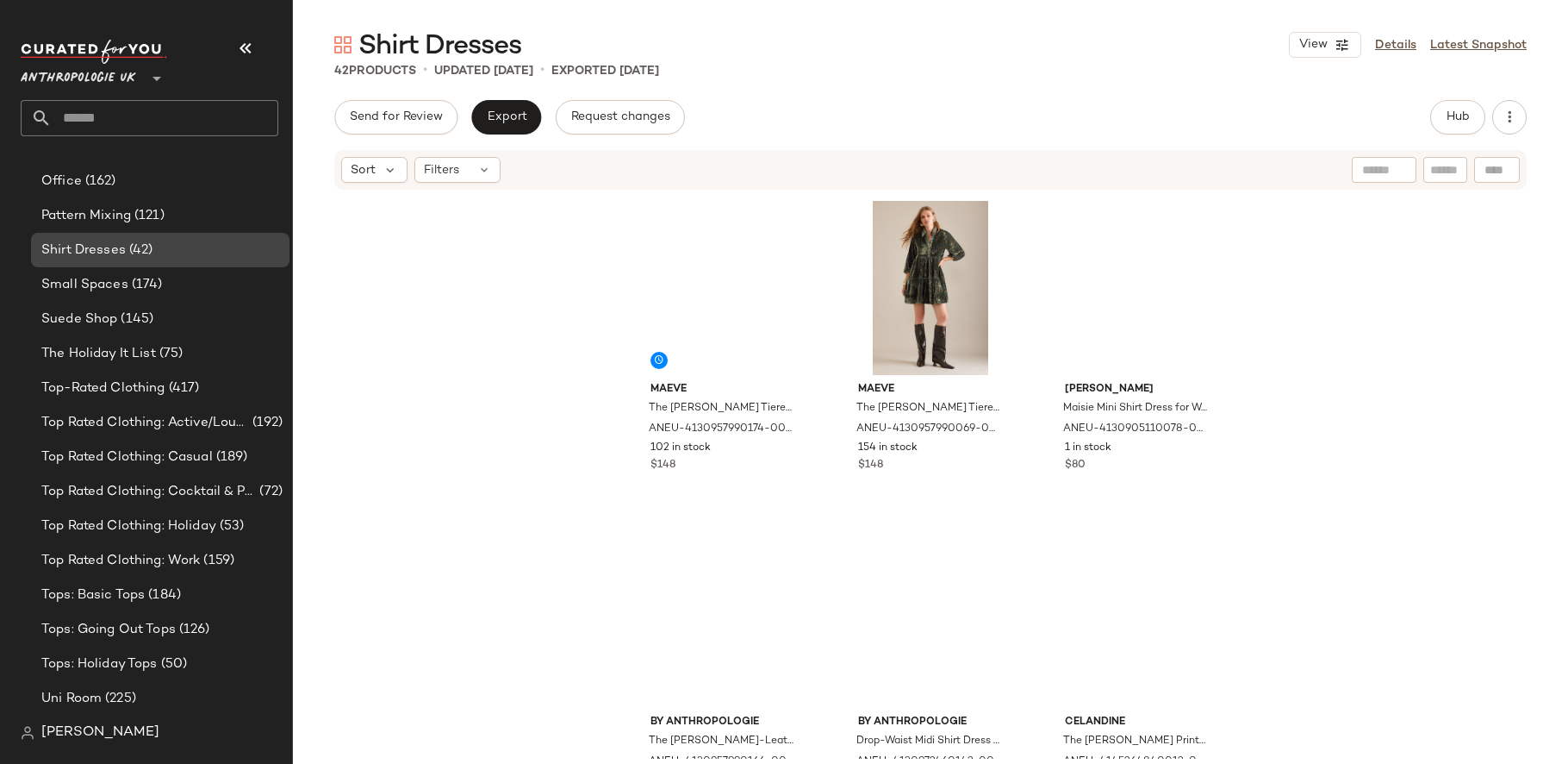
scroll to position [1865, 0]
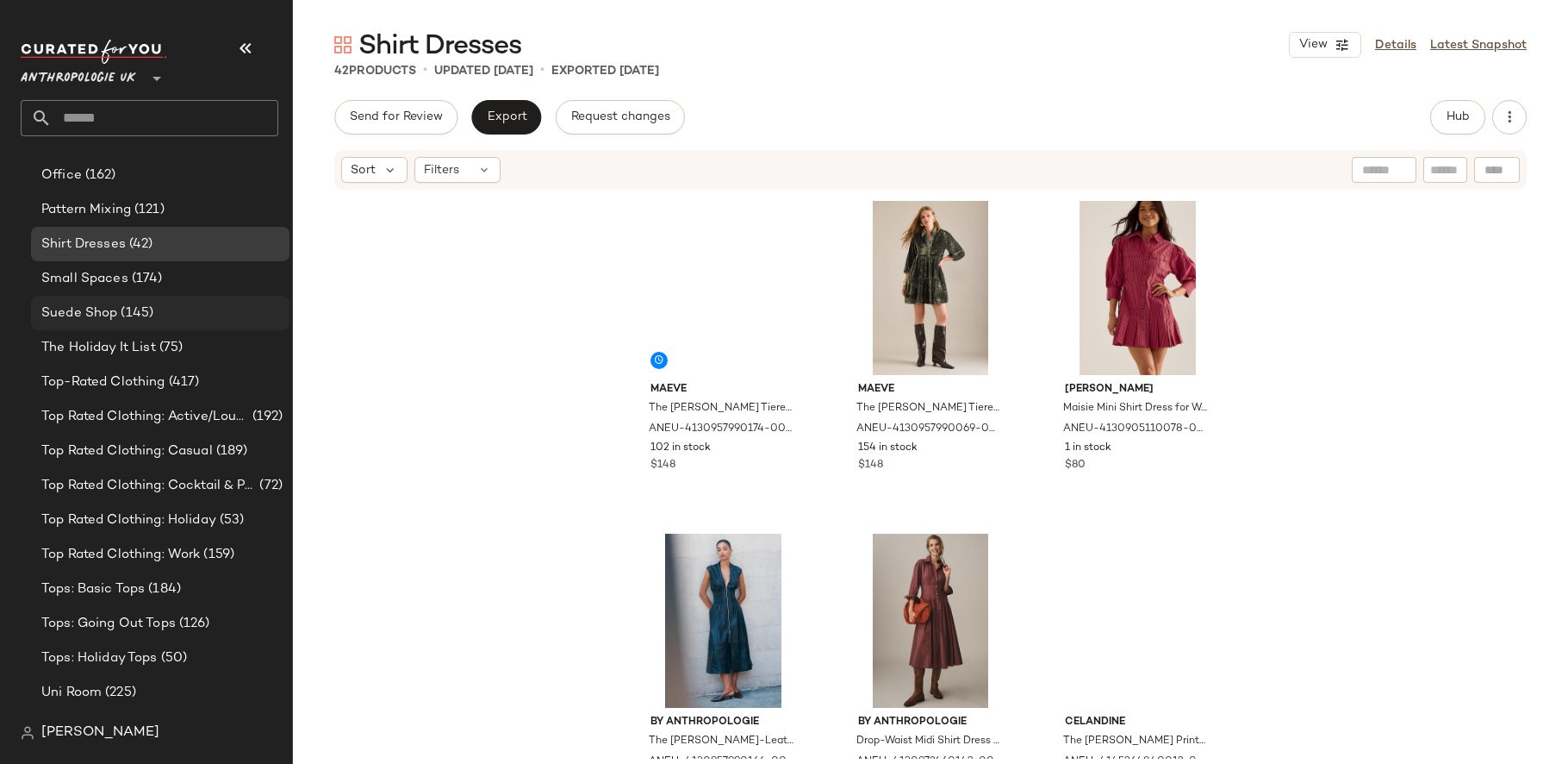
click at [181, 315] on div "Suede Shop (145)" at bounding box center [159, 314] width 246 height 20
click at [179, 337] on span "(75)" at bounding box center [170, 347] width 28 height 20
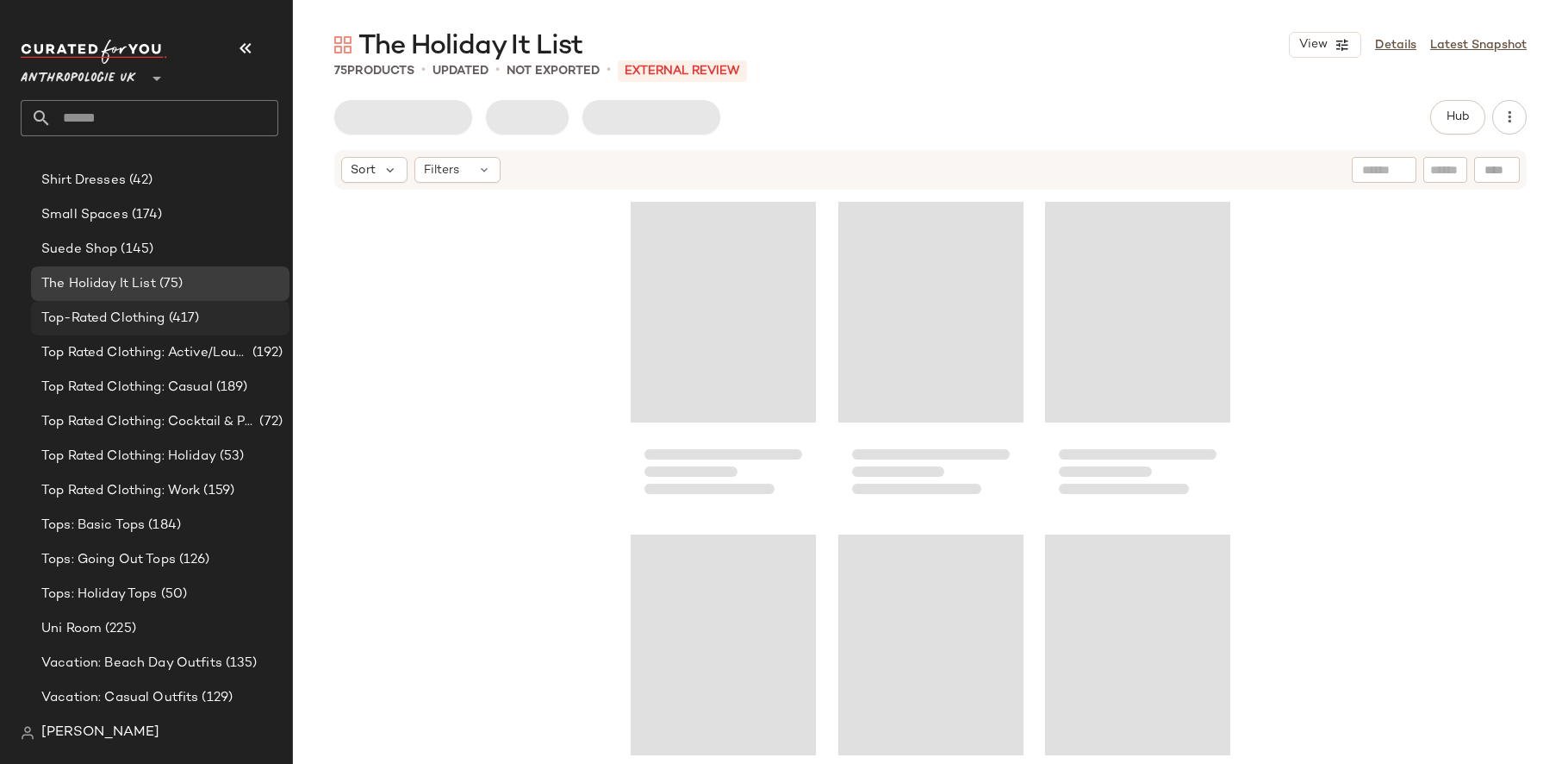
scroll to position [1950, 0]
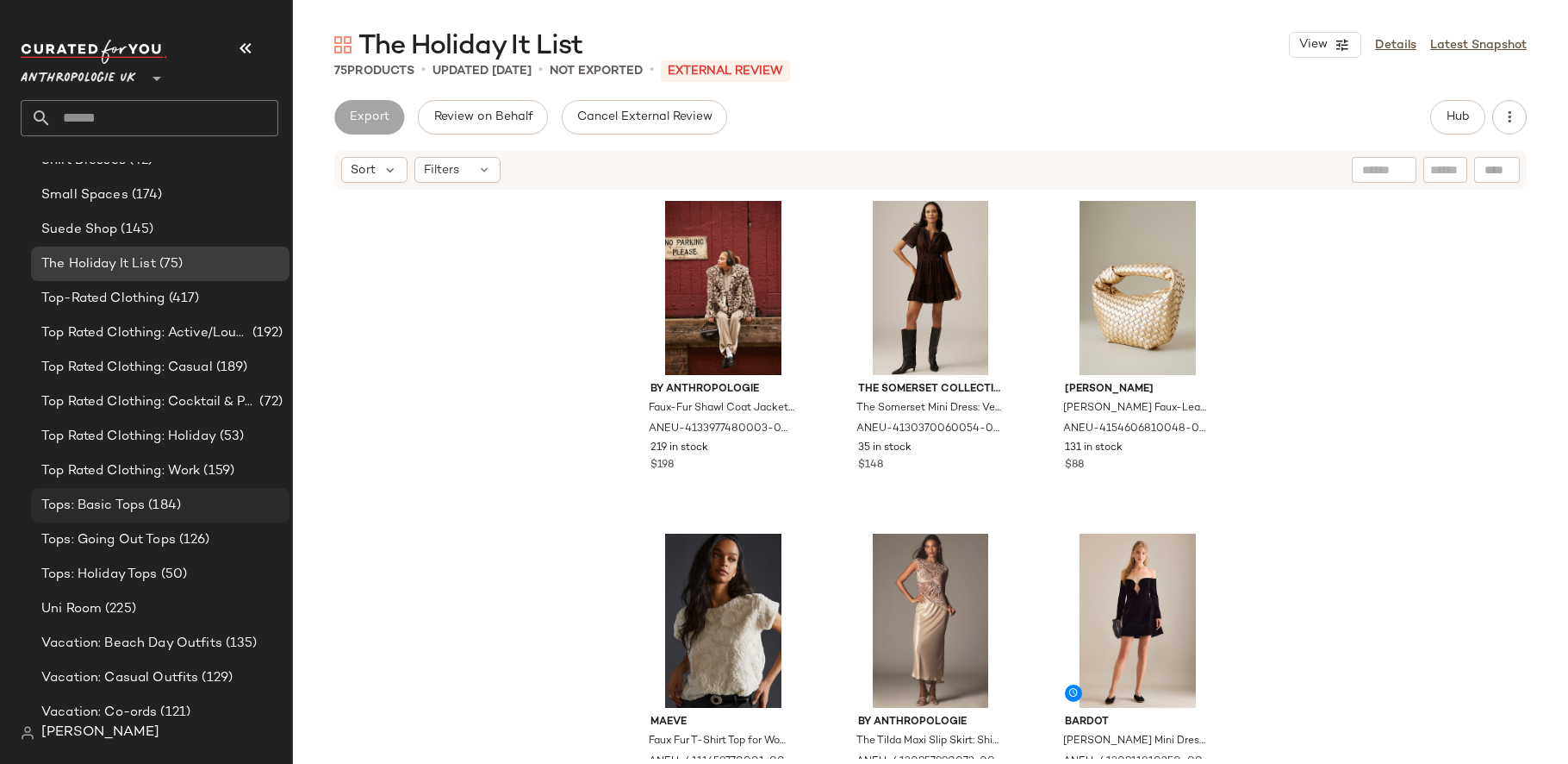
click at [200, 493] on div "Tops: Basic Tops (184)" at bounding box center [159, 505] width 258 height 35
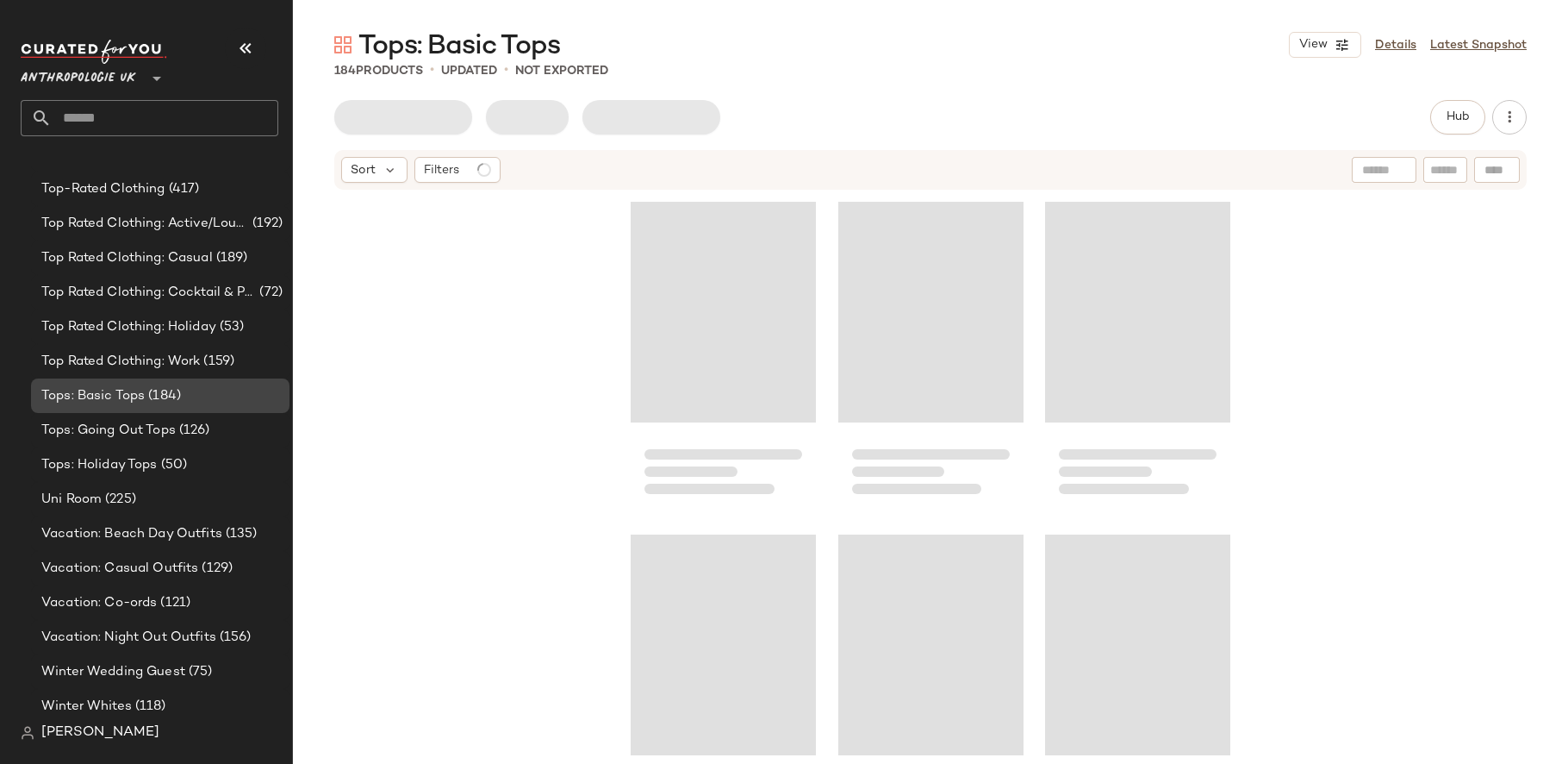
scroll to position [2101, 0]
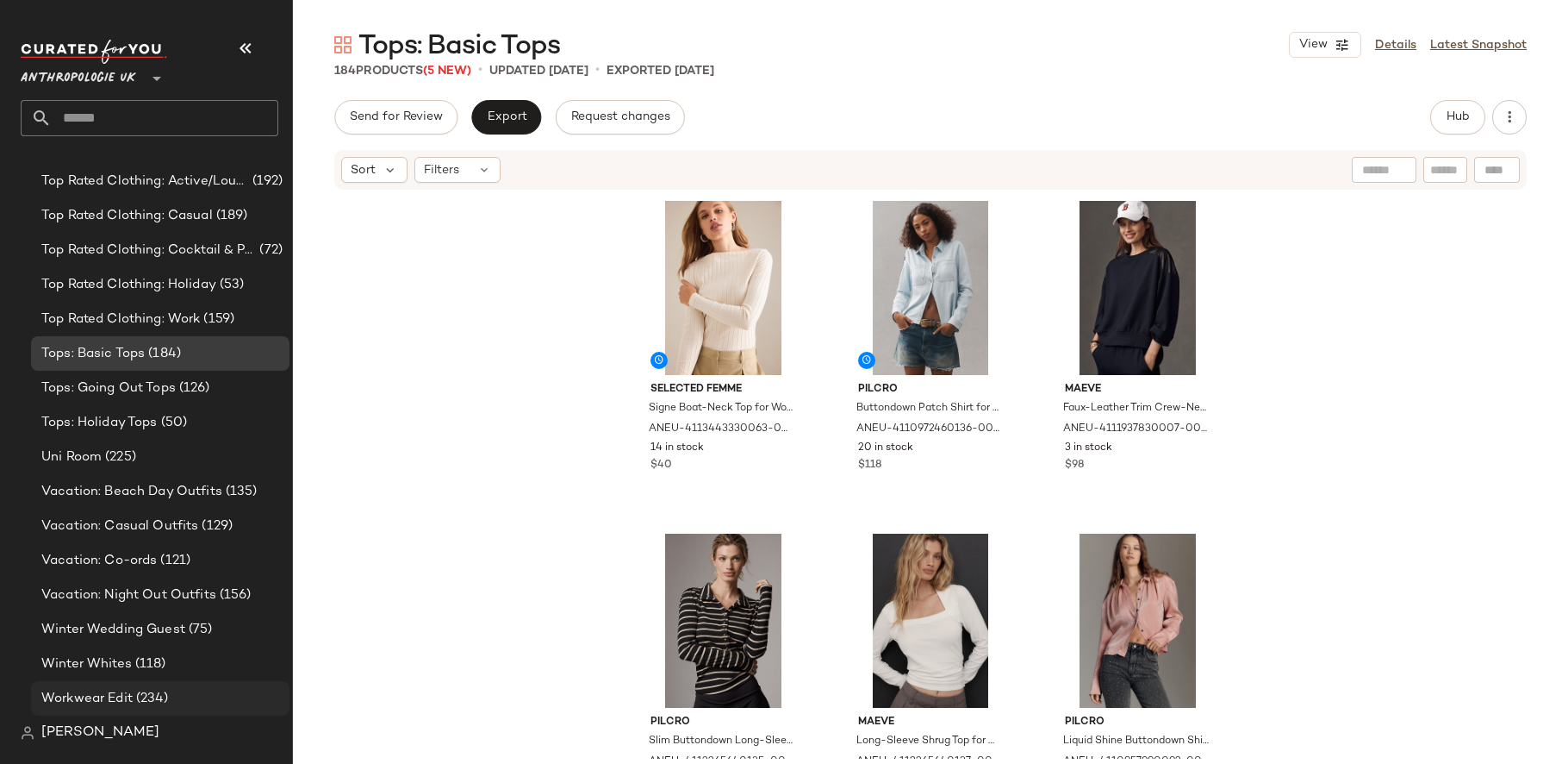
click at [137, 701] on span "(234)" at bounding box center [150, 699] width 37 height 20
